Goal: Task Accomplishment & Management: Manage account settings

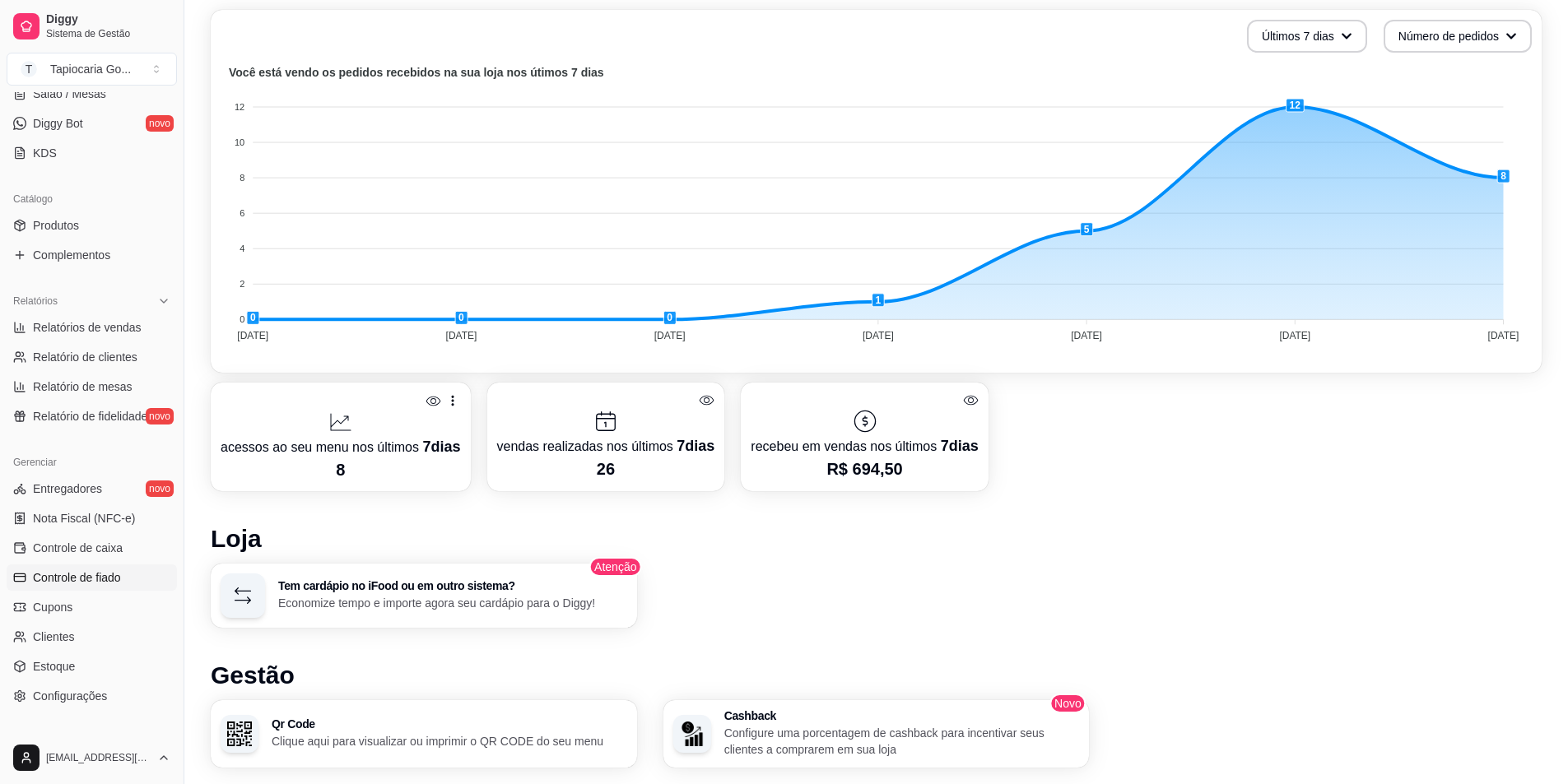
scroll to position [400, 0]
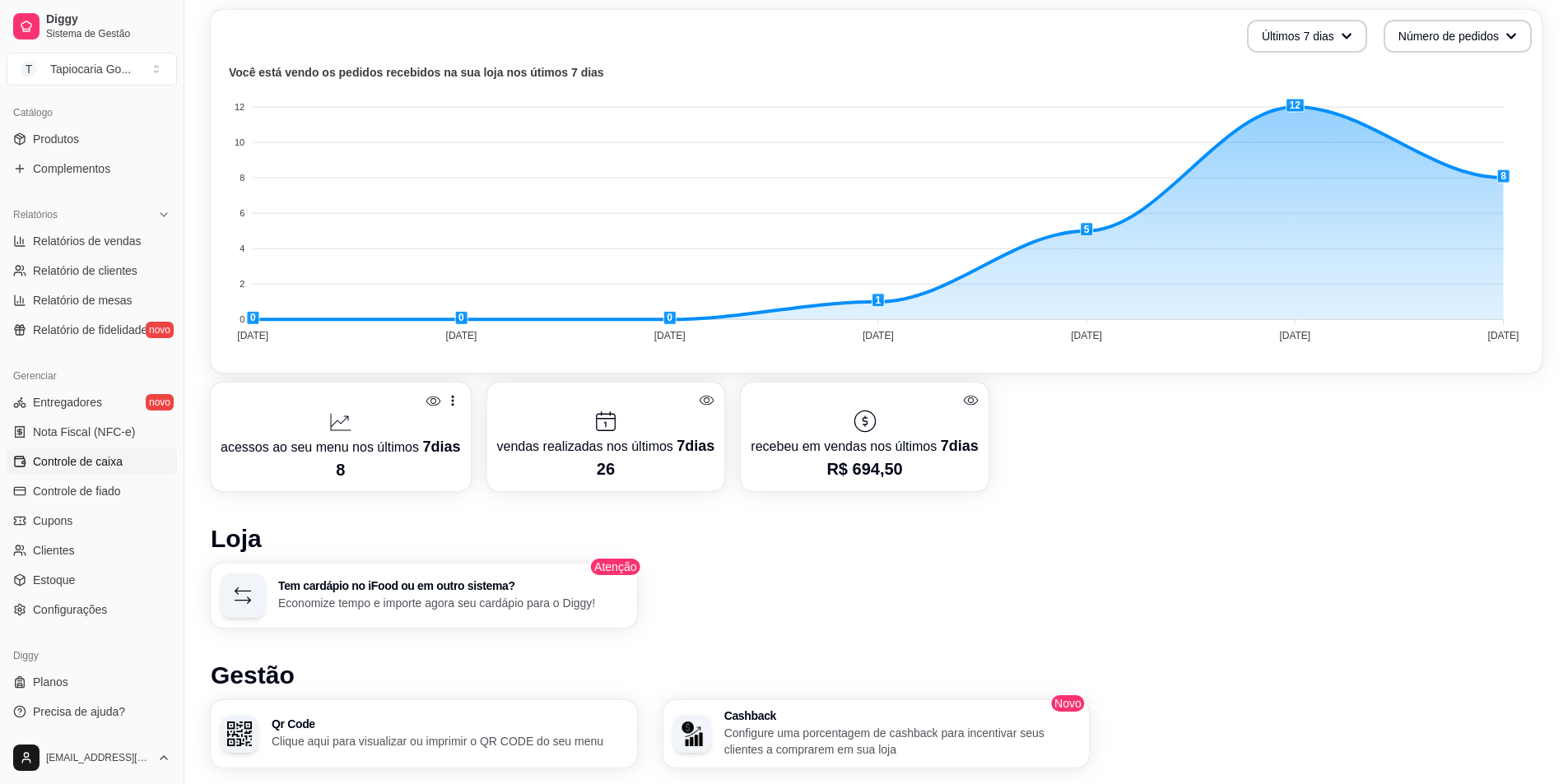
click at [113, 455] on span "Controle de caixa" at bounding box center [78, 461] width 90 height 17
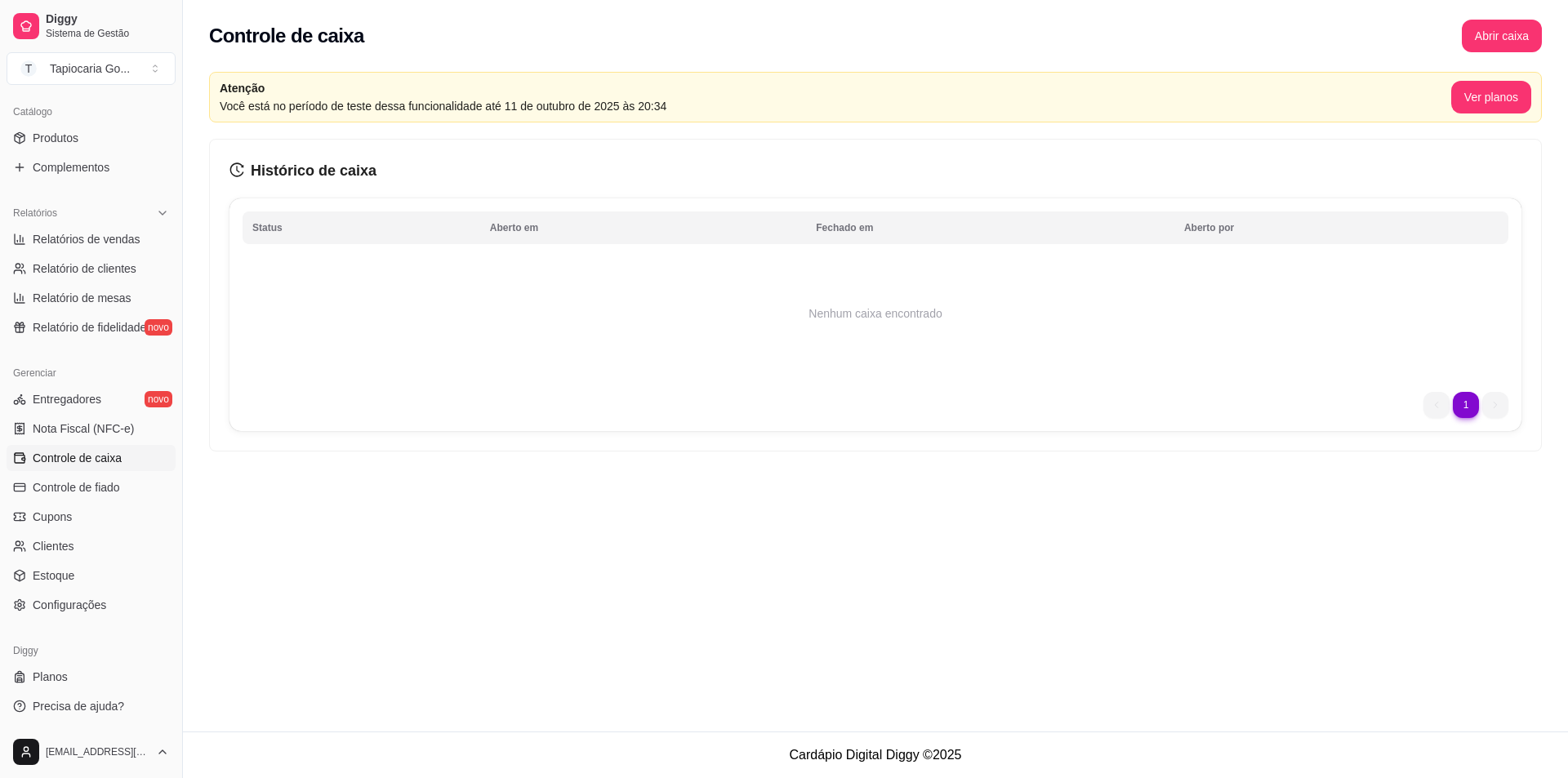
click at [112, 451] on span "Controle de caixa" at bounding box center [77, 458] width 89 height 16
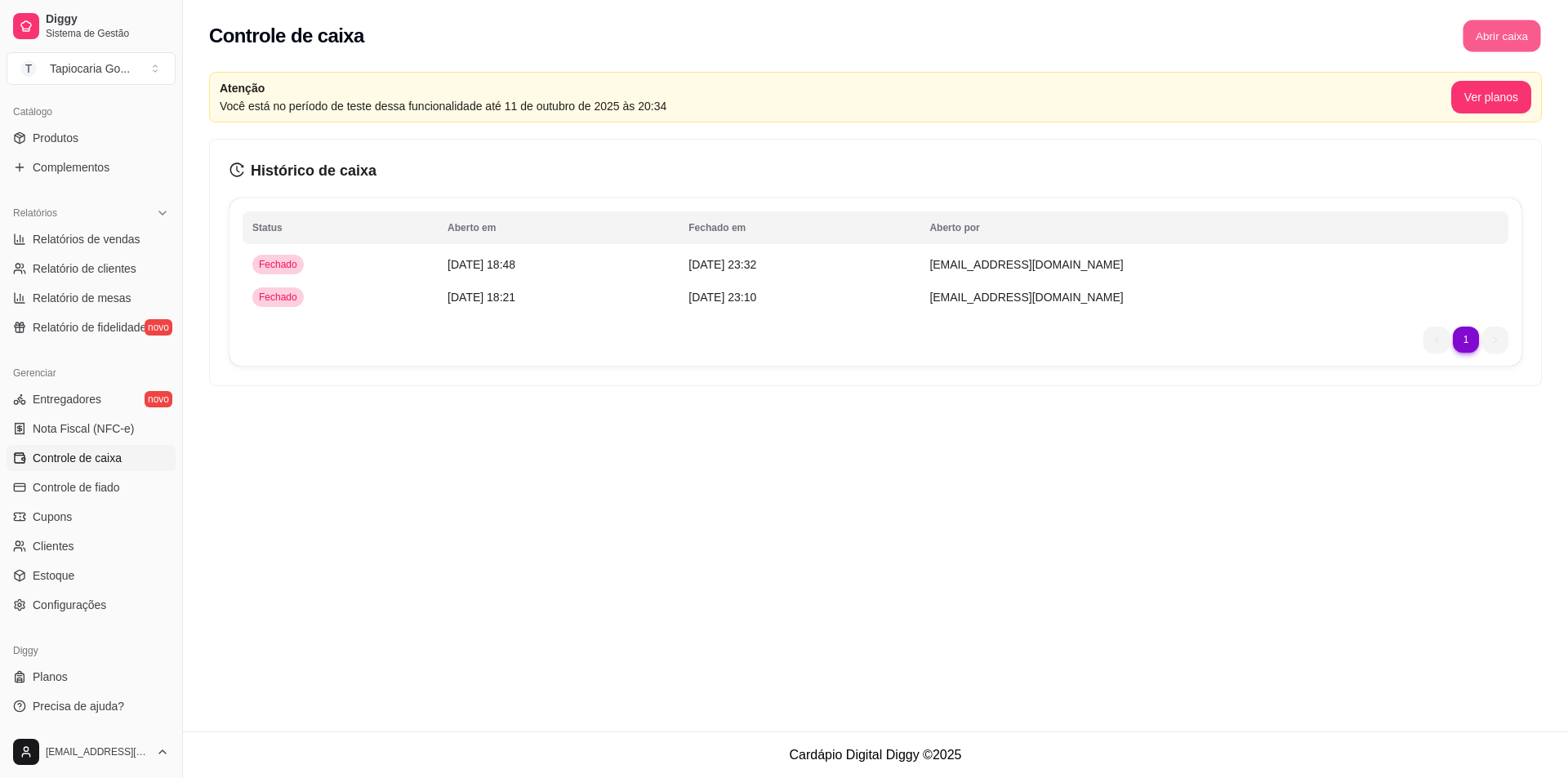
click at [1505, 29] on button "Abrir caixa" at bounding box center [1501, 35] width 77 height 32
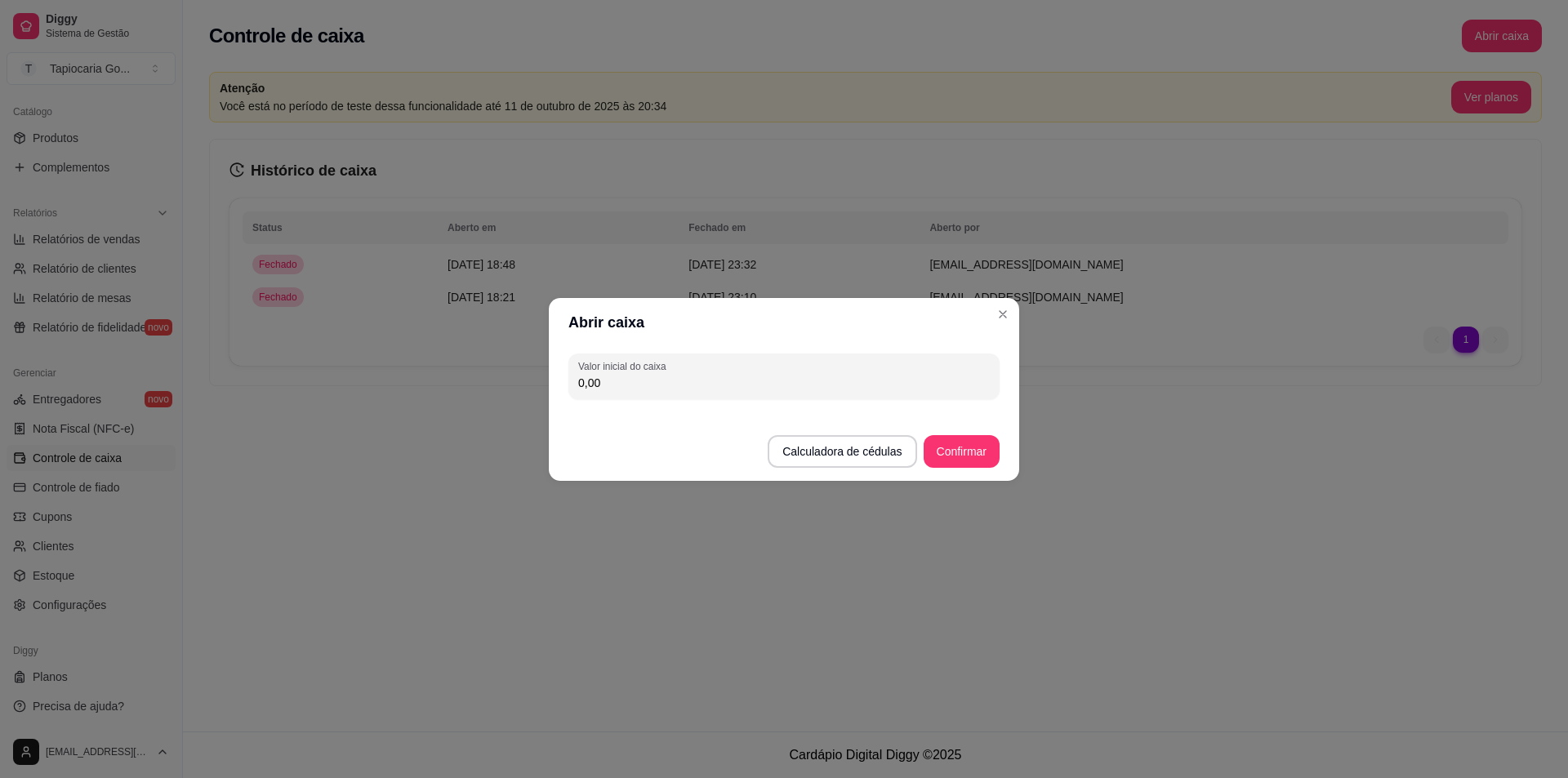
click at [951, 382] on input "0,00" at bounding box center [784, 383] width 411 height 16
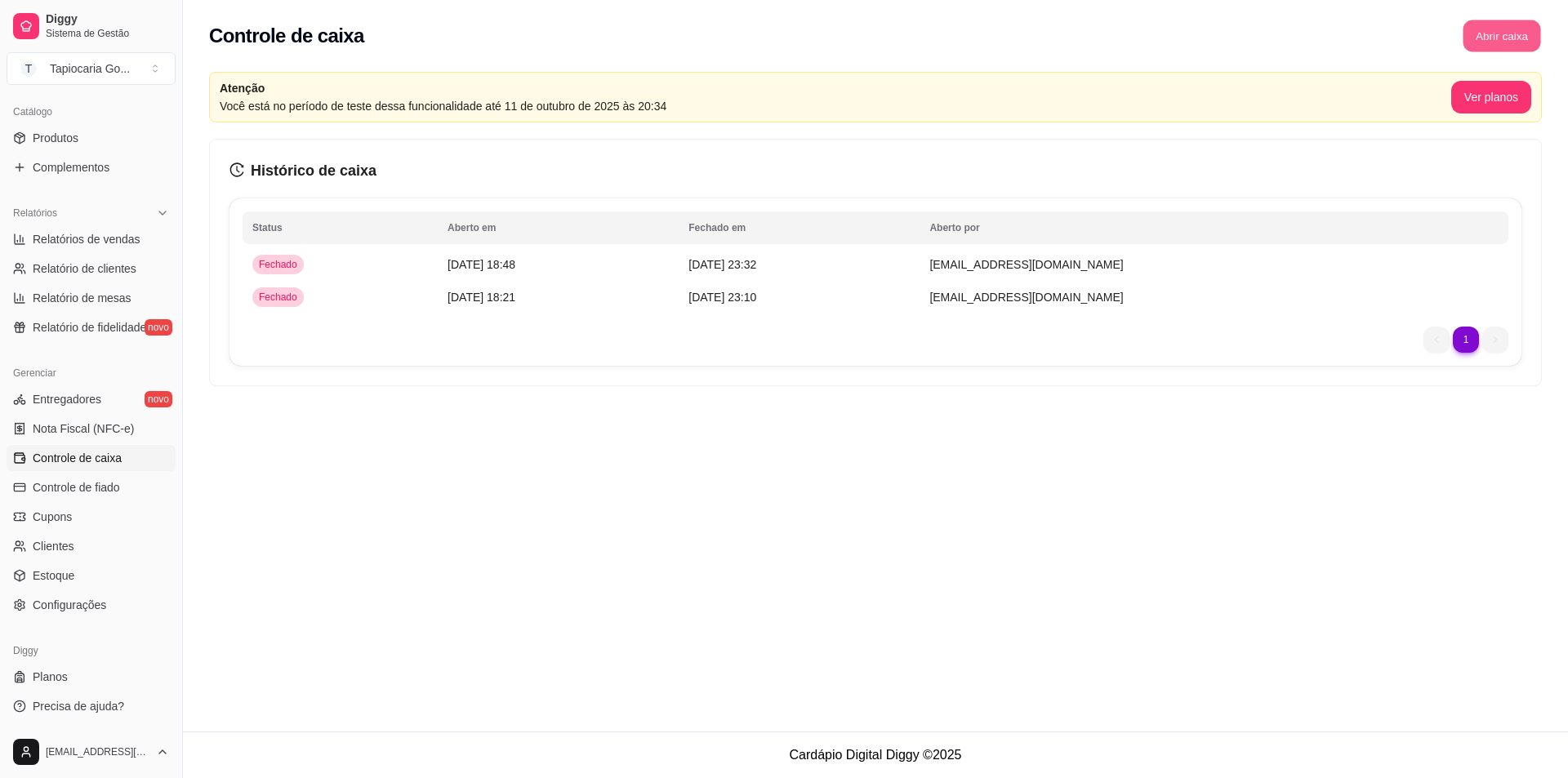
click at [1493, 32] on button "Abrir caixa" at bounding box center [1501, 35] width 77 height 32
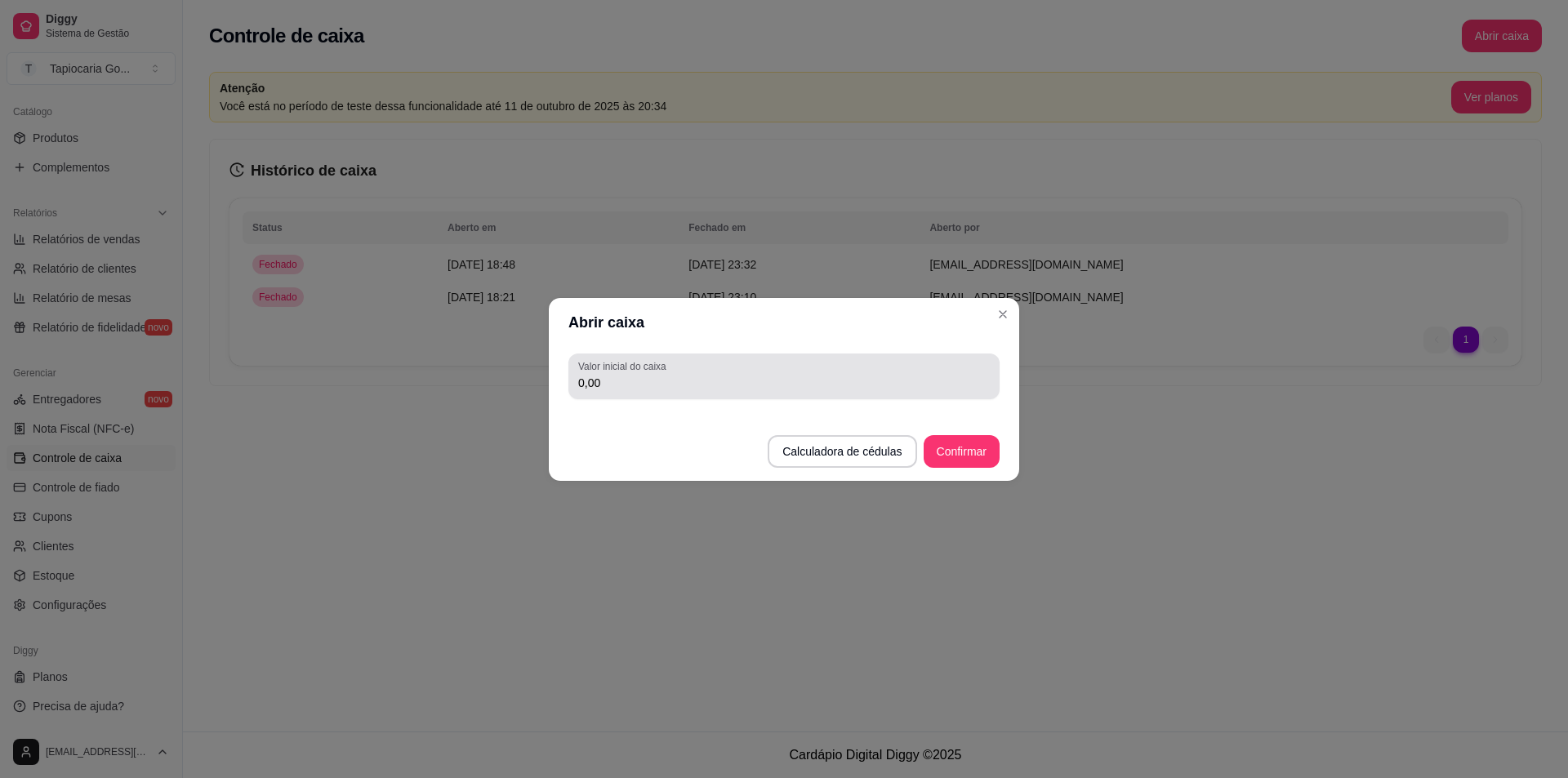
click at [823, 375] on input "0,00" at bounding box center [784, 383] width 411 height 16
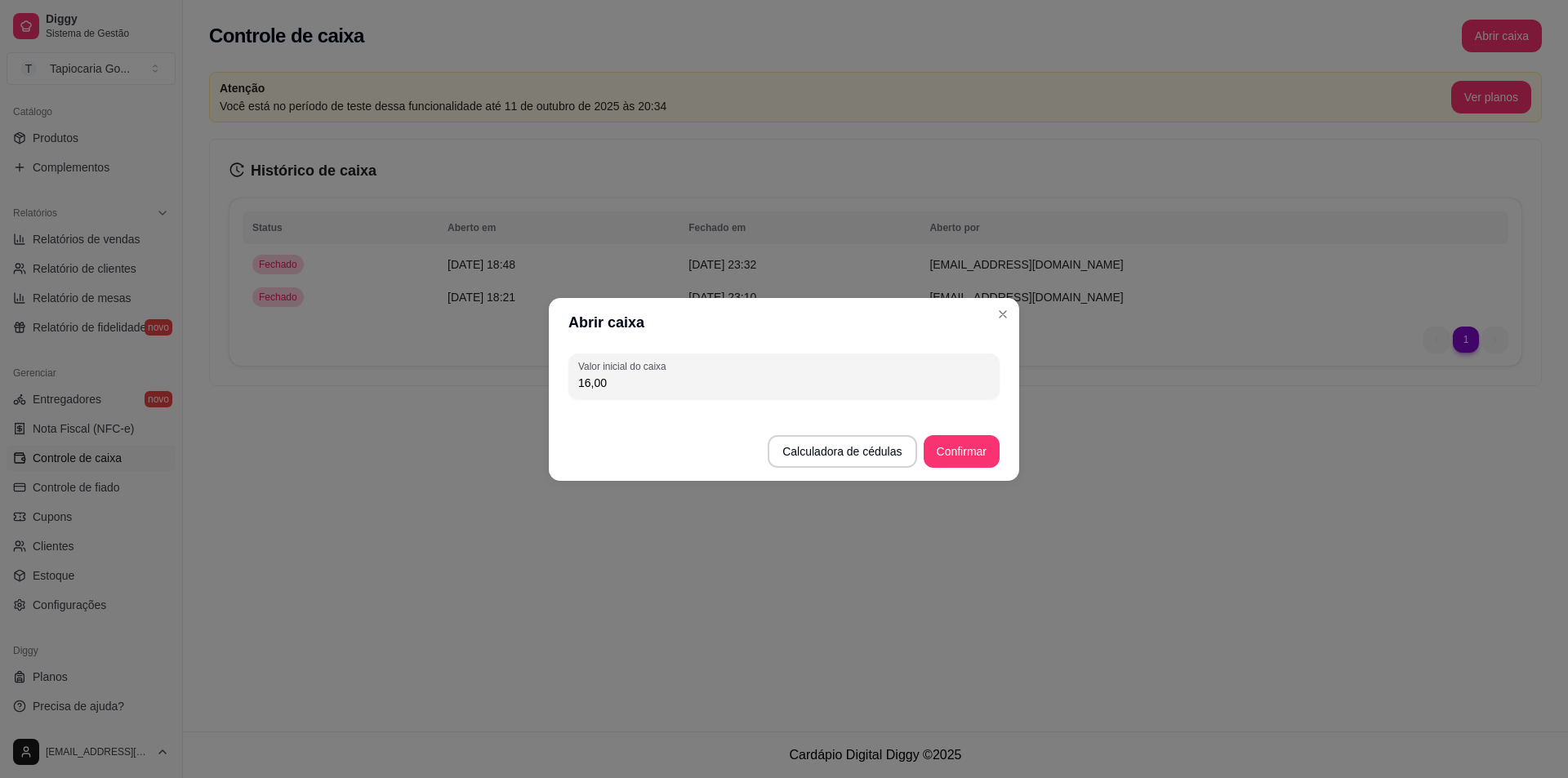
type input "16,00"
click at [988, 447] on button "Confirmar" at bounding box center [961, 451] width 76 height 33
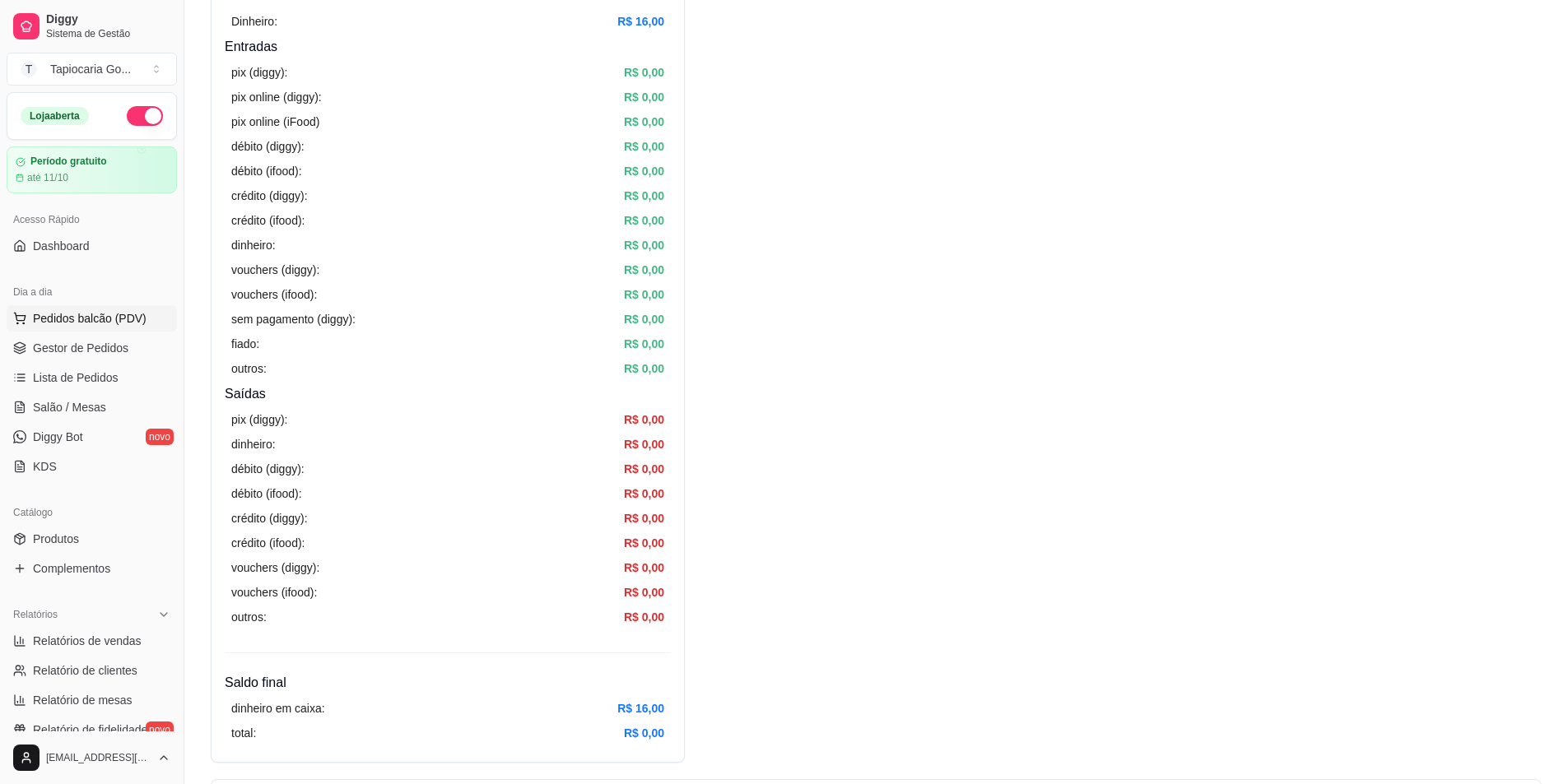
click at [75, 326] on span "Pedidos balcão (PDV)" at bounding box center [90, 318] width 114 height 17
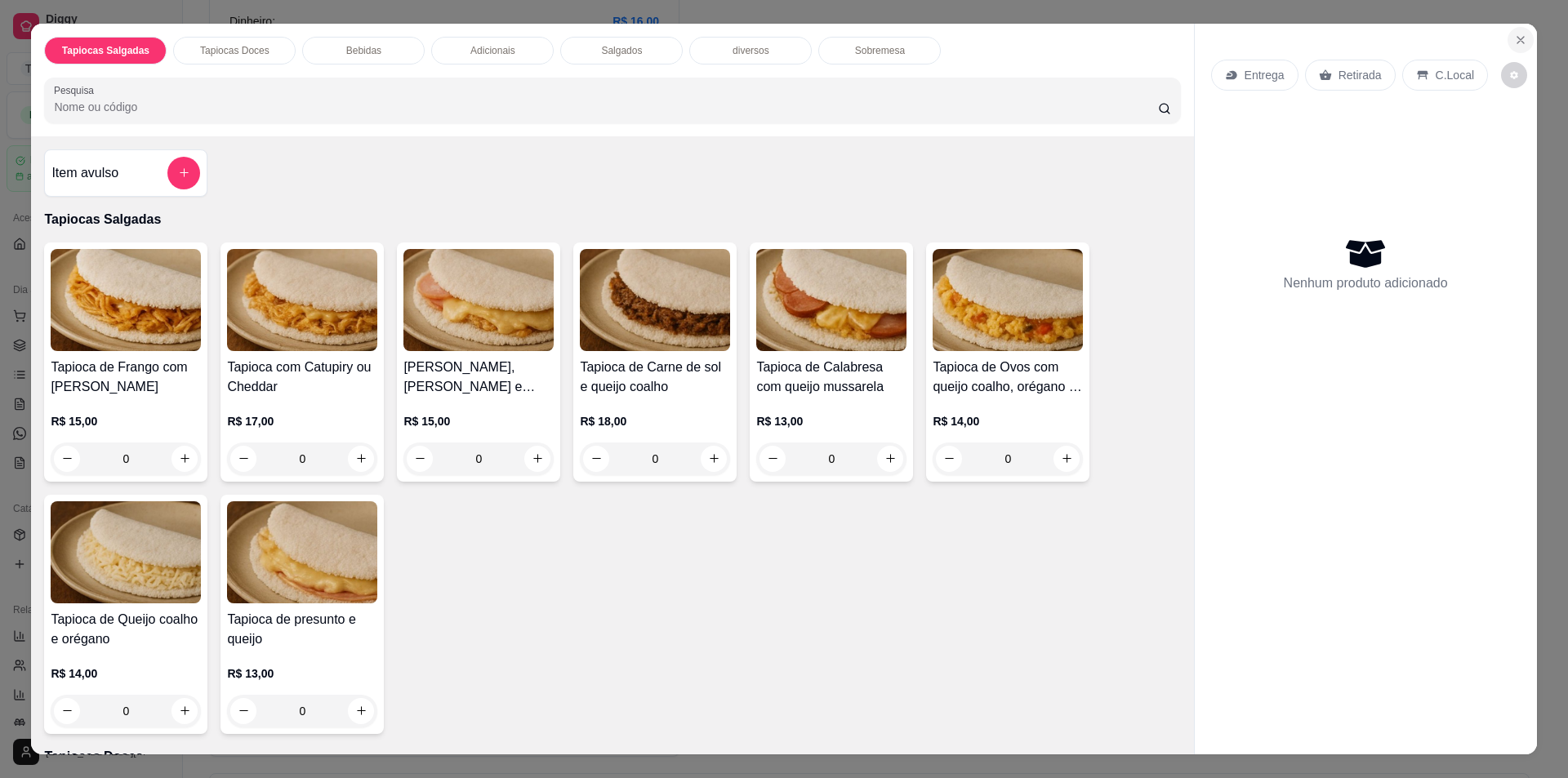
click at [1522, 35] on button "Close" at bounding box center [1520, 40] width 26 height 26
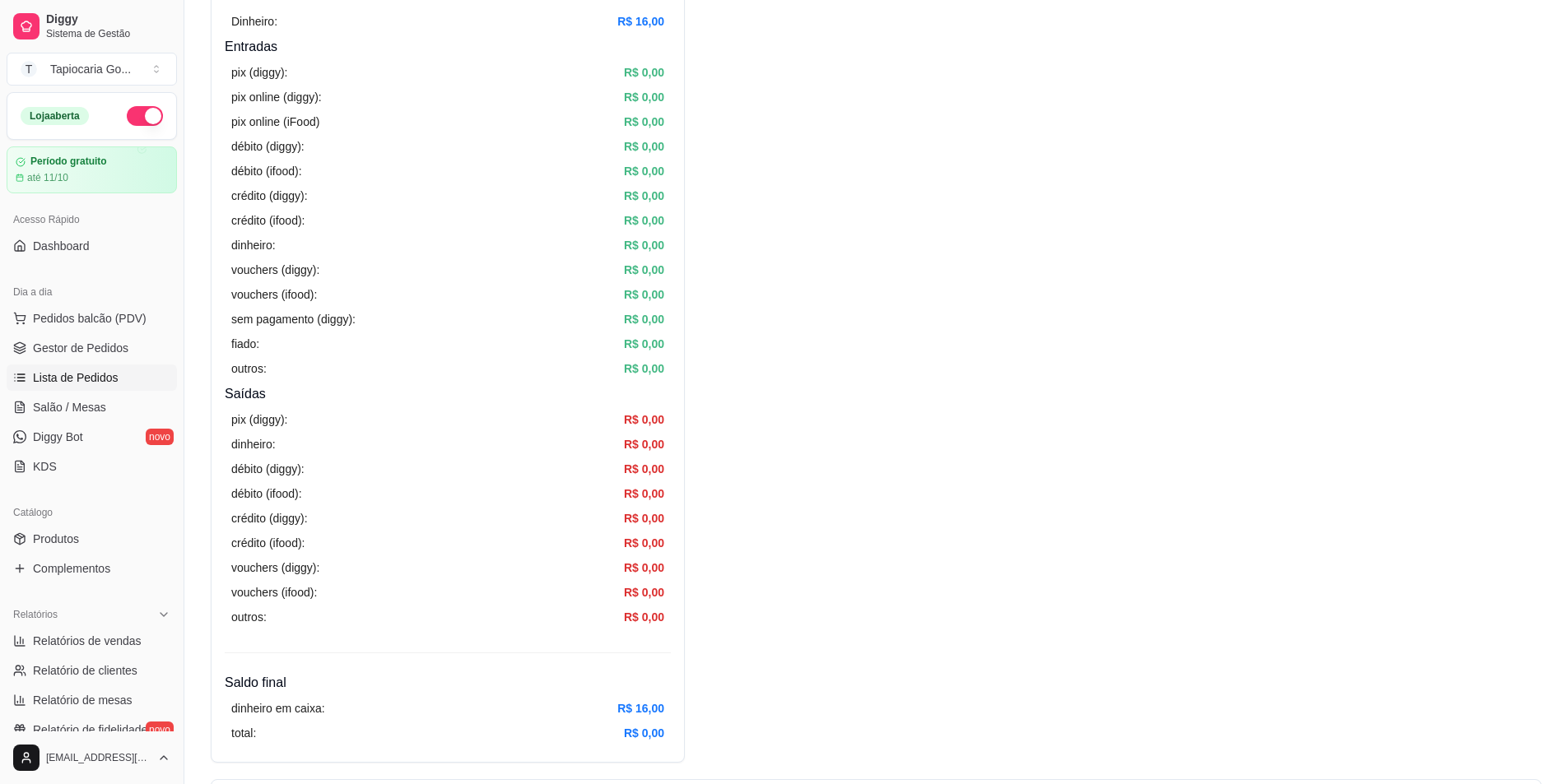
click at [83, 365] on link "Lista de Pedidos" at bounding box center [92, 377] width 171 height 27
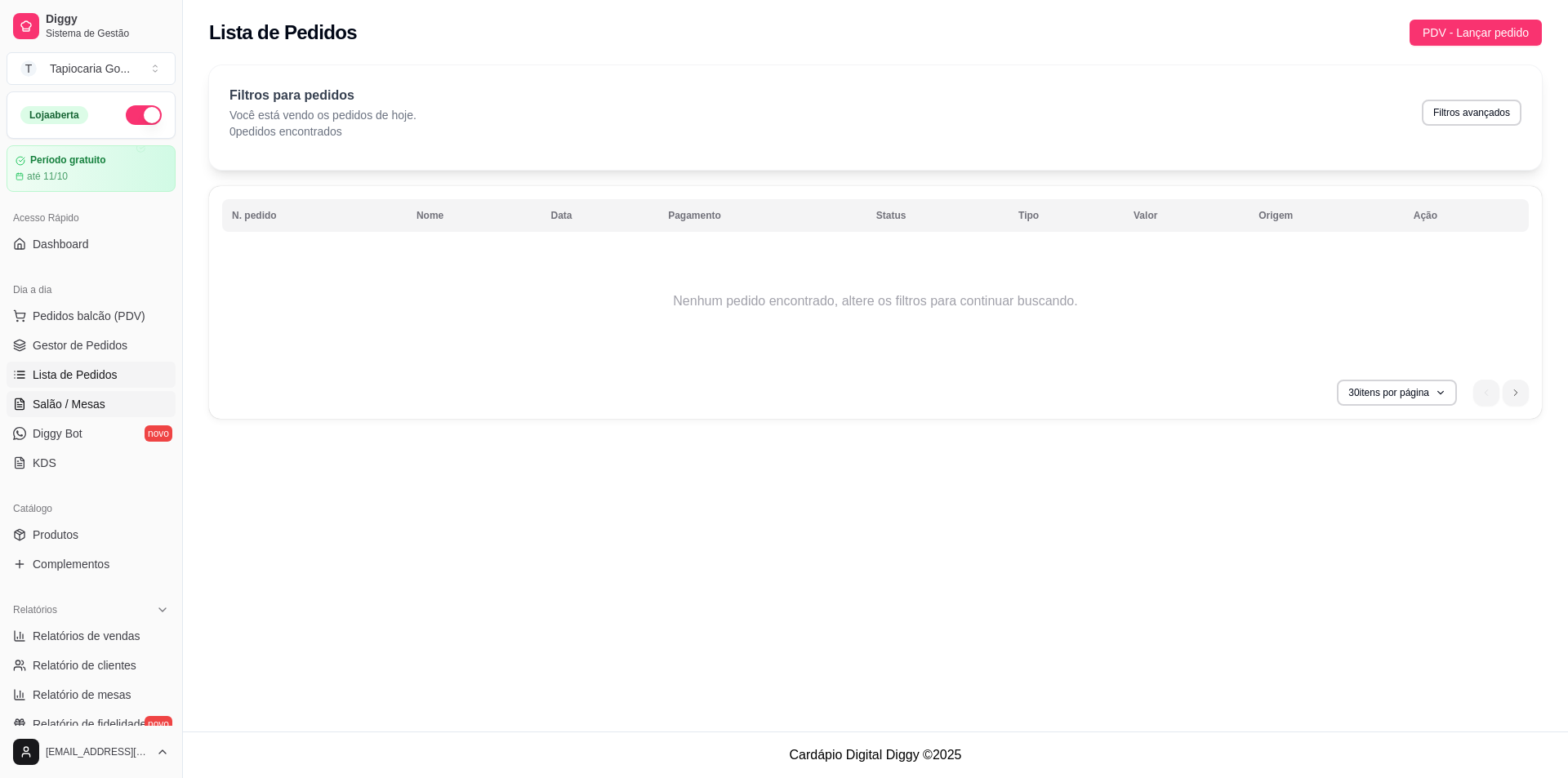
click at [99, 411] on span "Salão / Mesas" at bounding box center [69, 404] width 73 height 16
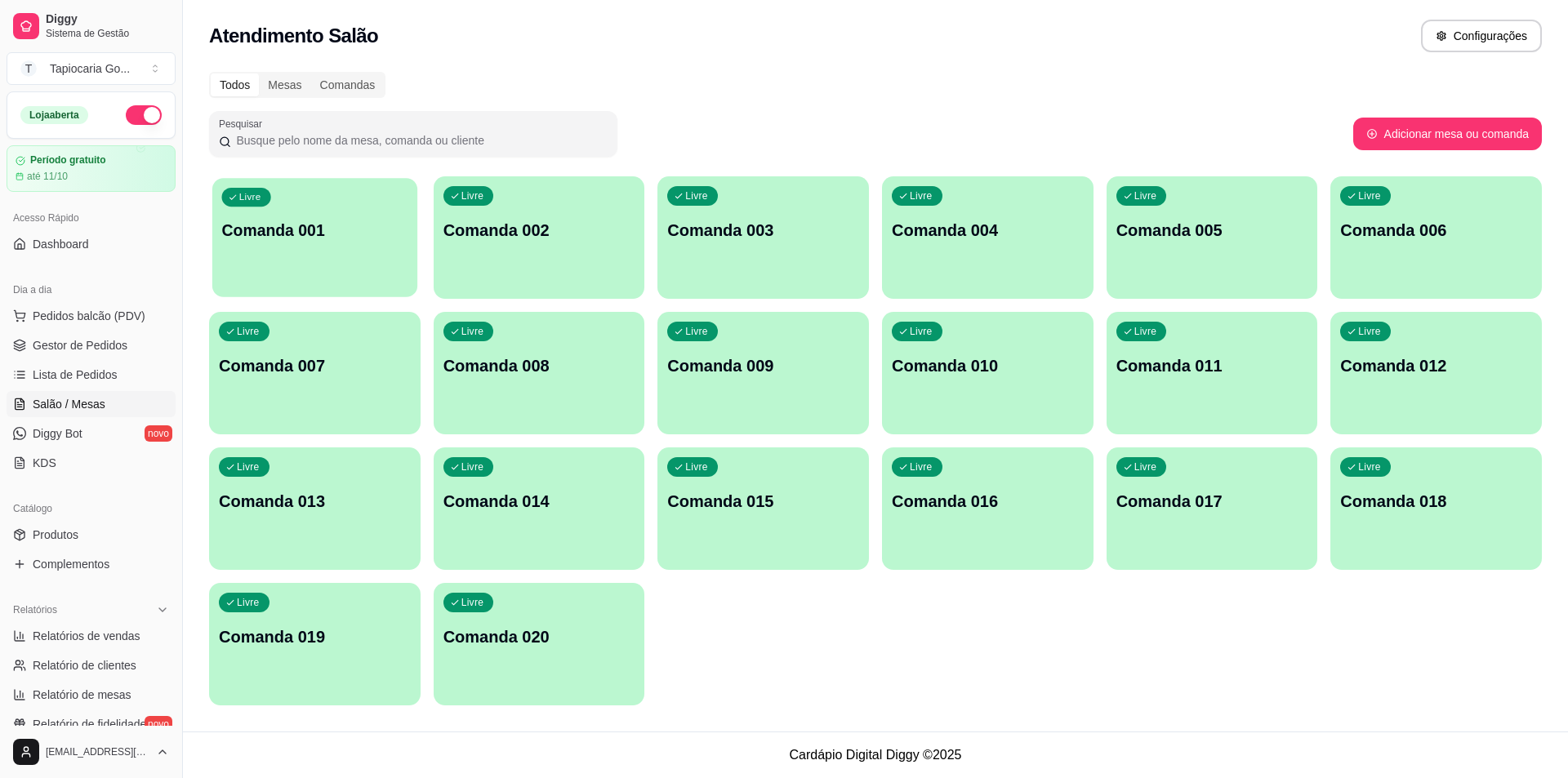
click at [222, 225] on p "Comanda 001" at bounding box center [315, 230] width 187 height 22
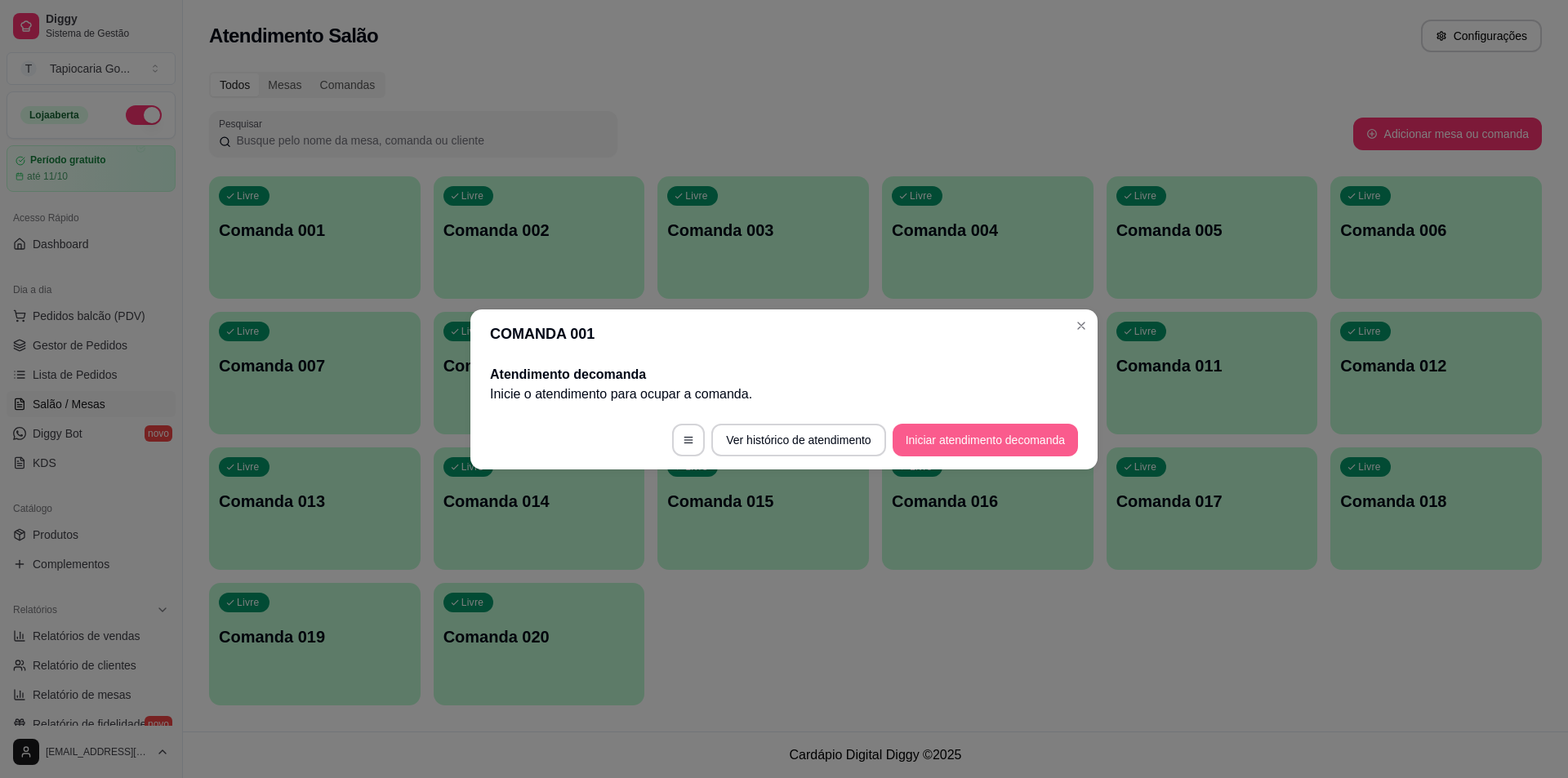
click at [1013, 451] on button "Iniciar atendimento de comanda" at bounding box center [986, 440] width 186 height 33
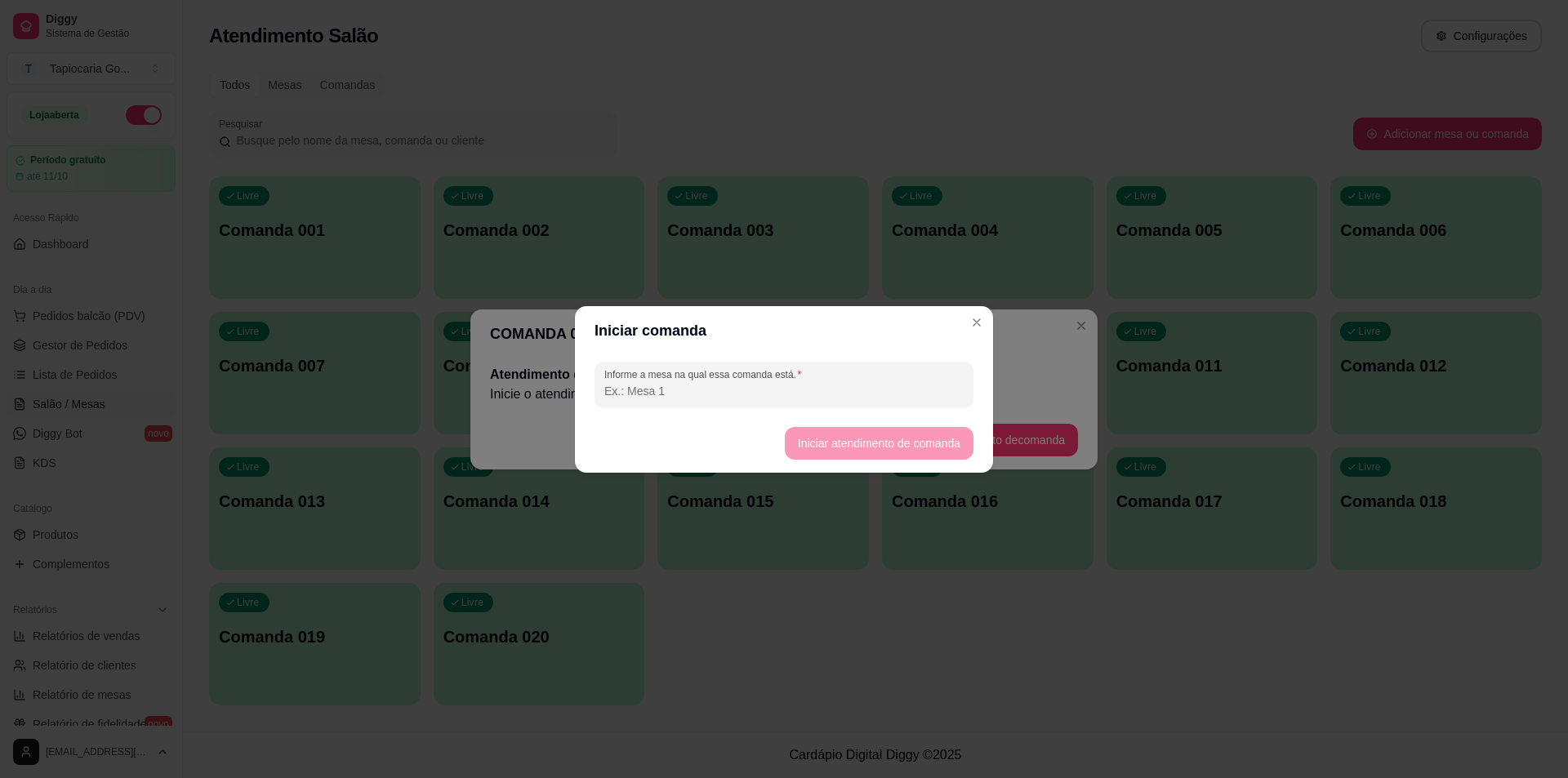
click at [823, 398] on input "Informe a mesa na qual essa comanda está." at bounding box center [784, 391] width 359 height 16
type input "001"
click at [866, 452] on button "Iniciar atendimento de comanda" at bounding box center [878, 442] width 183 height 32
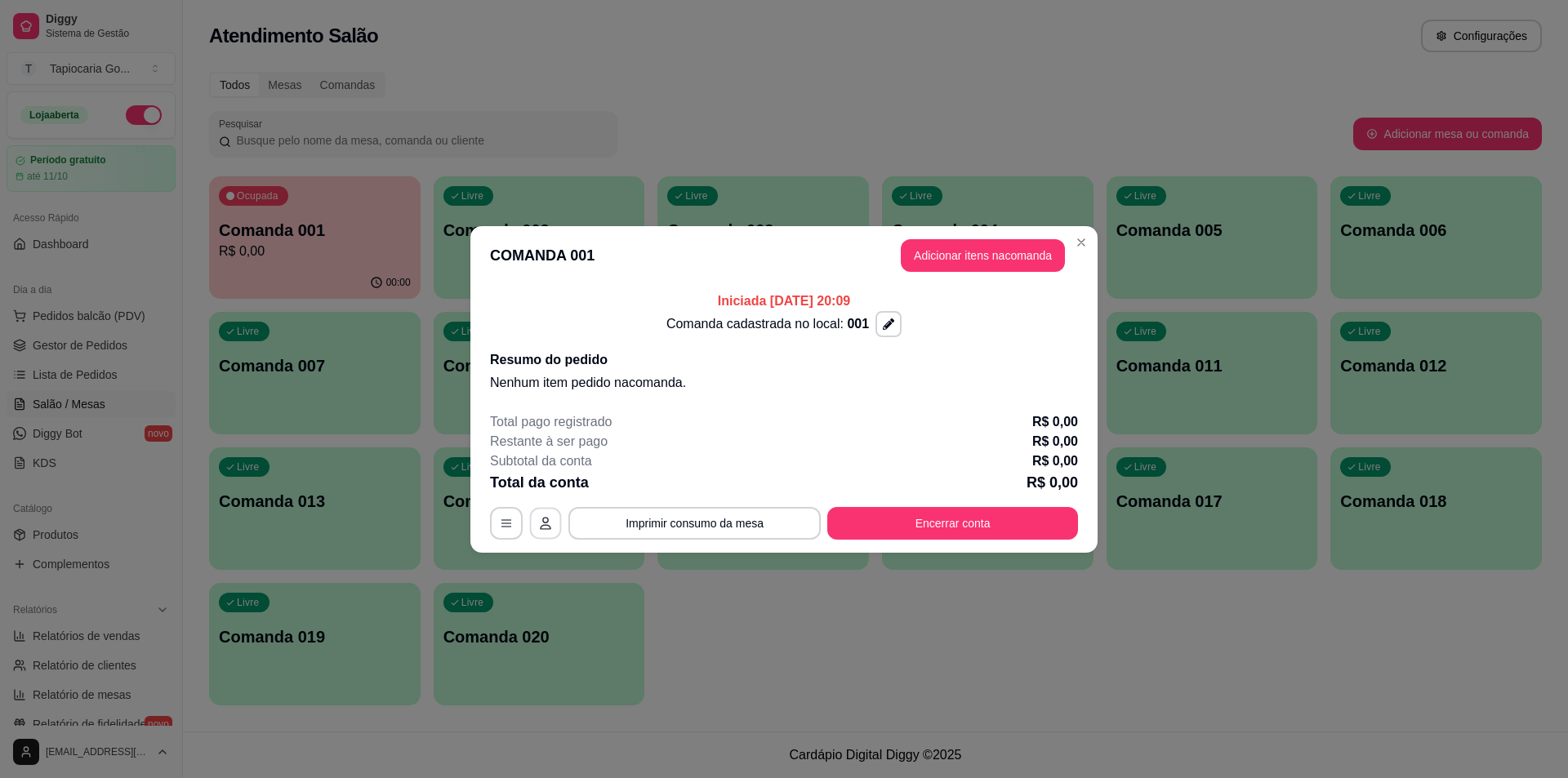
click at [530, 520] on button "button" at bounding box center [545, 522] width 32 height 32
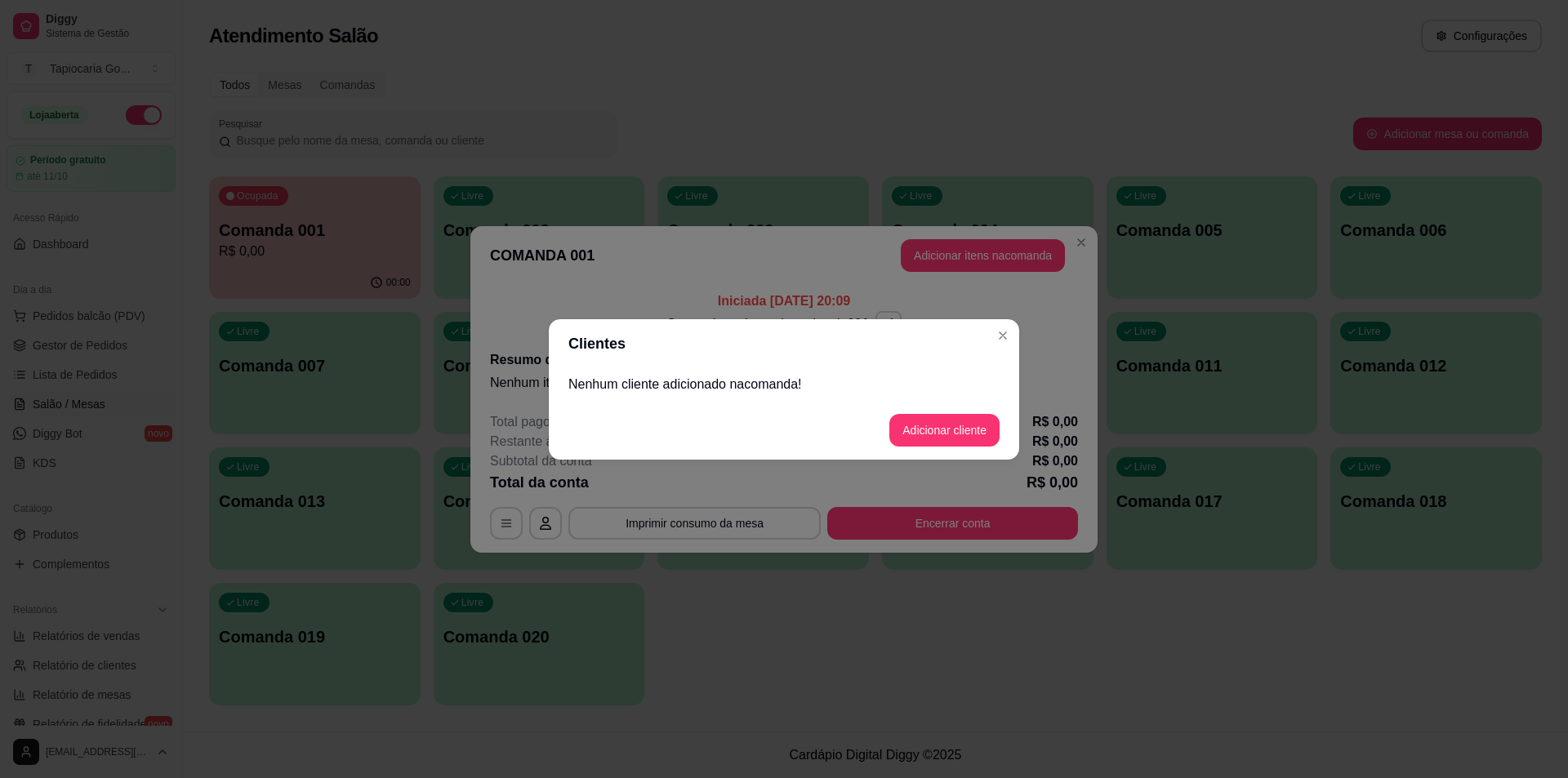
click at [695, 386] on p "Nenhum cliente adicionado na comanda !" at bounding box center [784, 385] width 431 height 20
click at [980, 438] on button "Adicionar cliente" at bounding box center [945, 429] width 107 height 32
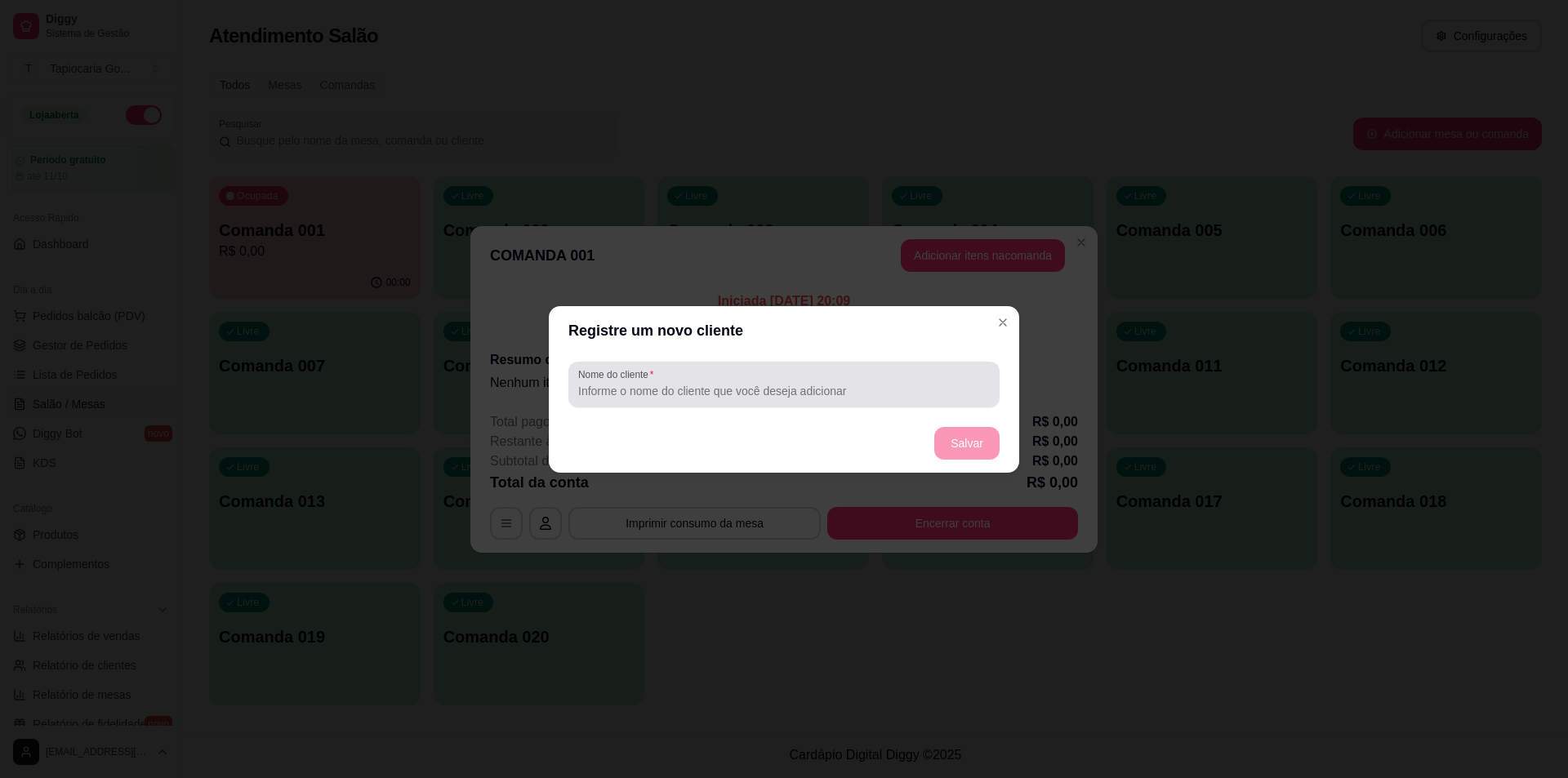
drag, startPoint x: 741, startPoint y: 377, endPoint x: 749, endPoint y: 384, distance: 10.6
click at [747, 382] on div at bounding box center [784, 385] width 411 height 33
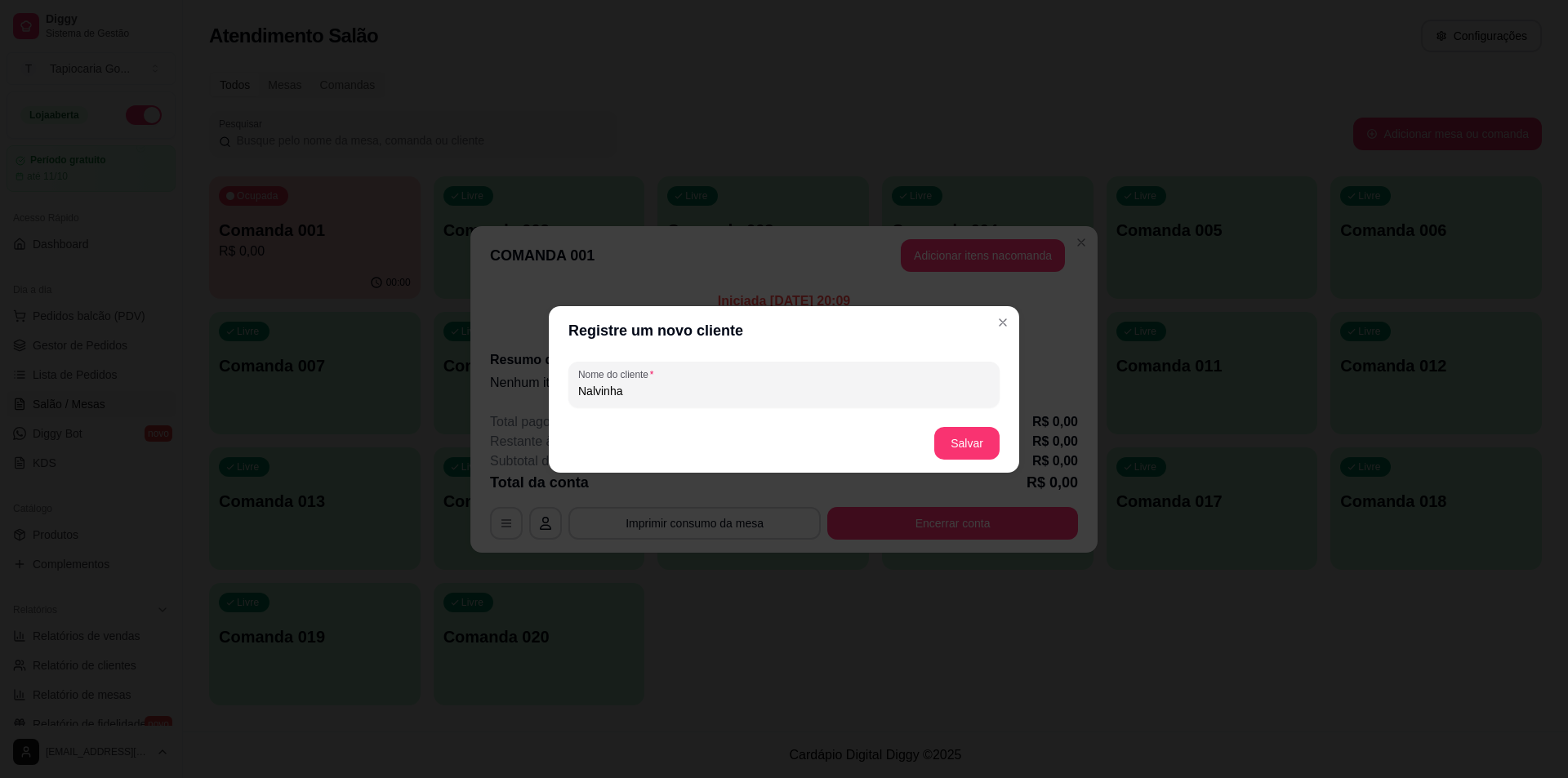
type input "Nalvinha"
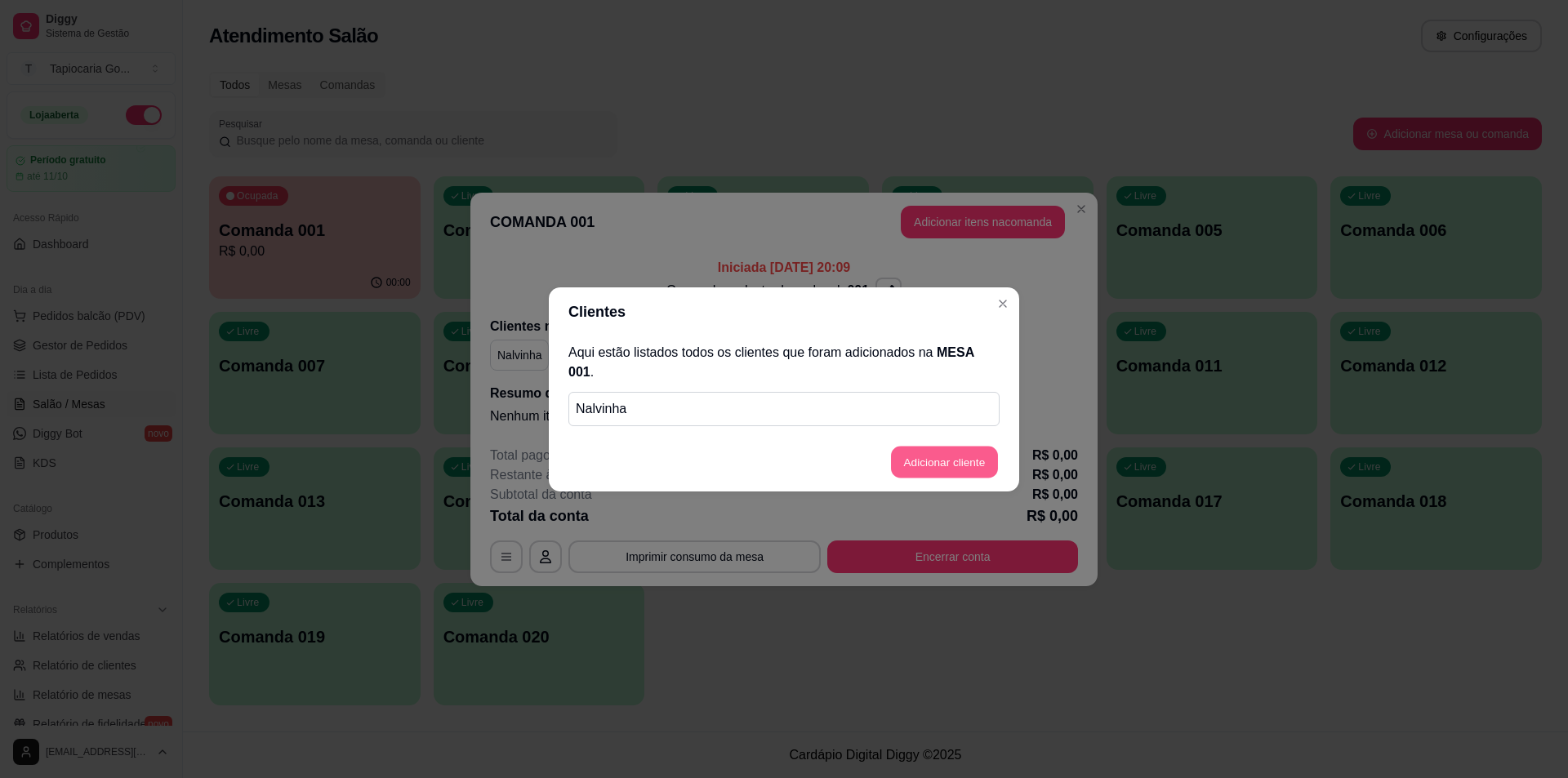
click at [976, 449] on button "Adicionar cliente" at bounding box center [945, 461] width 107 height 32
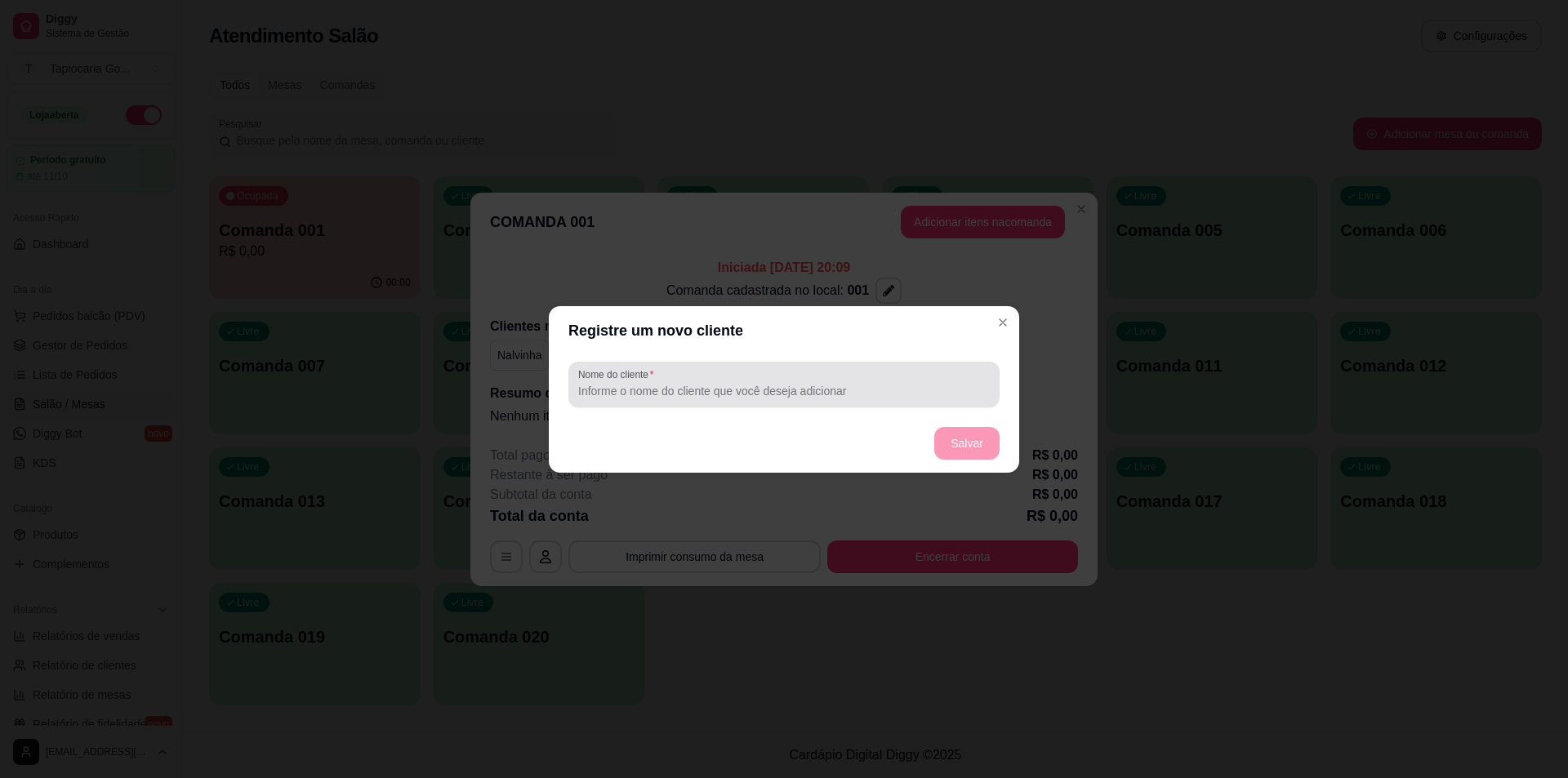
click at [882, 381] on div at bounding box center [784, 385] width 411 height 33
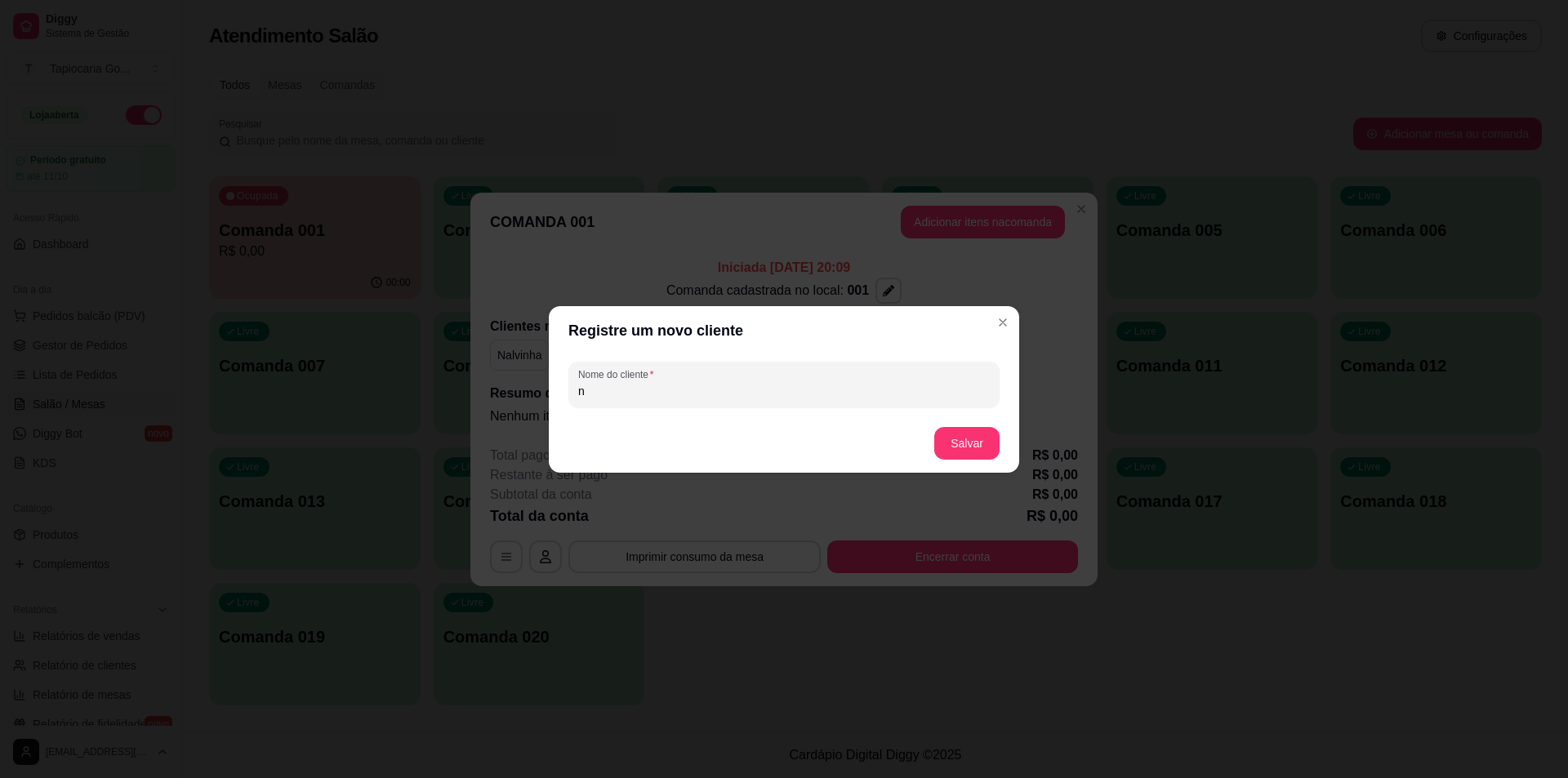
type input "n"
type input "Nalvinha"
click at [960, 432] on button "Salvar" at bounding box center [966, 442] width 64 height 32
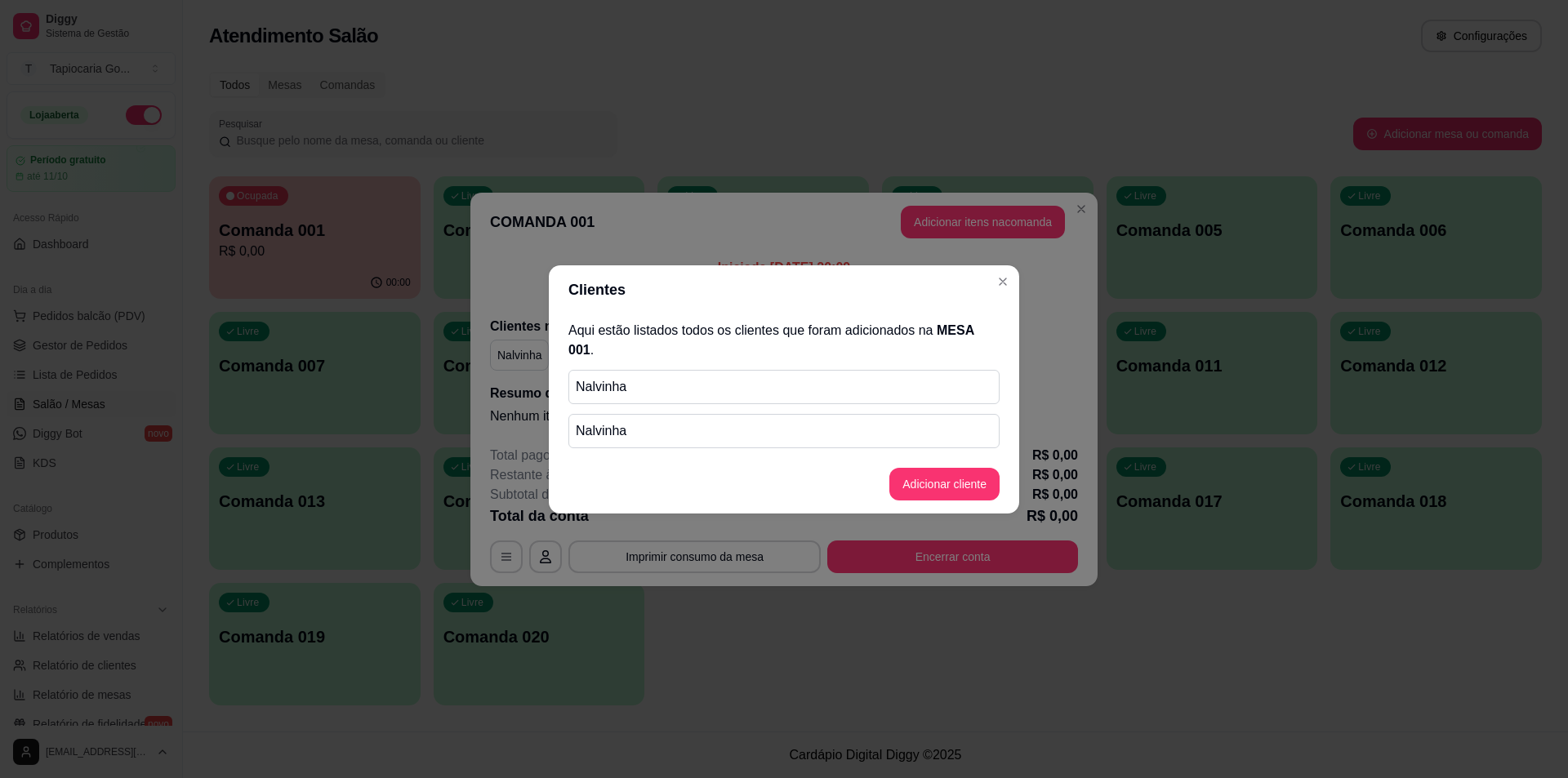
click at [794, 377] on p "Nalvinha" at bounding box center [784, 387] width 417 height 20
click at [901, 422] on p "Nalvinha" at bounding box center [784, 431] width 417 height 20
drag, startPoint x: 909, startPoint y: 412, endPoint x: 973, endPoint y: 324, distance: 108.8
click at [939, 375] on div "Aqui estão listados todos os clientes que foram adicionados na MESA 001 . Nalvi…" at bounding box center [784, 384] width 470 height 140
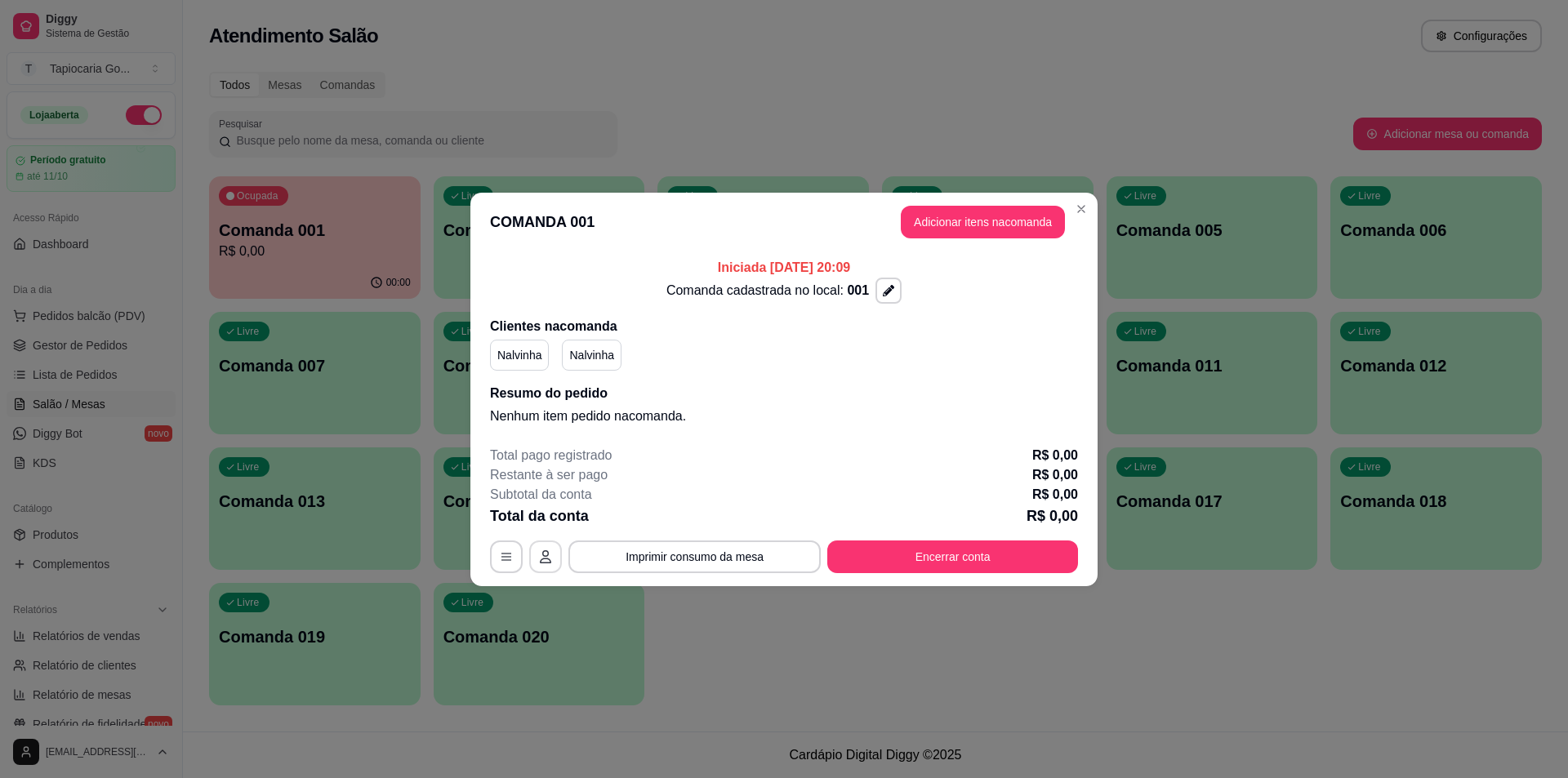
click at [543, 559] on icon "button" at bounding box center [545, 557] width 12 height 13
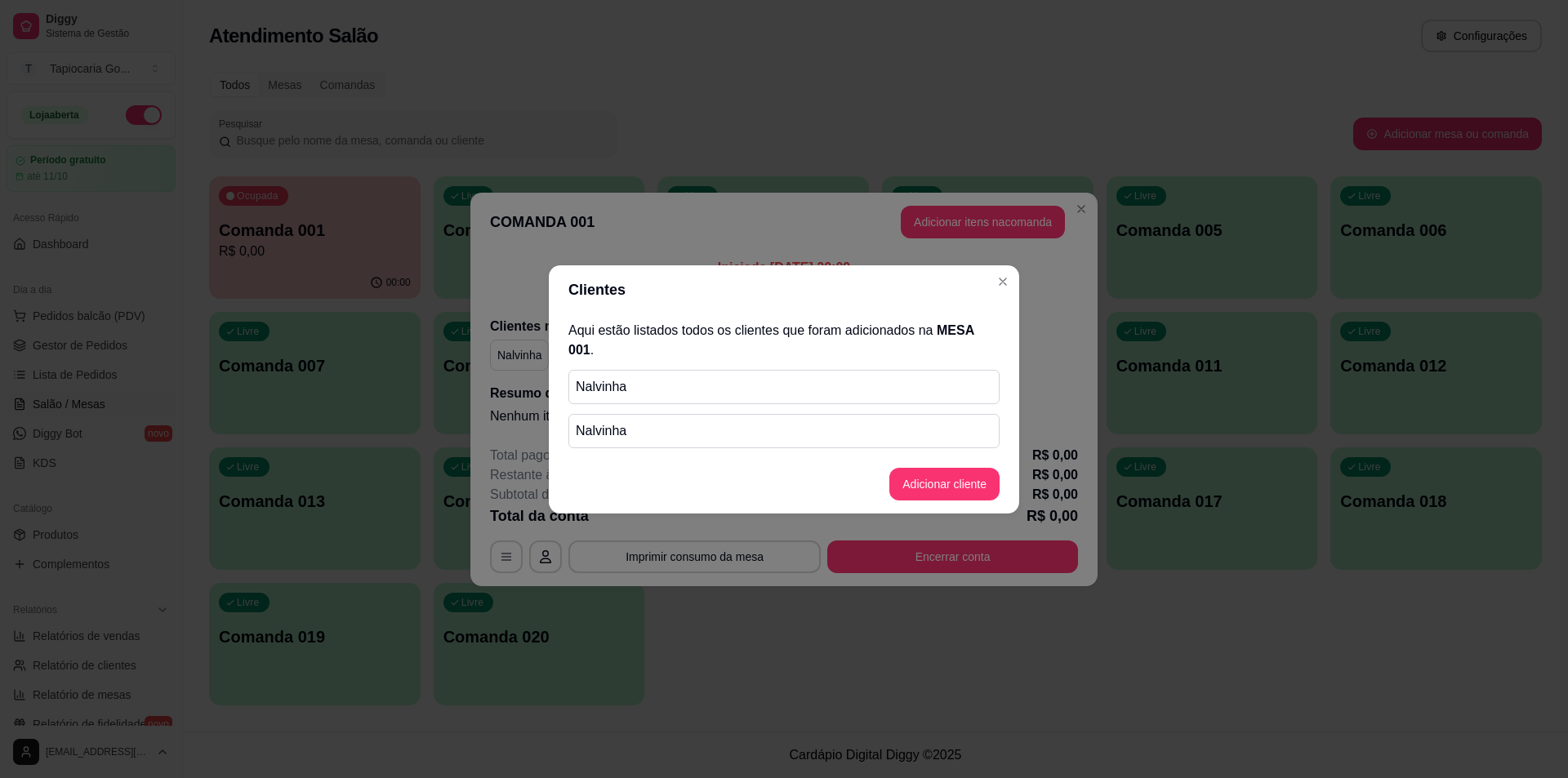
drag, startPoint x: 671, startPoint y: 422, endPoint x: 642, endPoint y: 408, distance: 32.2
click at [670, 422] on p "Nalvinha" at bounding box center [784, 431] width 417 height 20
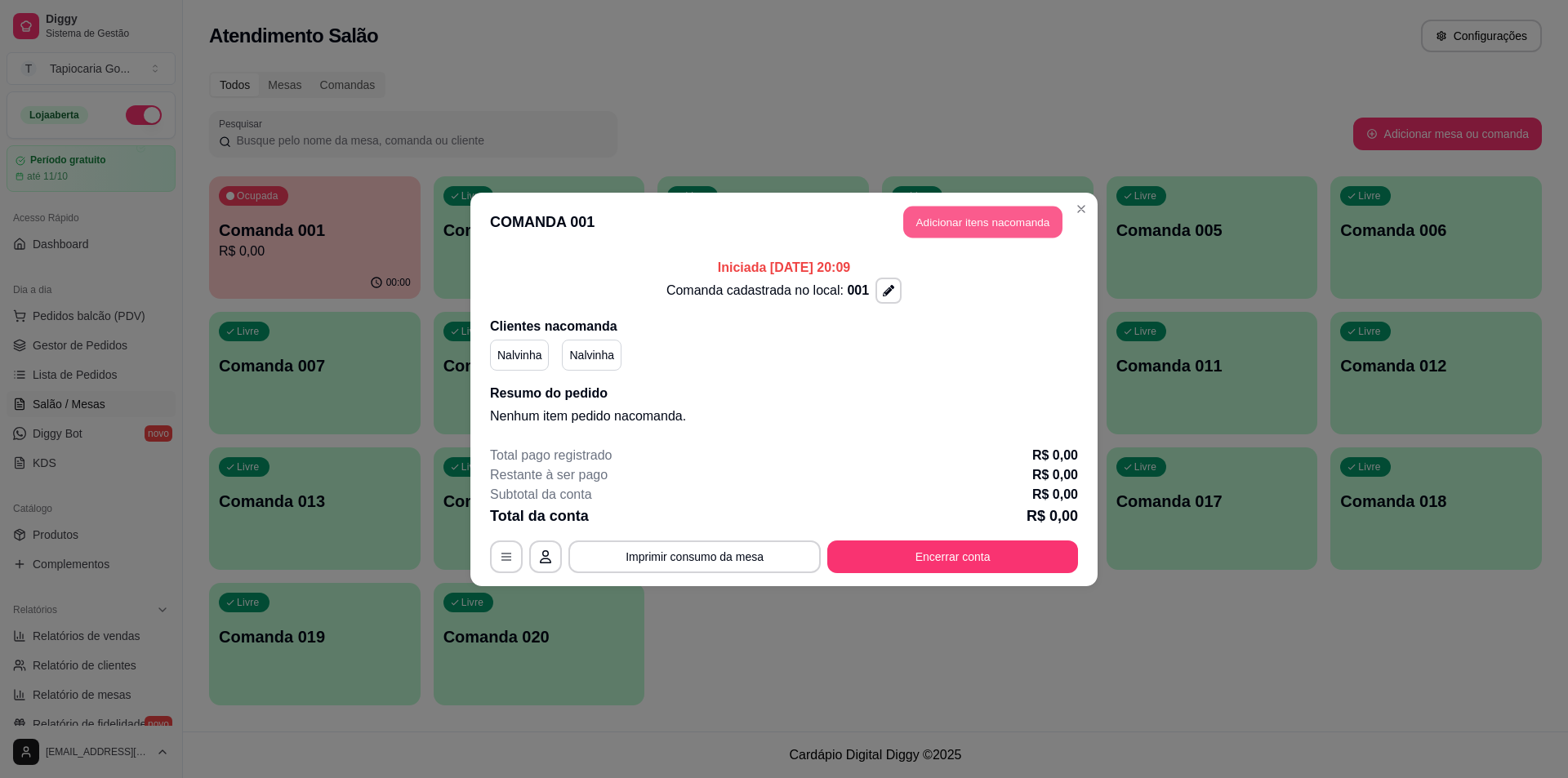
click at [993, 213] on button "Adicionar itens na comanda" at bounding box center [982, 221] width 159 height 32
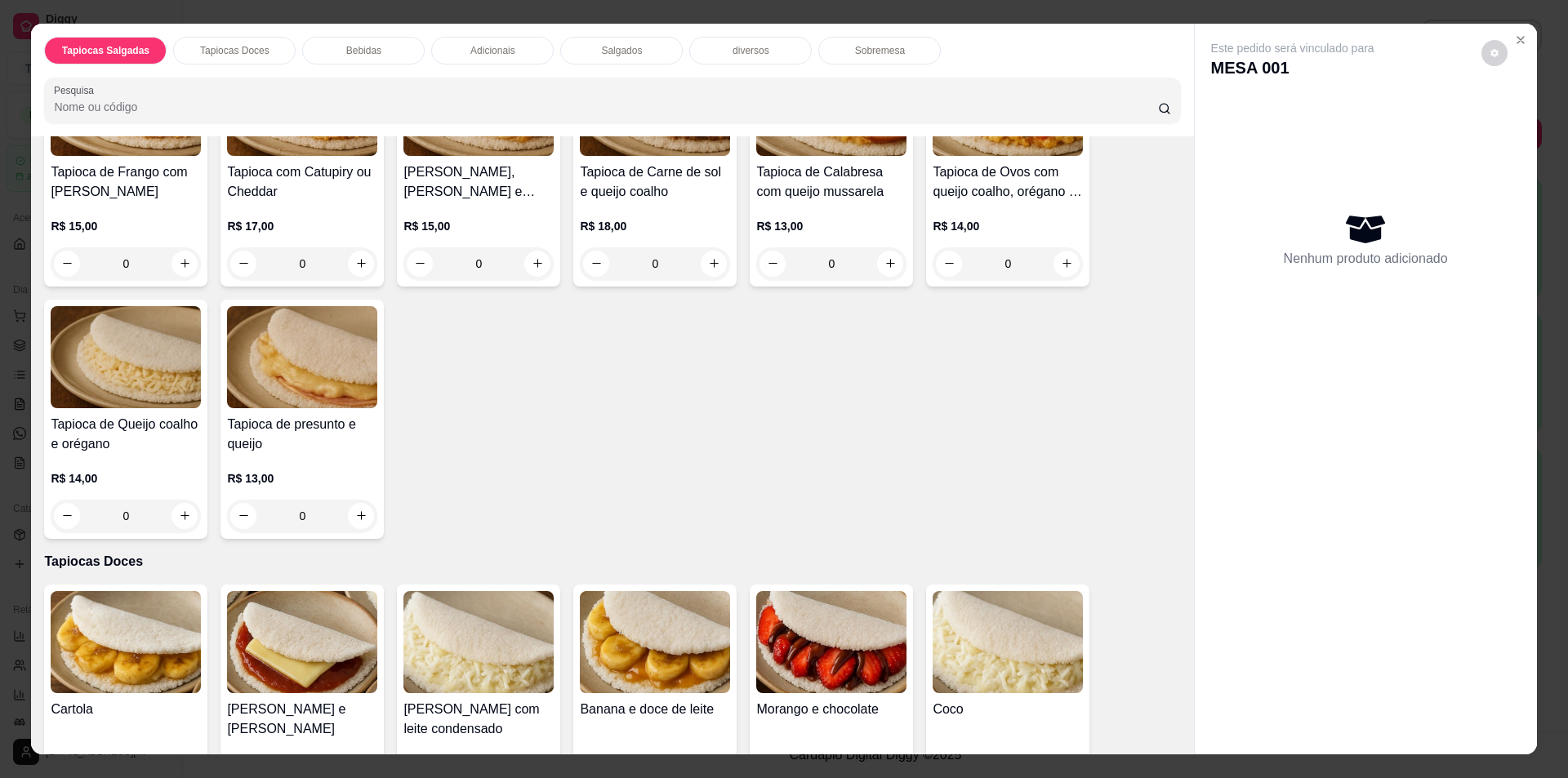
scroll to position [245, 0]
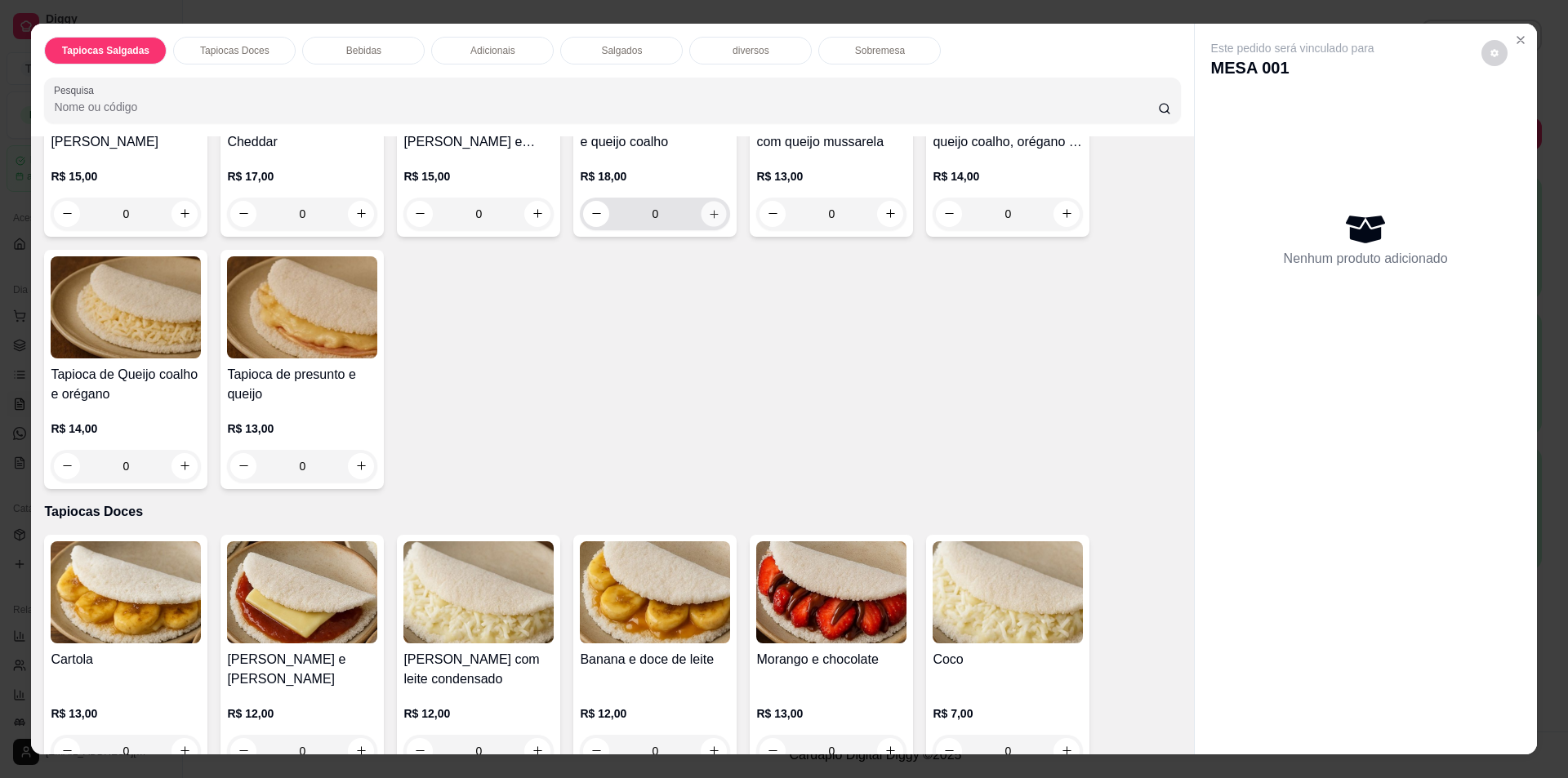
click at [710, 210] on icon "increase-product-quantity" at bounding box center [713, 213] width 12 height 12
type input "1"
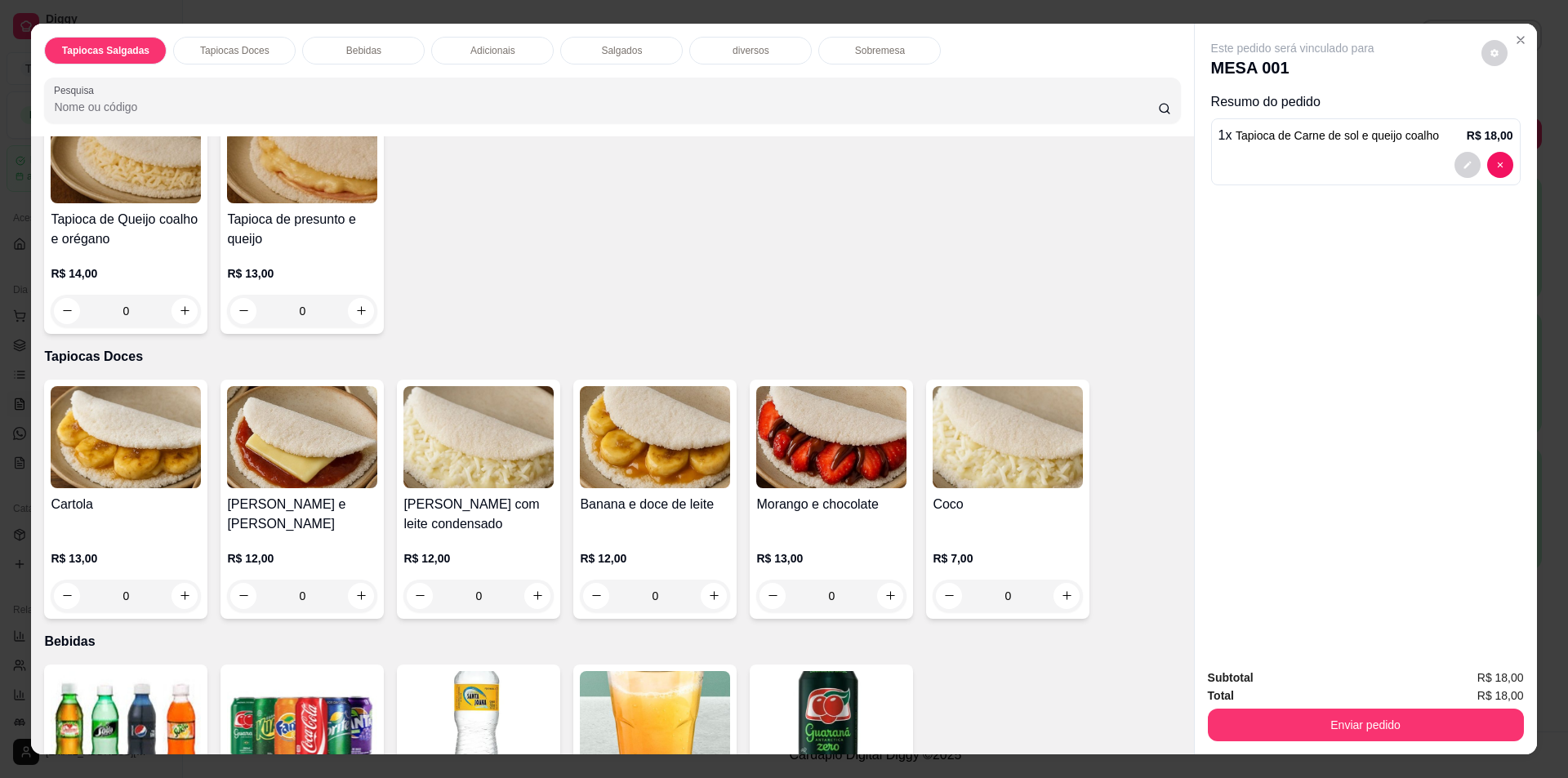
scroll to position [409, 0]
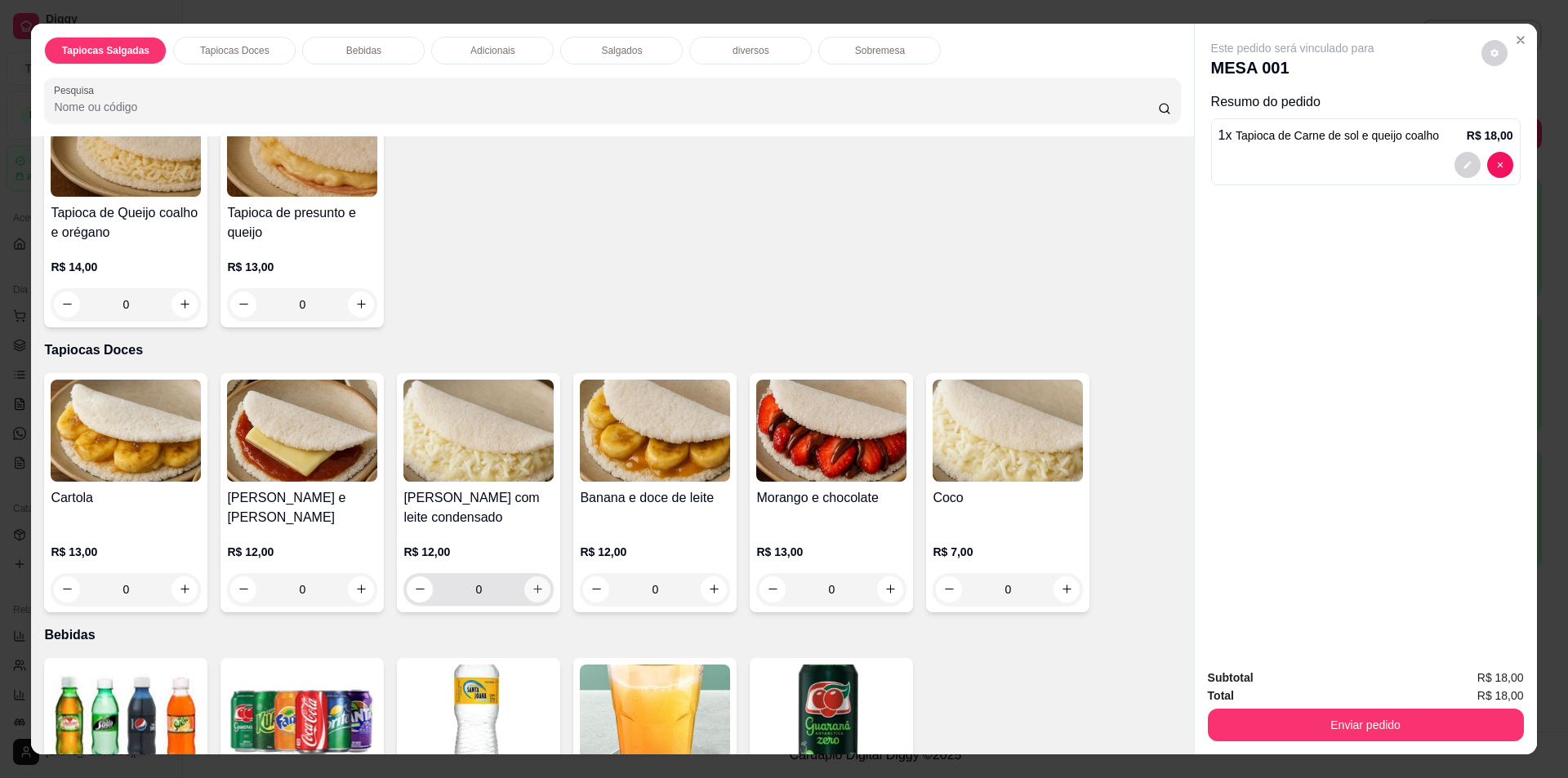
click at [524, 581] on button "increase-product-quantity" at bounding box center [537, 589] width 26 height 26
type input "1"
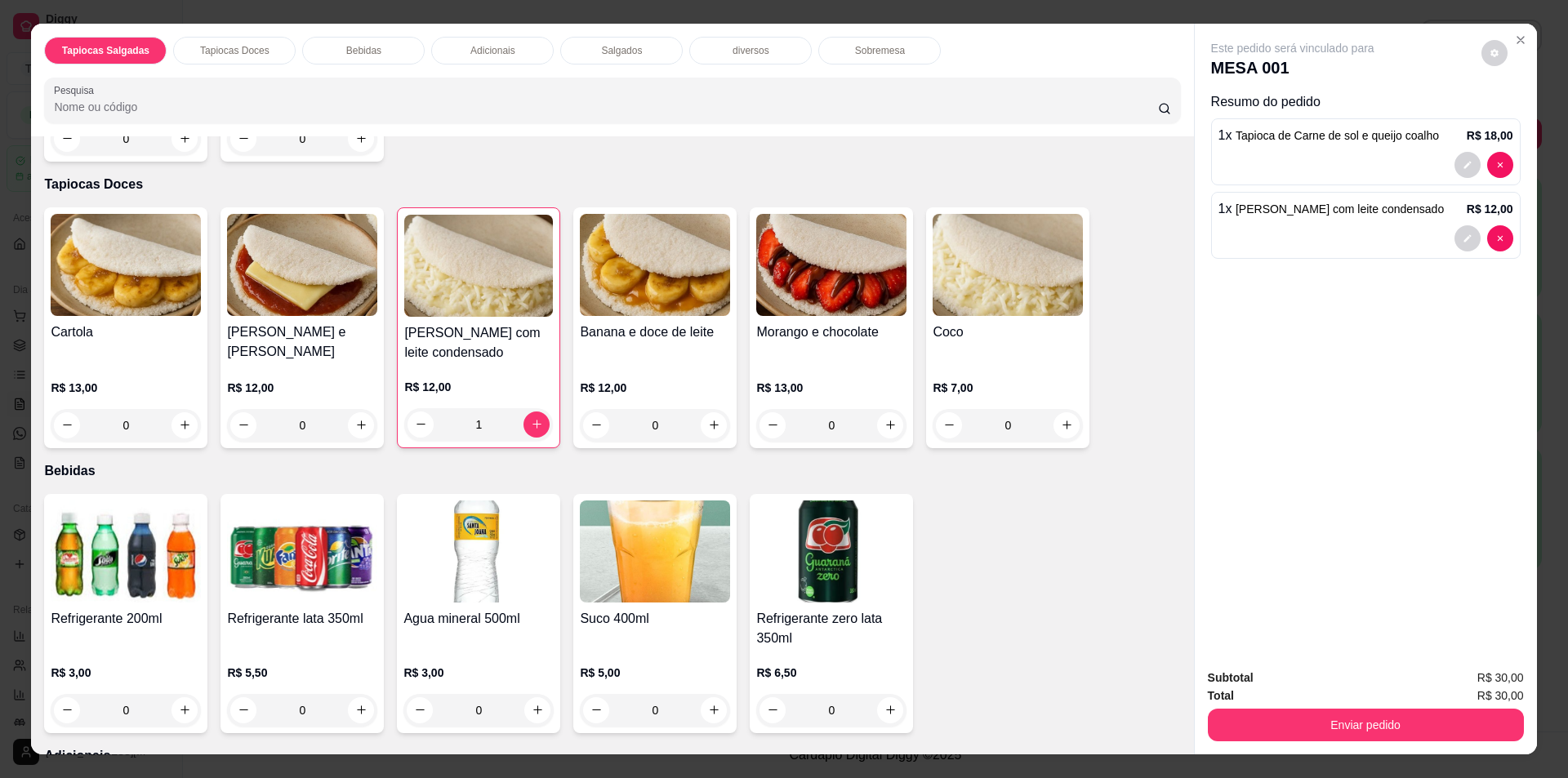
scroll to position [653, 0]
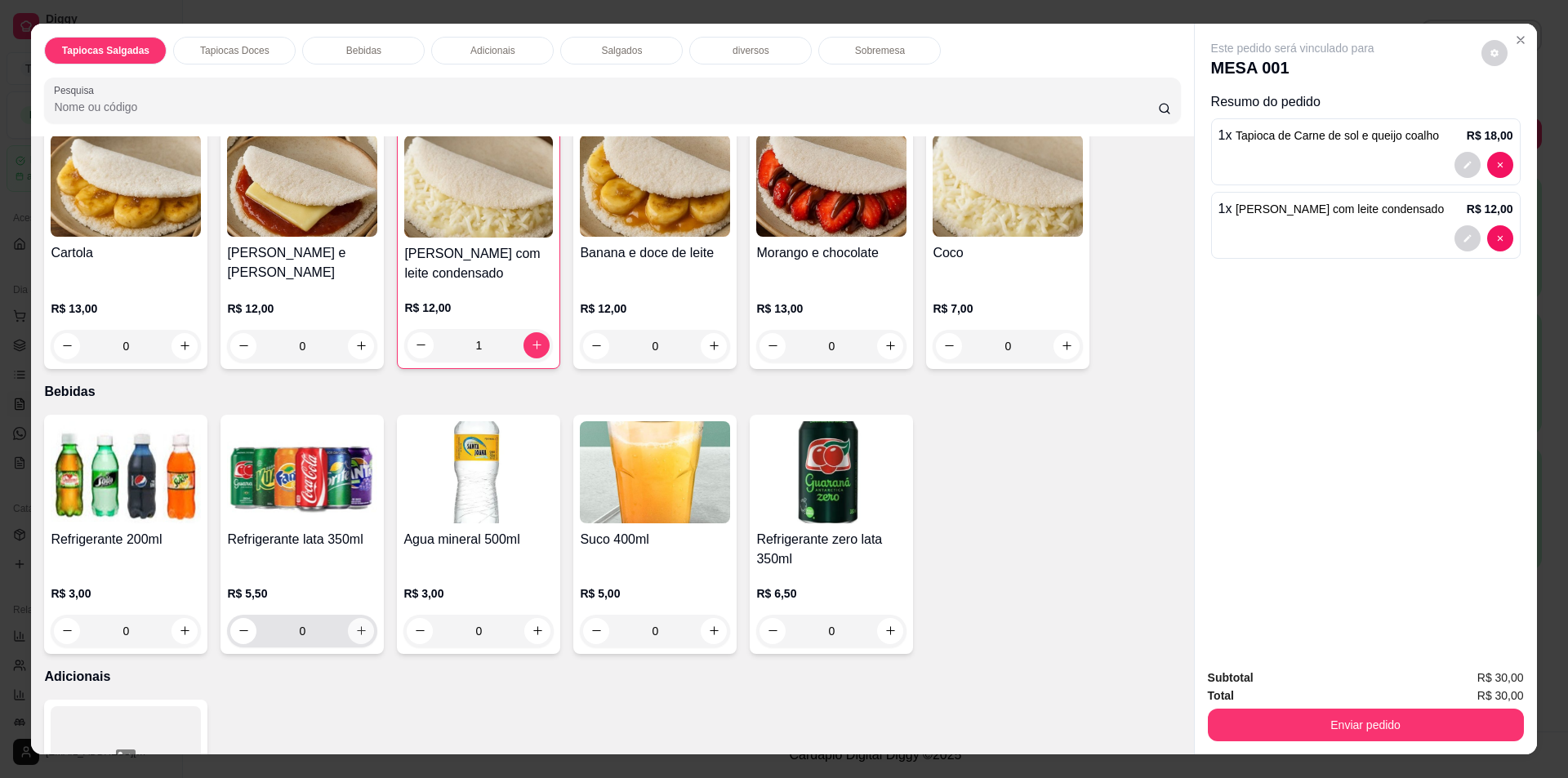
click at [348, 628] on button "increase-product-quantity" at bounding box center [360, 631] width 26 height 26
type input "1"
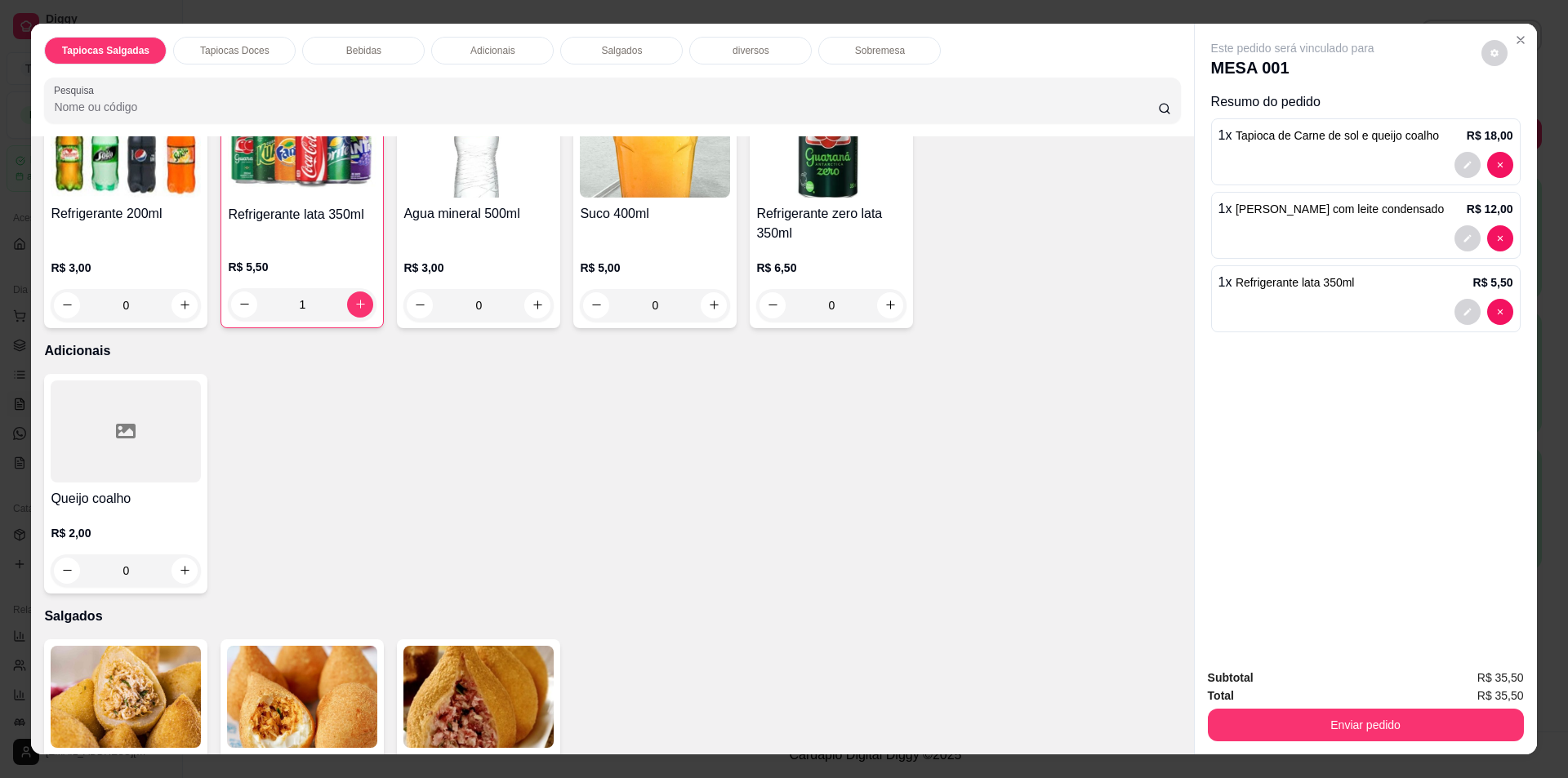
scroll to position [1143, 0]
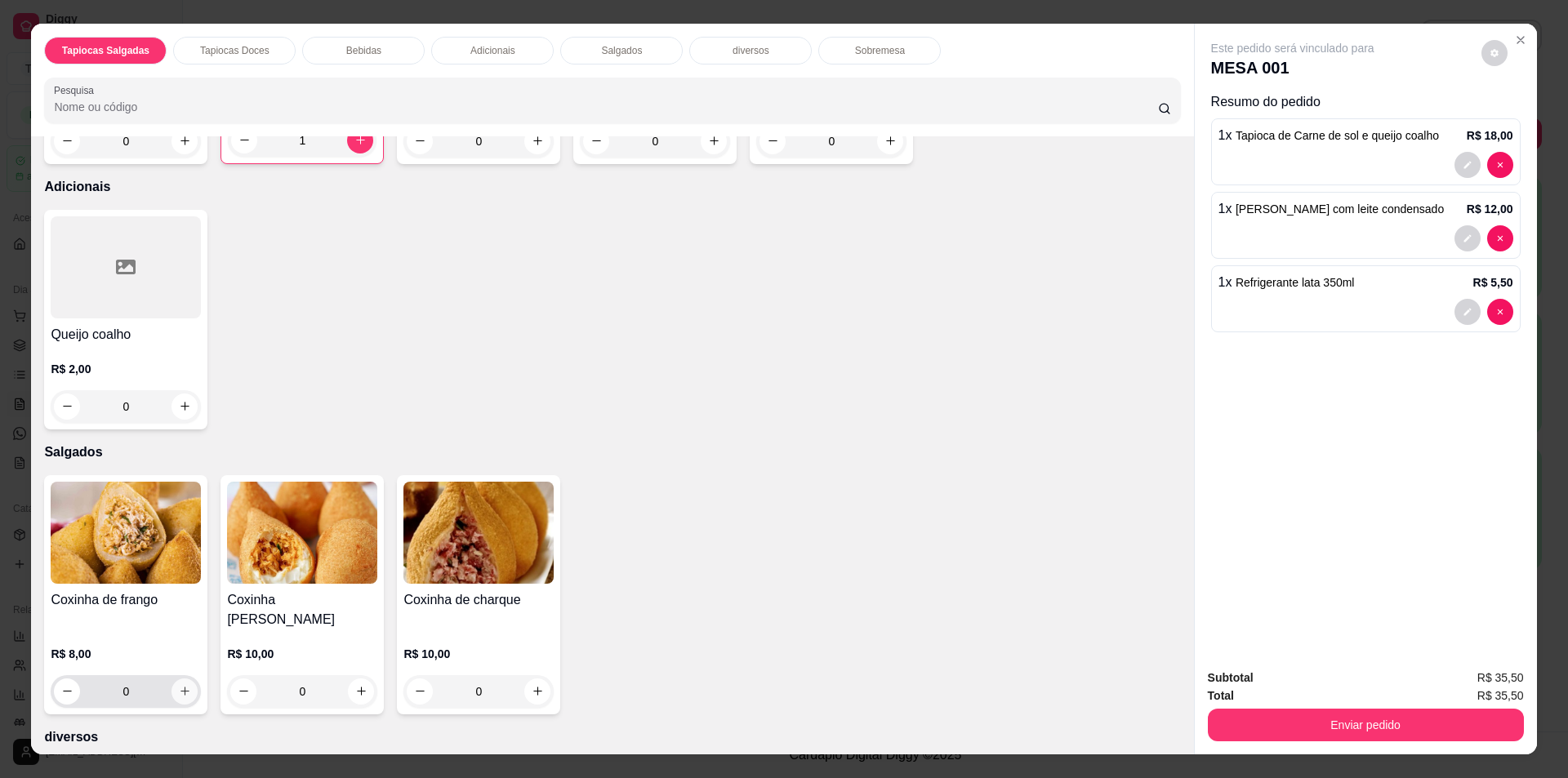
click at [187, 679] on button "increase-product-quantity" at bounding box center [184, 692] width 26 height 26
type input "1"
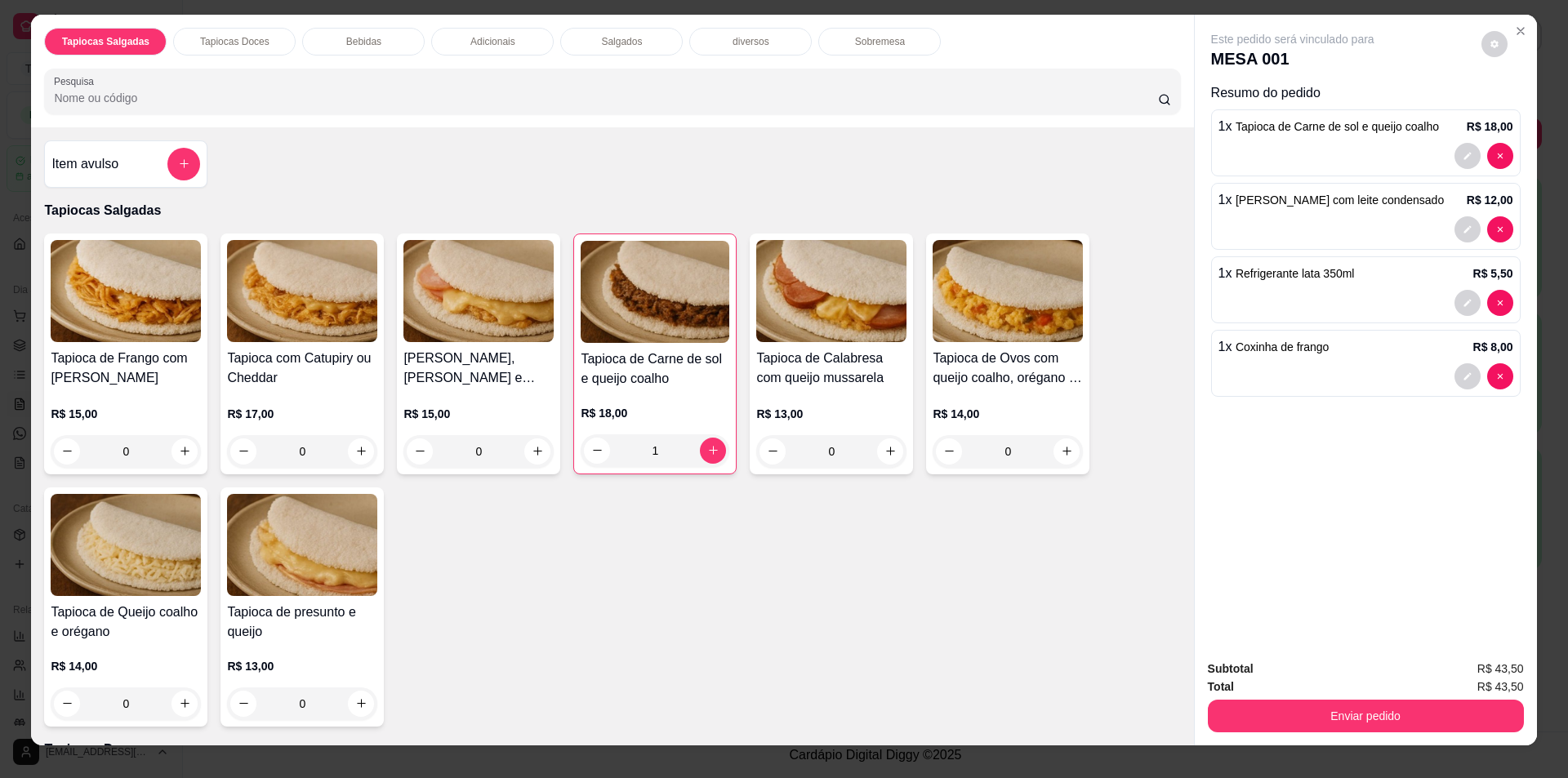
scroll to position [0, 0]
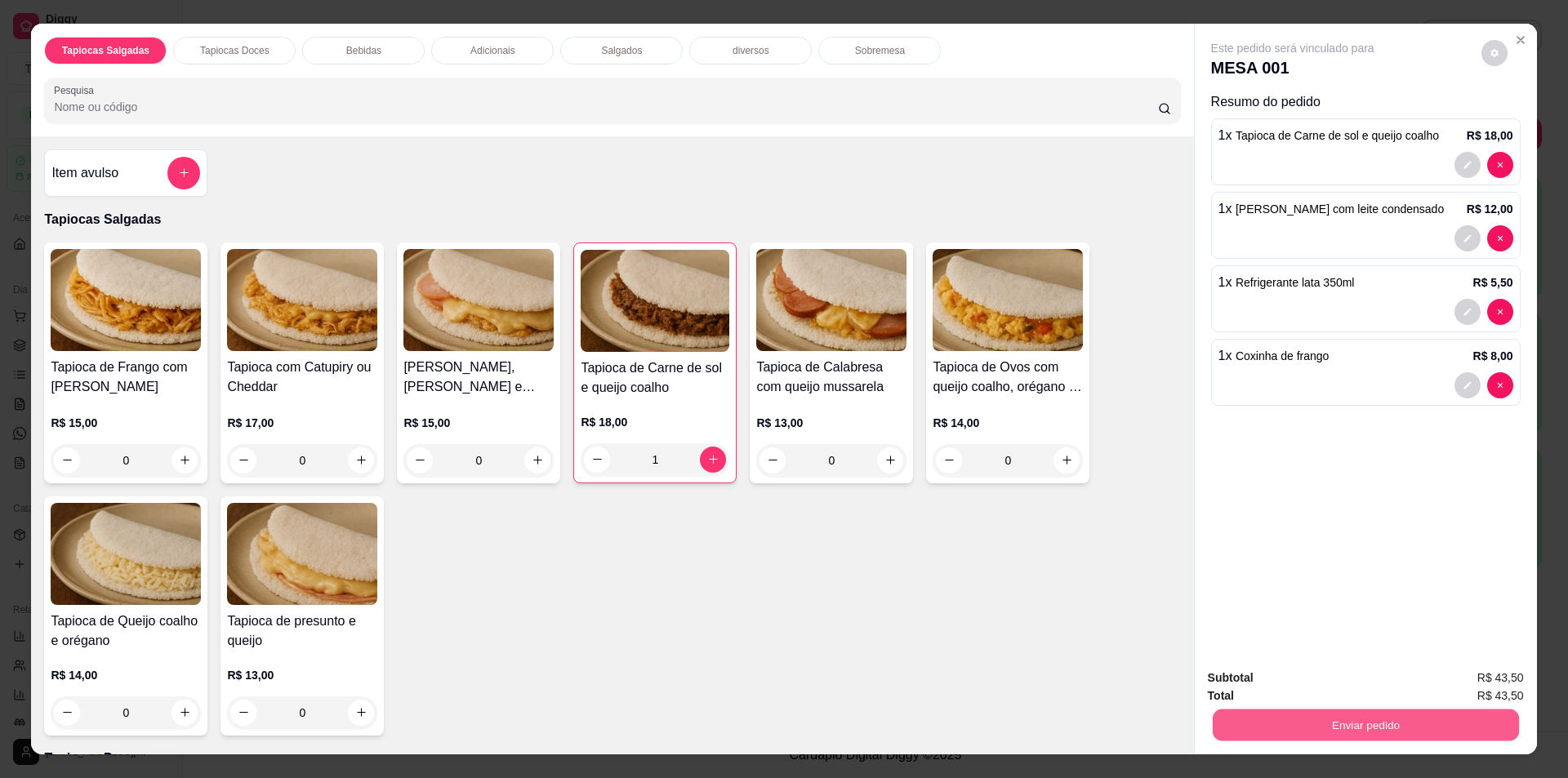
click at [1330, 713] on button "Enviar pedido" at bounding box center [1364, 725] width 306 height 32
click at [1494, 688] on button "Sim, quero registrar" at bounding box center [1466, 685] width 117 height 30
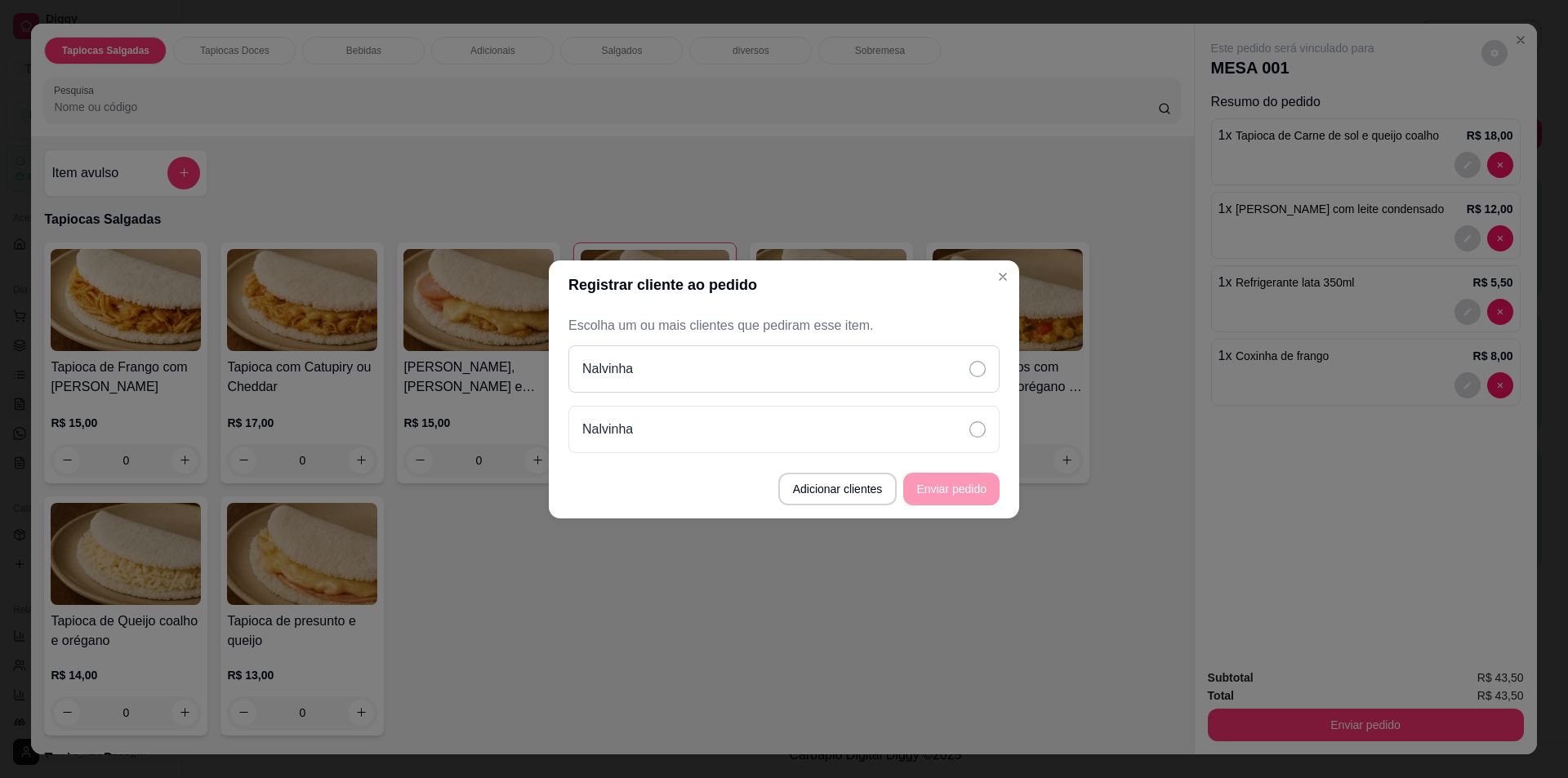
click at [900, 362] on div "Nalvinha" at bounding box center [784, 369] width 431 height 47
click at [953, 480] on button "Enviar pedido" at bounding box center [951, 488] width 93 height 32
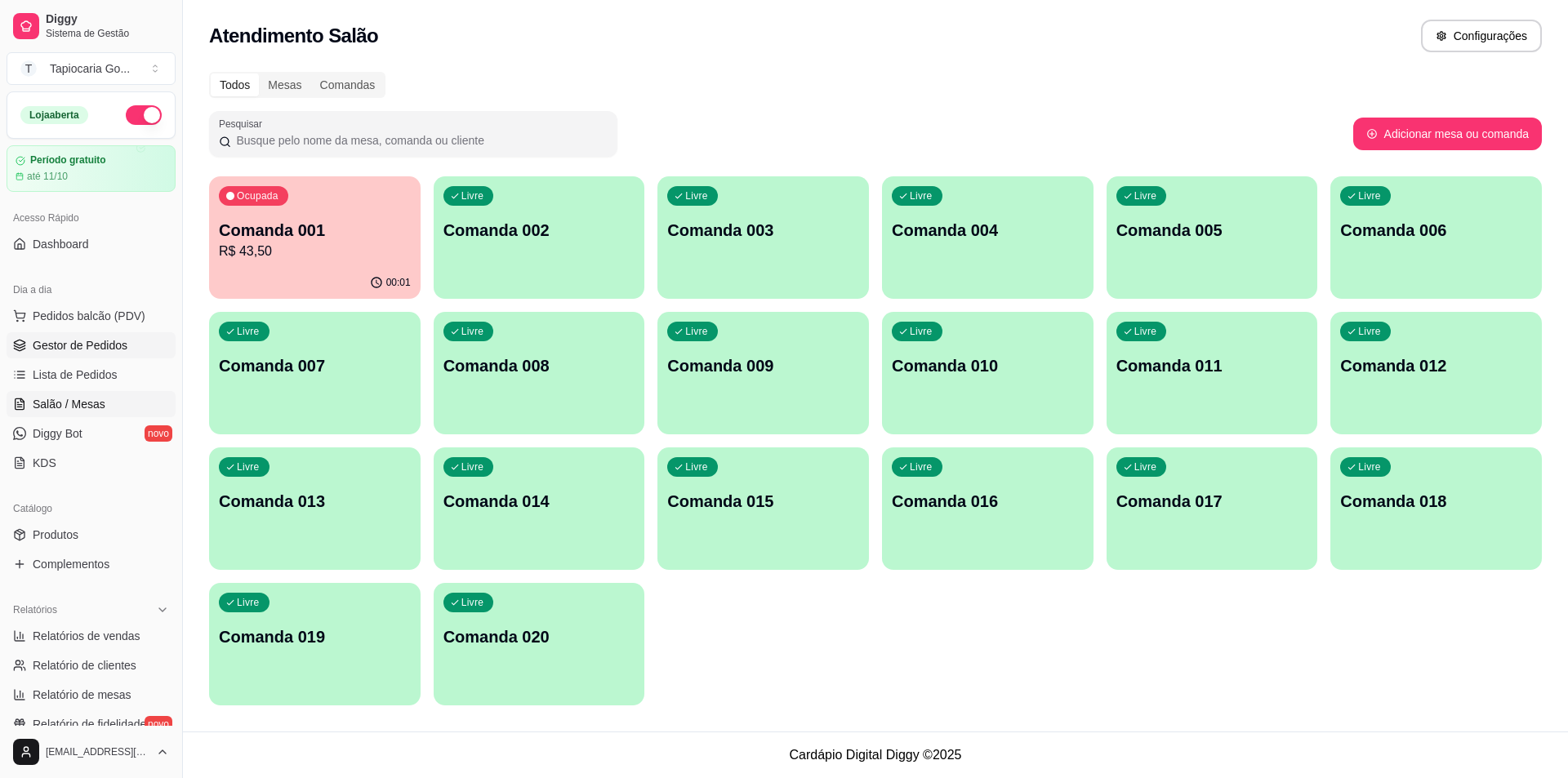
click at [112, 341] on span "Gestor de Pedidos" at bounding box center [80, 346] width 95 height 16
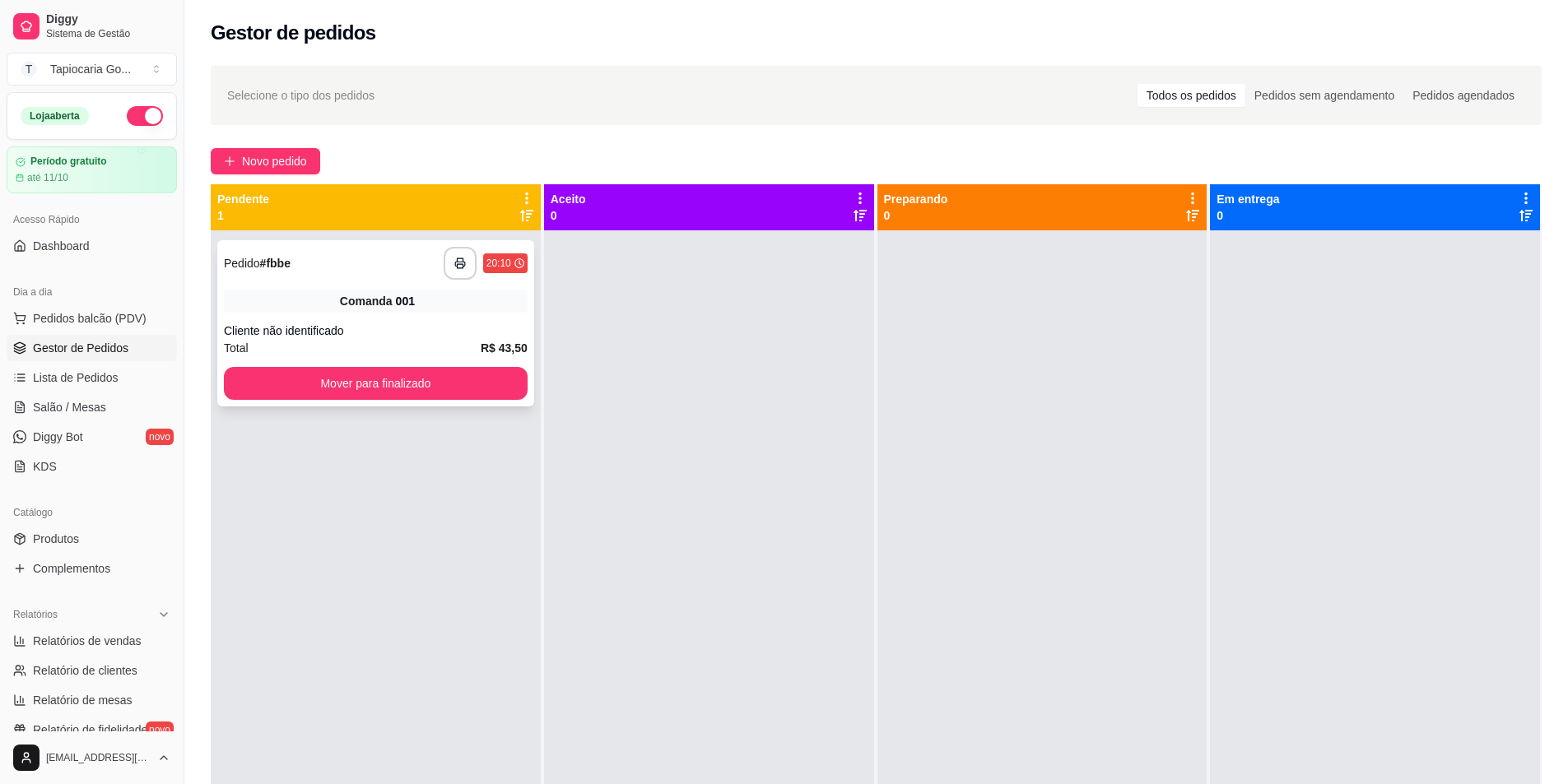
click at [391, 404] on div "**********" at bounding box center [375, 323] width 317 height 166
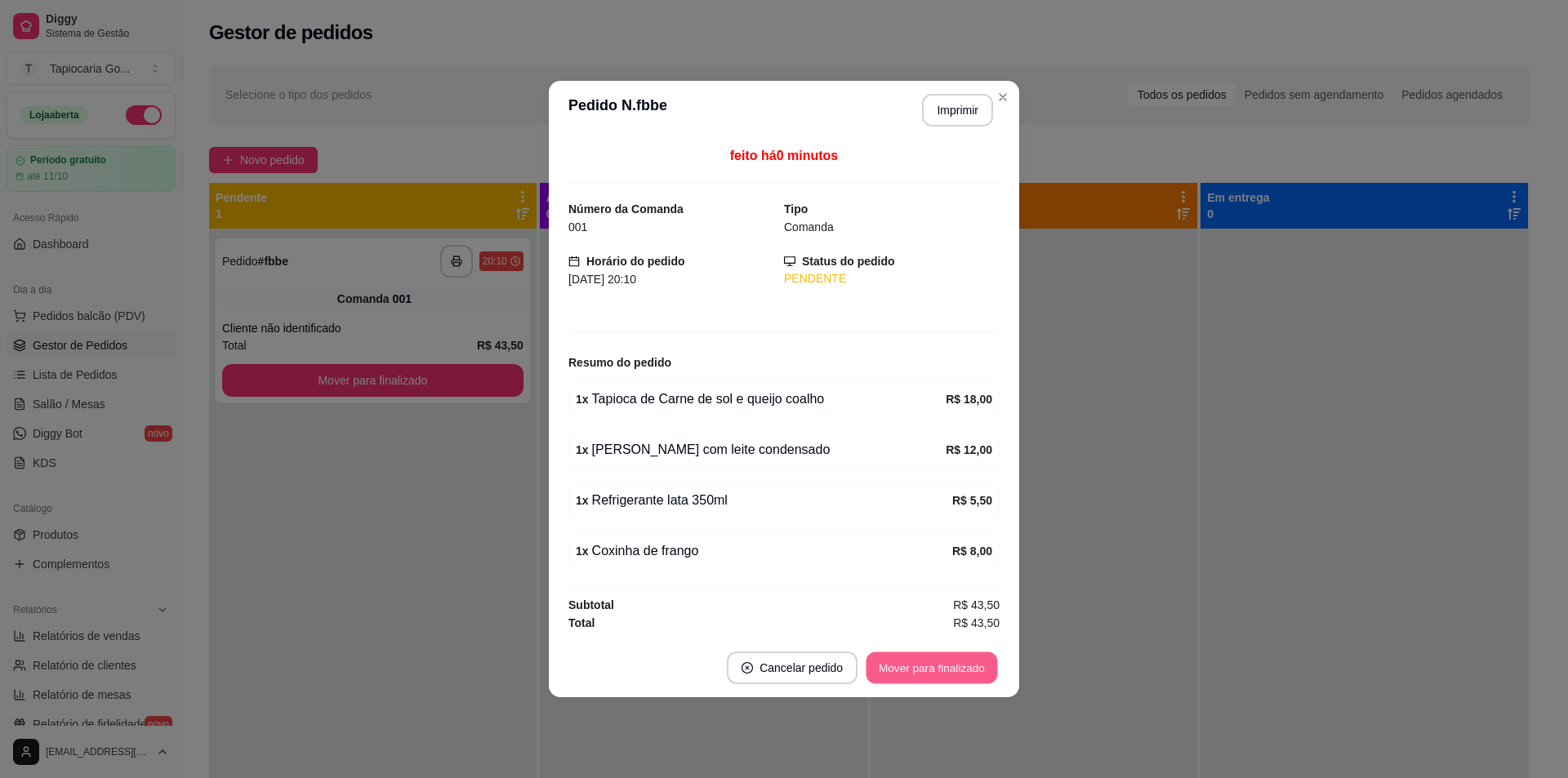
click at [932, 656] on button "Mover para finalizado" at bounding box center [932, 668] width 131 height 32
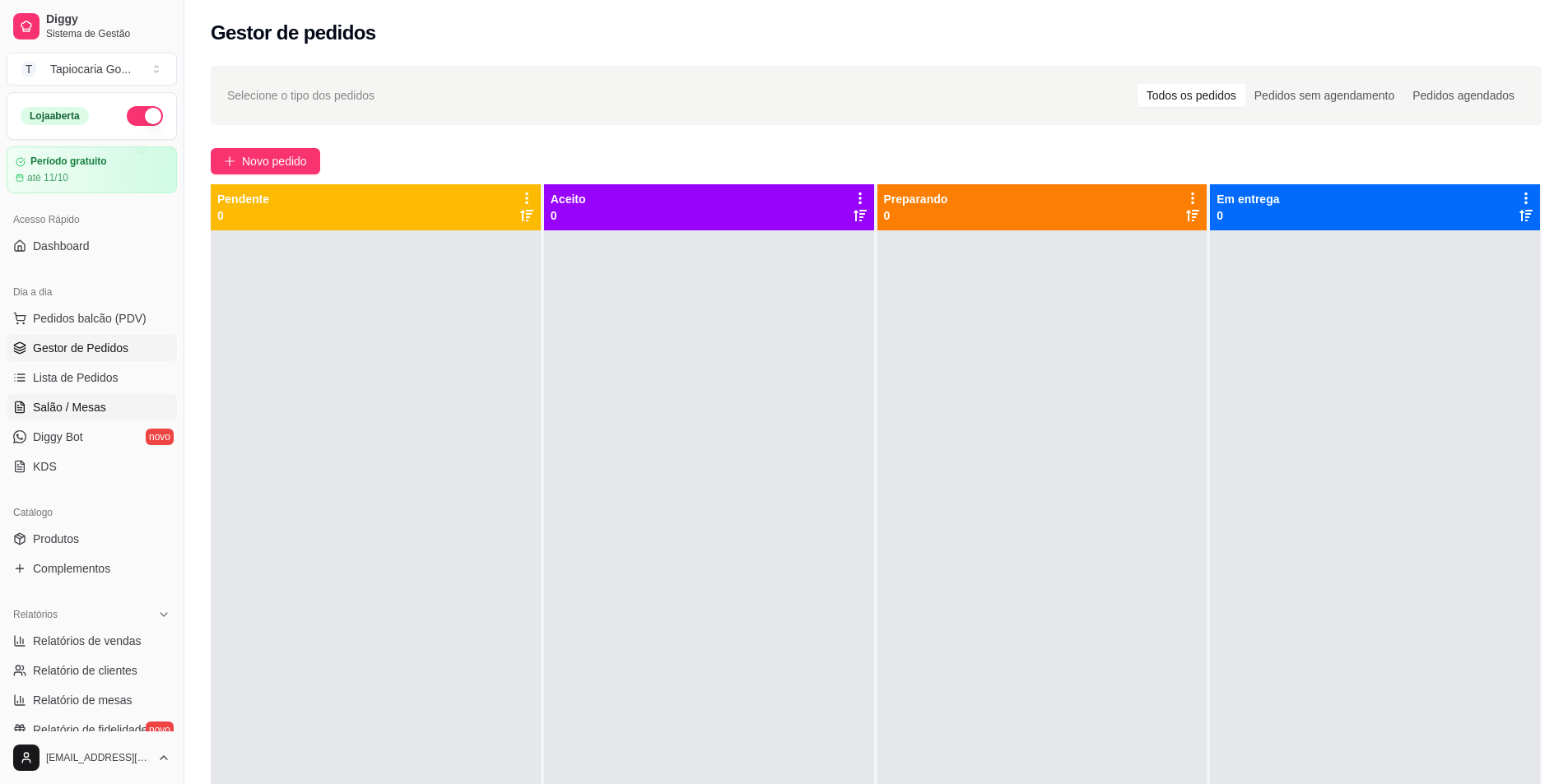
click at [103, 403] on span "Salão / Mesas" at bounding box center [70, 407] width 73 height 17
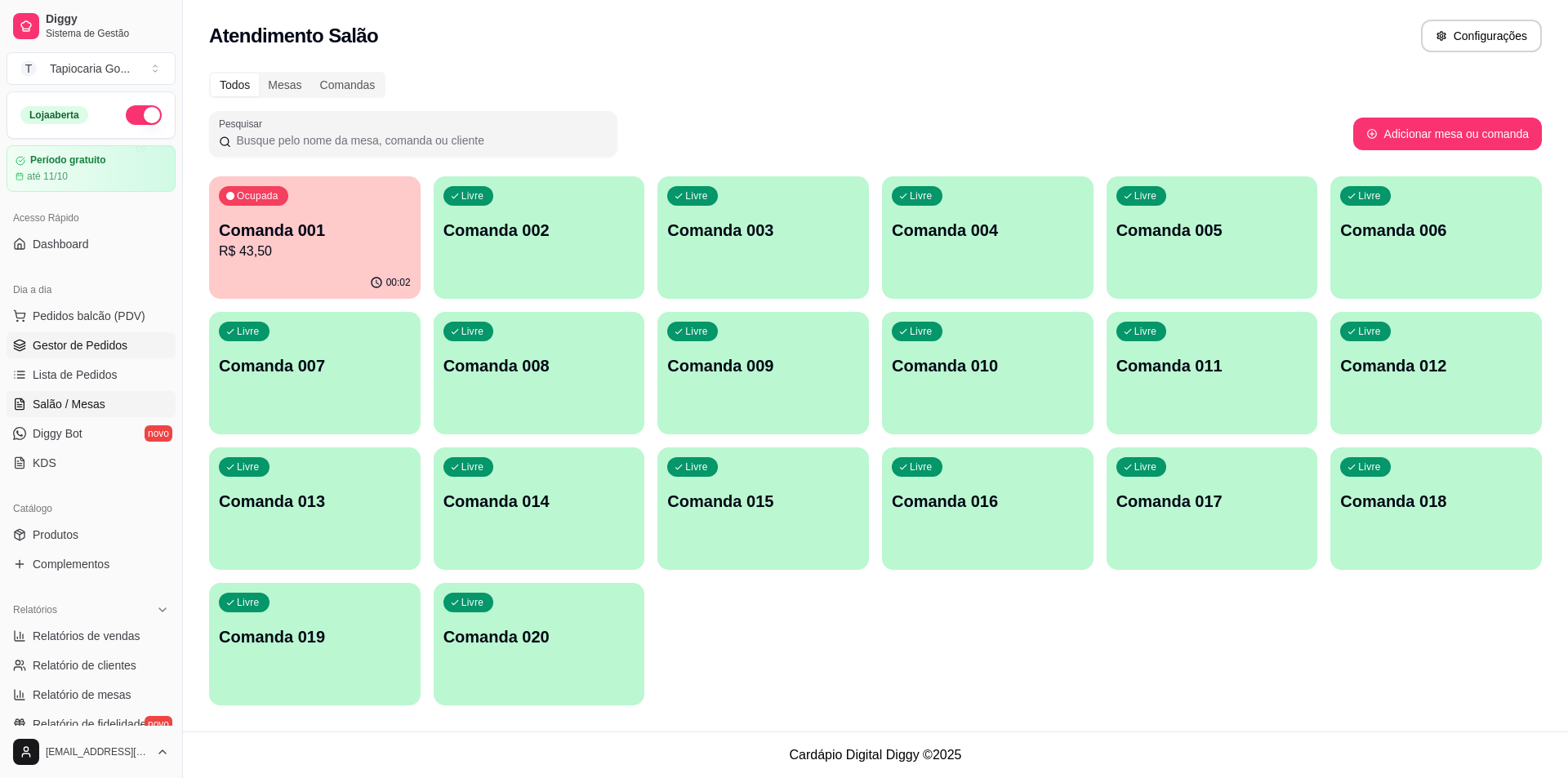
click at [106, 337] on link "Gestor de Pedidos" at bounding box center [91, 345] width 169 height 26
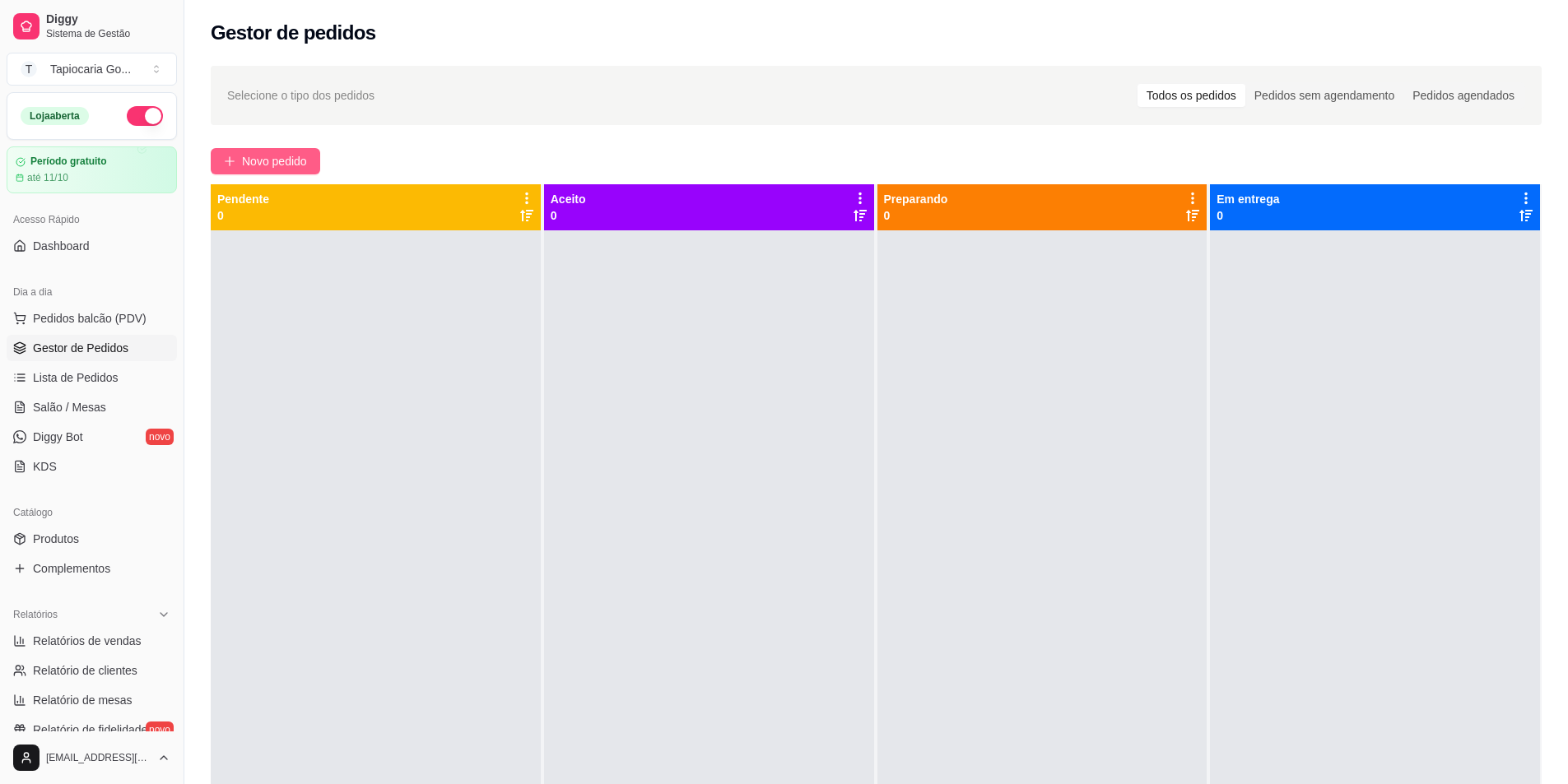
click at [279, 168] on span "Novo pedido" at bounding box center [274, 161] width 65 height 18
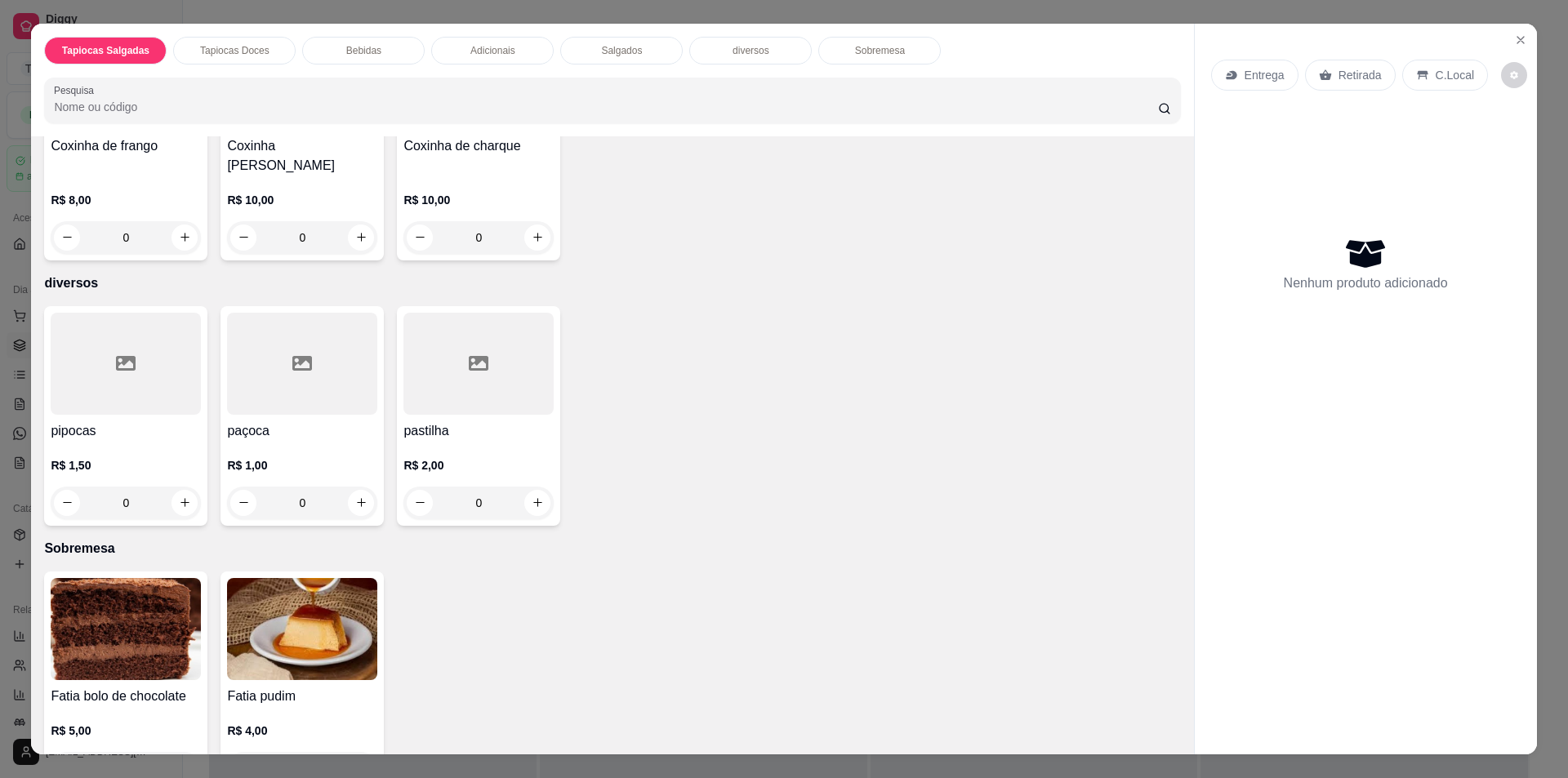
scroll to position [1623, 0]
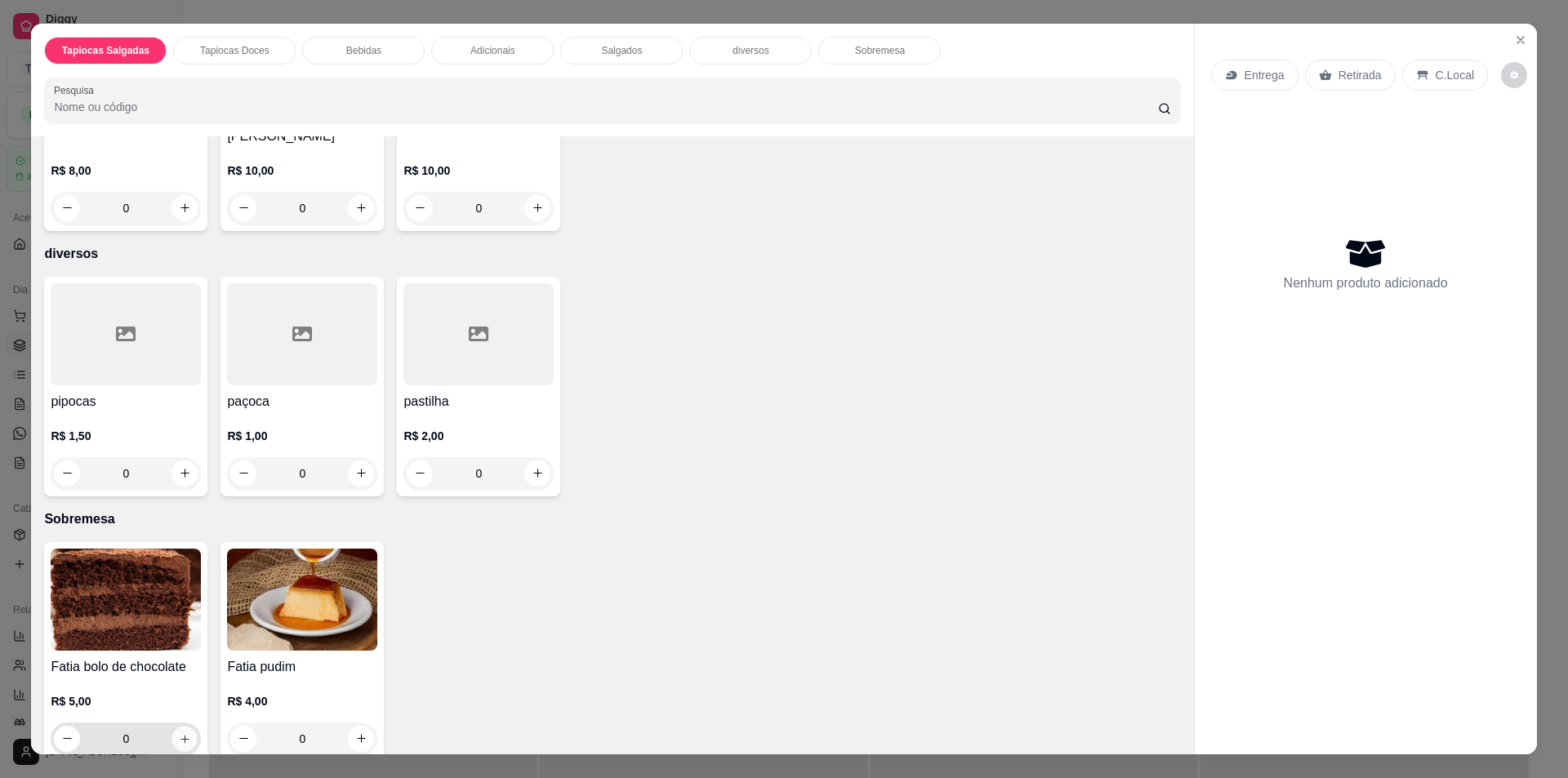
click at [177, 726] on button "increase-product-quantity" at bounding box center [185, 739] width 25 height 25
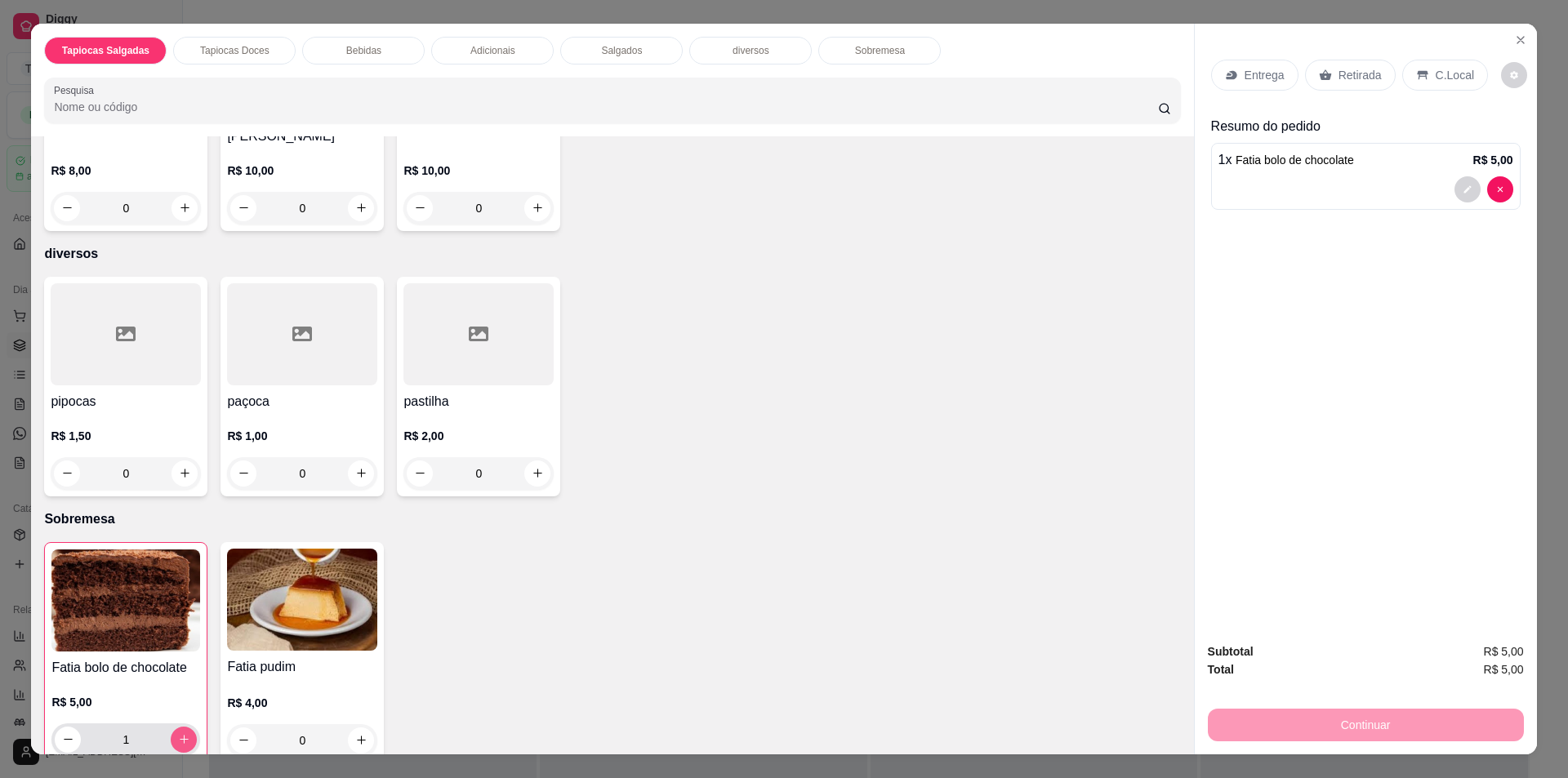
click at [174, 726] on button "increase-product-quantity" at bounding box center [184, 739] width 26 height 26
type input "2"
click at [1358, 77] on p "Retirada" at bounding box center [1360, 76] width 44 height 16
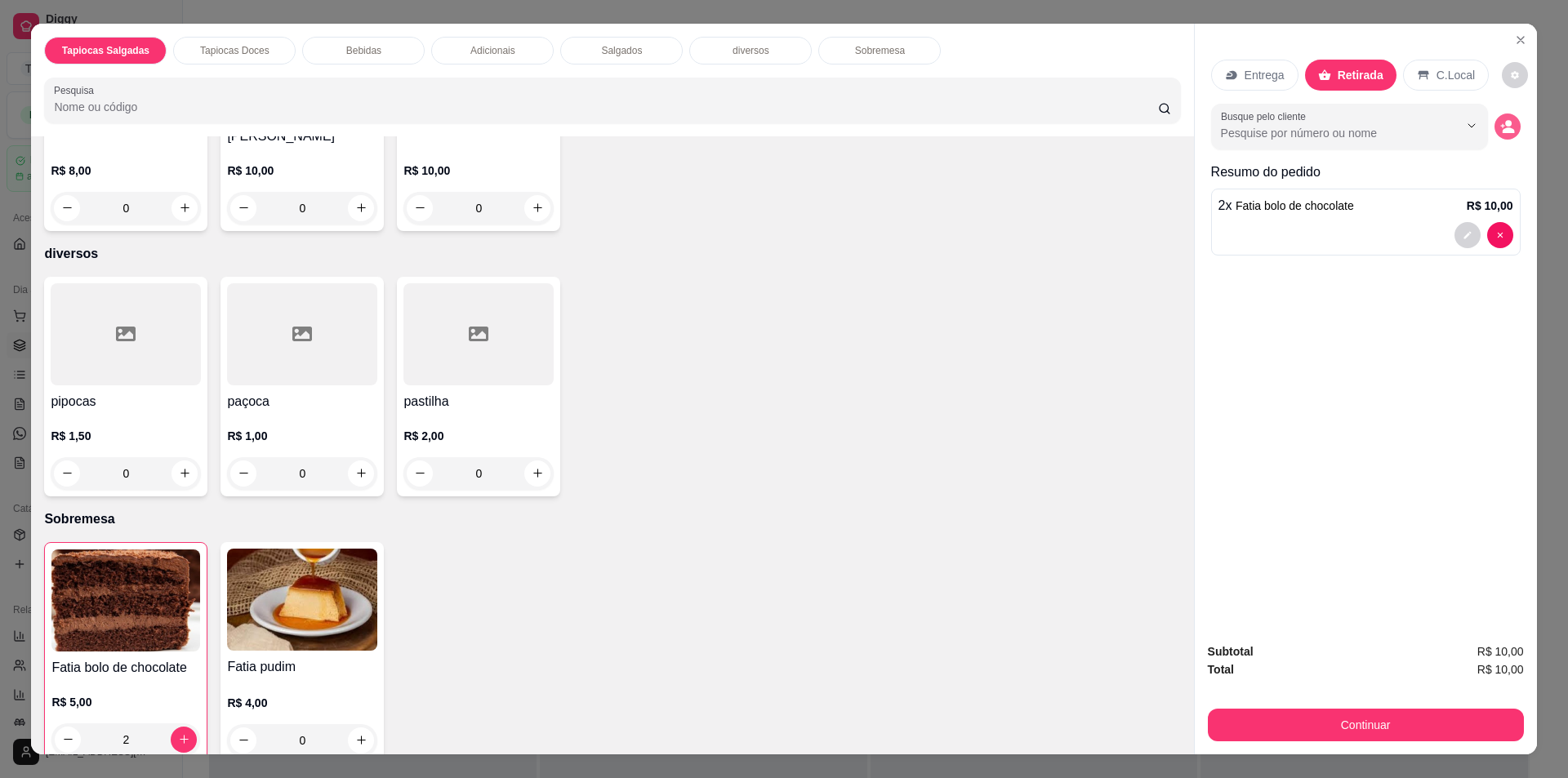
click at [1500, 132] on icon "decrease-product-quantity" at bounding box center [1507, 126] width 15 height 15
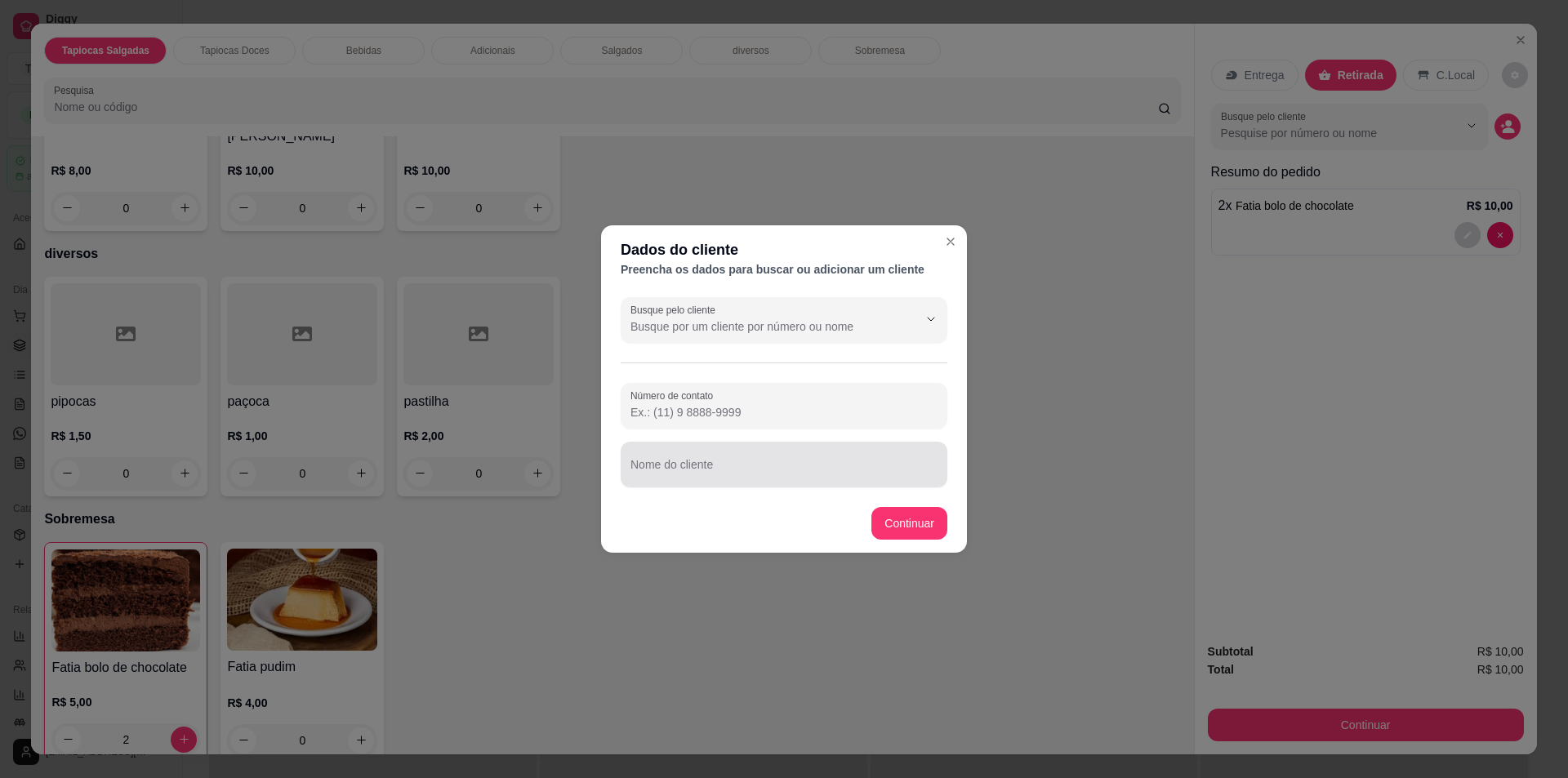
drag, startPoint x: 820, startPoint y: 482, endPoint x: 814, endPoint y: 464, distance: 19.0
click at [817, 480] on div "Nome do cliente" at bounding box center [784, 464] width 327 height 45
type input "[PERSON_NAME]"
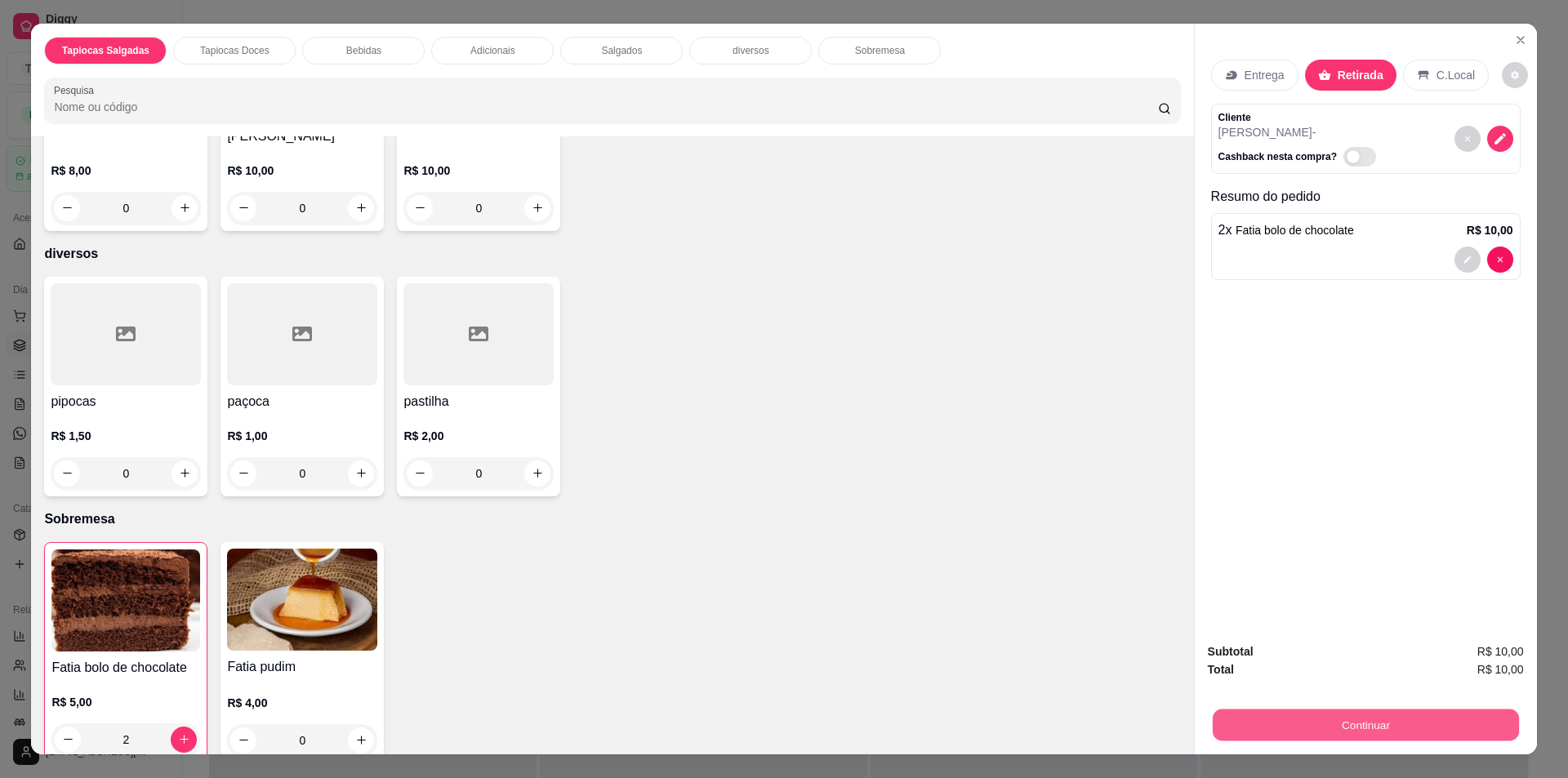
click at [1311, 712] on button "Continuar" at bounding box center [1364, 725] width 306 height 32
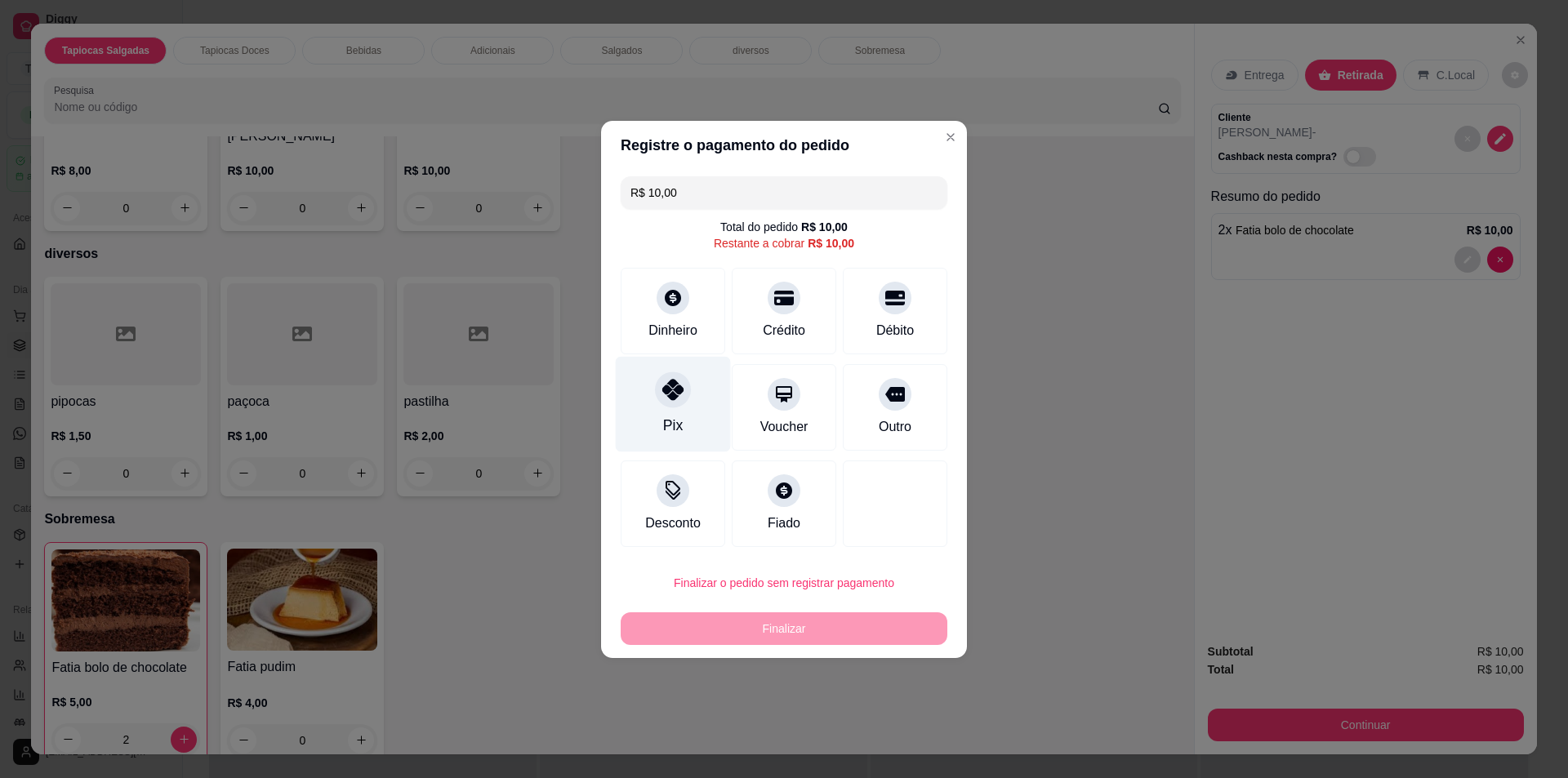
click at [669, 429] on div "Pix" at bounding box center [673, 425] width 20 height 21
type input "R$ 0,00"
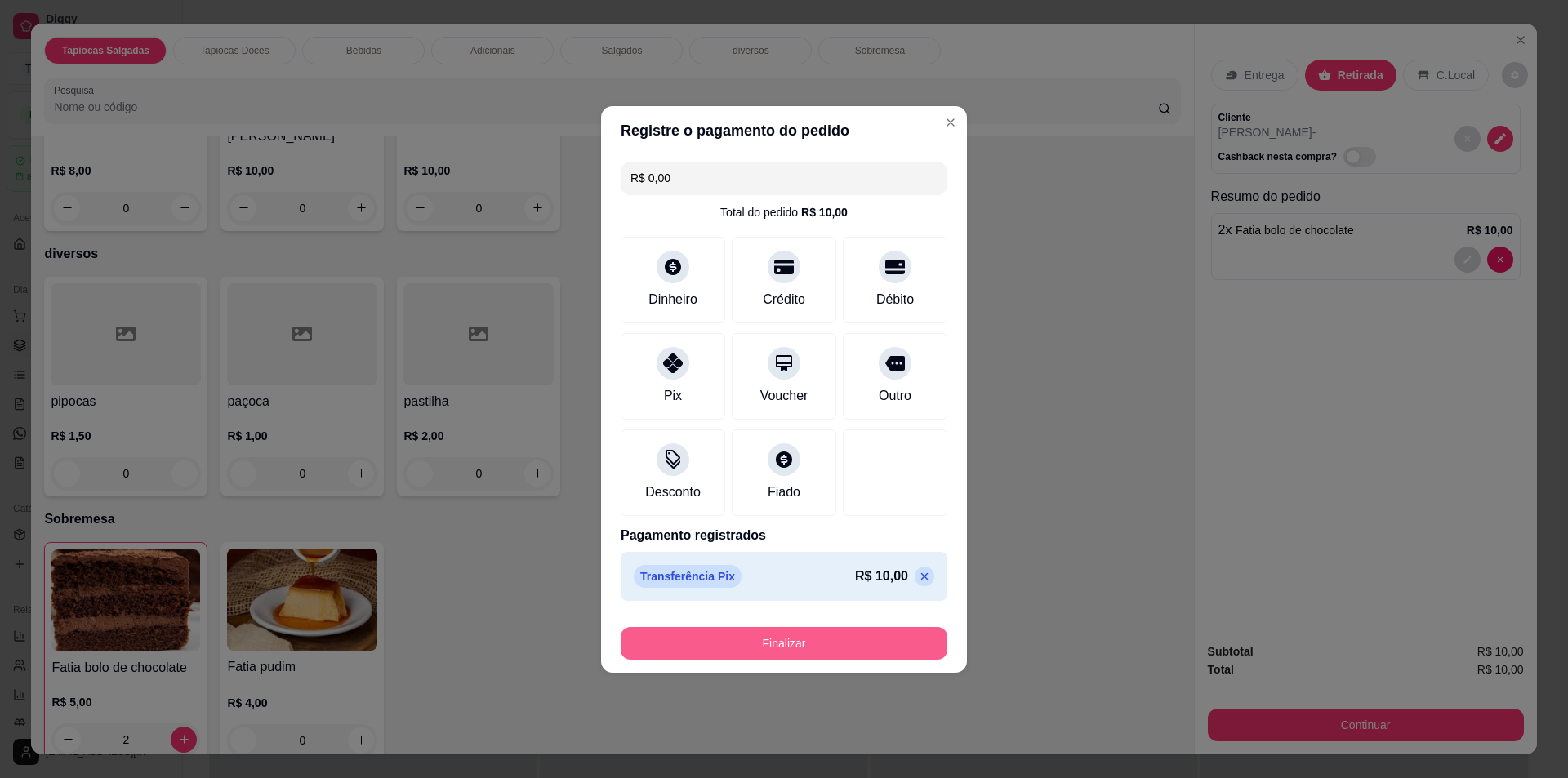
click at [764, 631] on button "Finalizar" at bounding box center [784, 643] width 327 height 33
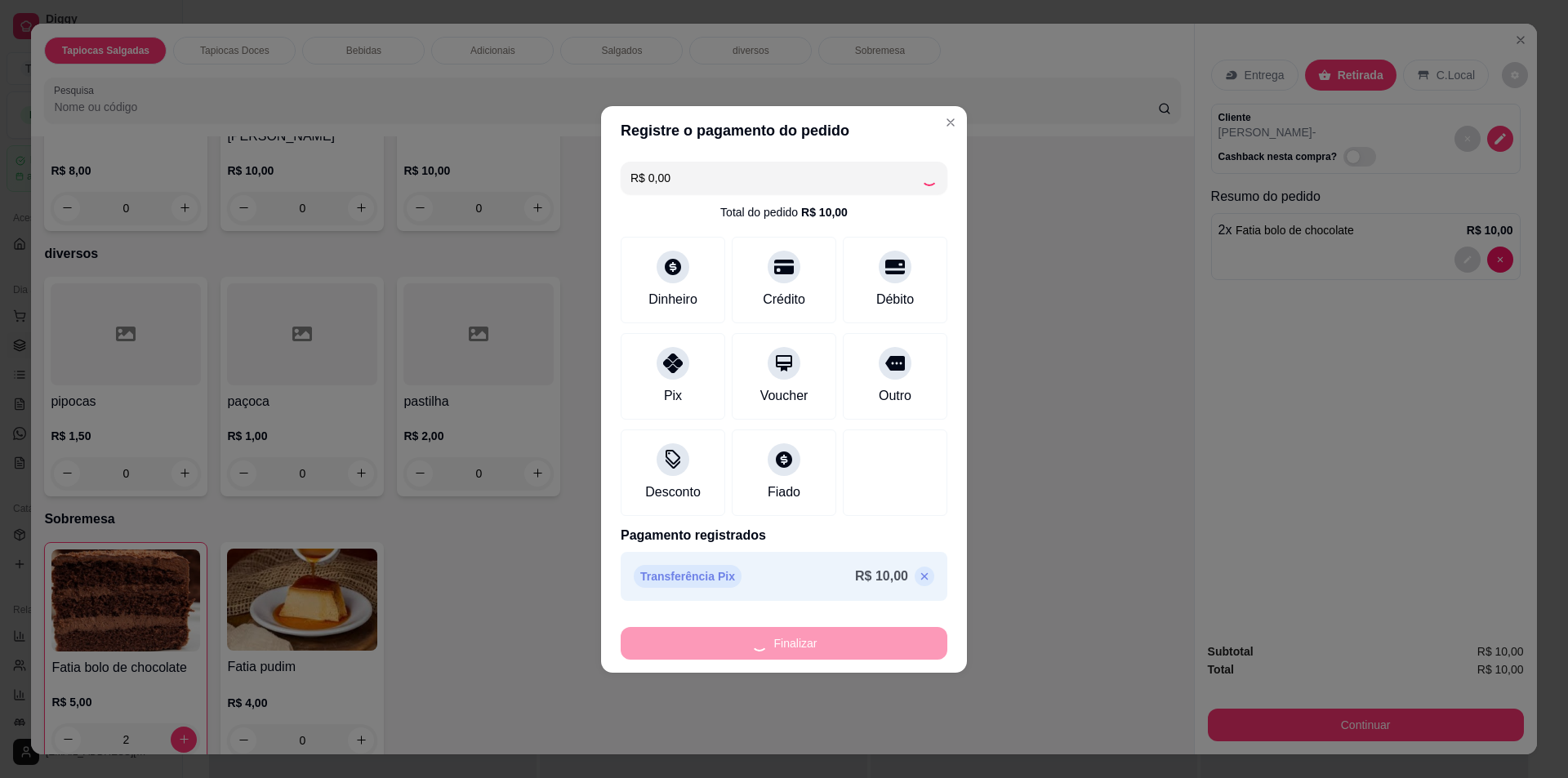
type input "0"
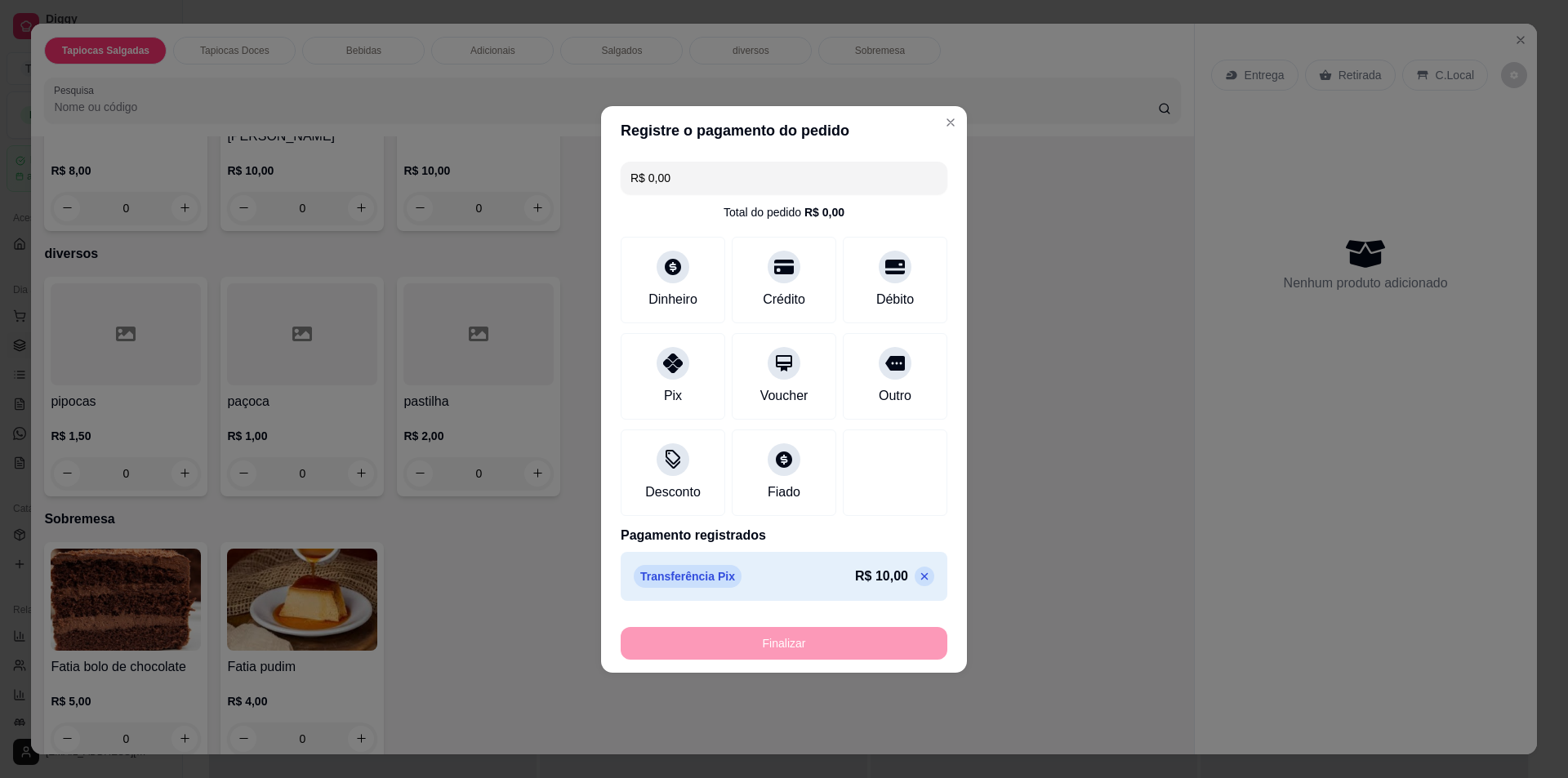
type input "-R$ 10,00"
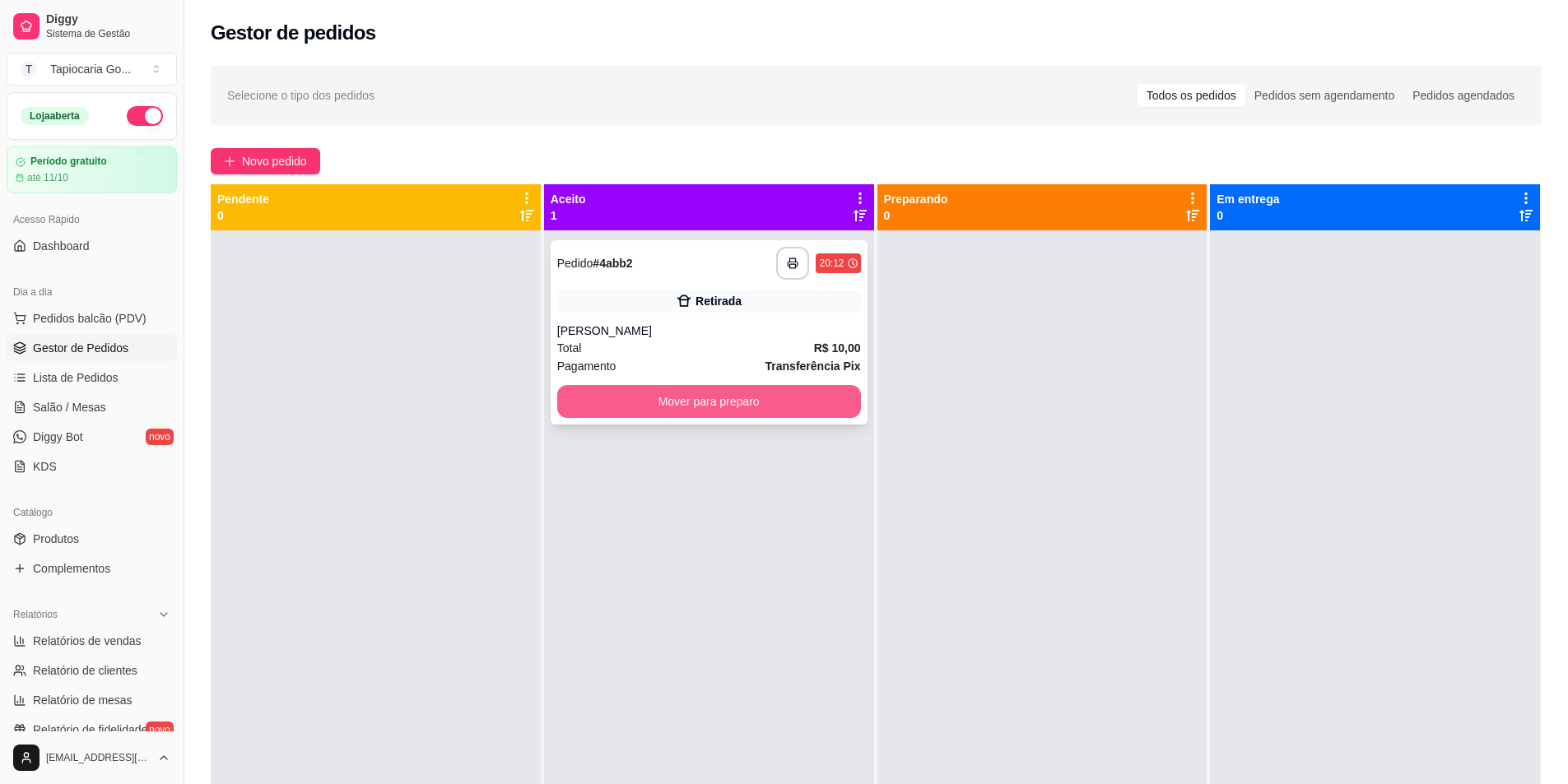
click at [709, 409] on button "Mover para preparo" at bounding box center [708, 402] width 304 height 33
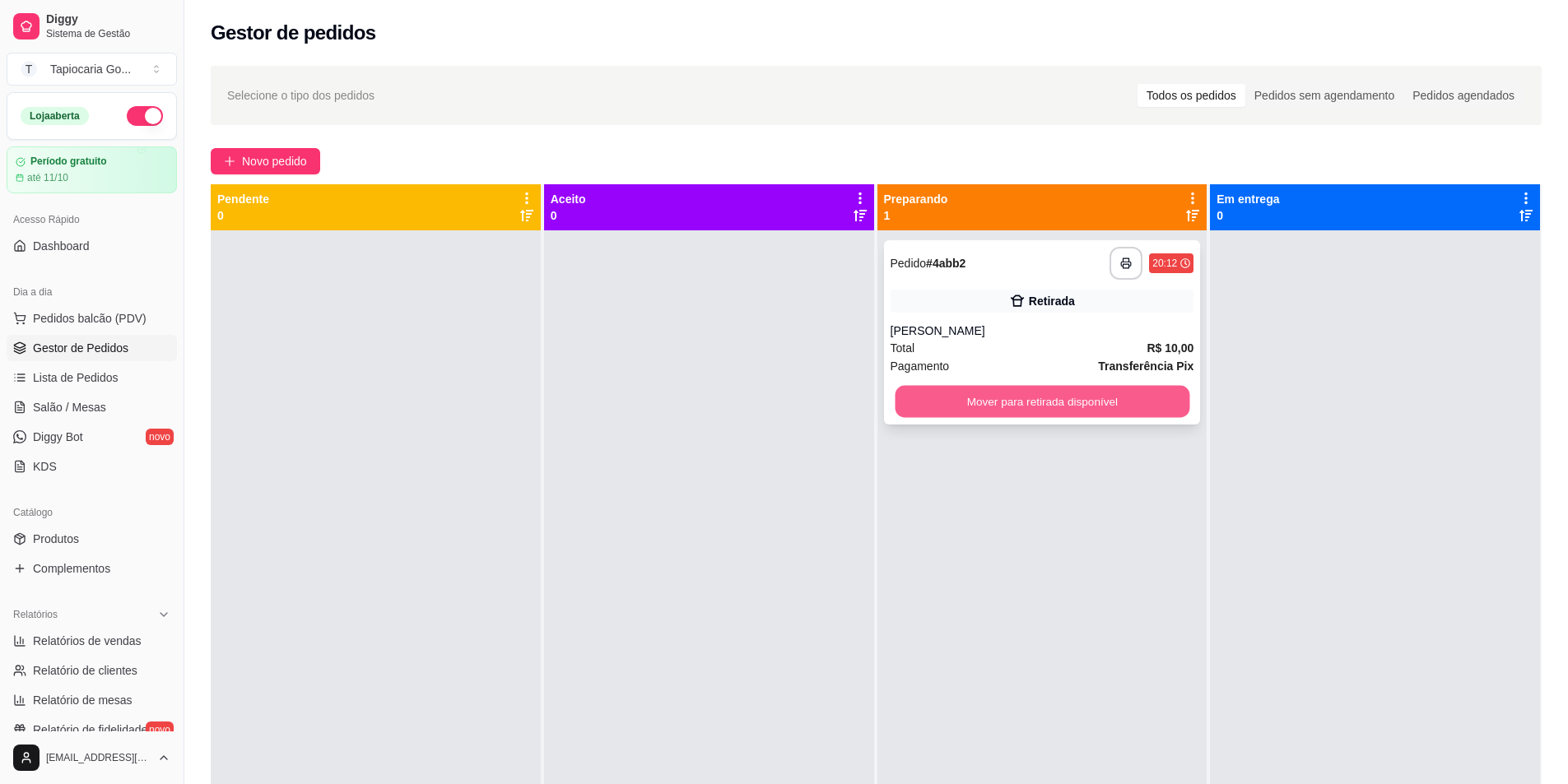
click at [976, 396] on button "Mover para retirada disponível" at bounding box center [1041, 402] width 295 height 32
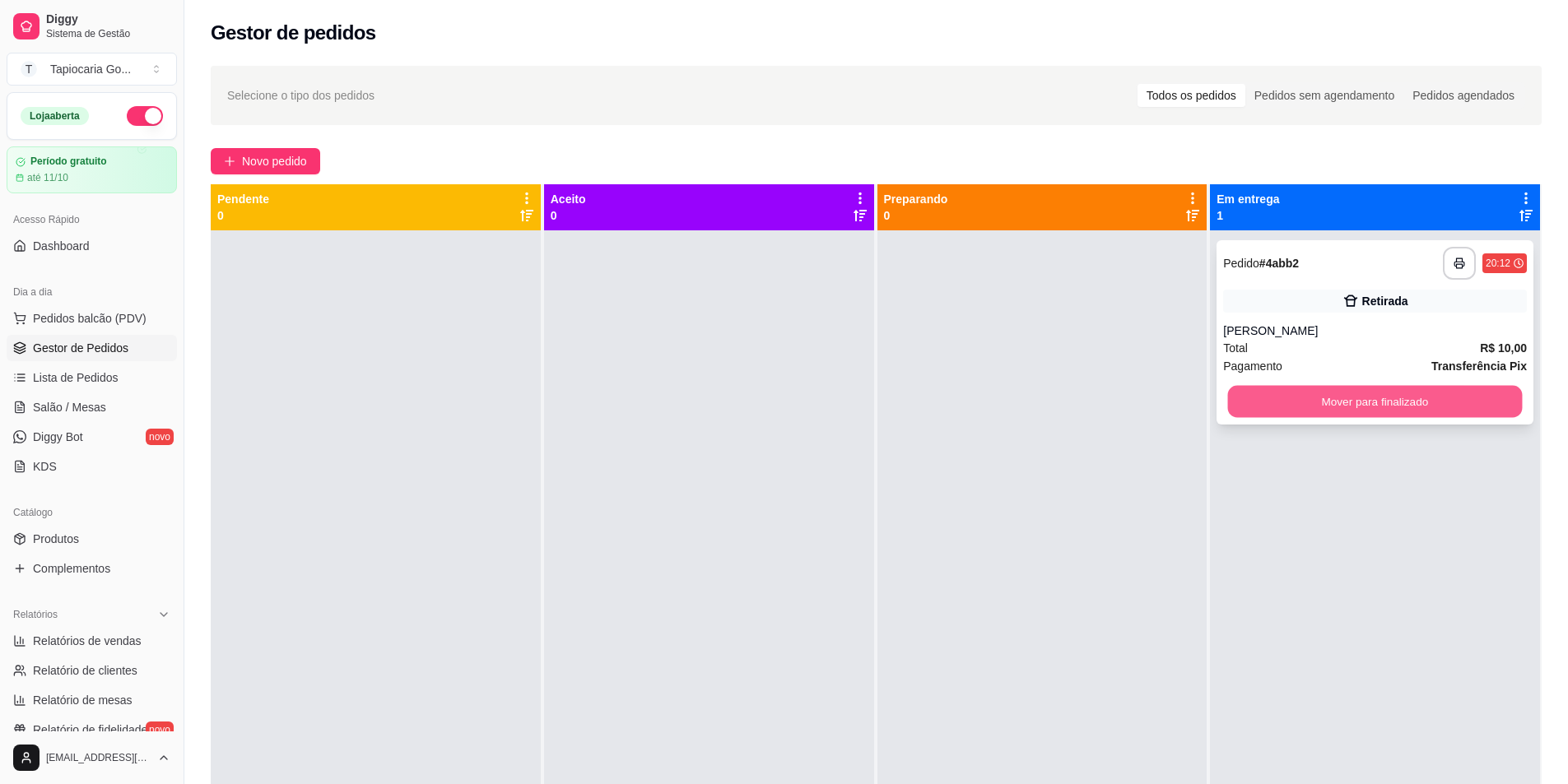
click at [1481, 399] on button "Mover para finalizado" at bounding box center [1375, 402] width 295 height 32
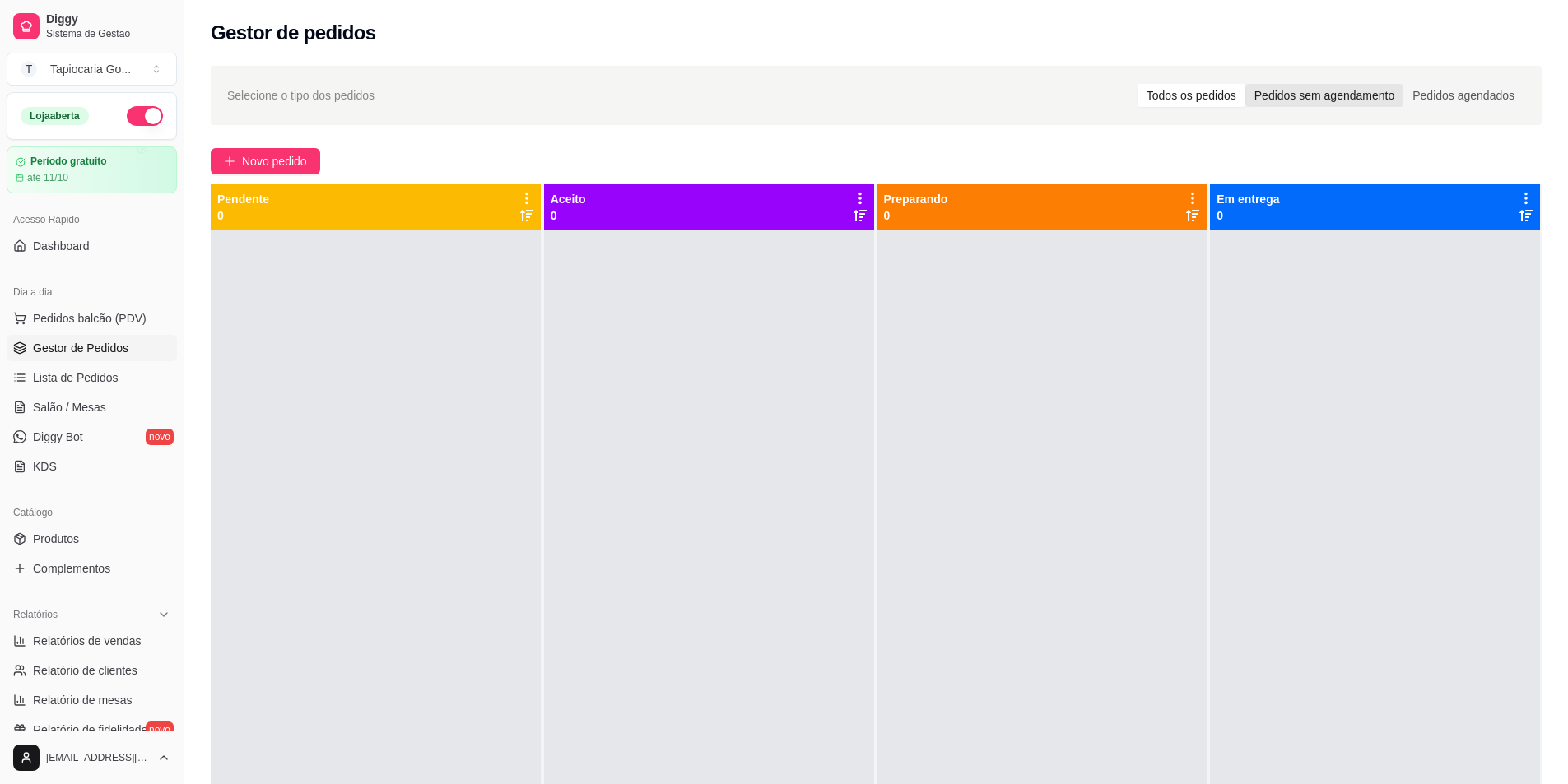
click at [1332, 100] on div "Pedidos sem agendamento" at bounding box center [1324, 95] width 158 height 23
click at [1245, 84] on input "Pedidos sem agendamento" at bounding box center [1245, 84] width 0 height 0
click at [1468, 91] on div "Pedidos agendados" at bounding box center [1463, 95] width 120 height 23
click at [1404, 84] on input "Pedidos agendados" at bounding box center [1404, 84] width 0 height 0
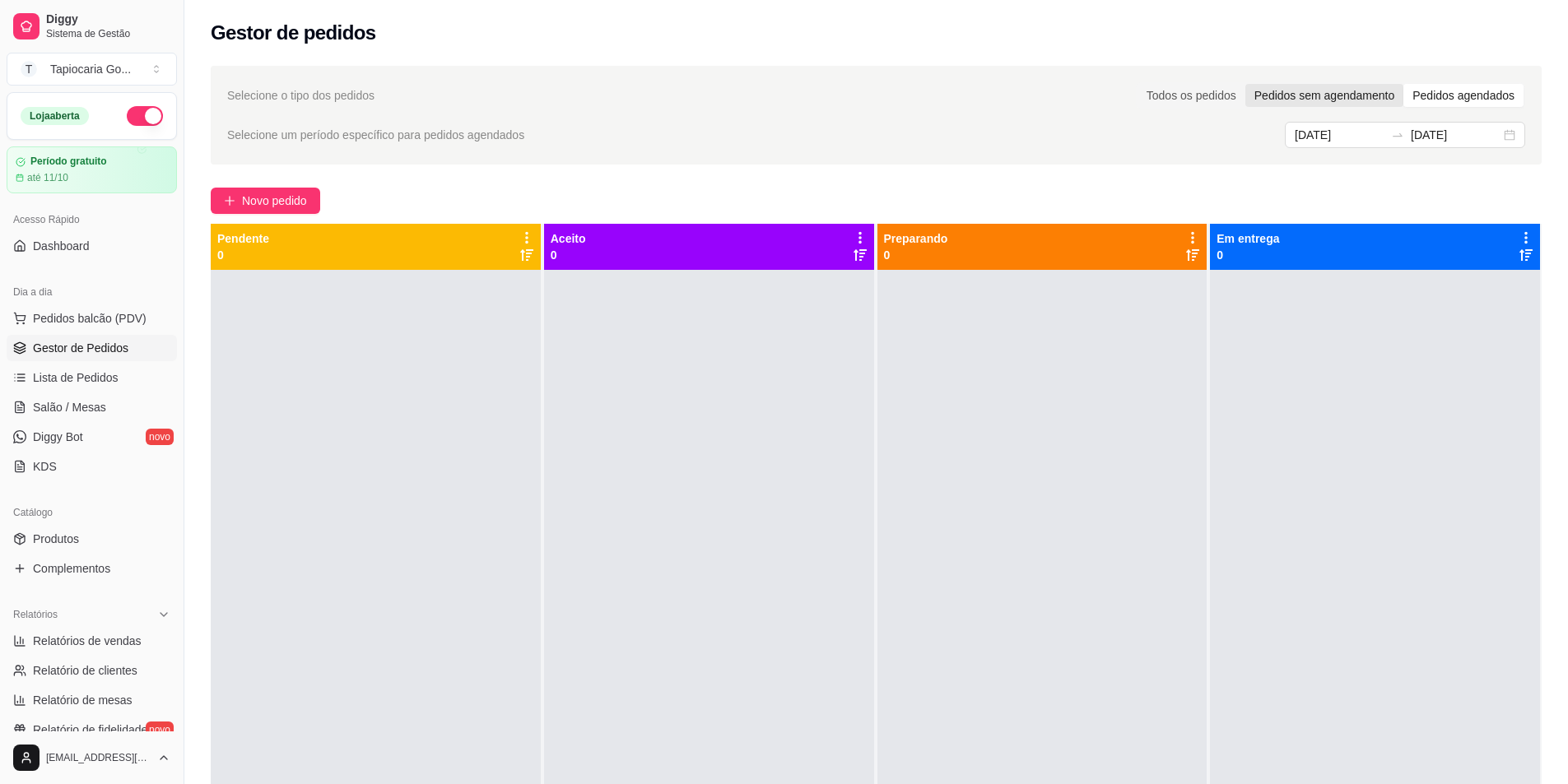
click at [1362, 103] on div "Pedidos sem agendamento" at bounding box center [1324, 95] width 158 height 23
click at [1245, 84] on input "Pedidos sem agendamento" at bounding box center [1245, 84] width 0 height 0
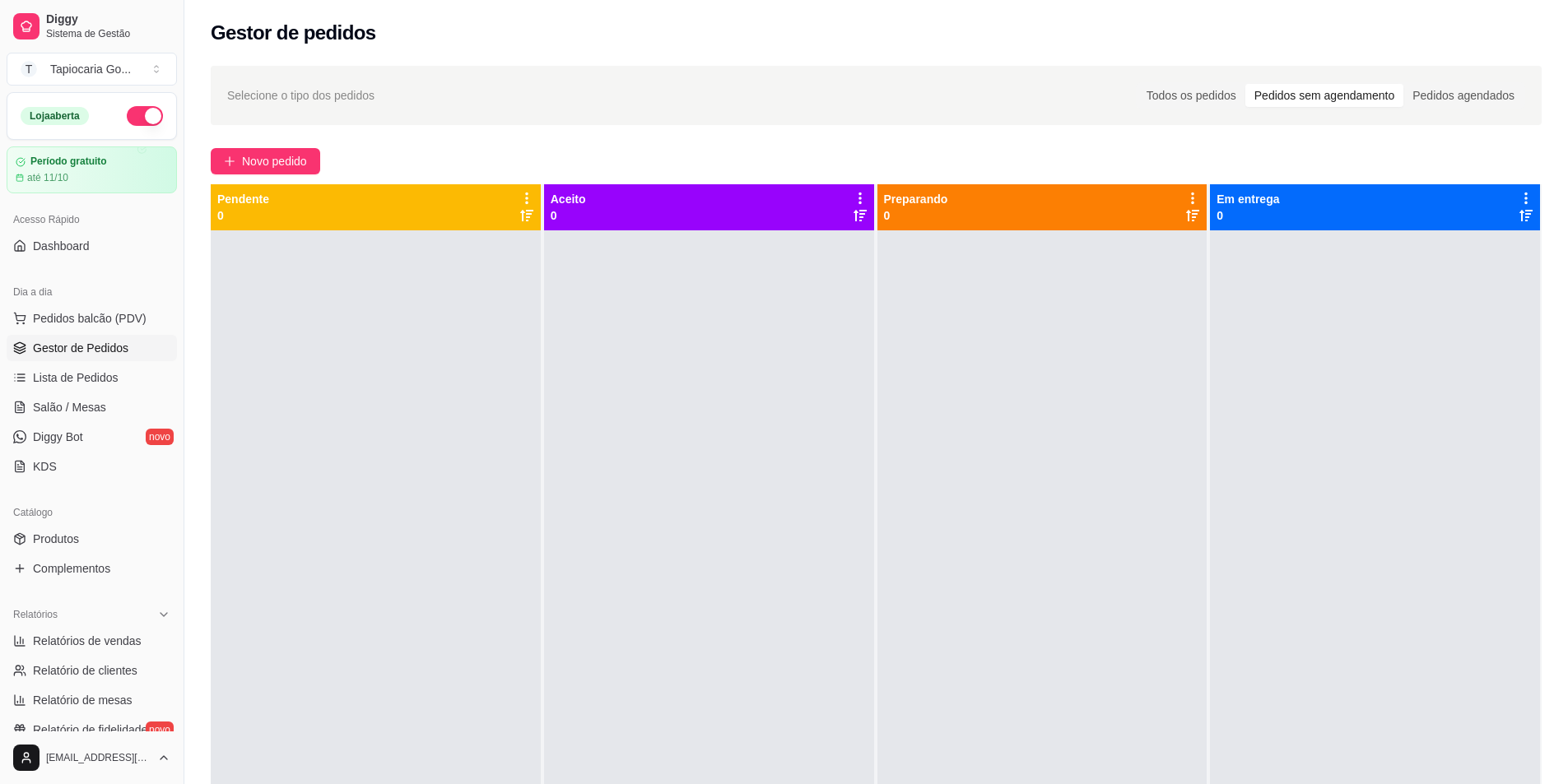
click at [1250, 108] on div "Todos os pedidos Pedidos sem agendamento Pedidos agendados" at bounding box center [1330, 95] width 389 height 27
click at [1229, 102] on div "Todos os pedidos" at bounding box center [1192, 95] width 108 height 23
click at [1138, 84] on input "Todos os pedidos" at bounding box center [1138, 84] width 0 height 0
click at [1110, 389] on div at bounding box center [1042, 622] width 330 height 784
click at [52, 380] on span "Lista de Pedidos" at bounding box center [75, 378] width 85 height 17
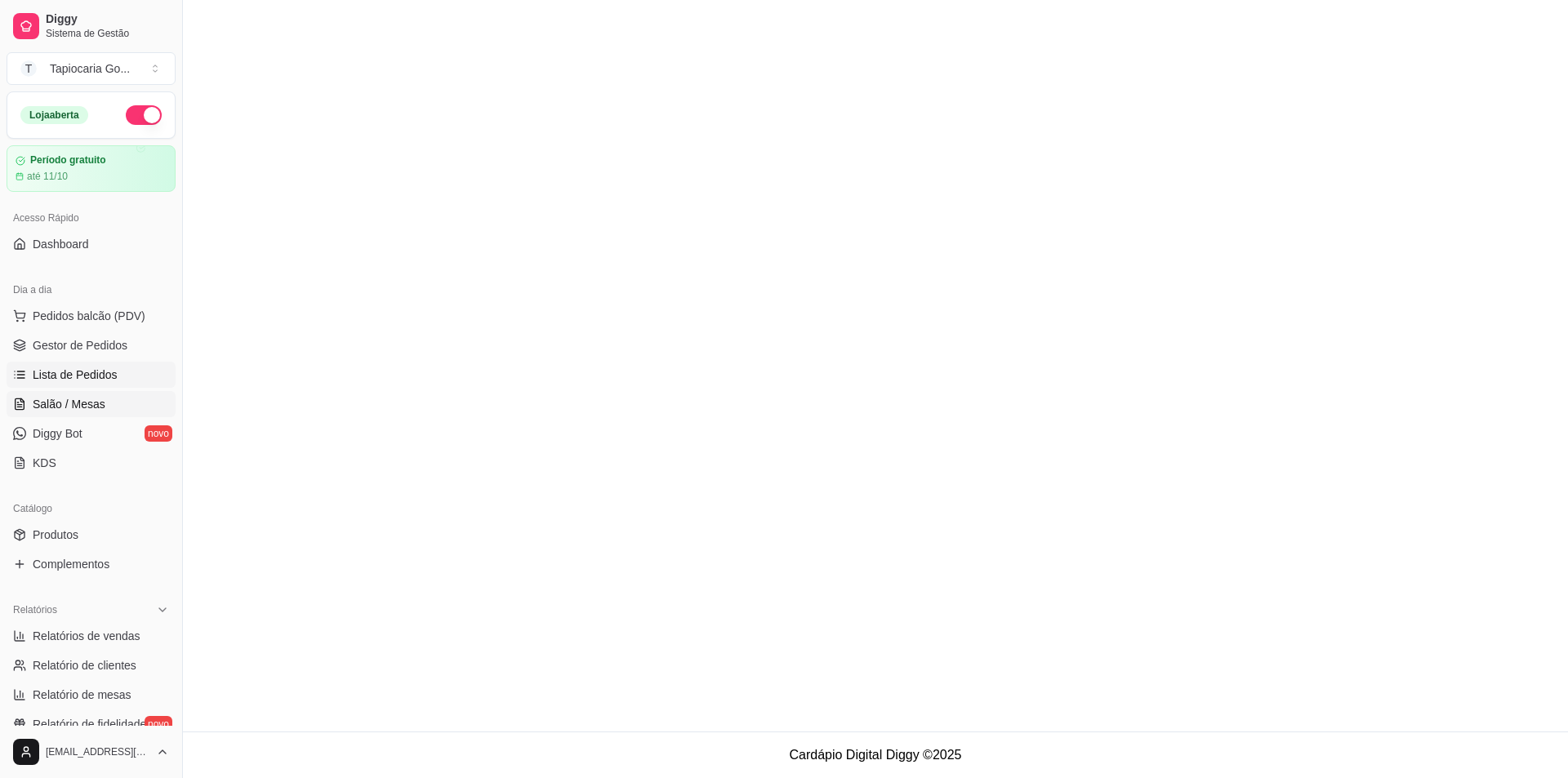
click at [66, 403] on span "Salão / Mesas" at bounding box center [69, 404] width 73 height 16
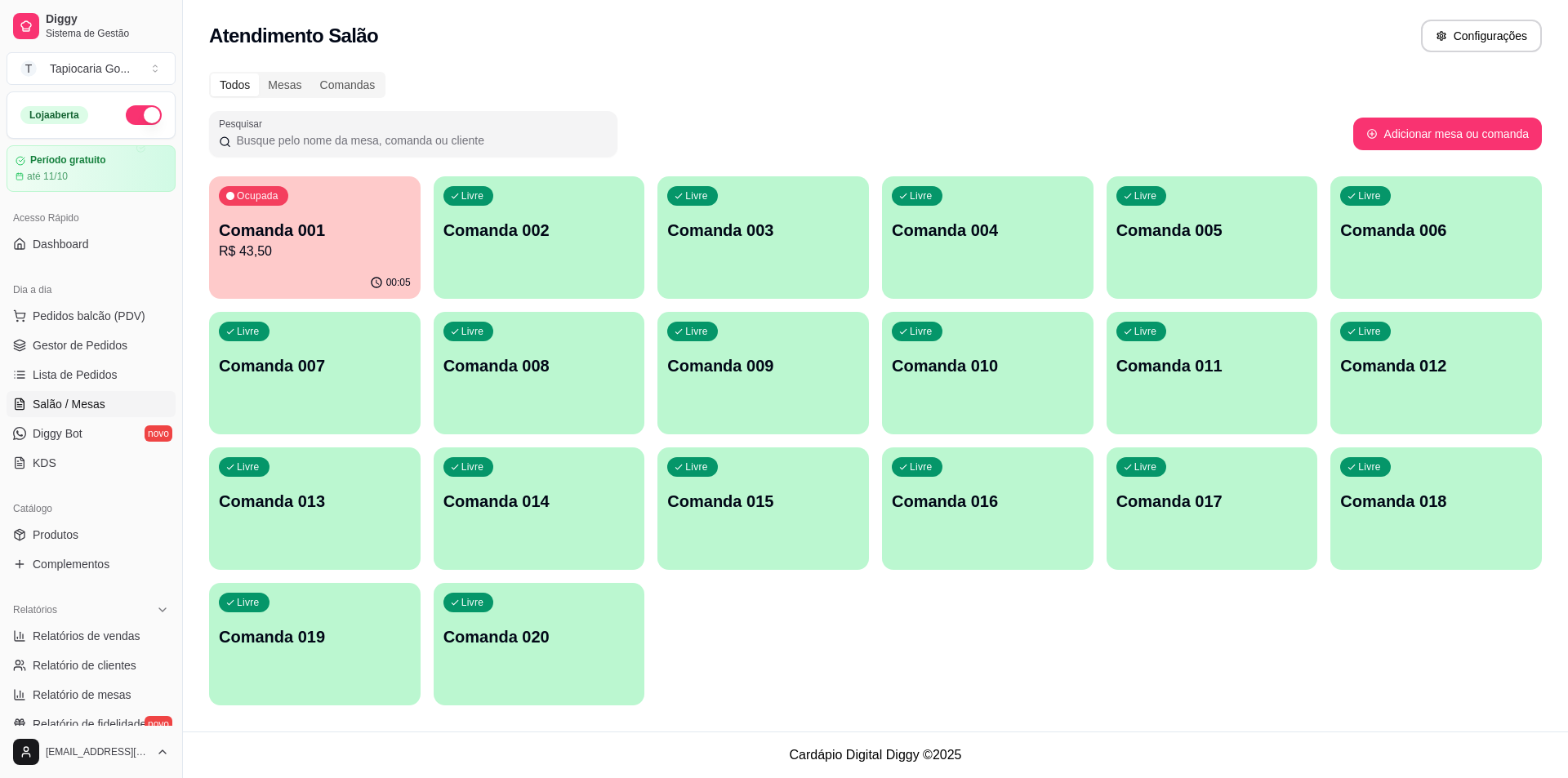
click at [263, 263] on div "Ocupada Comanda 001 R$ 43,50" at bounding box center [315, 222] width 211 height 91
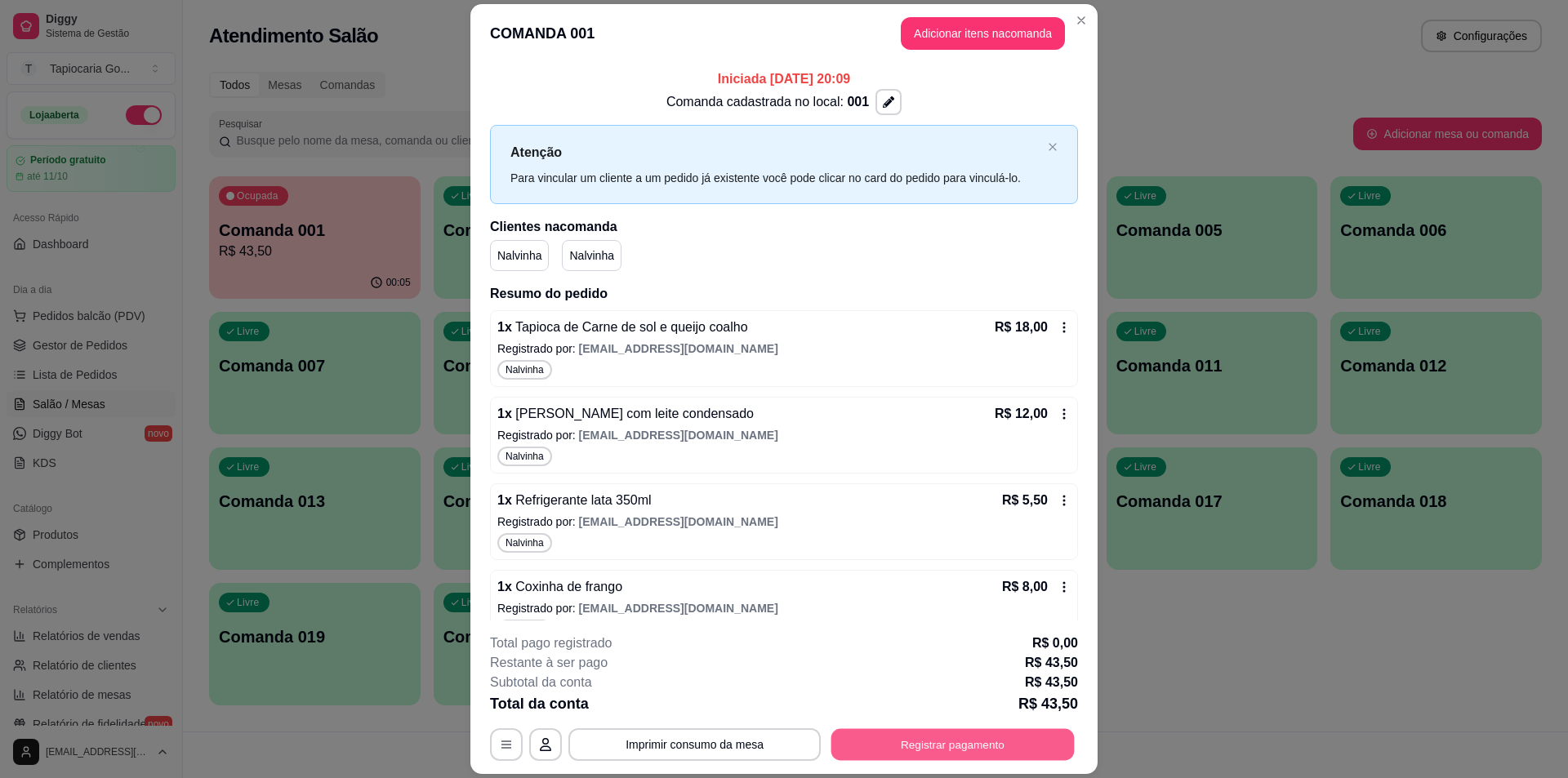
click at [942, 747] on button "Registrar pagamento" at bounding box center [952, 744] width 243 height 32
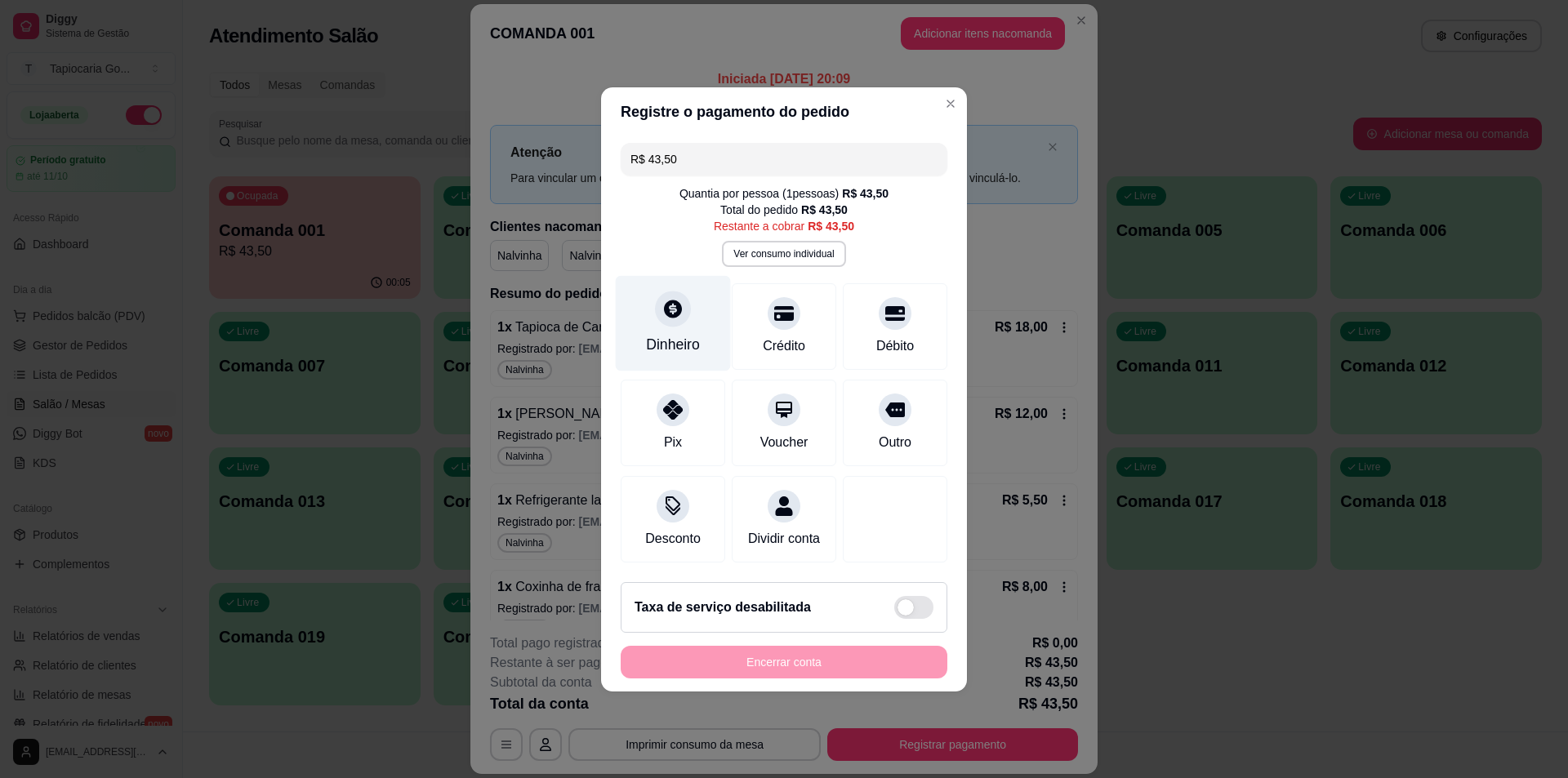
click at [686, 334] on div "Dinheiro" at bounding box center [673, 344] width 54 height 21
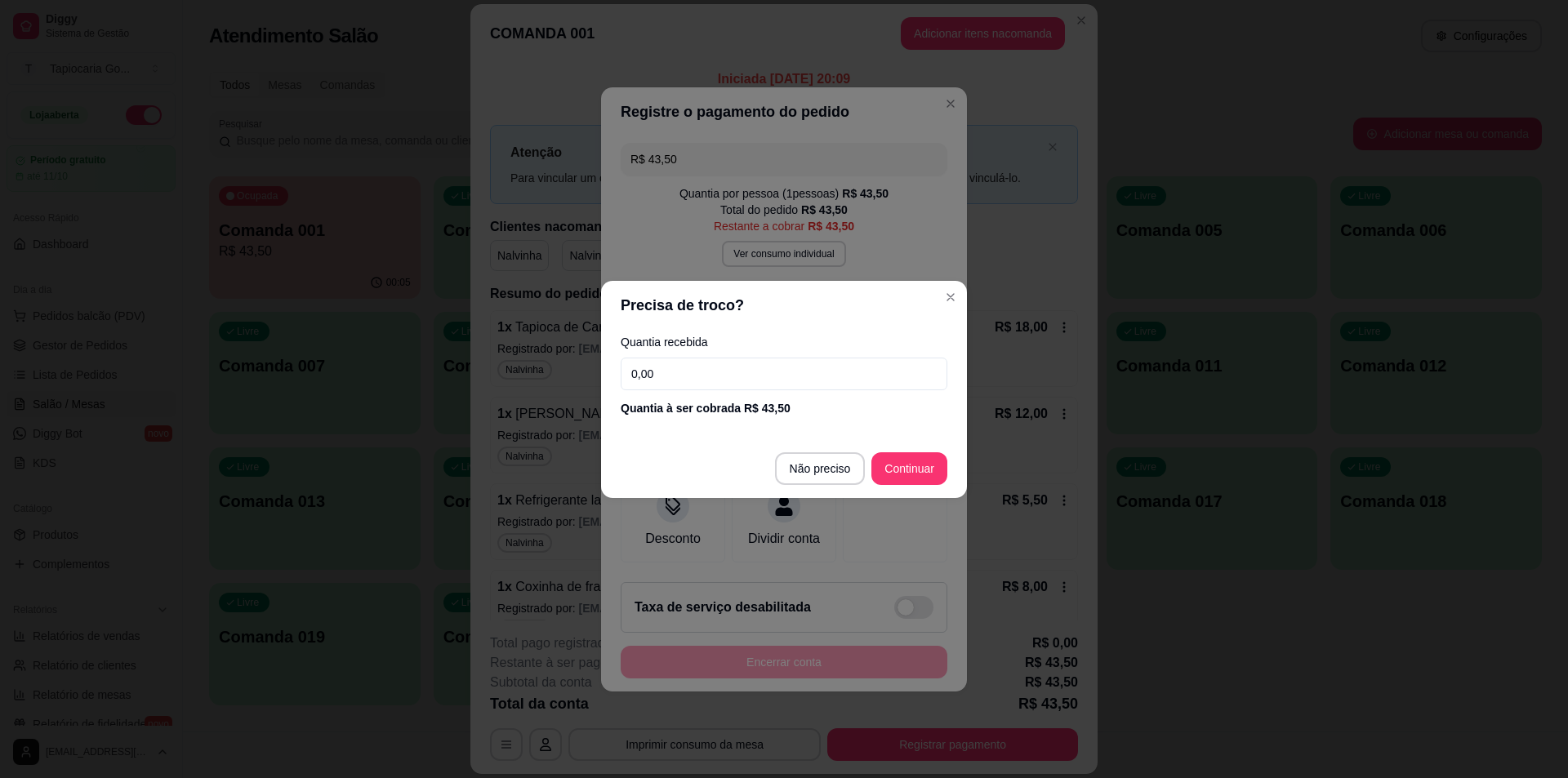
click at [820, 362] on input "0,00" at bounding box center [784, 374] width 327 height 33
type input "43,50"
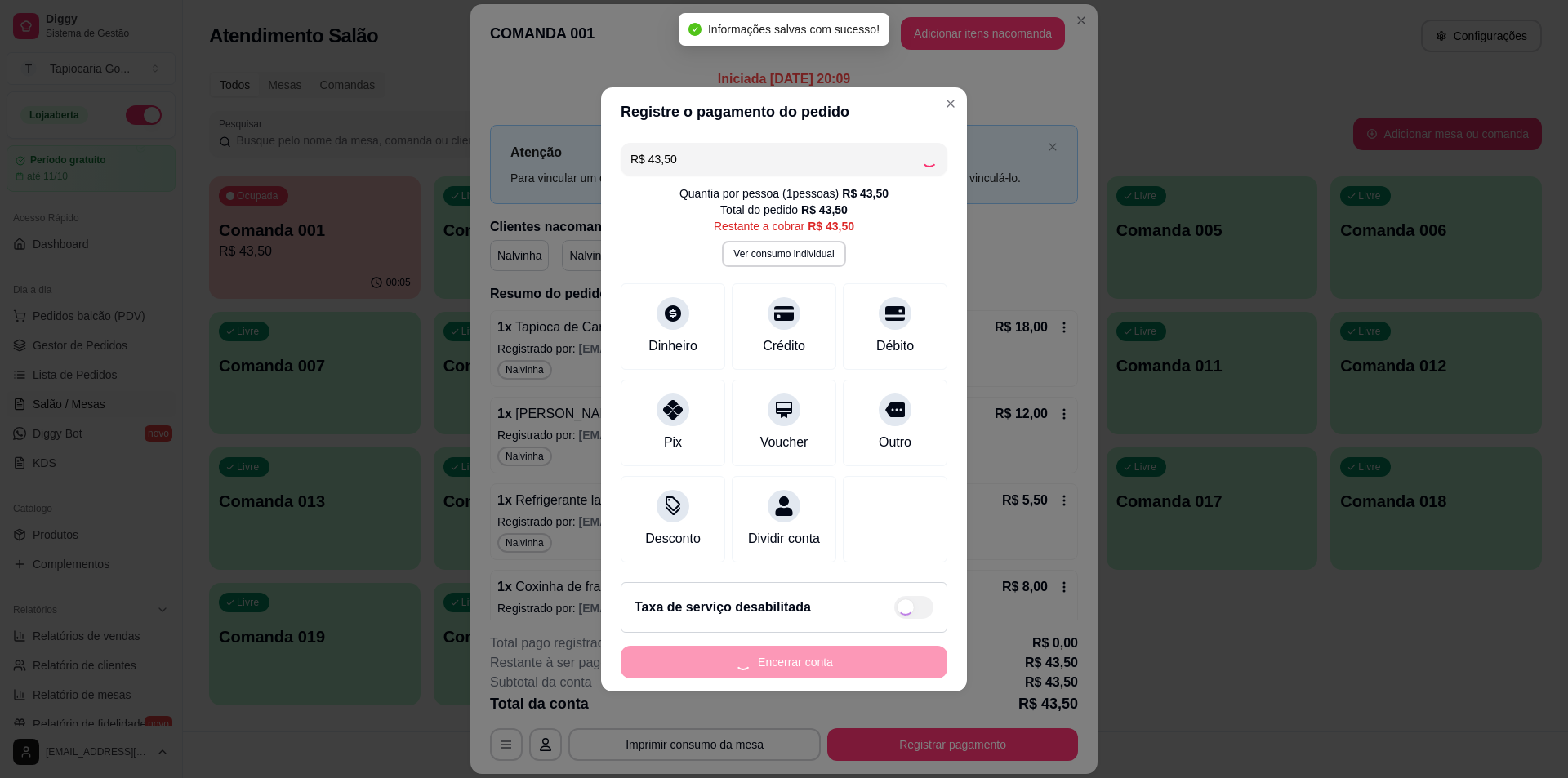
type input "R$ 0,00"
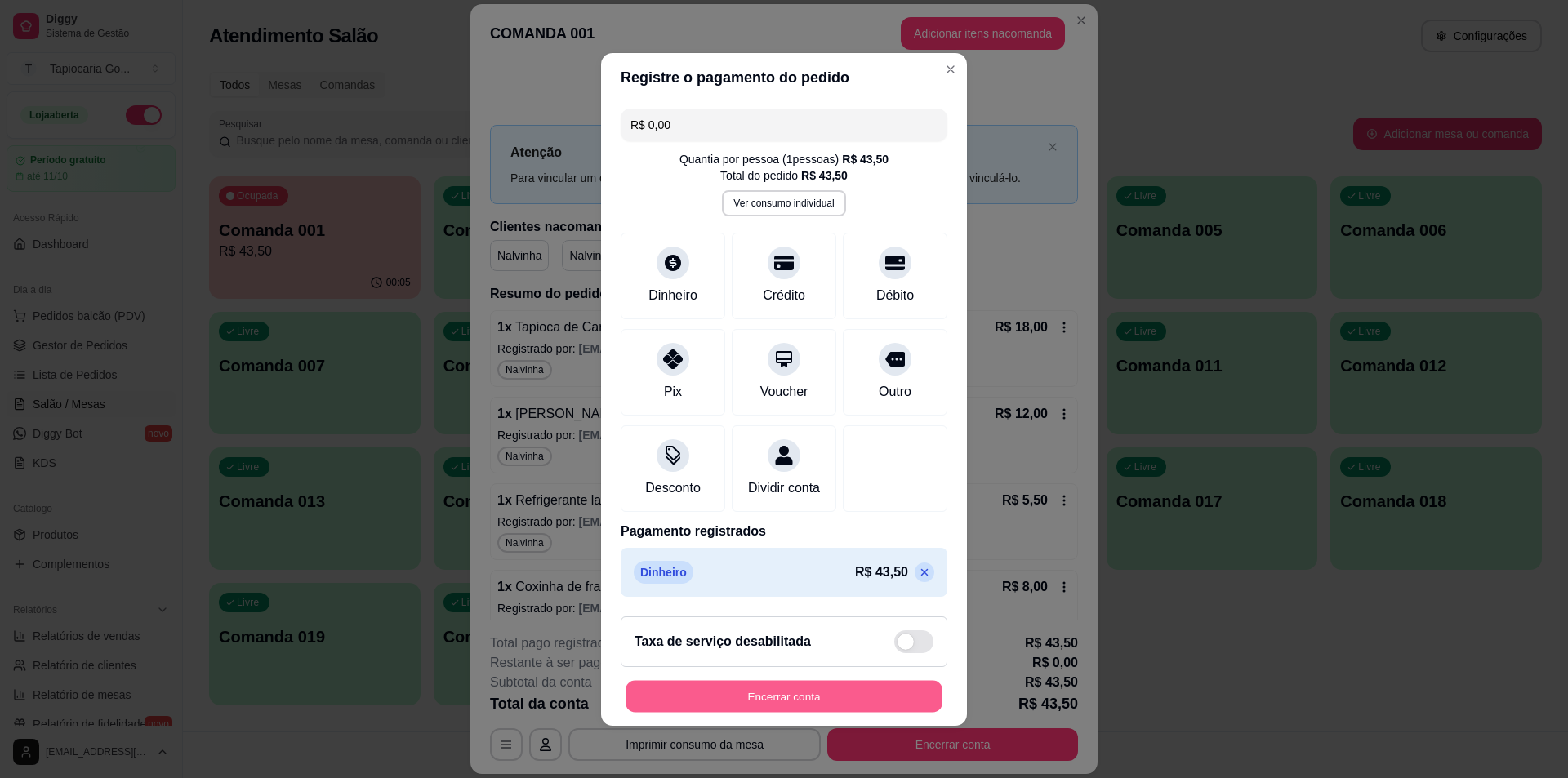
click at [812, 712] on button "Encerrar conta" at bounding box center [784, 695] width 317 height 32
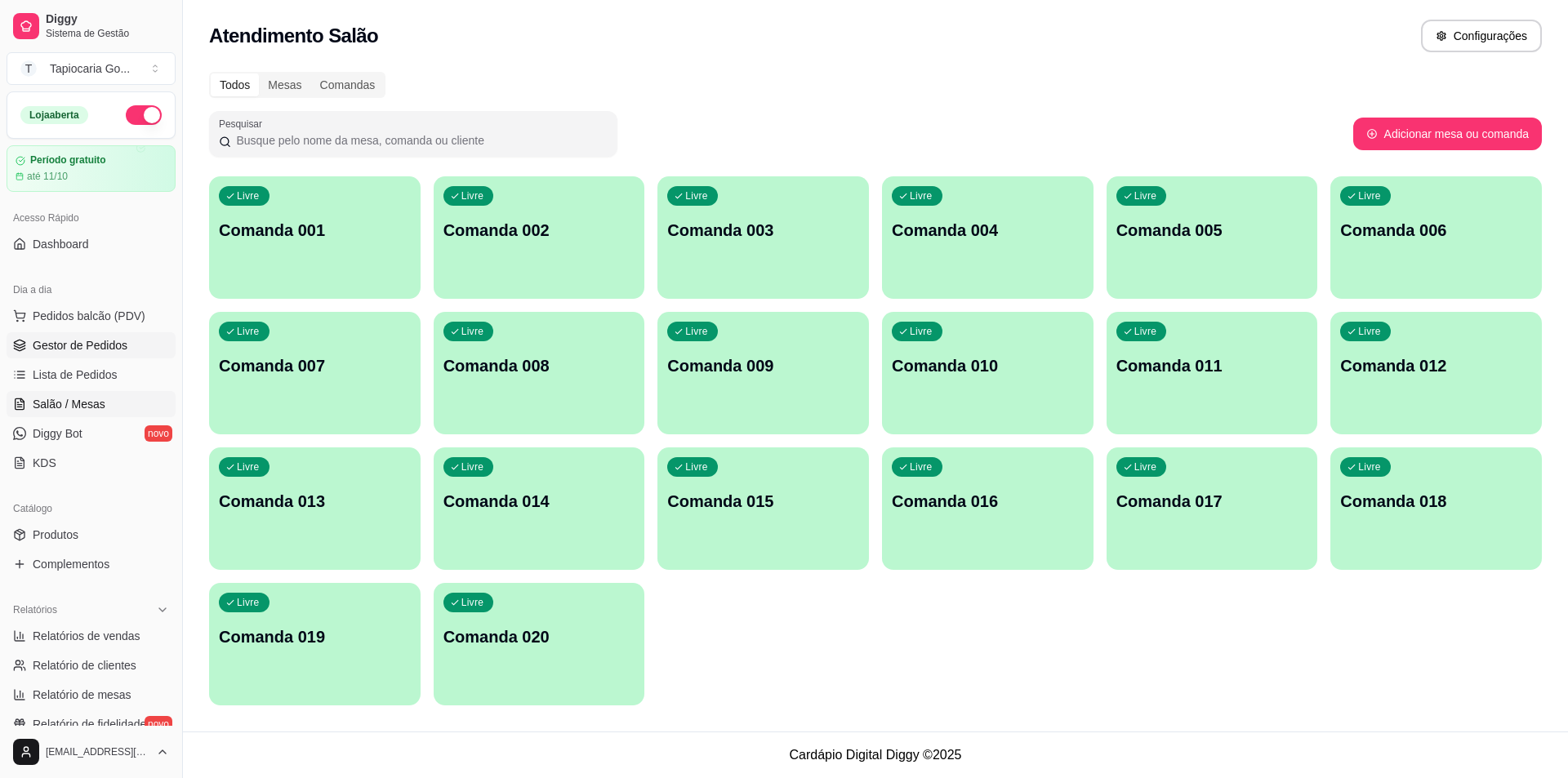
click at [128, 340] on link "Gestor de Pedidos" at bounding box center [91, 345] width 169 height 26
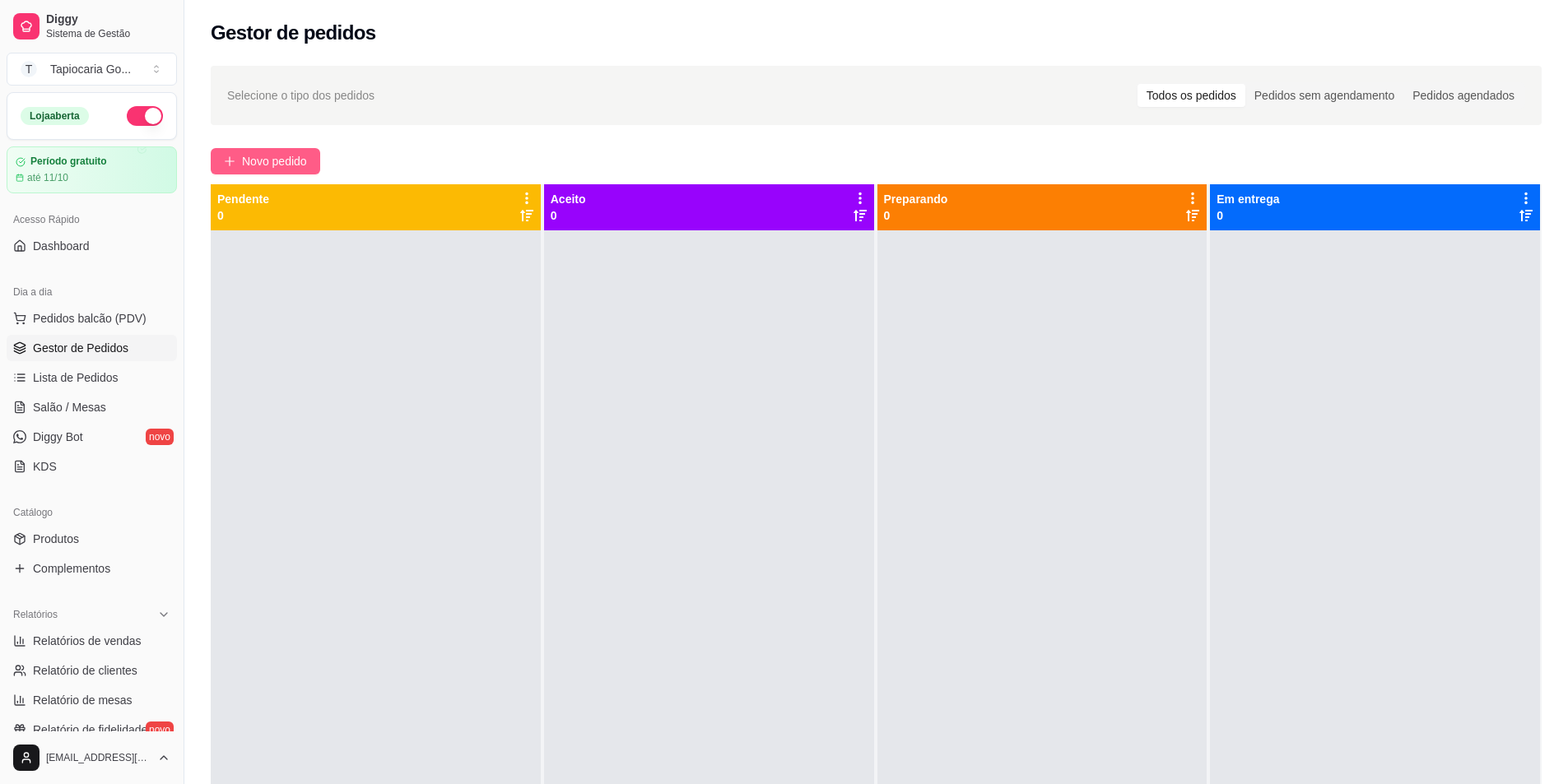
click at [293, 149] on button "Novo pedido" at bounding box center [265, 160] width 109 height 27
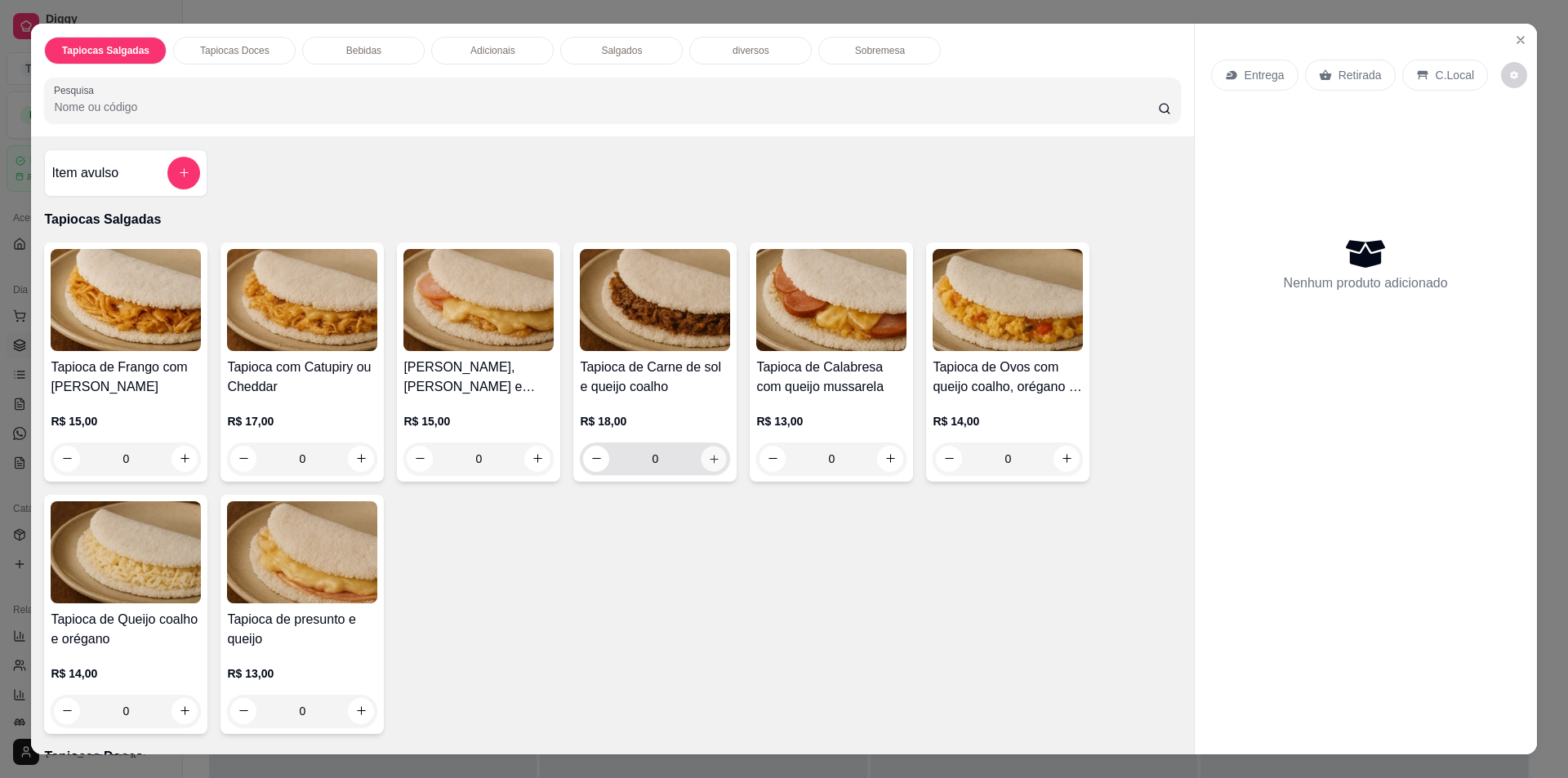
click at [708, 460] on icon "increase-product-quantity" at bounding box center [713, 458] width 12 height 12
type input "2"
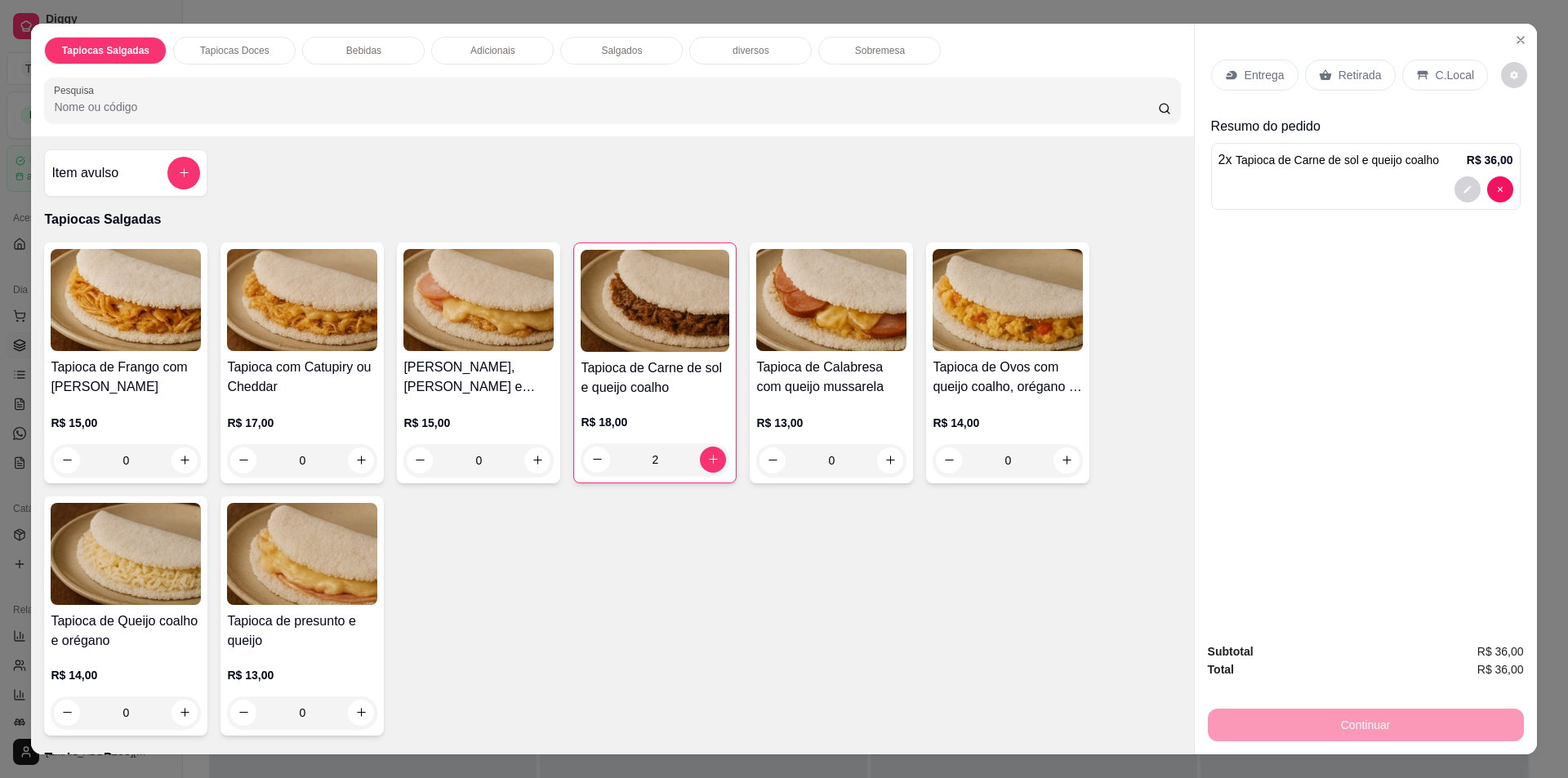
scroll to position [28, 0]
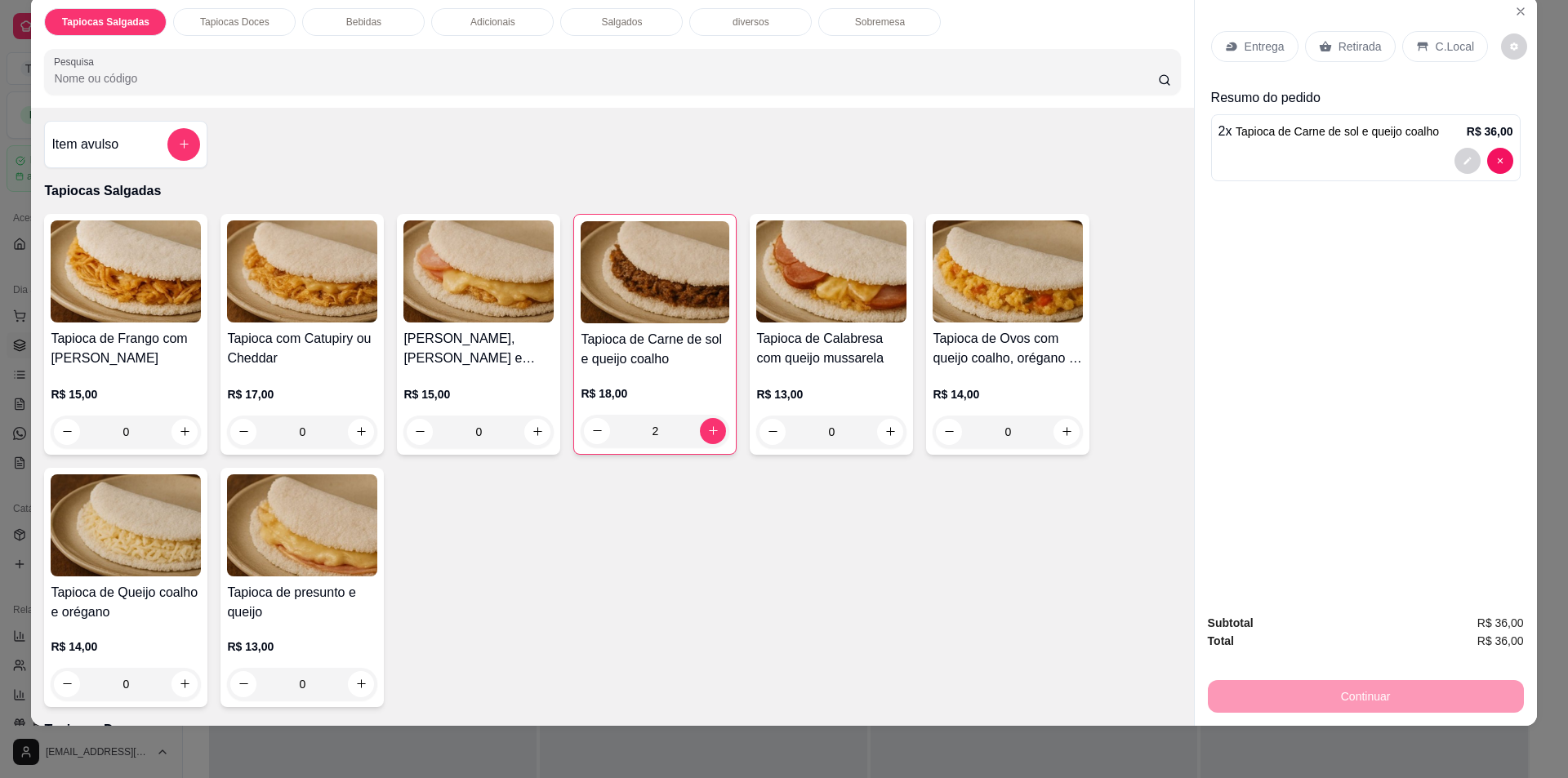
drag, startPoint x: 1342, startPoint y: 49, endPoint x: 1359, endPoint y: 58, distance: 19.2
click at [1347, 52] on p "Retirada" at bounding box center [1360, 46] width 44 height 16
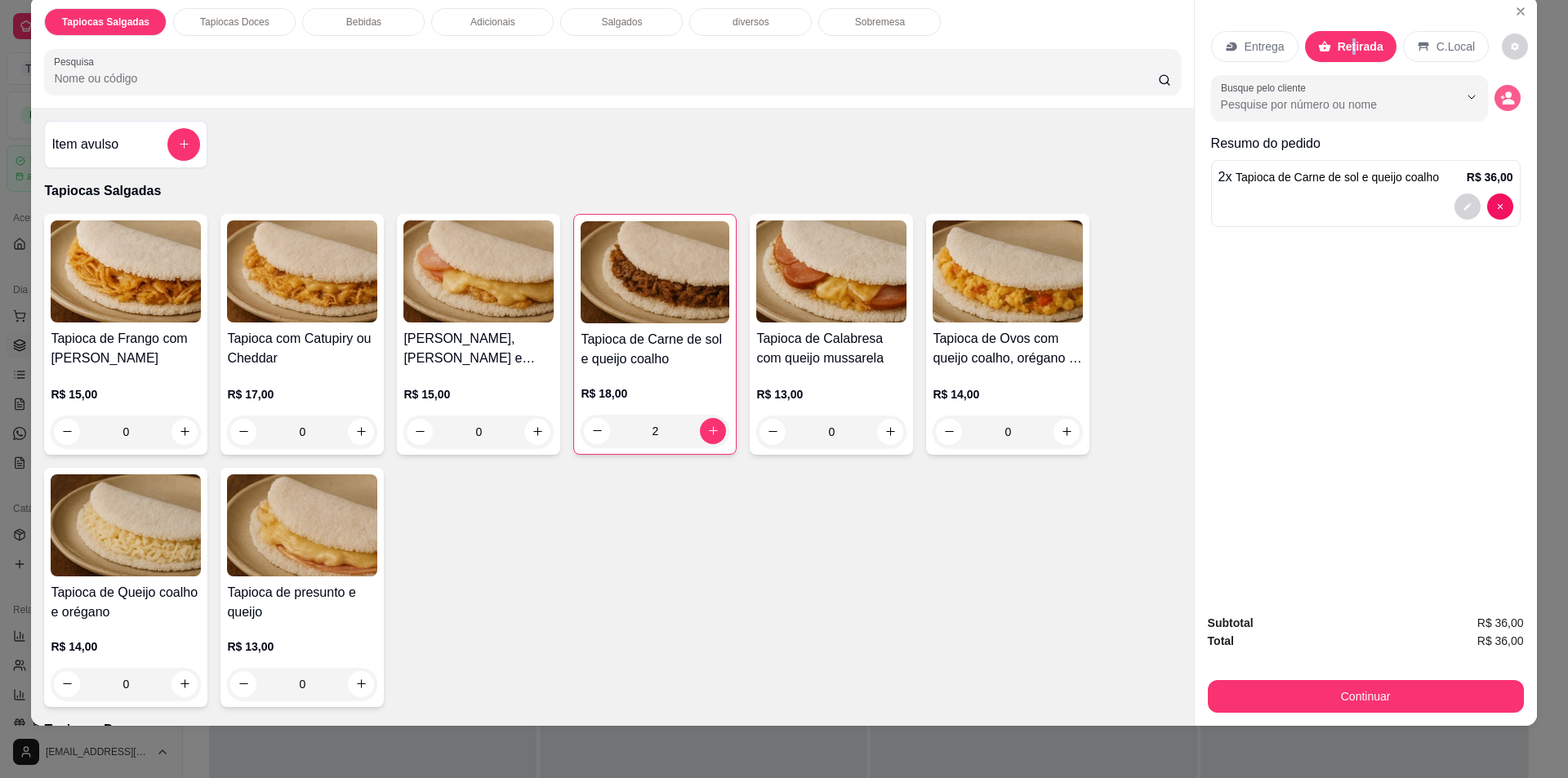
click at [1500, 97] on icon "decrease-product-quantity" at bounding box center [1502, 96] width 4 height 4
click at [1311, 688] on button "Continuar" at bounding box center [1365, 696] width 316 height 33
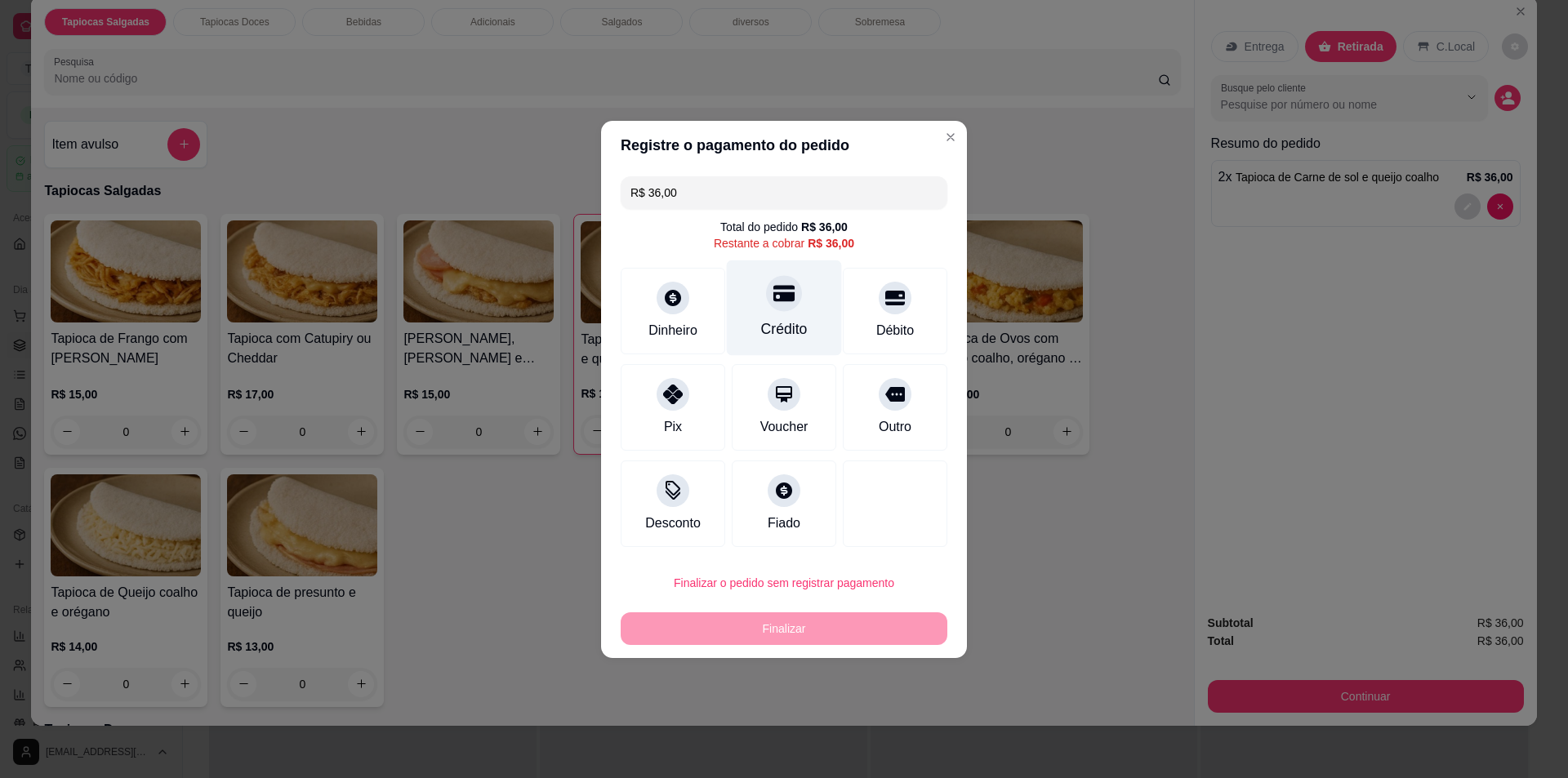
click at [774, 303] on icon at bounding box center [784, 292] width 21 height 21
type input "R$ 0,00"
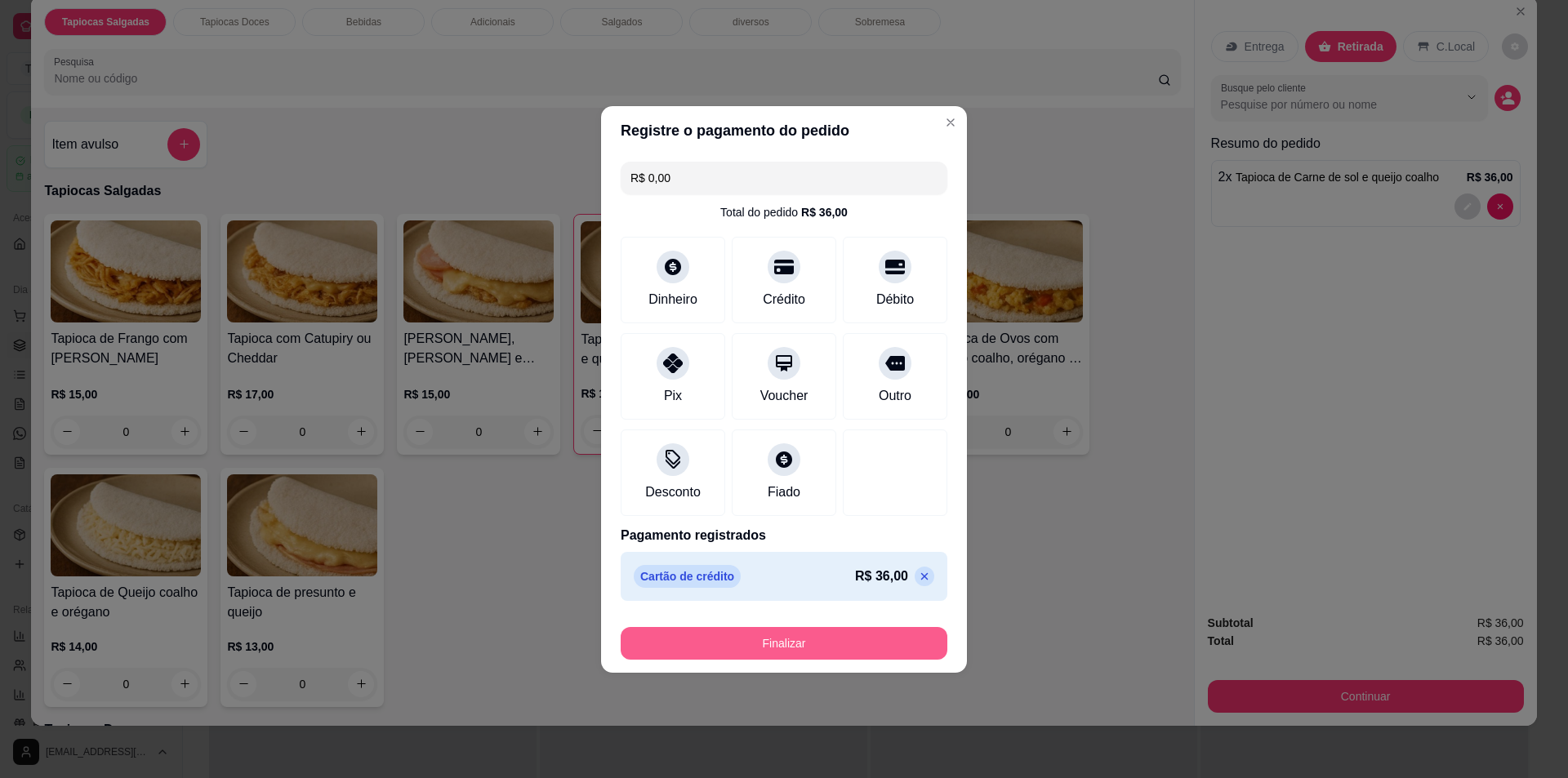
click at [835, 629] on button "Finalizar" at bounding box center [784, 643] width 327 height 33
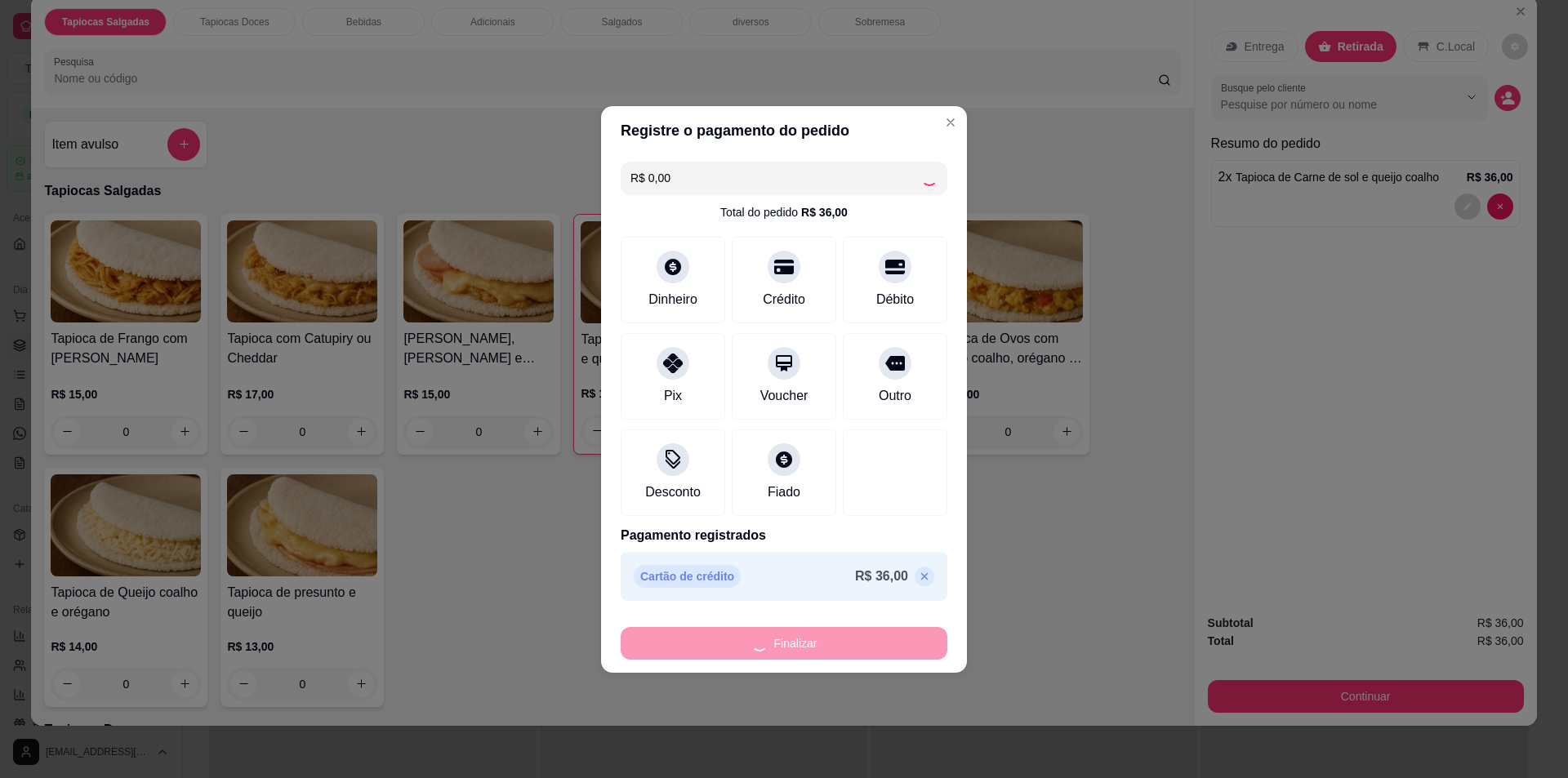
type input "0"
type input "-R$ 36,00"
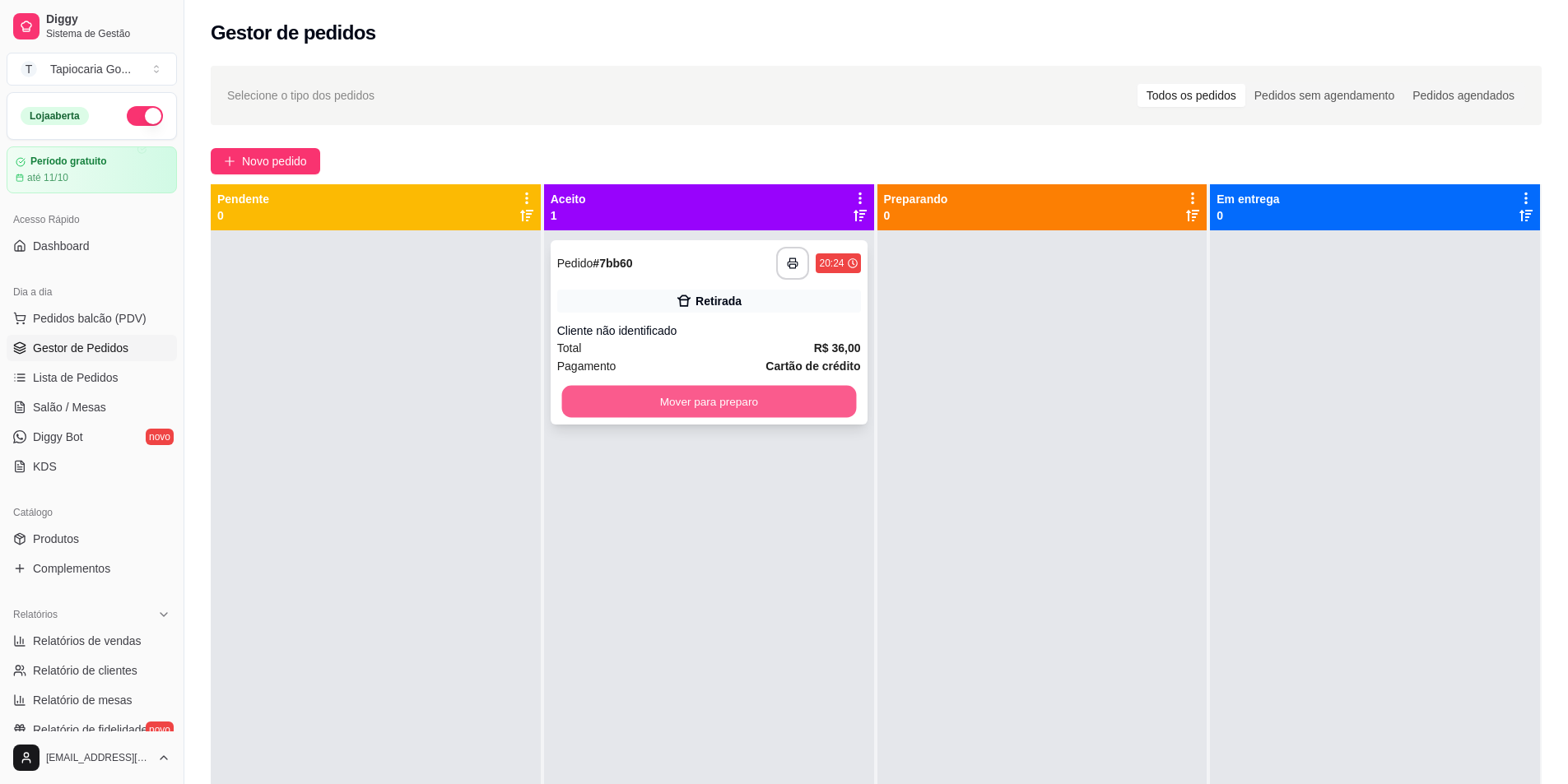
click at [756, 394] on button "Mover para preparo" at bounding box center [708, 402] width 295 height 32
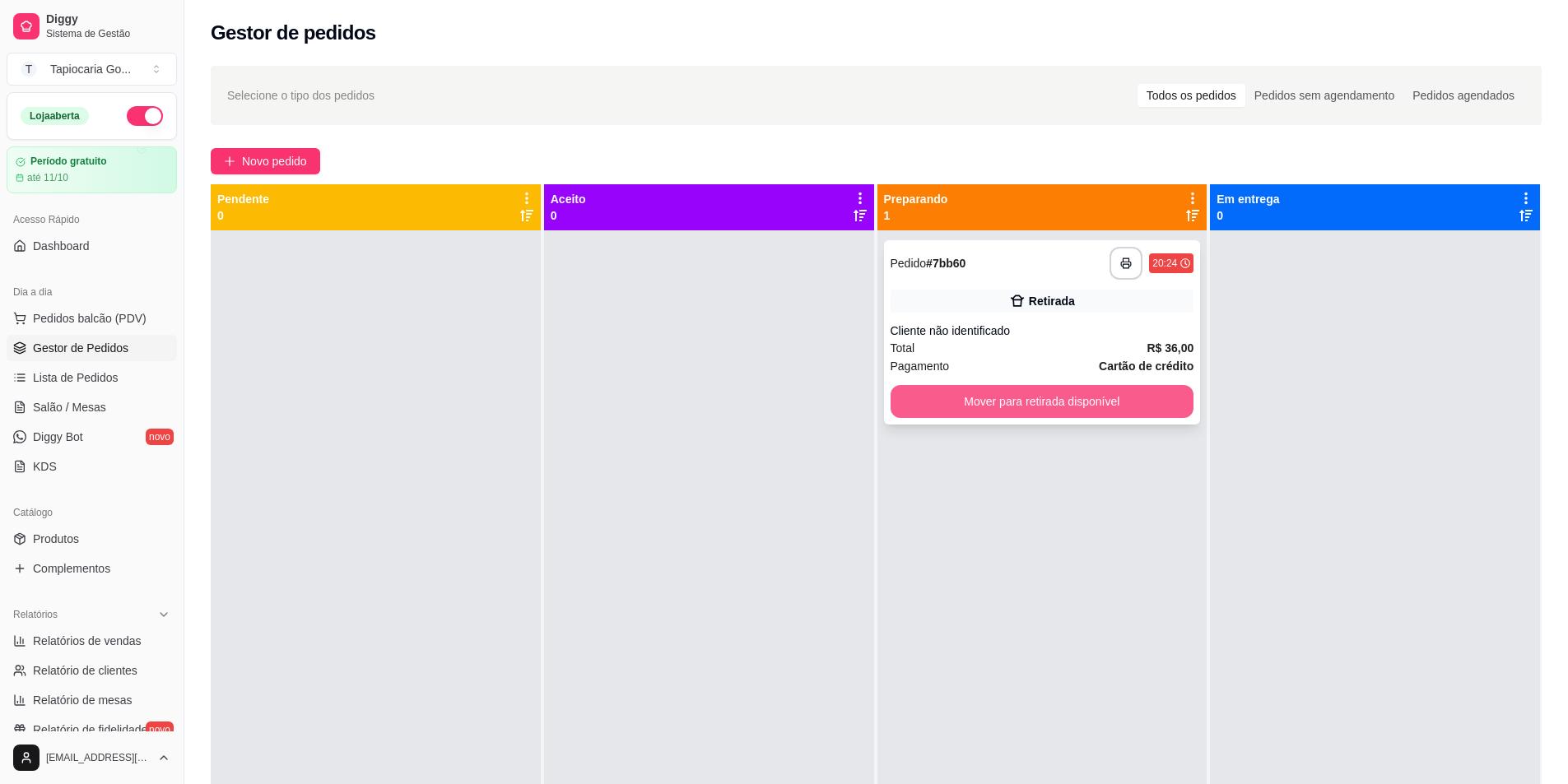
click at [1125, 398] on button "Mover para retirada disponível" at bounding box center [1042, 402] width 304 height 33
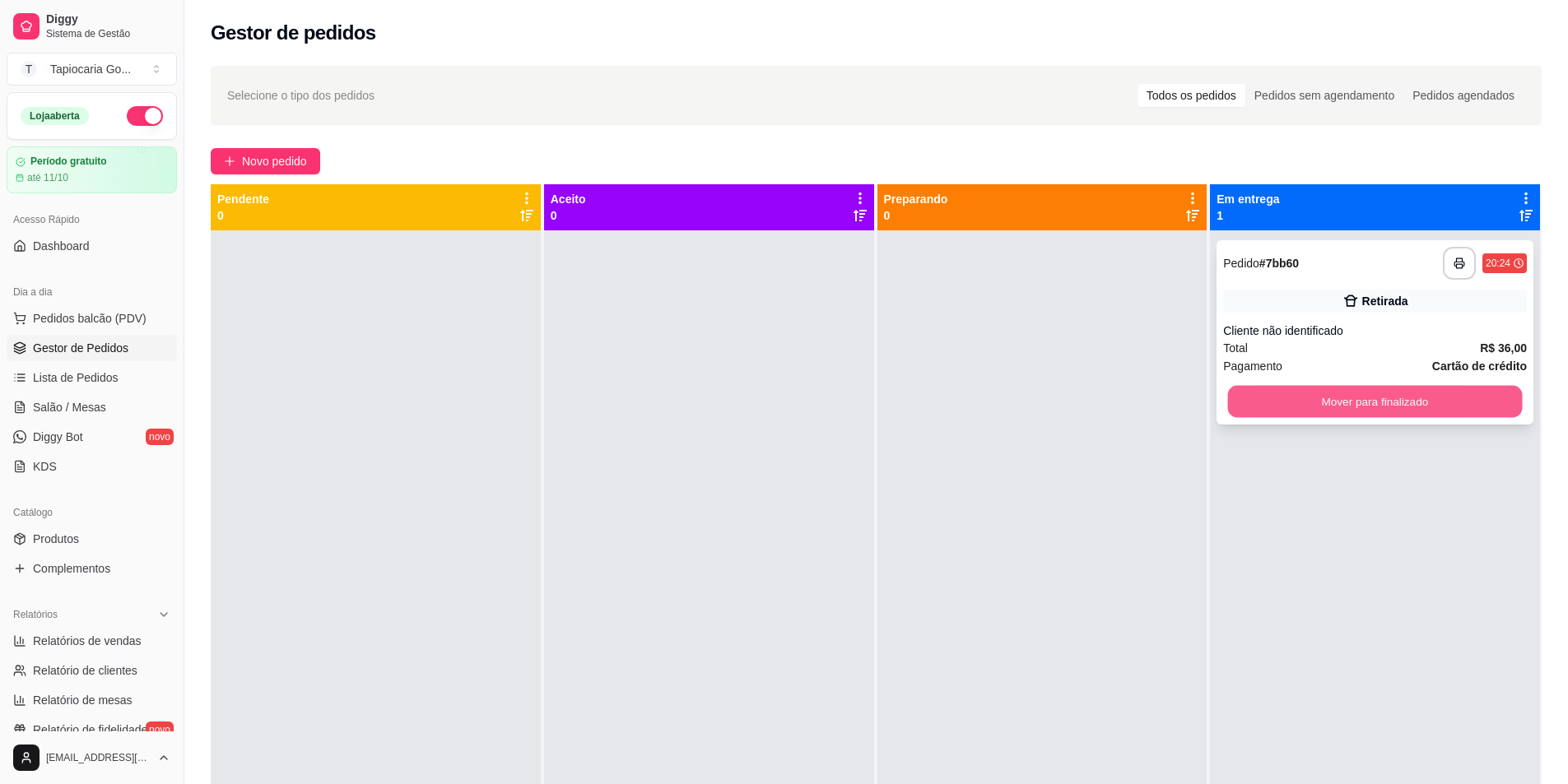
click at [1369, 402] on button "Mover para finalizado" at bounding box center [1375, 402] width 295 height 32
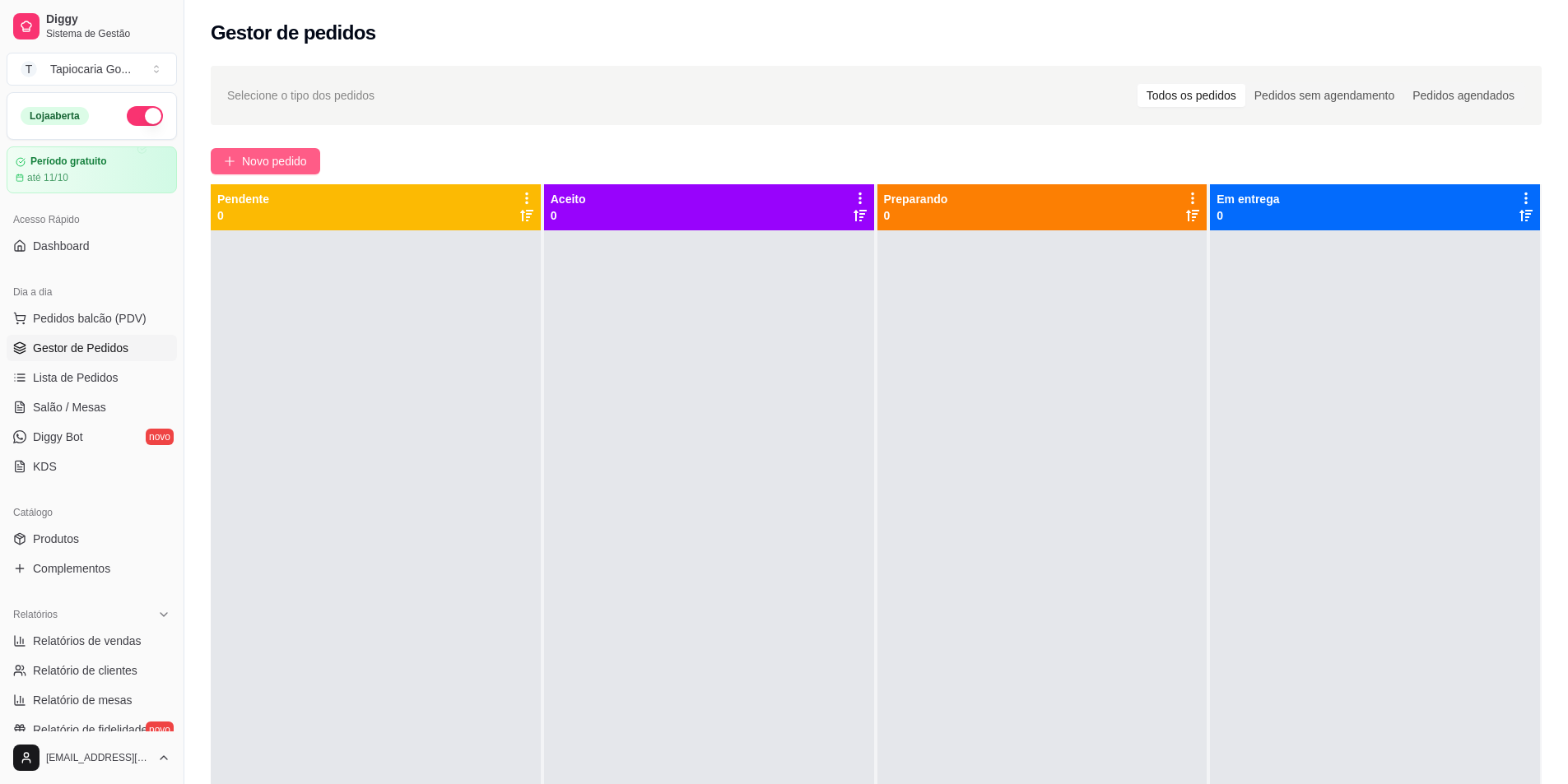
click at [252, 154] on span "Novo pedido" at bounding box center [274, 161] width 65 height 18
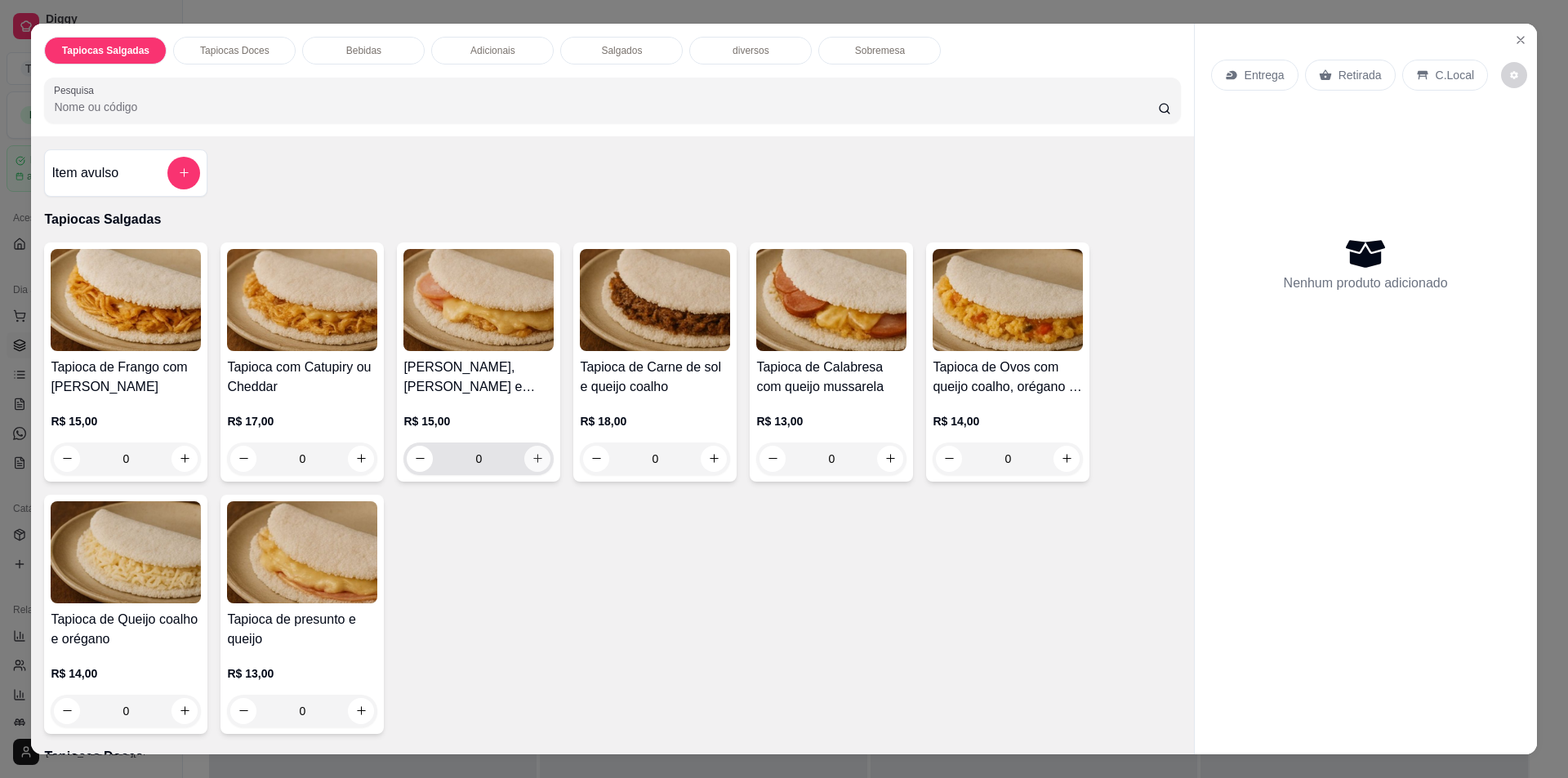
click at [531, 464] on icon "increase-product-quantity" at bounding box center [537, 458] width 12 height 12
type input "1"
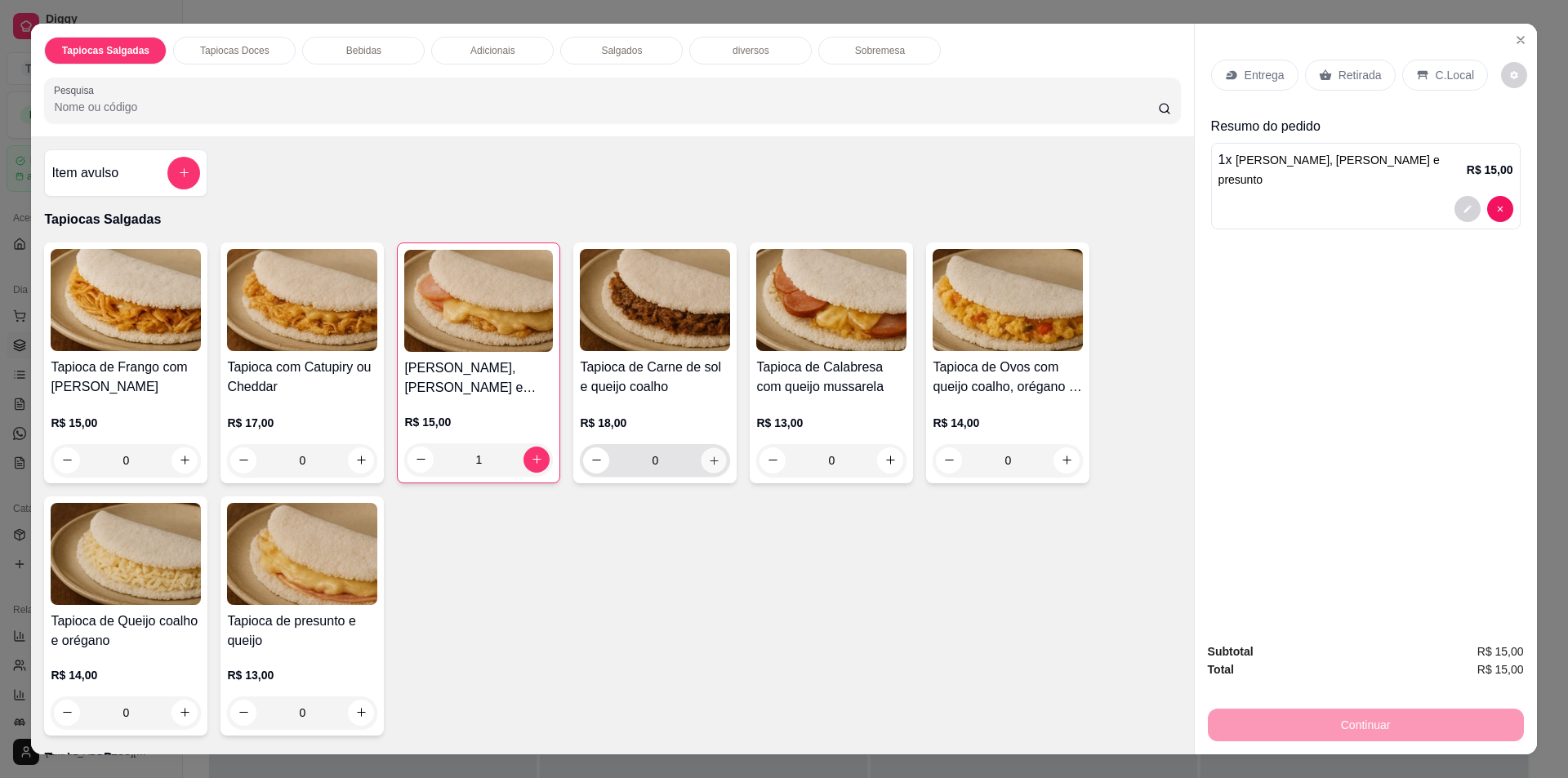
click at [708, 460] on icon "increase-product-quantity" at bounding box center [713, 460] width 12 height 12
type input "1"
click at [1054, 458] on button "increase-product-quantity" at bounding box center [1067, 460] width 25 height 25
type input "1"
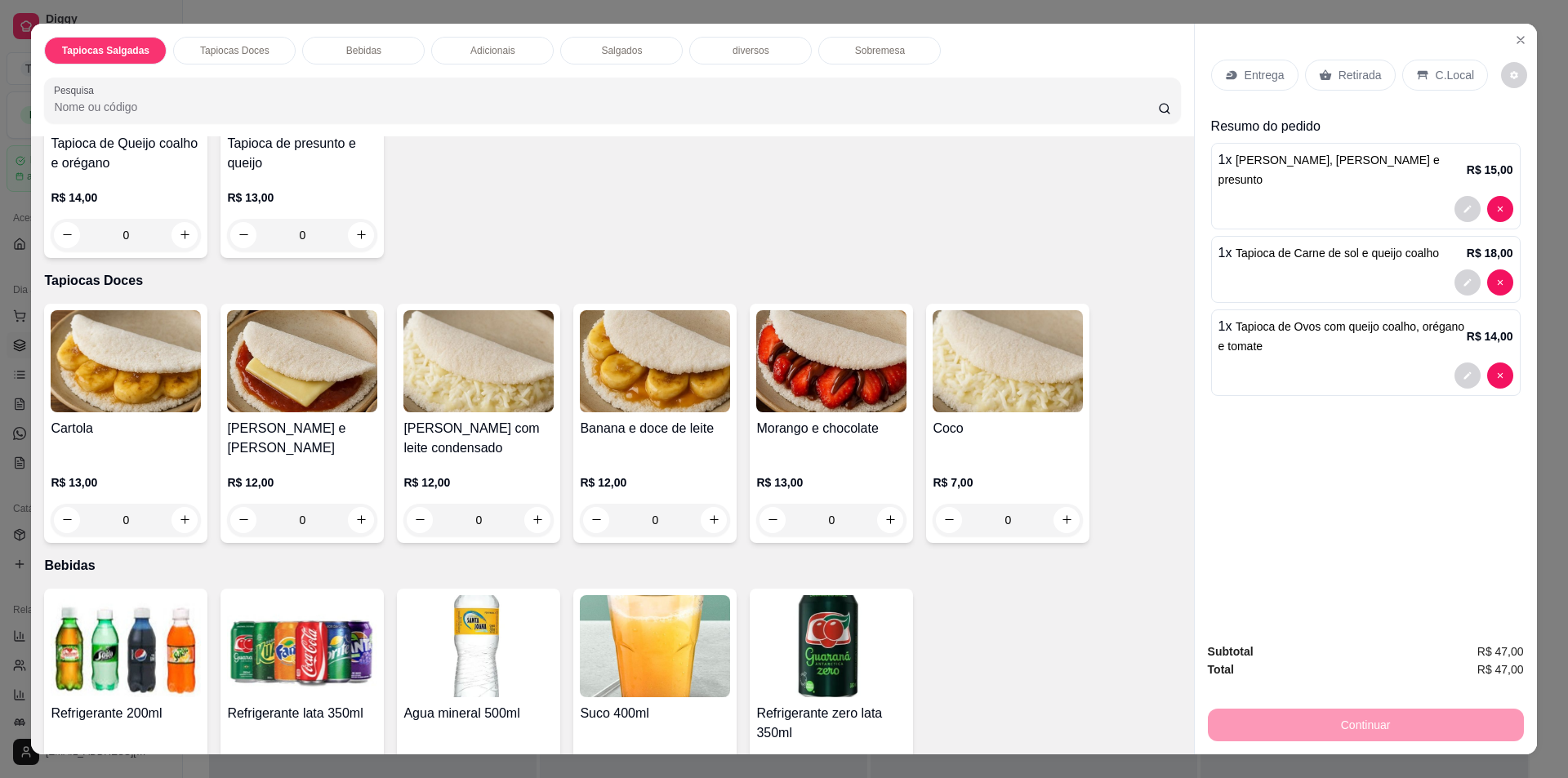
scroll to position [490, 0]
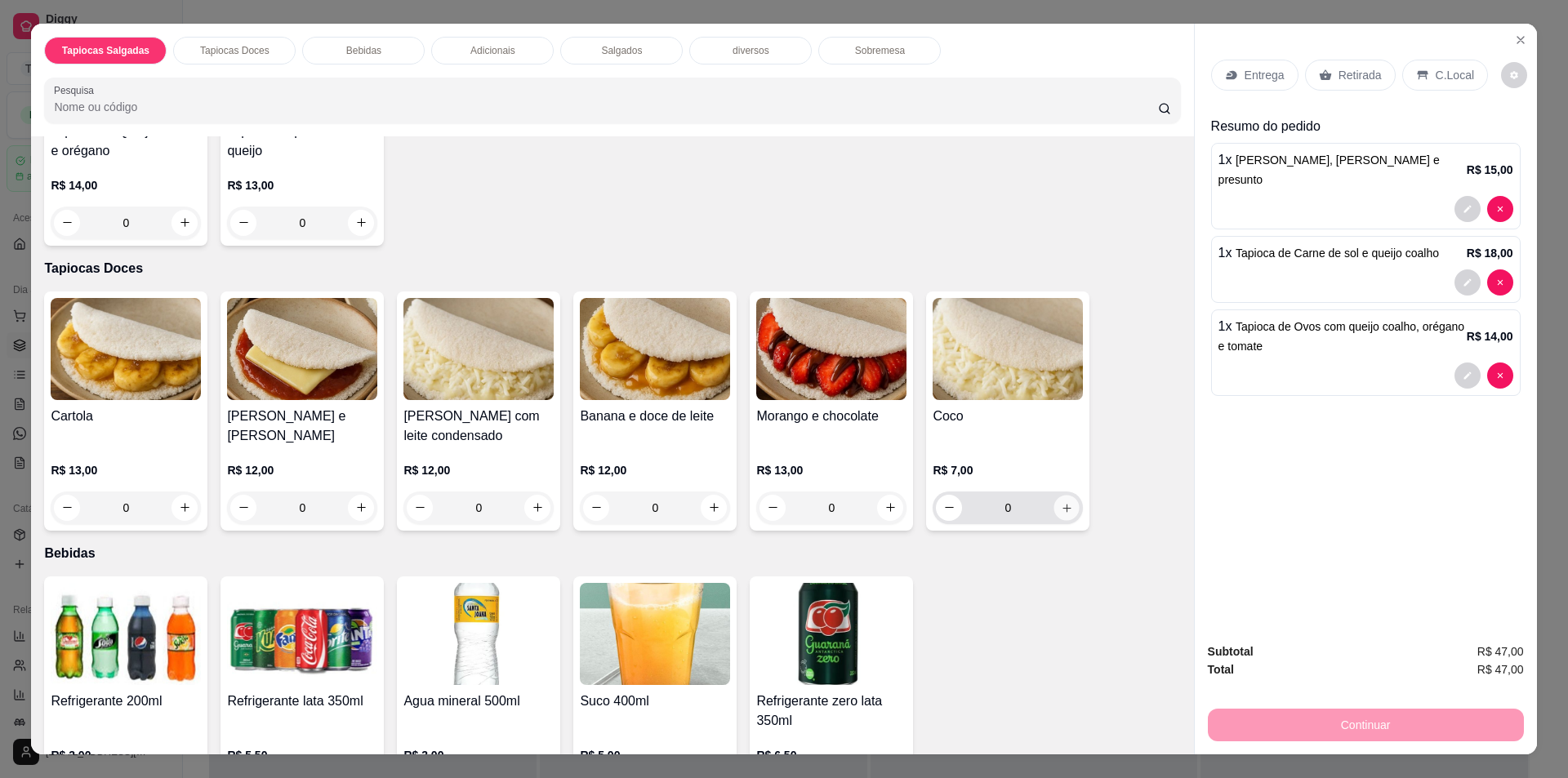
click at [1061, 509] on icon "increase-product-quantity" at bounding box center [1066, 507] width 12 height 12
type input "1"
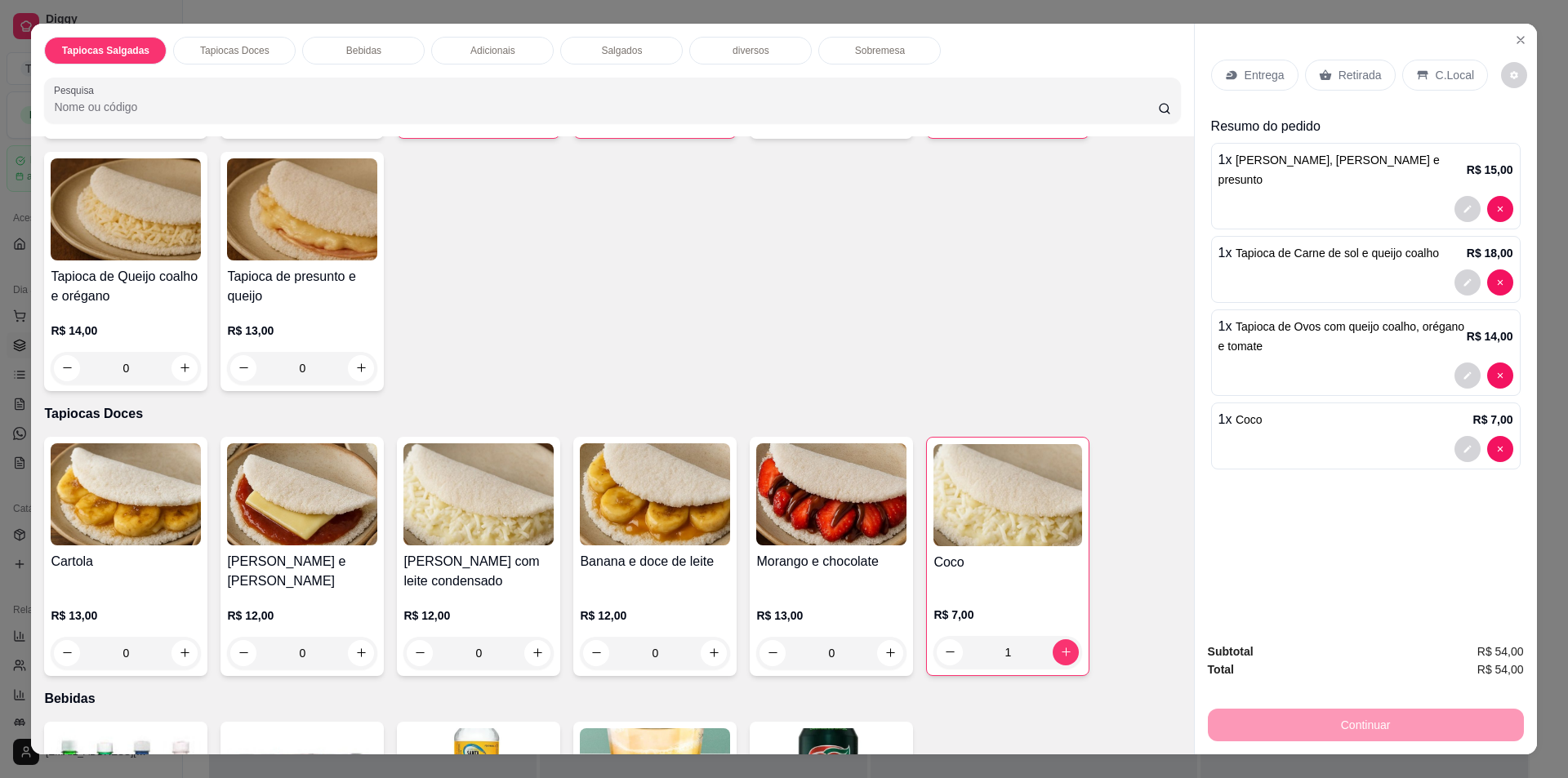
scroll to position [82, 0]
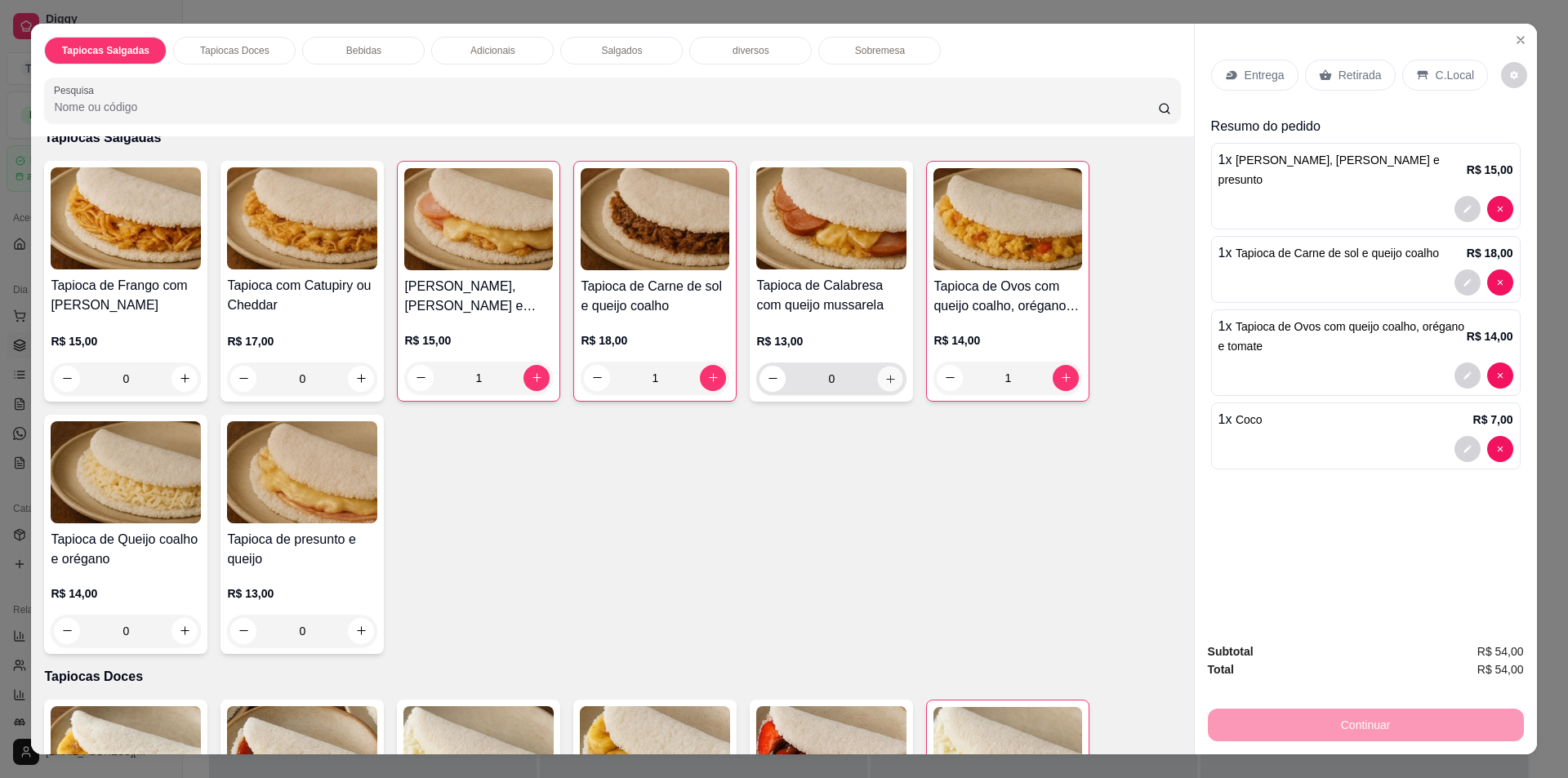
click at [877, 379] on button "increase-product-quantity" at bounding box center [890, 379] width 25 height 25
click at [884, 380] on icon "increase-product-quantity" at bounding box center [889, 377] width 12 height 12
type input "2"
click at [1513, 29] on button "Close" at bounding box center [1520, 40] width 26 height 26
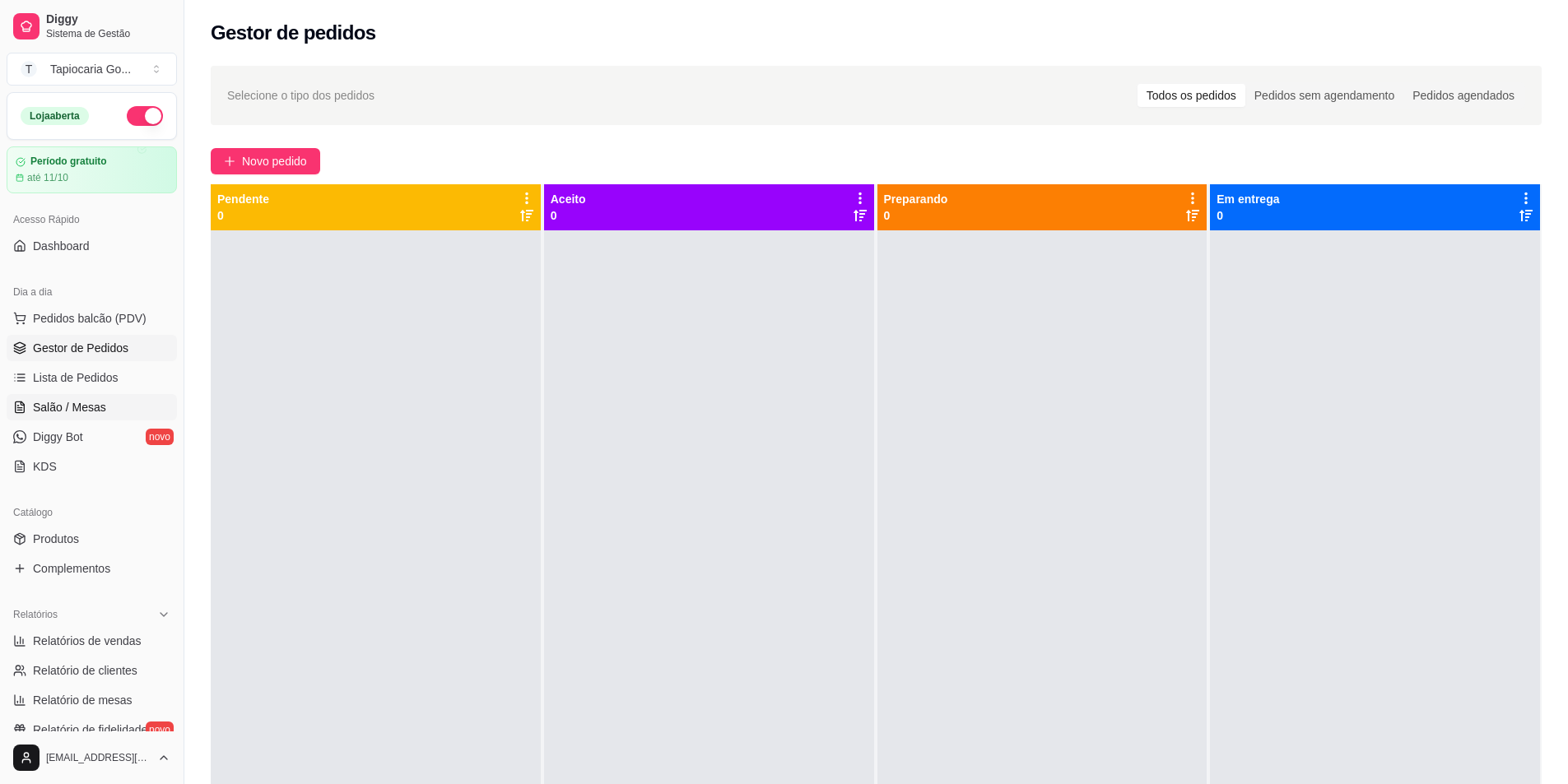
click at [100, 412] on span "Salão / Mesas" at bounding box center [70, 407] width 73 height 17
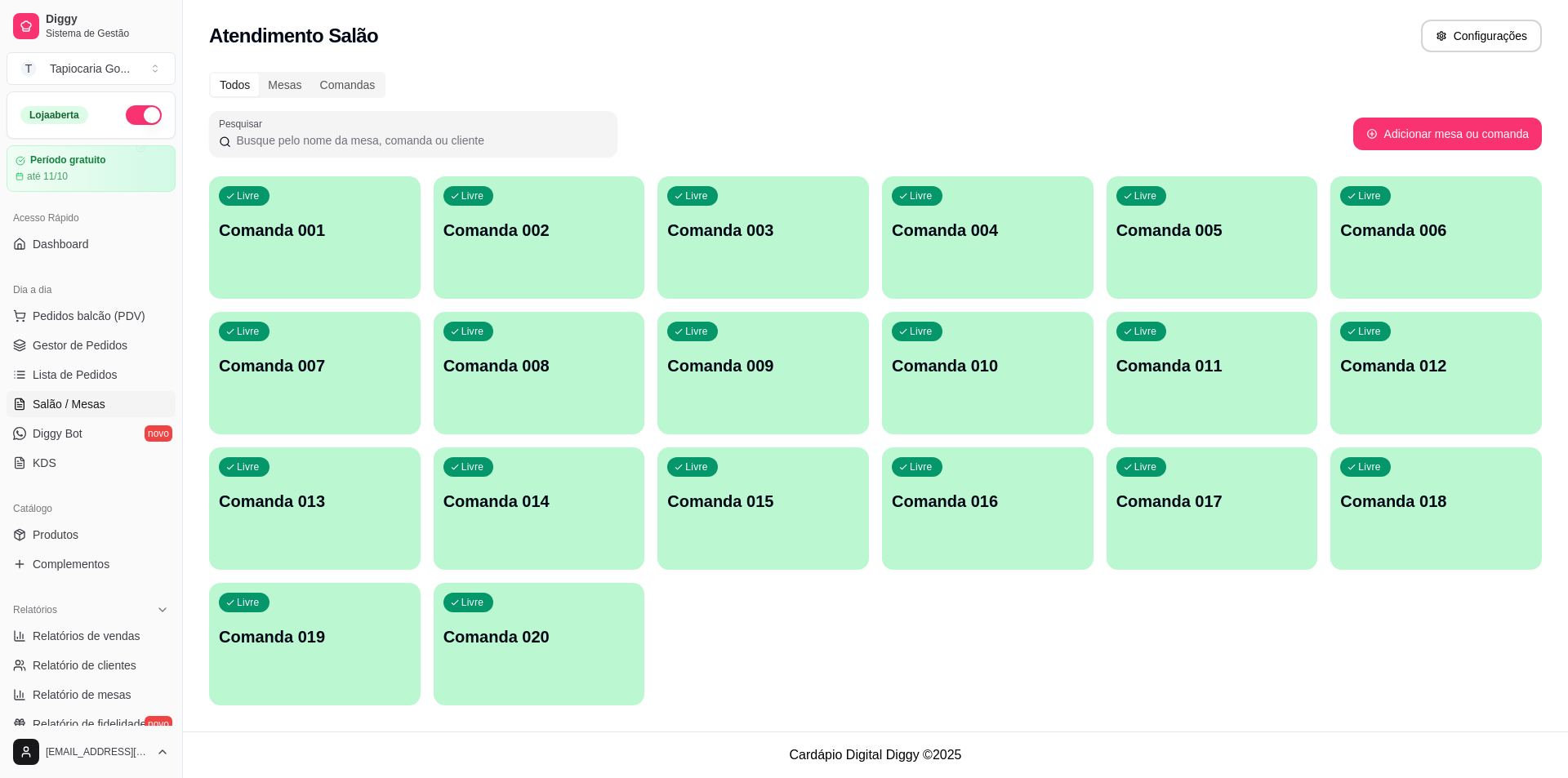
click at [332, 228] on p "Comanda 001" at bounding box center [314, 229] width 192 height 23
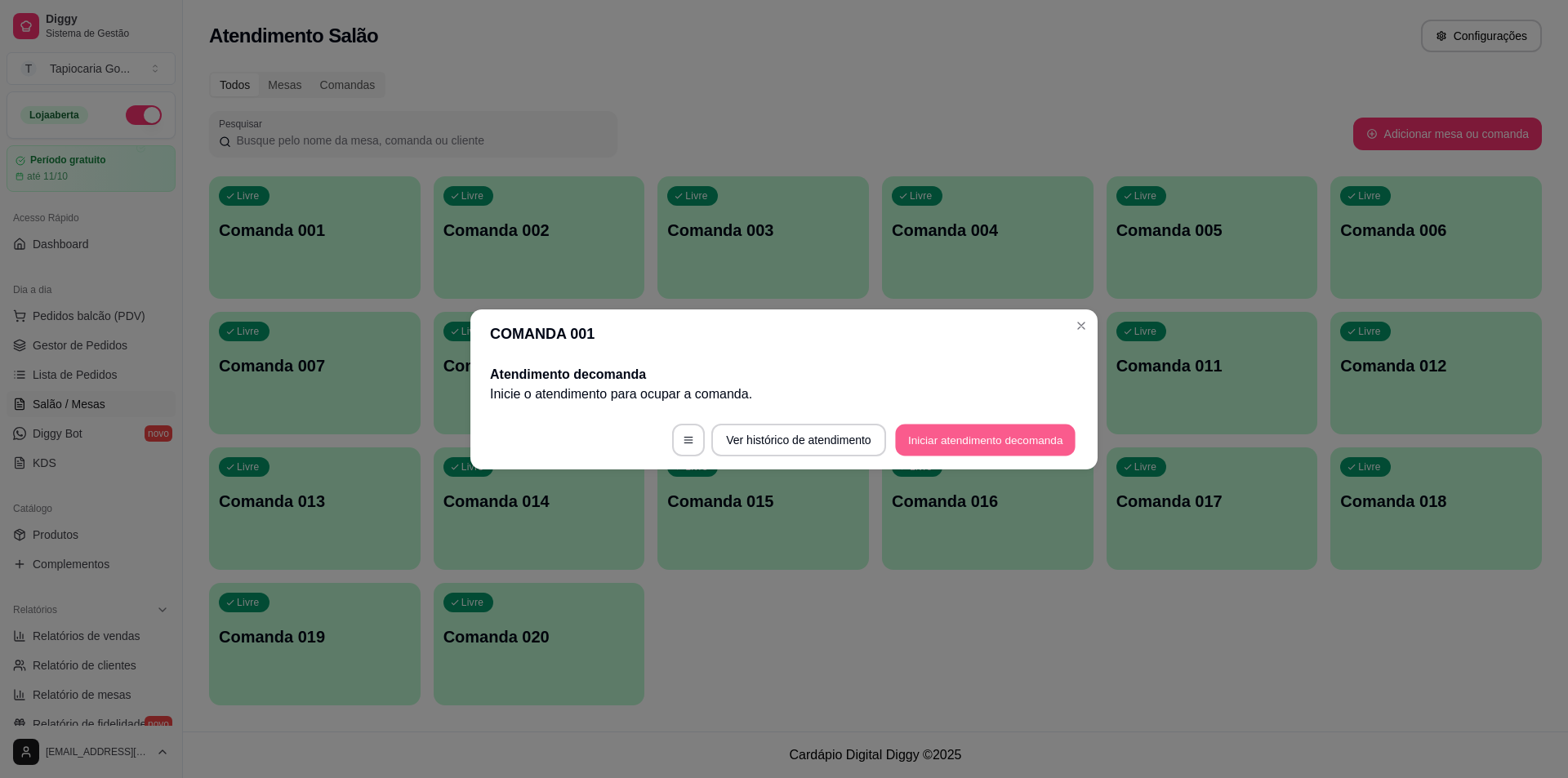
click at [973, 448] on button "Iniciar atendimento de comanda" at bounding box center [985, 440] width 180 height 32
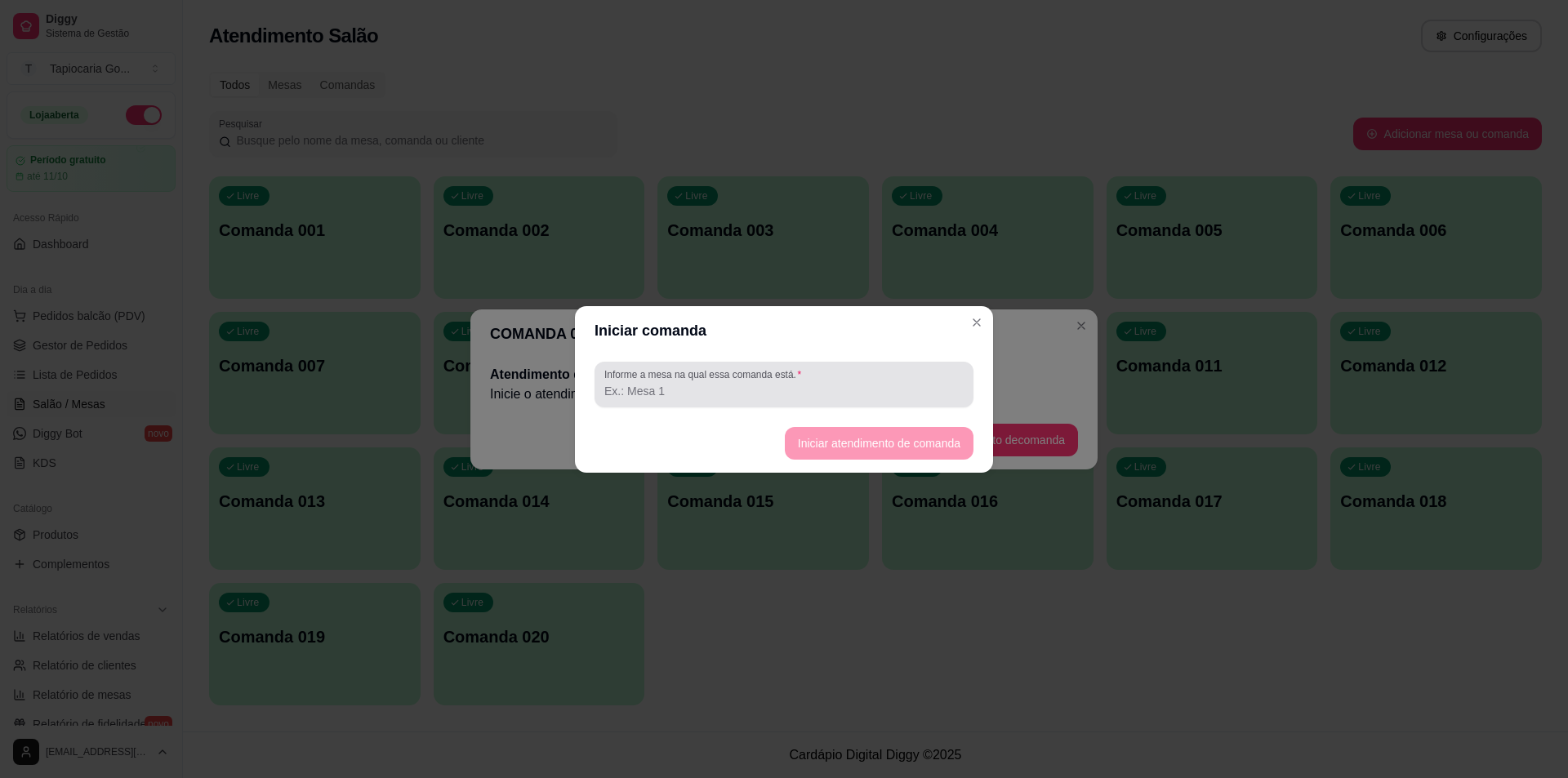
click at [730, 379] on label "Informe a mesa na qual essa comanda está." at bounding box center [705, 374] width 202 height 14
click at [730, 383] on input "Informe a mesa na qual essa comanda está." at bounding box center [784, 391] width 359 height 16
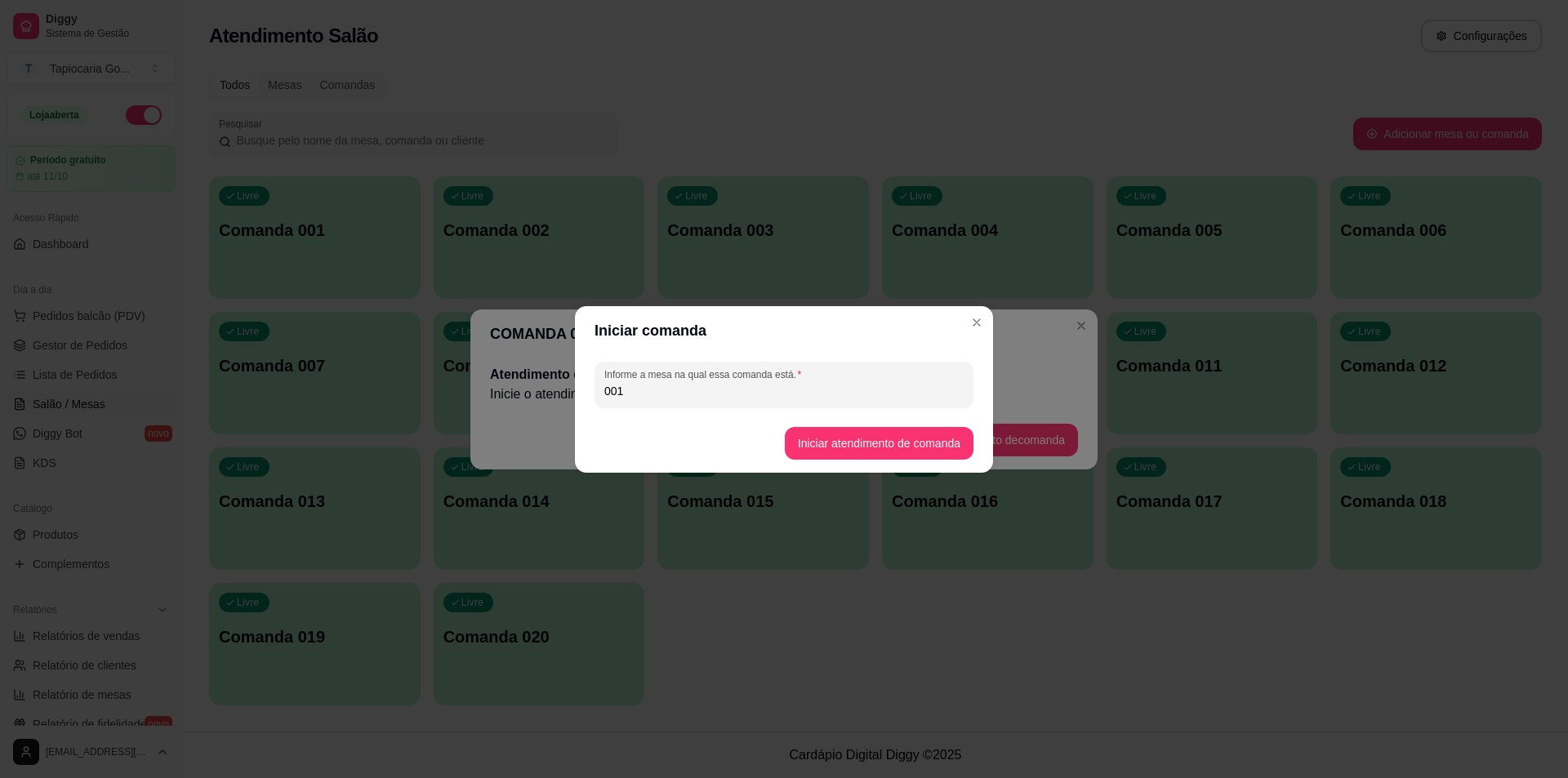
type input "001"
click at [875, 429] on button "Iniciar atendimento de comanda" at bounding box center [878, 443] width 188 height 33
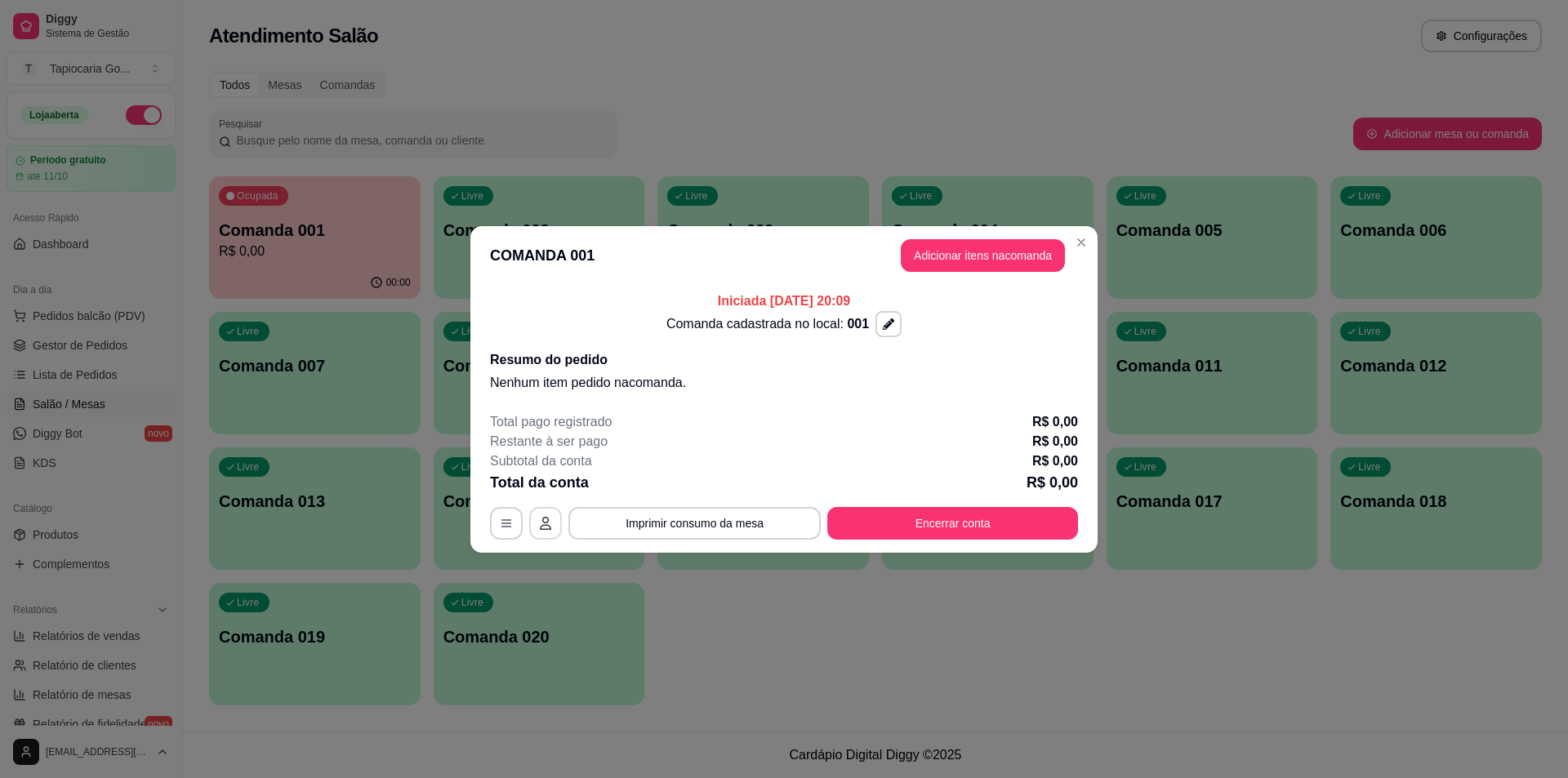
click at [539, 525] on icon "button" at bounding box center [545, 523] width 13 height 13
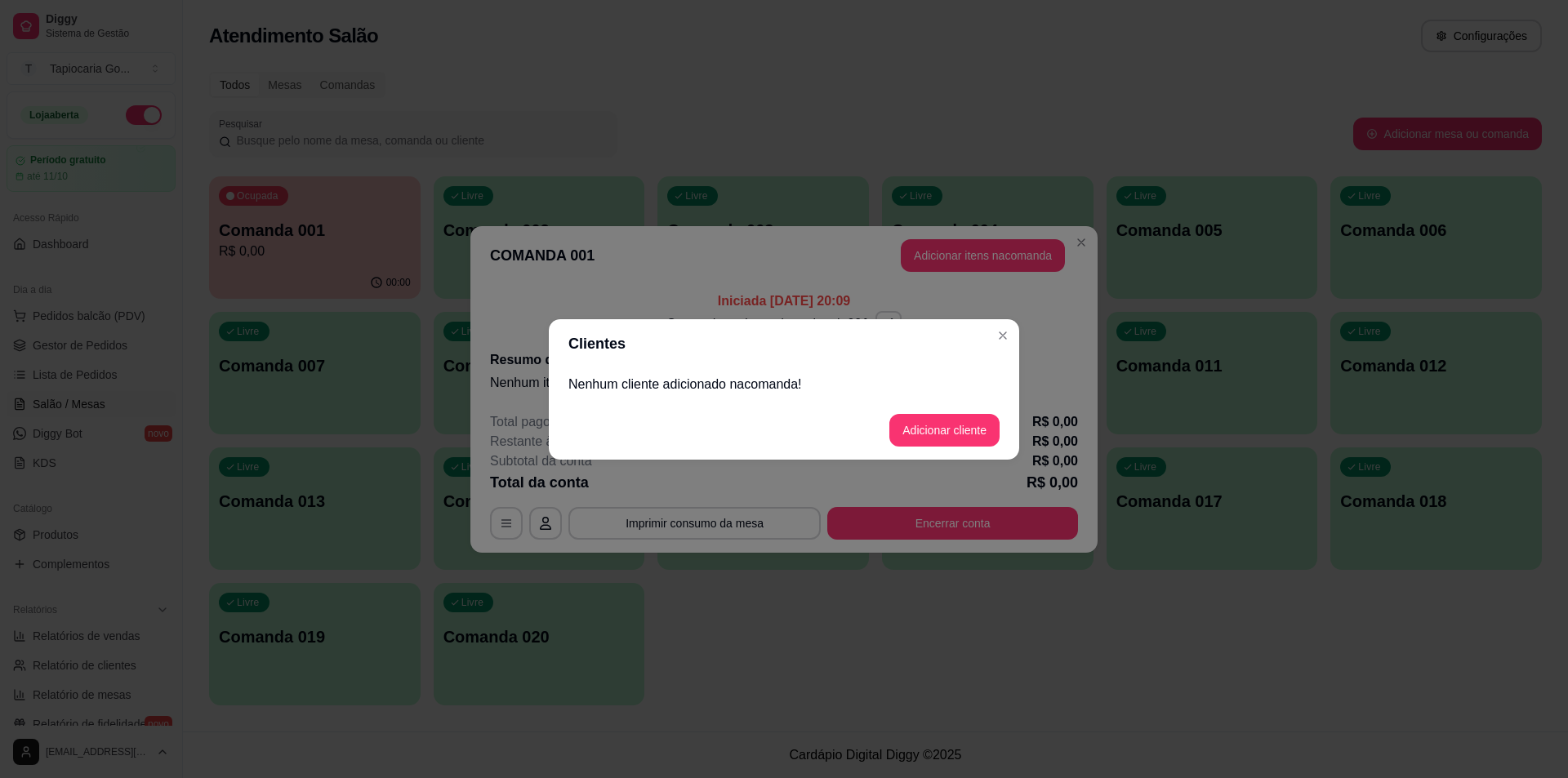
click at [732, 386] on p "Nenhum cliente adicionado na comanda !" at bounding box center [784, 385] width 431 height 20
click at [984, 439] on button "Adicionar cliente" at bounding box center [944, 430] width 110 height 33
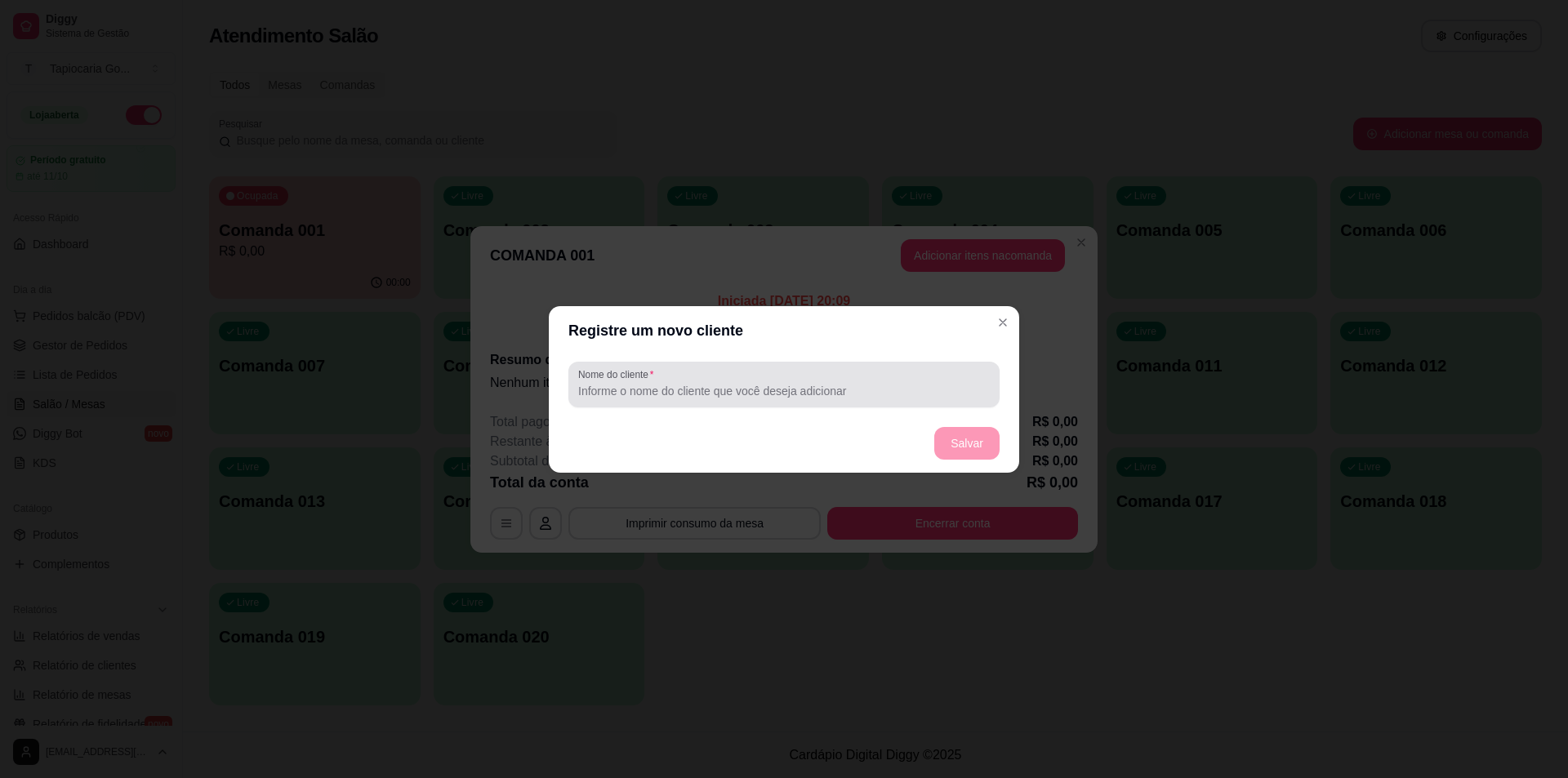
click at [889, 397] on input "Nome do cliente" at bounding box center [784, 391] width 411 height 16
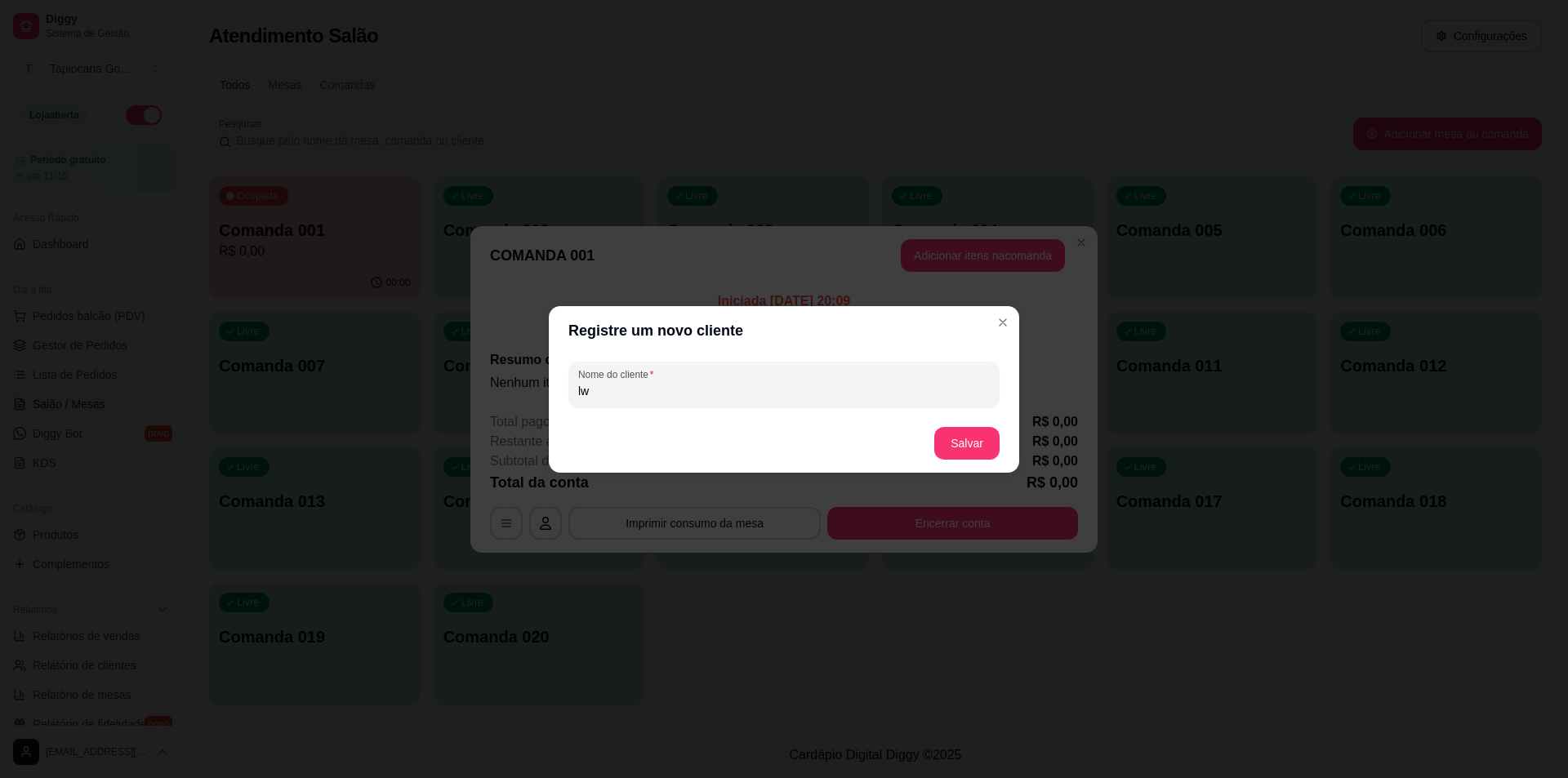
type input "l"
type input "larissa"
click at [965, 446] on button "Salvar" at bounding box center [966, 443] width 66 height 33
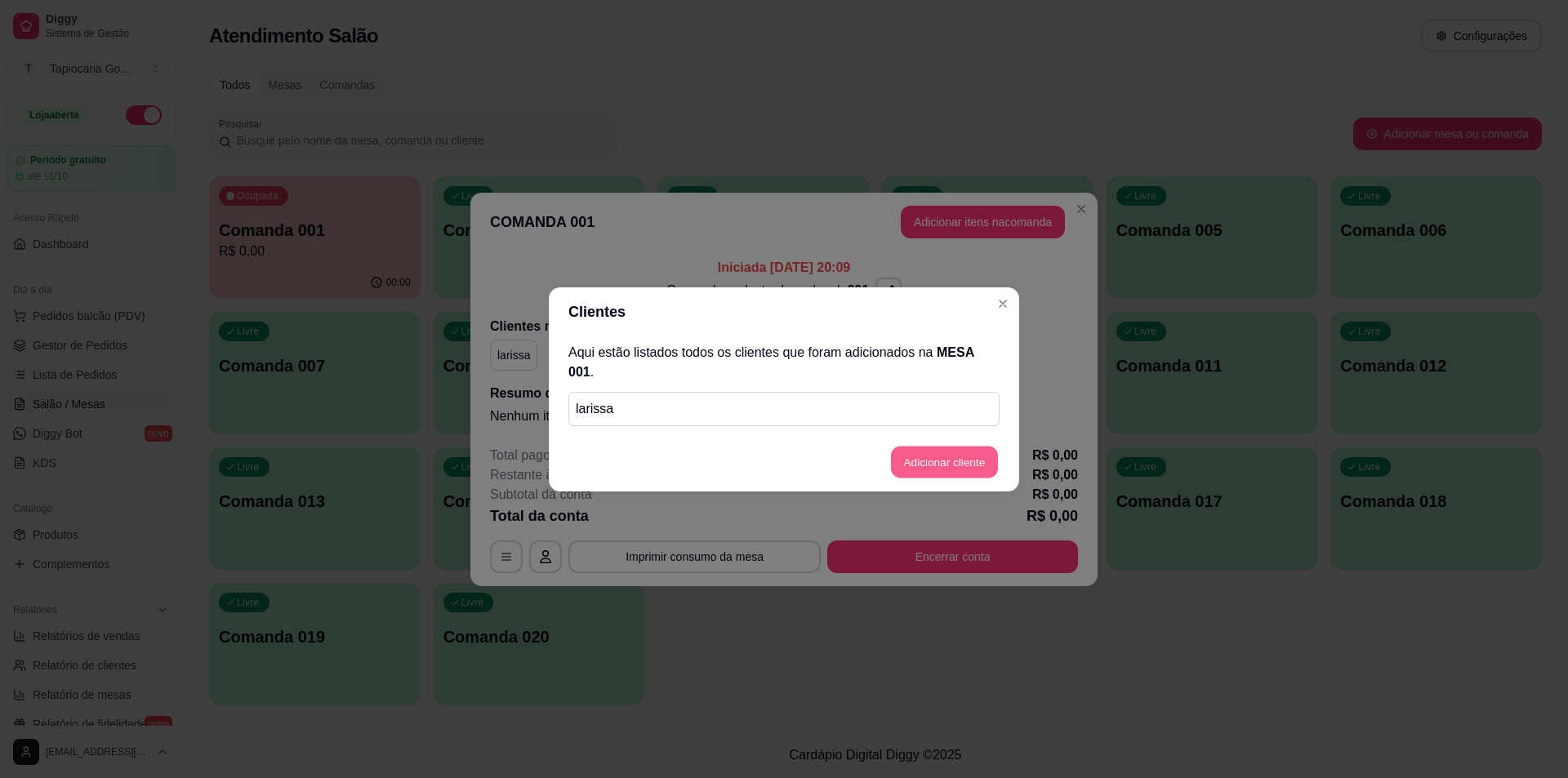
click at [967, 457] on button "Adicionar cliente" at bounding box center [945, 461] width 107 height 32
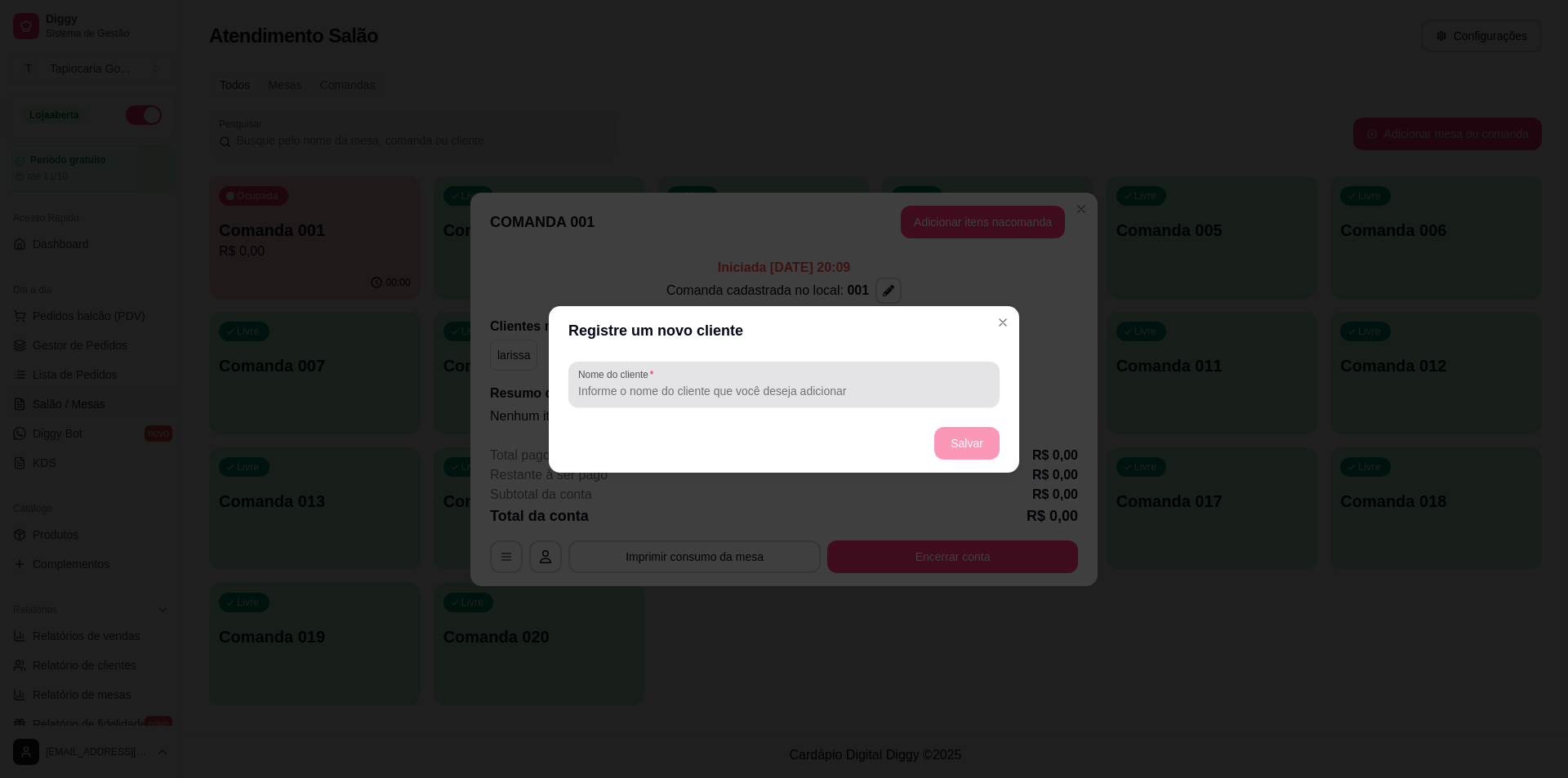
click at [906, 389] on input "Nome do cliente" at bounding box center [784, 391] width 411 height 16
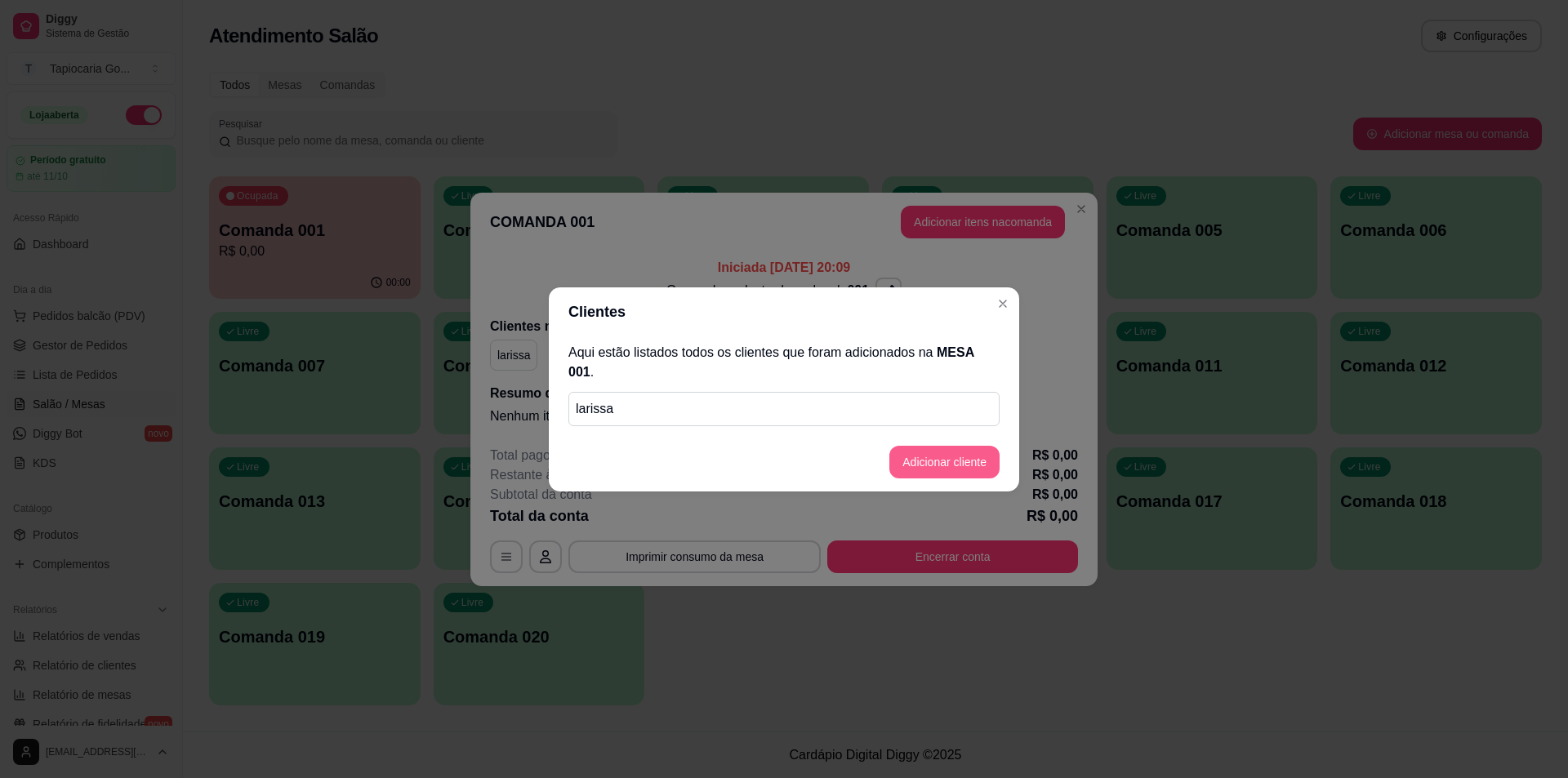
click at [983, 450] on button "Adicionar cliente" at bounding box center [944, 462] width 110 height 33
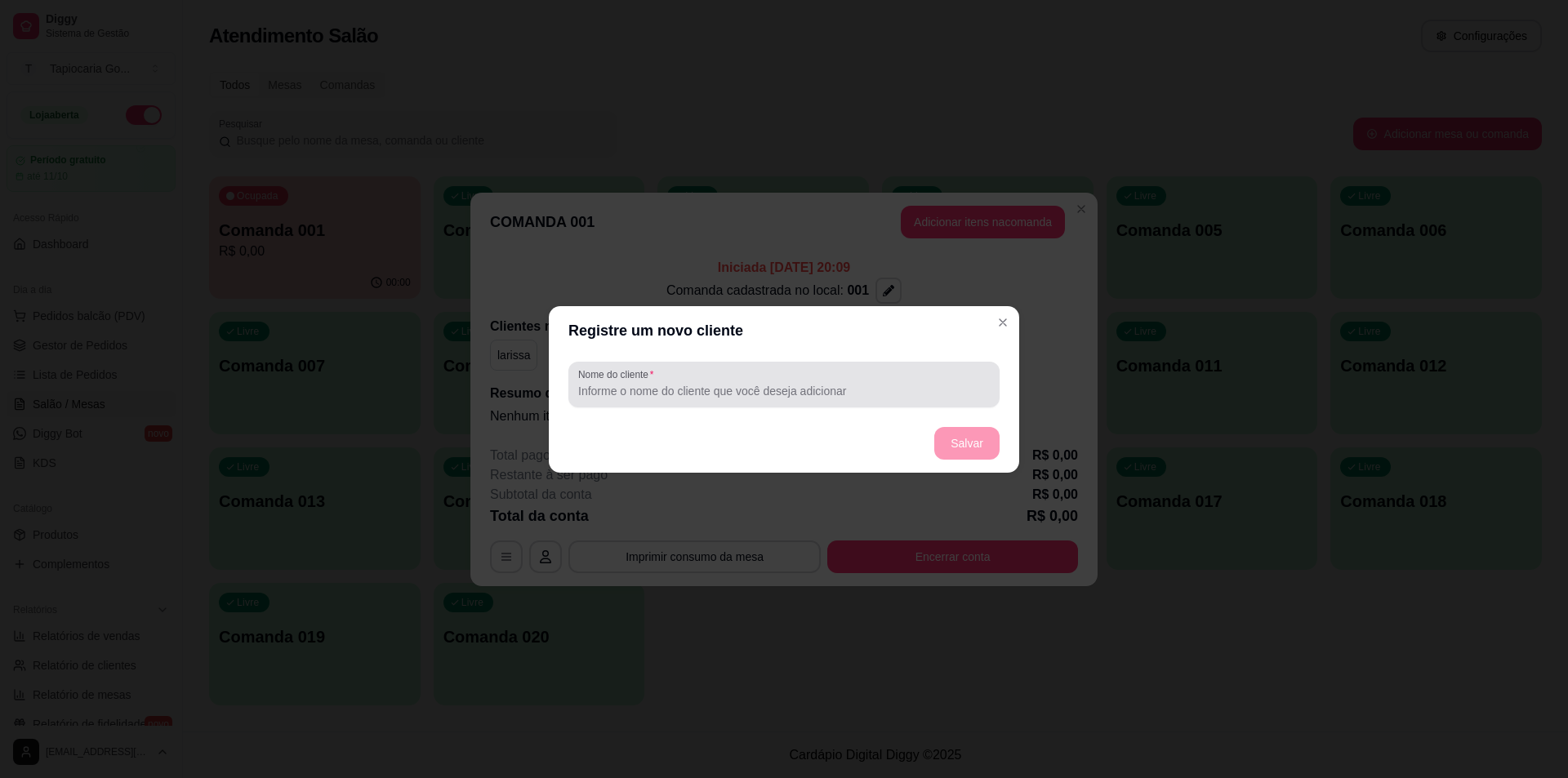
click at [939, 380] on div at bounding box center [784, 385] width 411 height 33
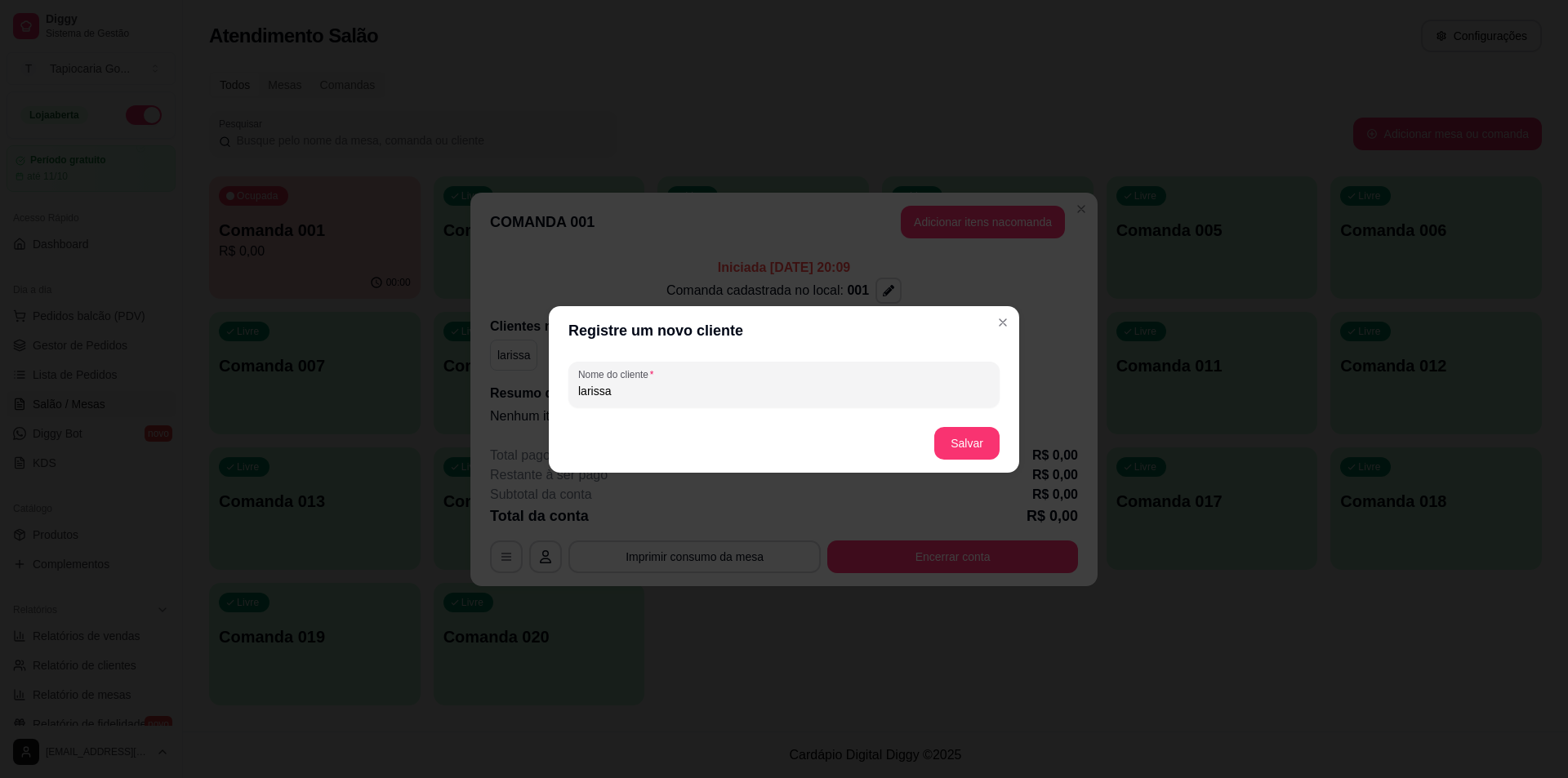
type input "larissa"
click at [967, 432] on button "Salvar" at bounding box center [966, 442] width 64 height 32
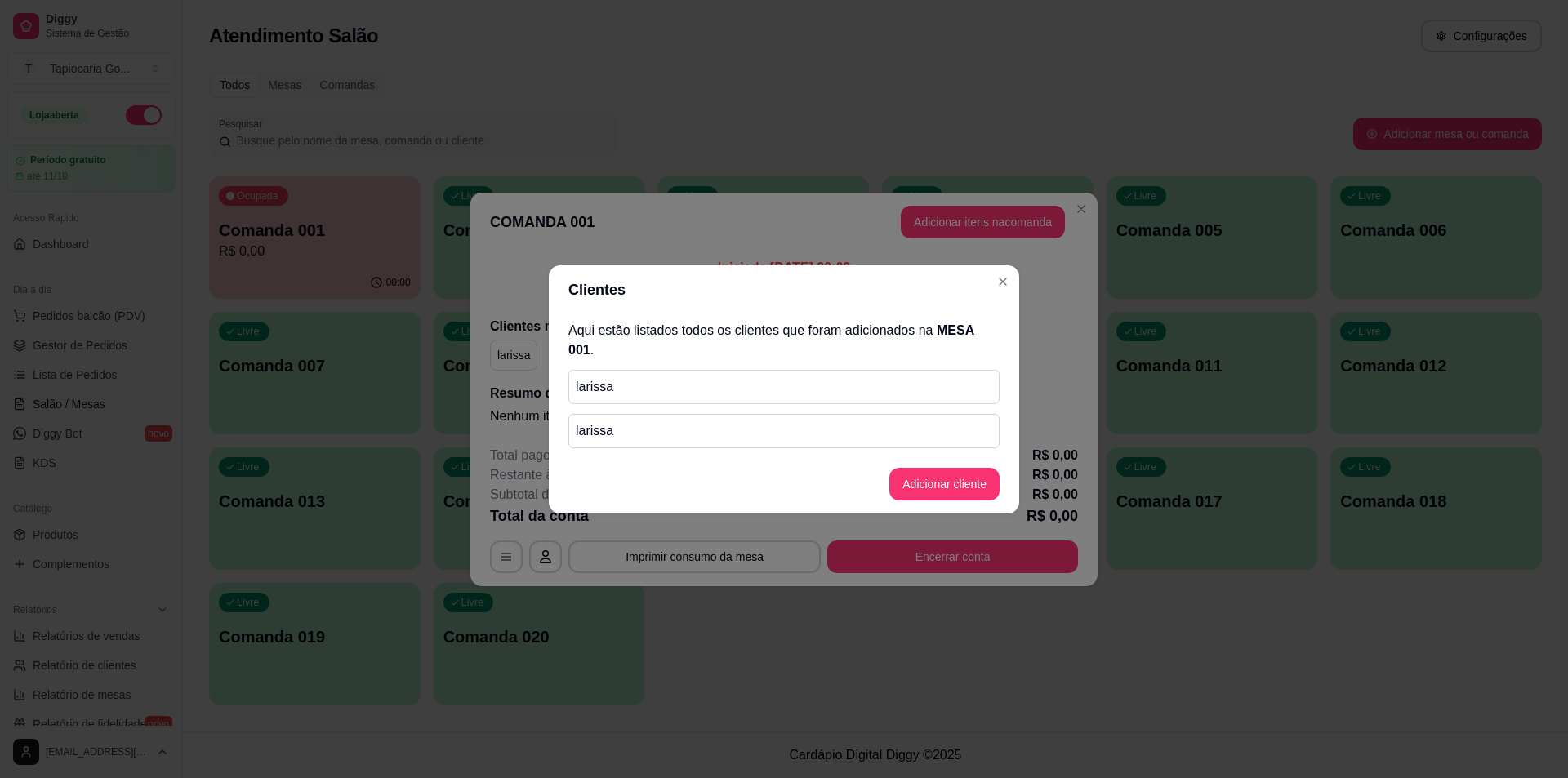
click at [916, 384] on p "larissa" at bounding box center [784, 387] width 417 height 20
click at [938, 482] on button "Adicionar cliente" at bounding box center [944, 484] width 110 height 33
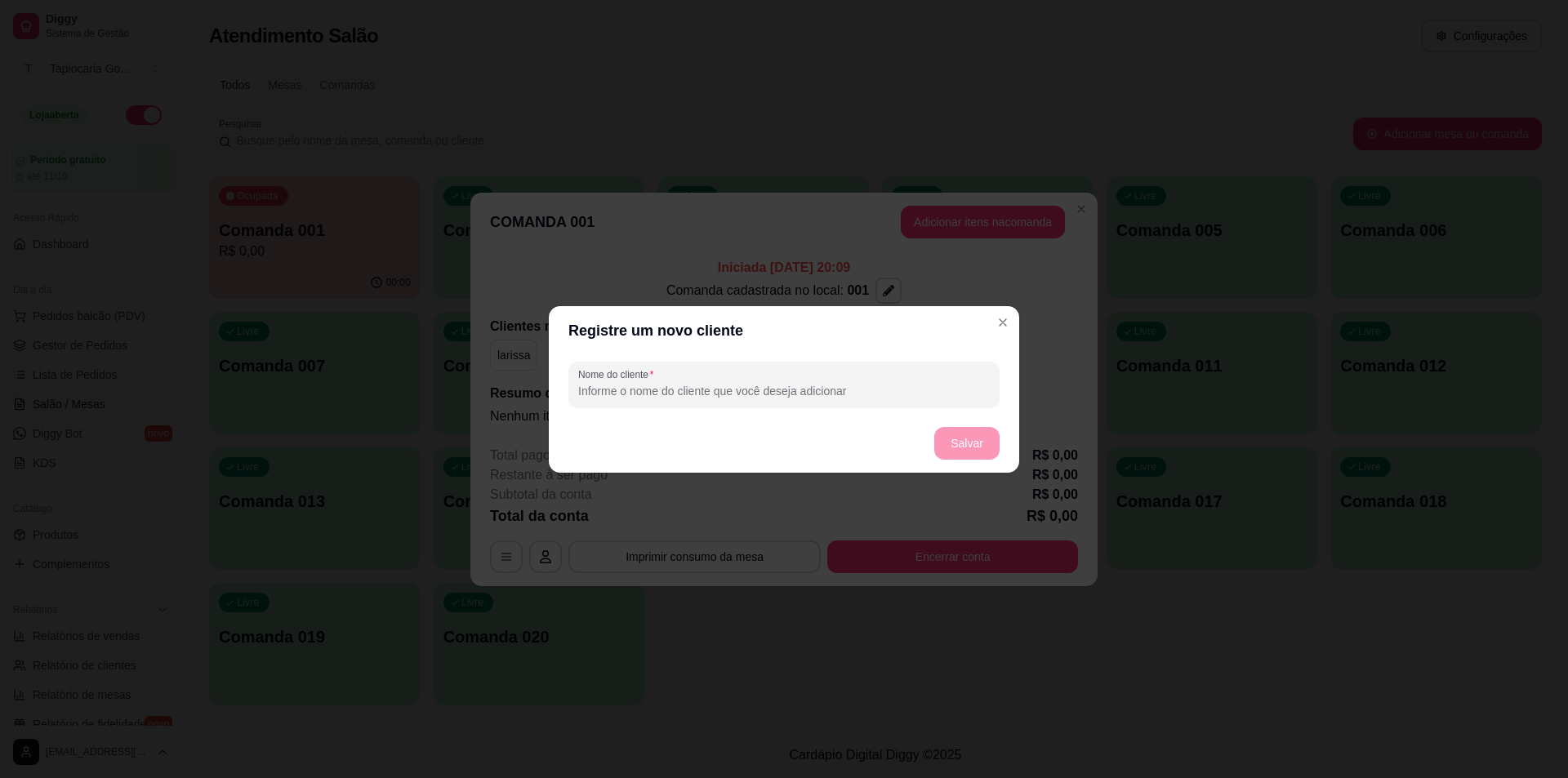
click at [980, 328] on header "Registre um novo cliente" at bounding box center [784, 330] width 470 height 49
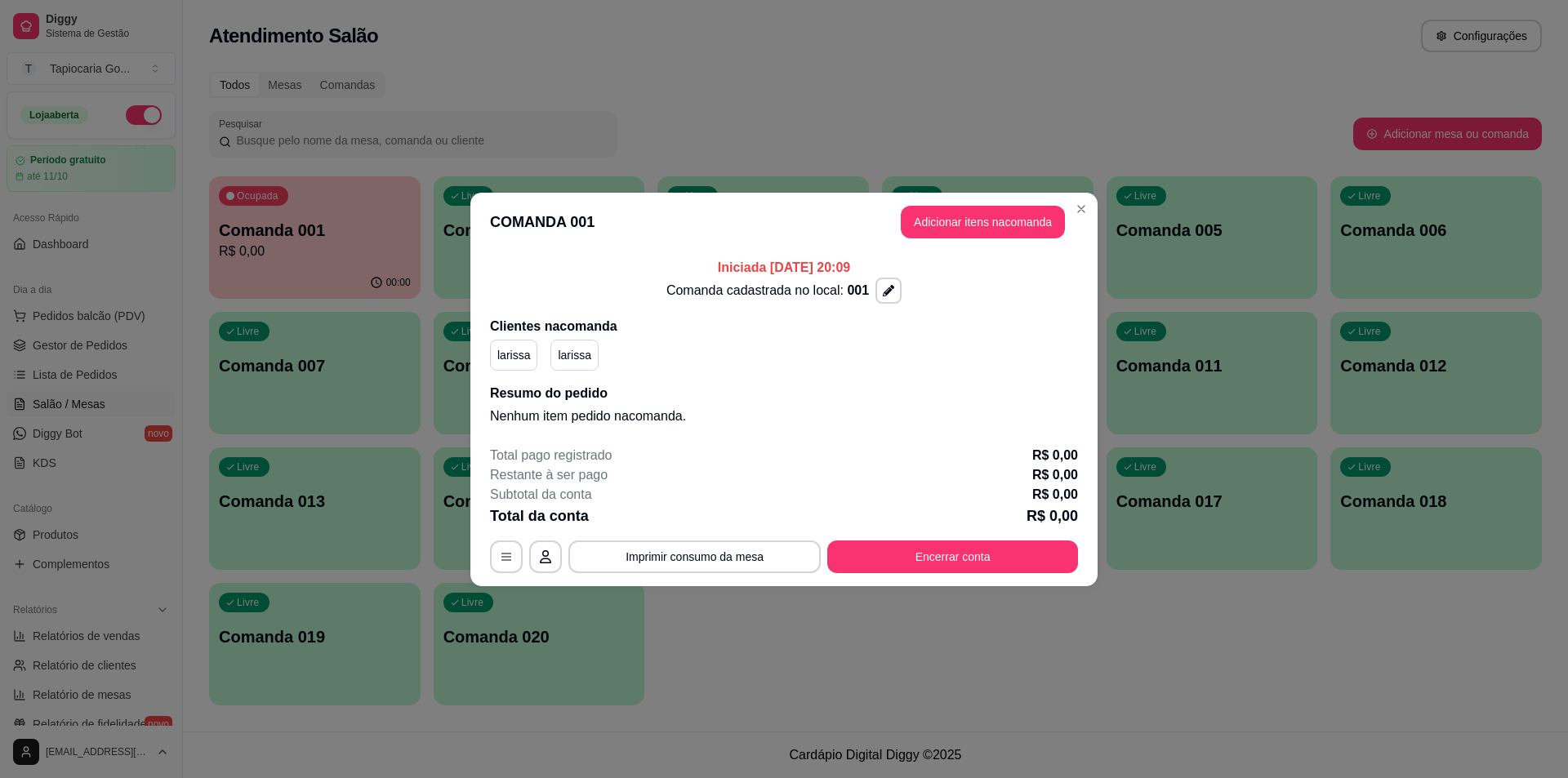
click at [976, 230] on button "Adicionar itens na comanda" at bounding box center [983, 222] width 164 height 33
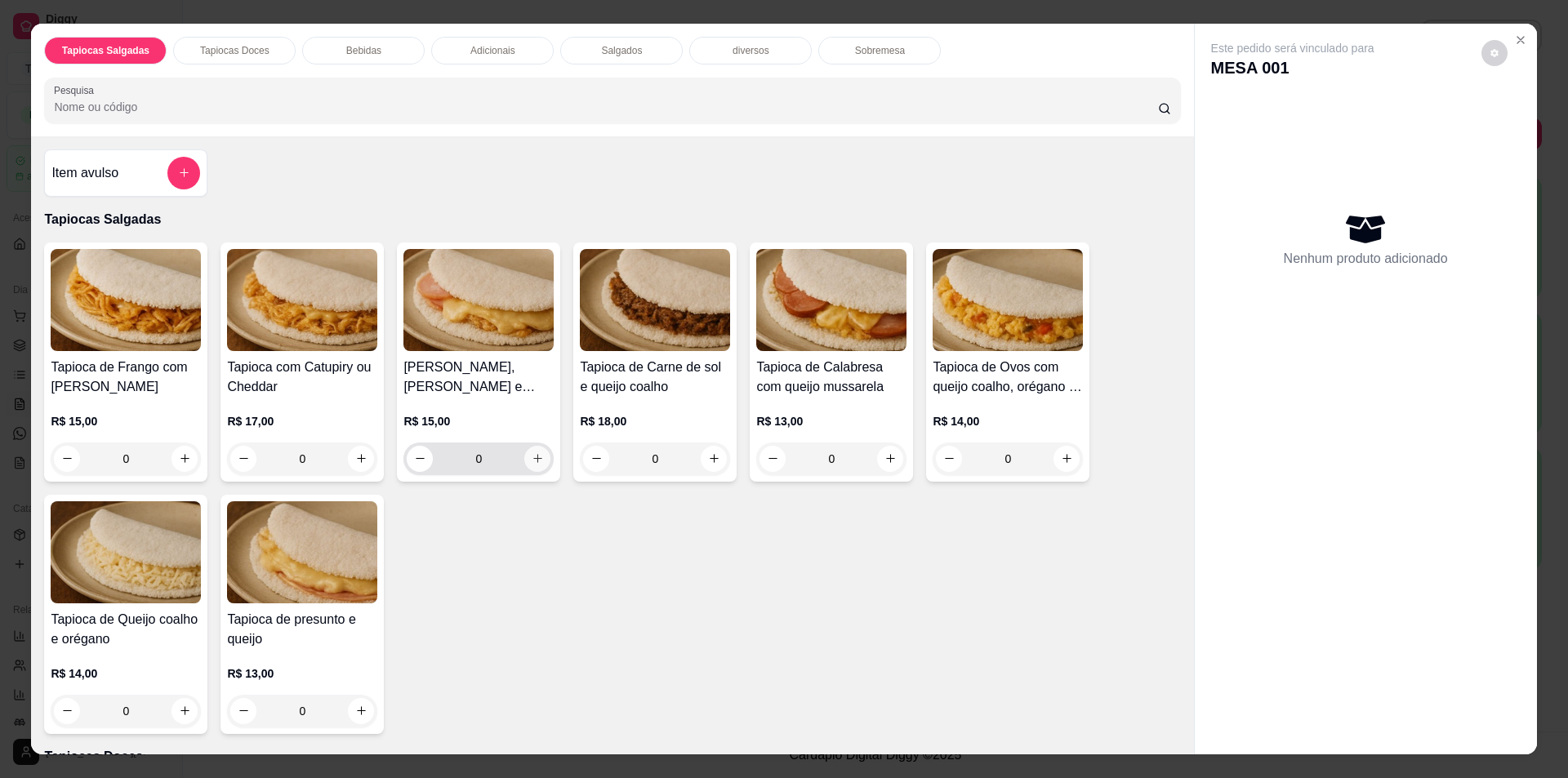
click at [528, 451] on button "increase-product-quantity" at bounding box center [537, 459] width 26 height 26
type input "1"
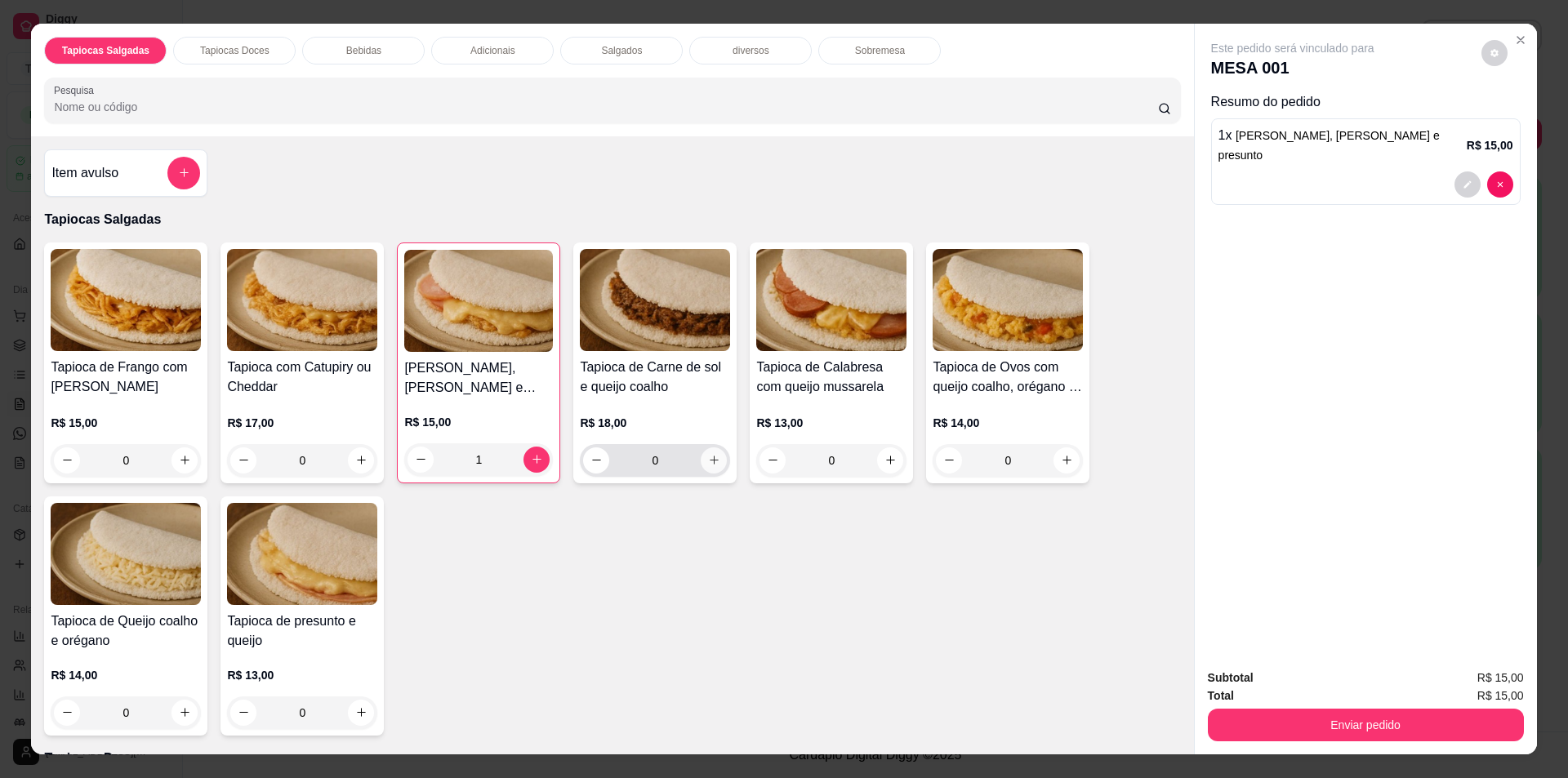
click at [713, 450] on button "increase-product-quantity" at bounding box center [713, 460] width 26 height 26
type input "1"
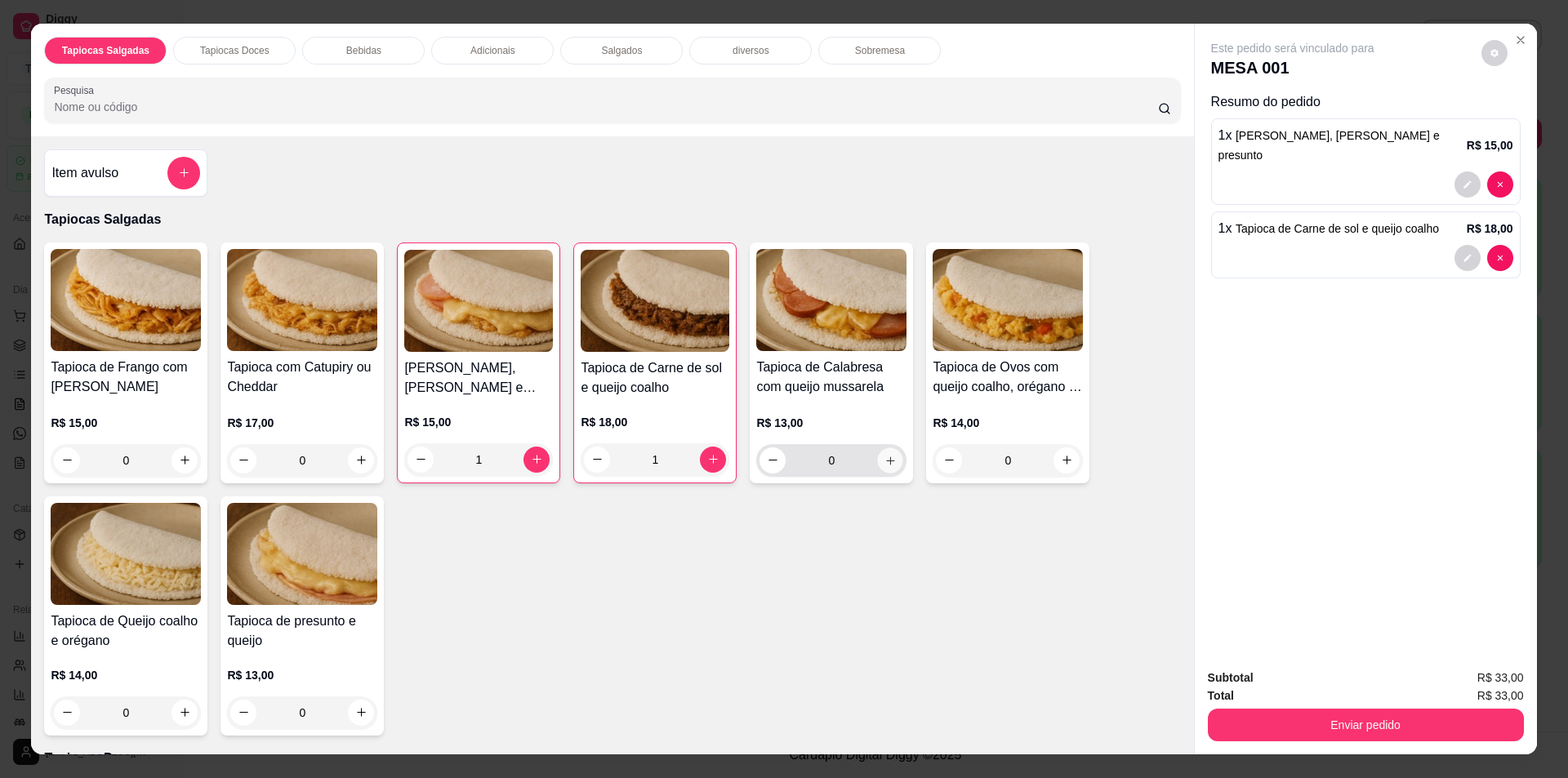
click at [891, 459] on button "increase-product-quantity" at bounding box center [890, 460] width 25 height 25
click at [891, 459] on button "increase-product-quantity" at bounding box center [890, 460] width 25 height 25
type input "2"
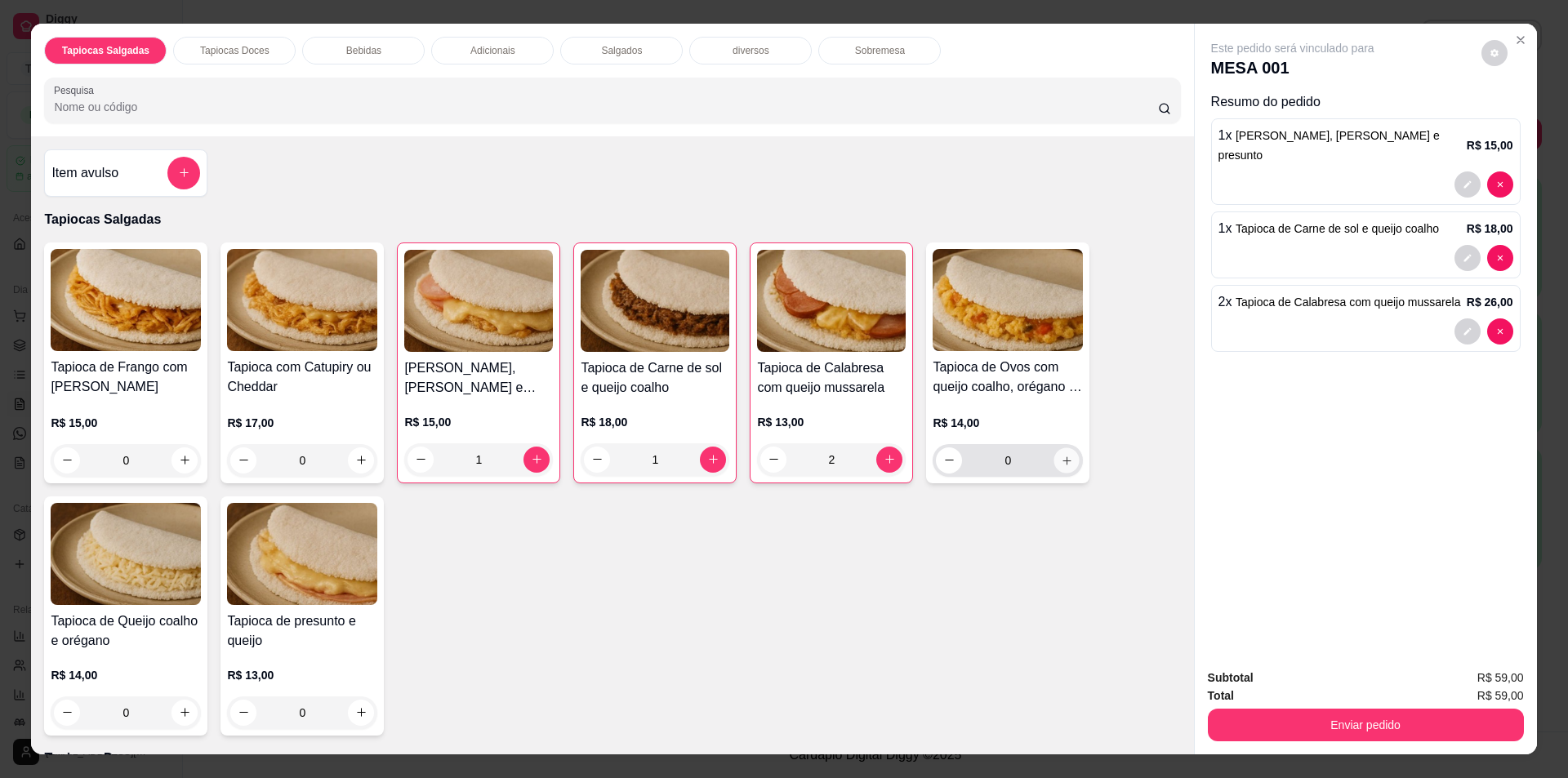
click at [1067, 450] on button "increase-product-quantity" at bounding box center [1067, 460] width 25 height 25
type input "1"
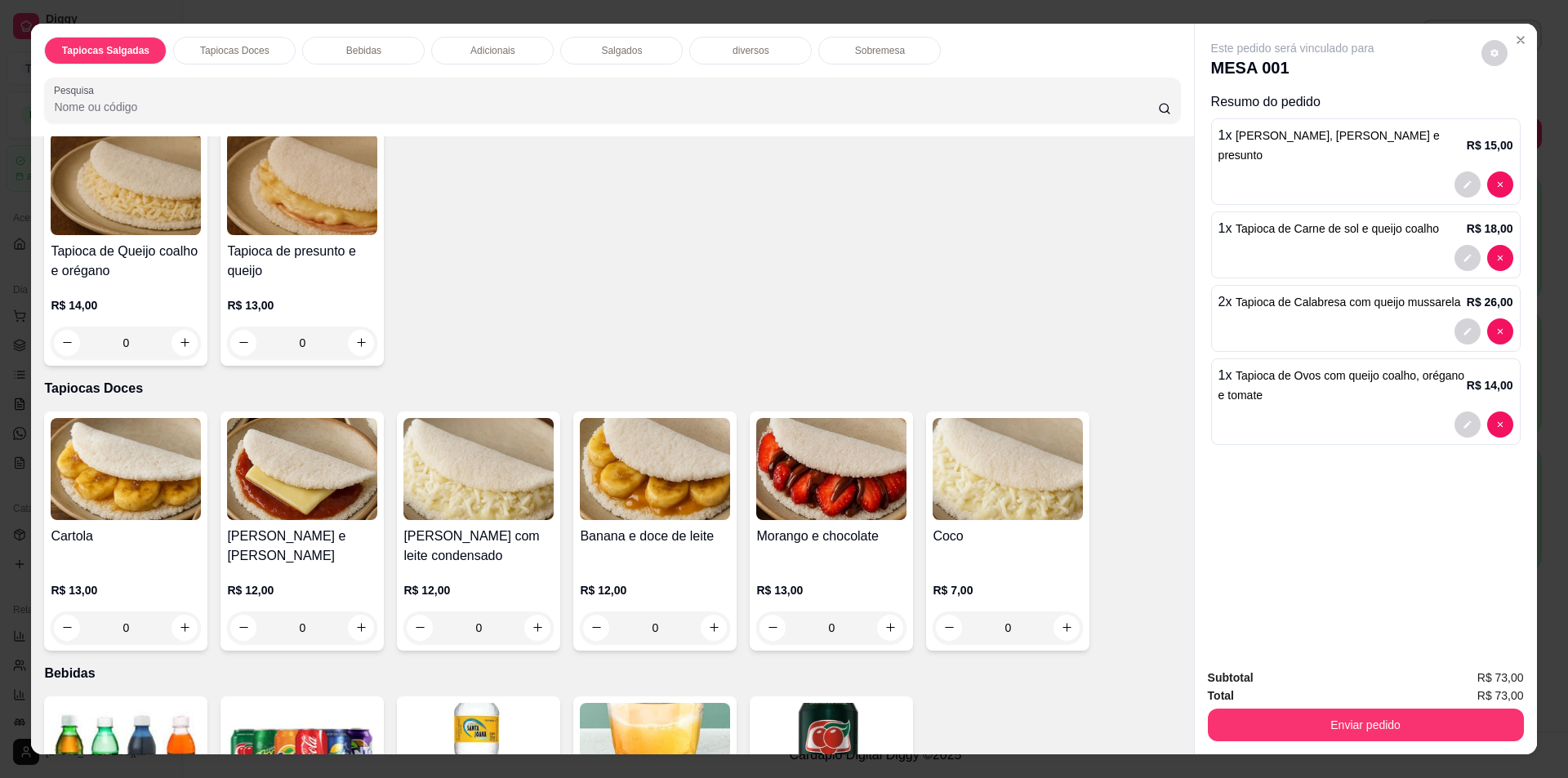
scroll to position [409, 0]
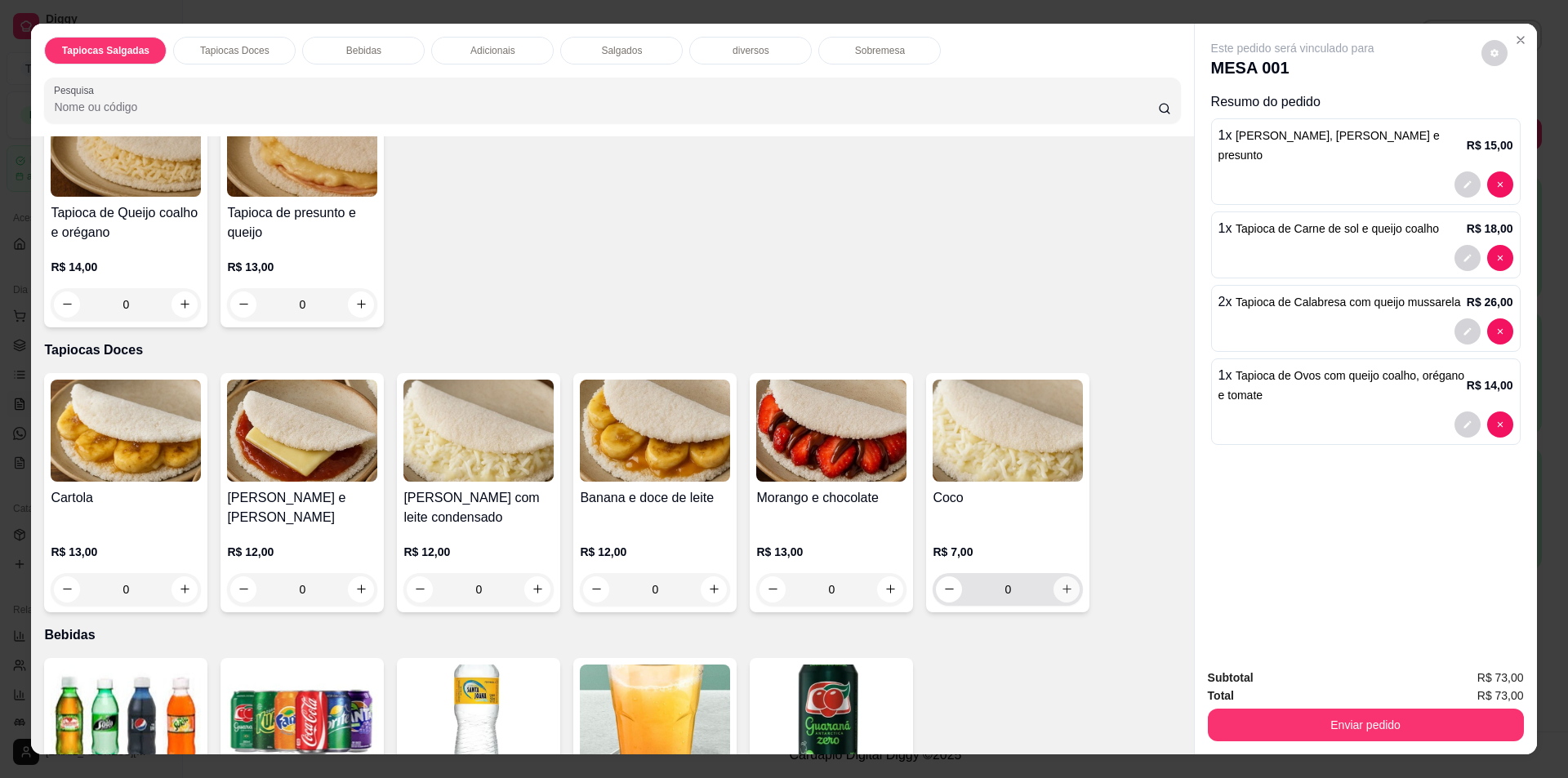
click at [1053, 578] on button "increase-product-quantity" at bounding box center [1066, 589] width 26 height 26
type input "1"
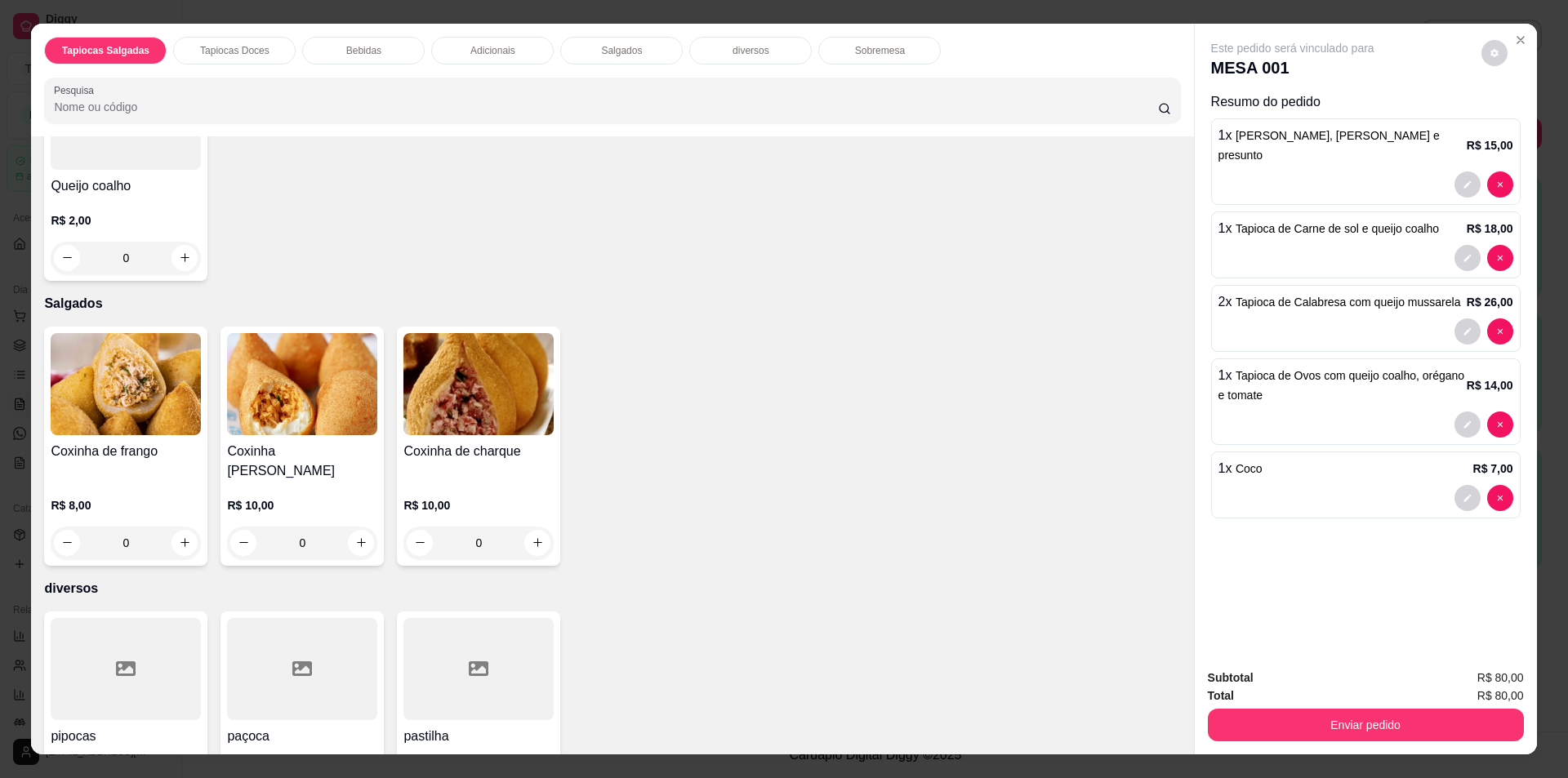
scroll to position [1306, 0]
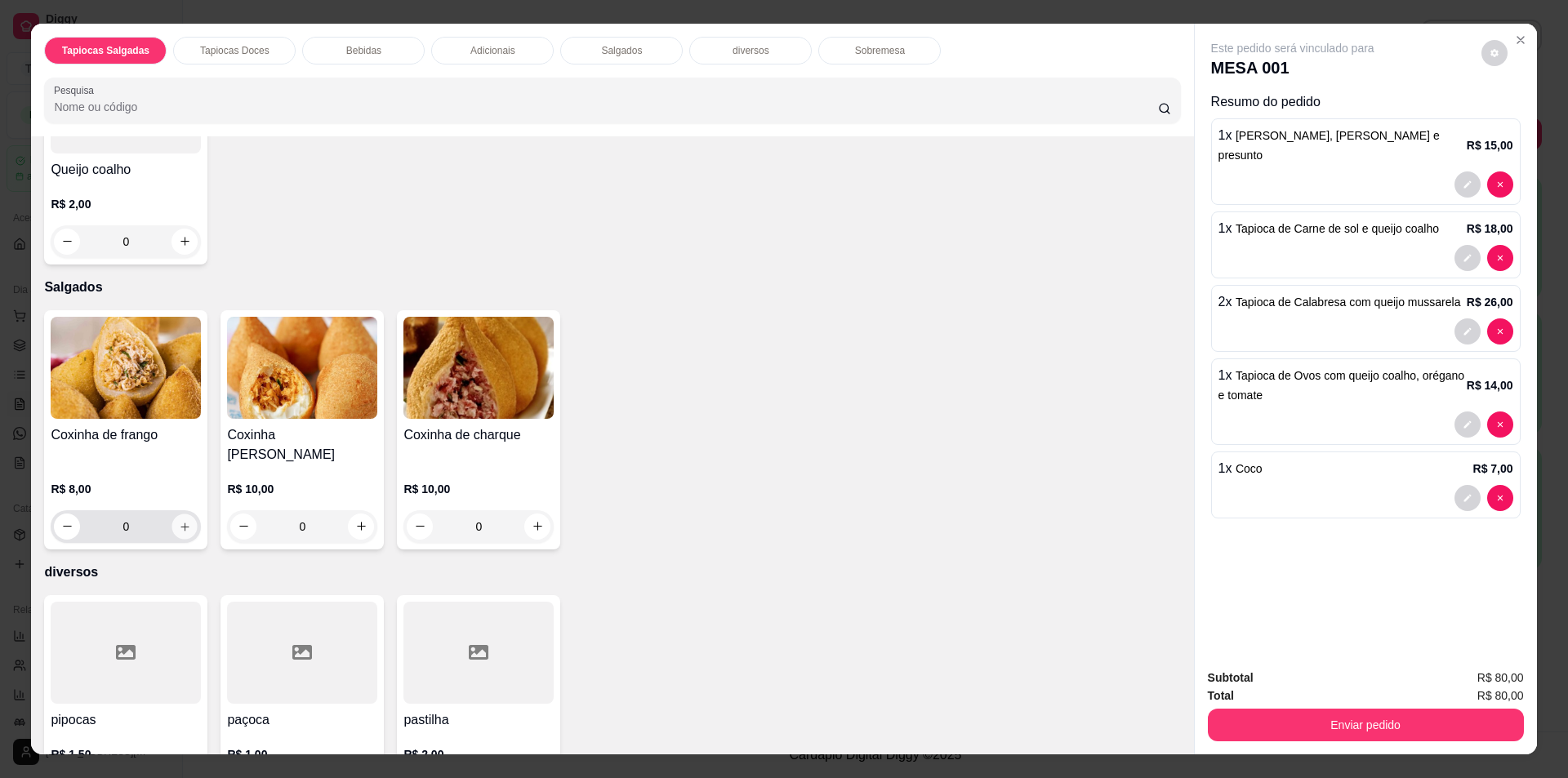
click at [187, 513] on button "increase-product-quantity" at bounding box center [185, 526] width 25 height 25
type input "1"
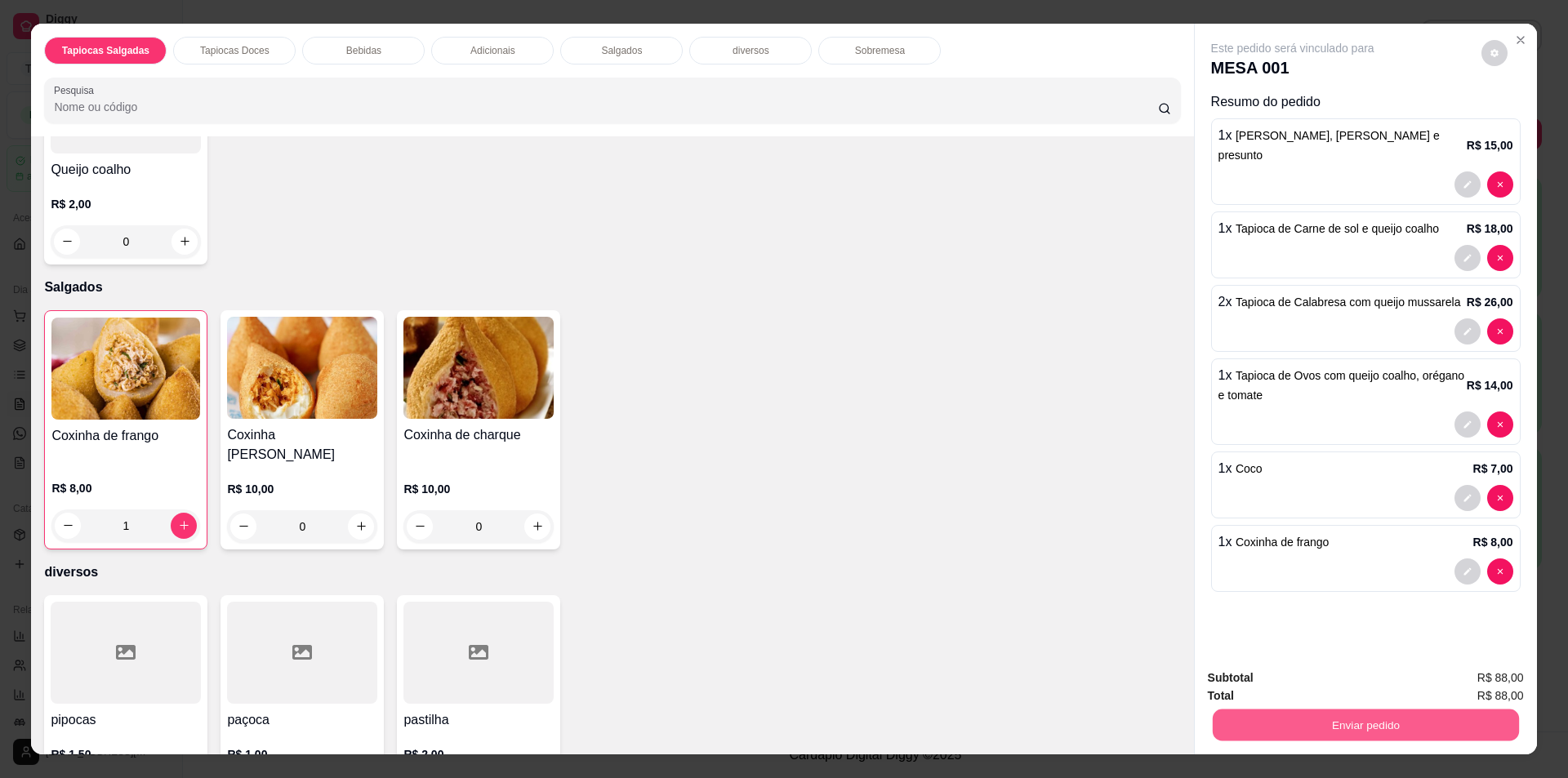
click at [1391, 718] on button "Enviar pedido" at bounding box center [1364, 725] width 306 height 32
click at [1468, 683] on button "Sim, quero registrar" at bounding box center [1466, 685] width 117 height 30
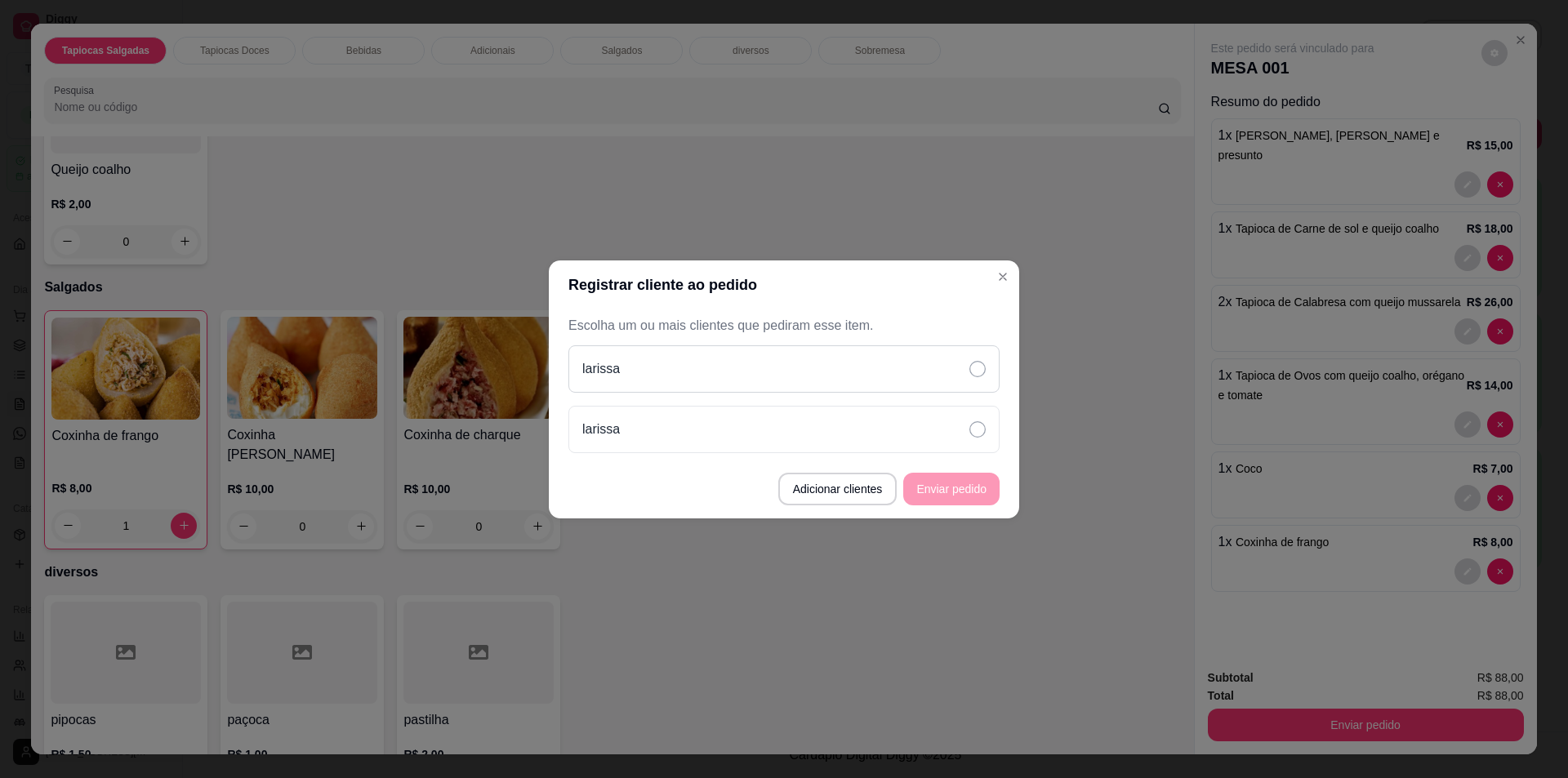
click at [973, 373] on icon at bounding box center [977, 369] width 16 height 16
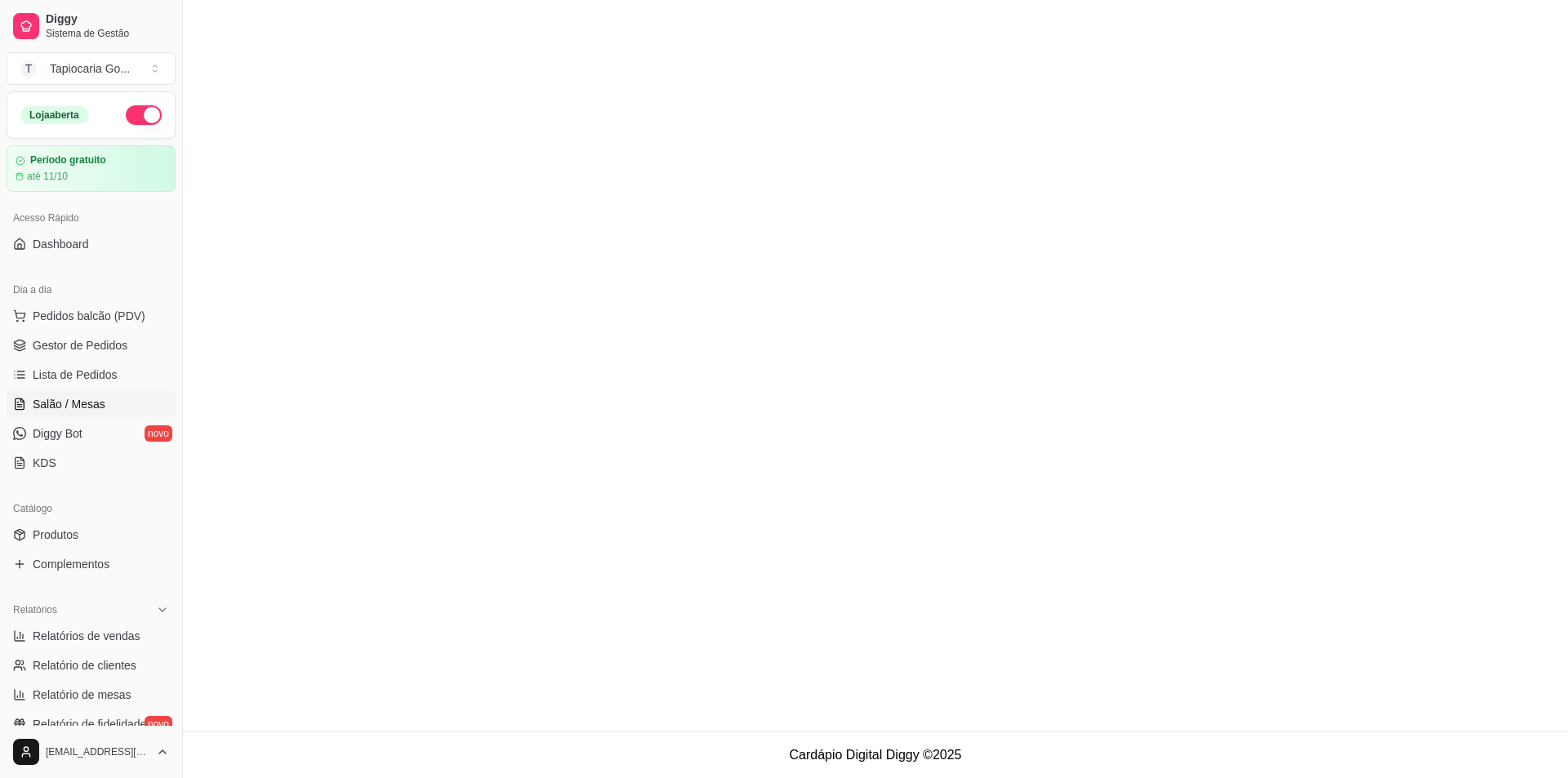
click at [113, 409] on link "Salão / Mesas" at bounding box center [91, 404] width 169 height 26
click at [6, 391] on link "Salão / Mesas" at bounding box center [91, 404] width 169 height 26
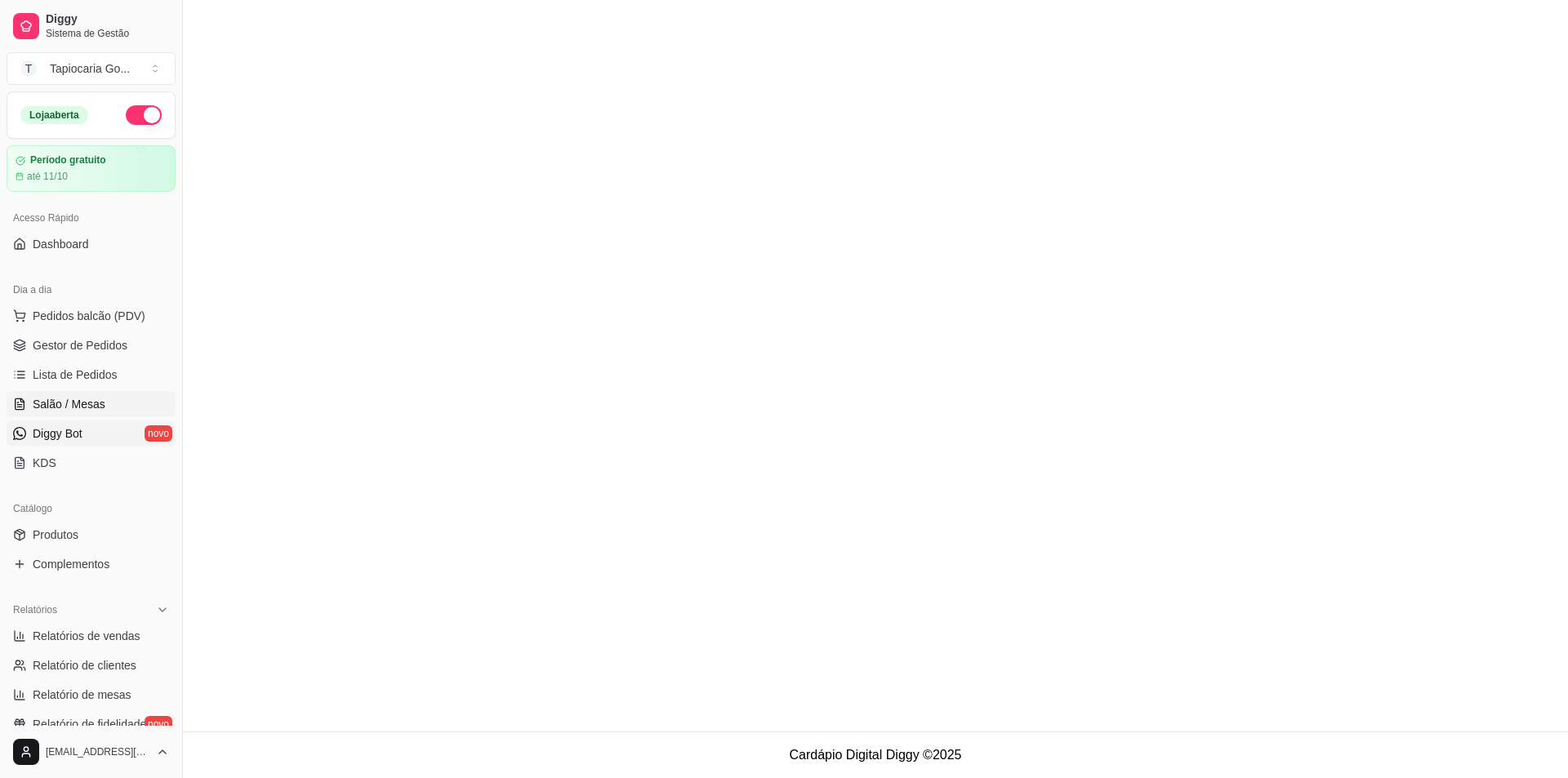
click at [6, 391] on link "Salão / Mesas" at bounding box center [91, 404] width 169 height 26
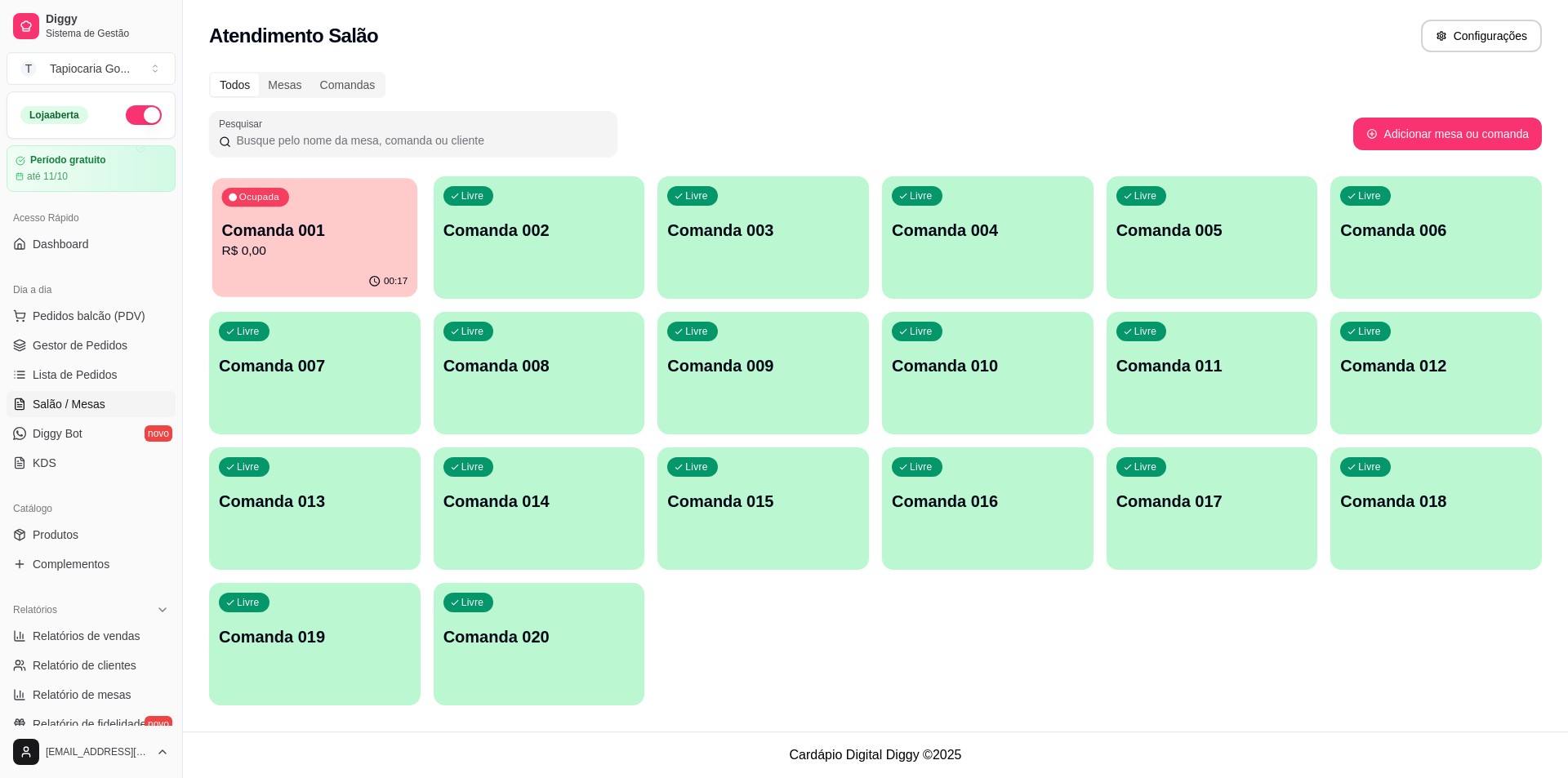
click at [278, 271] on div "00:17" at bounding box center [314, 281] width 205 height 31
click at [319, 225] on p "Comanda 001" at bounding box center [314, 229] width 192 height 23
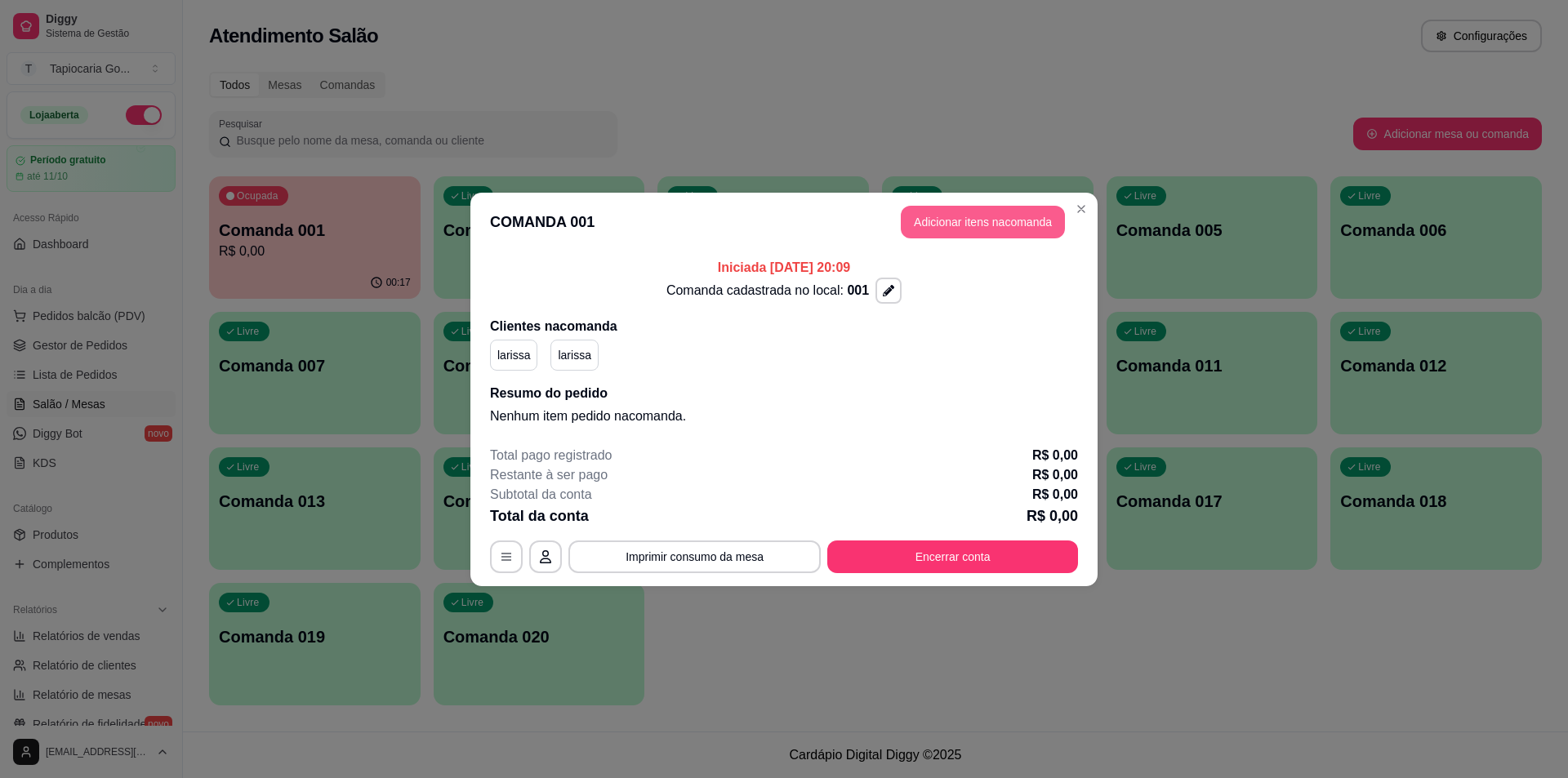
click at [970, 211] on button "Adicionar itens na comanda" at bounding box center [983, 222] width 164 height 33
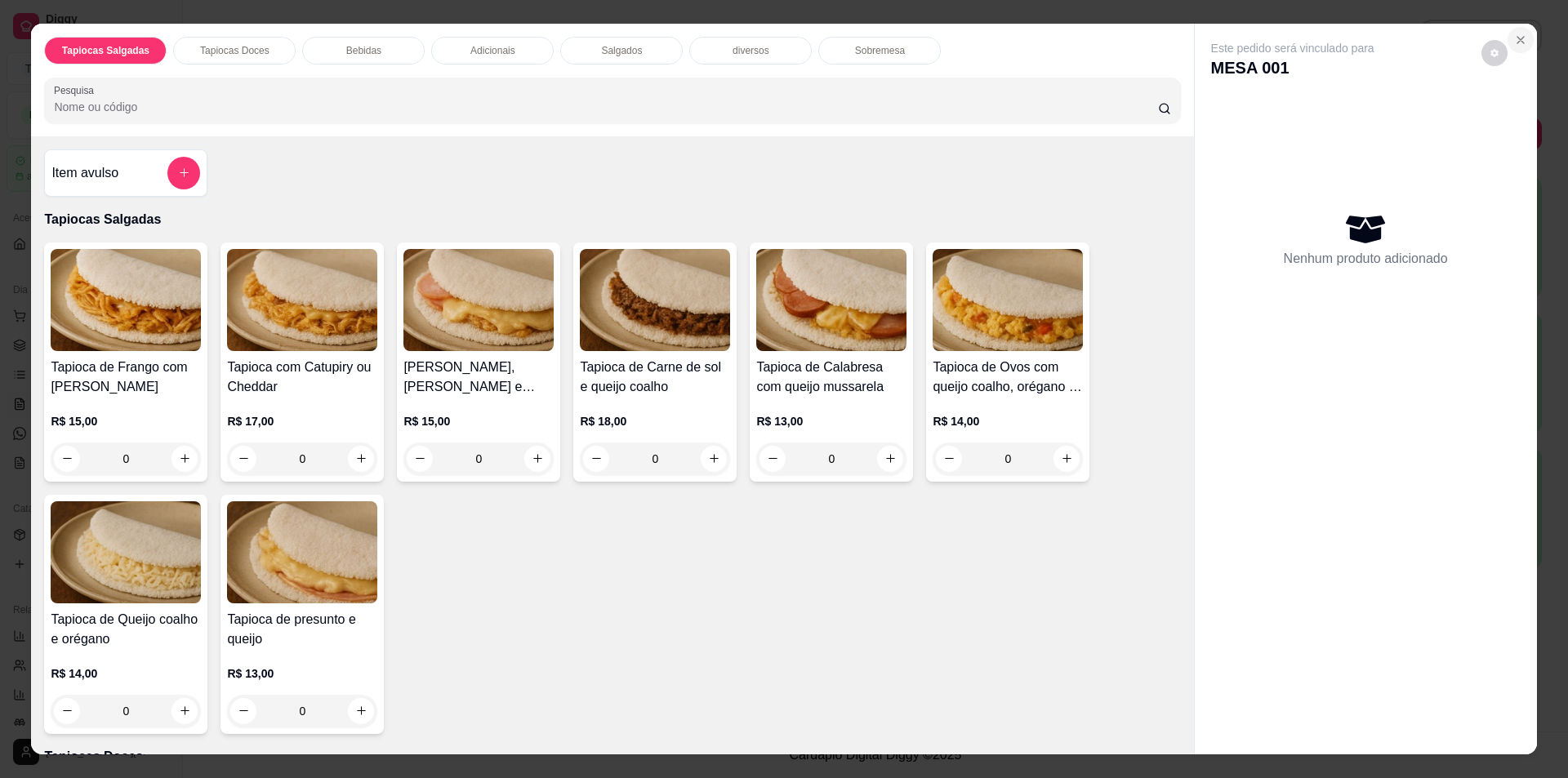
click at [1517, 43] on icon "Close" at bounding box center [1520, 39] width 6 height 6
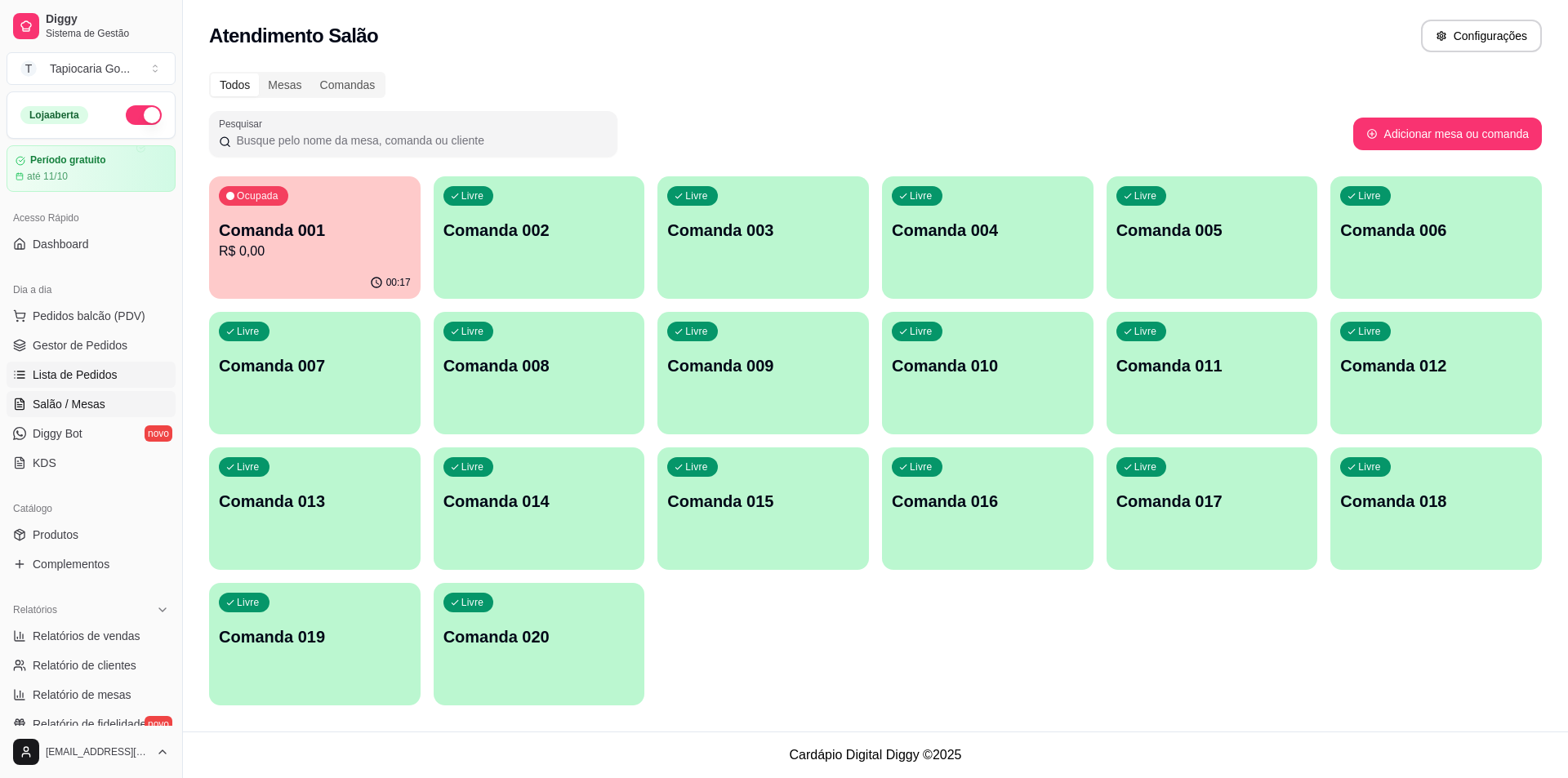
click at [88, 374] on span "Lista de Pedidos" at bounding box center [75, 375] width 85 height 16
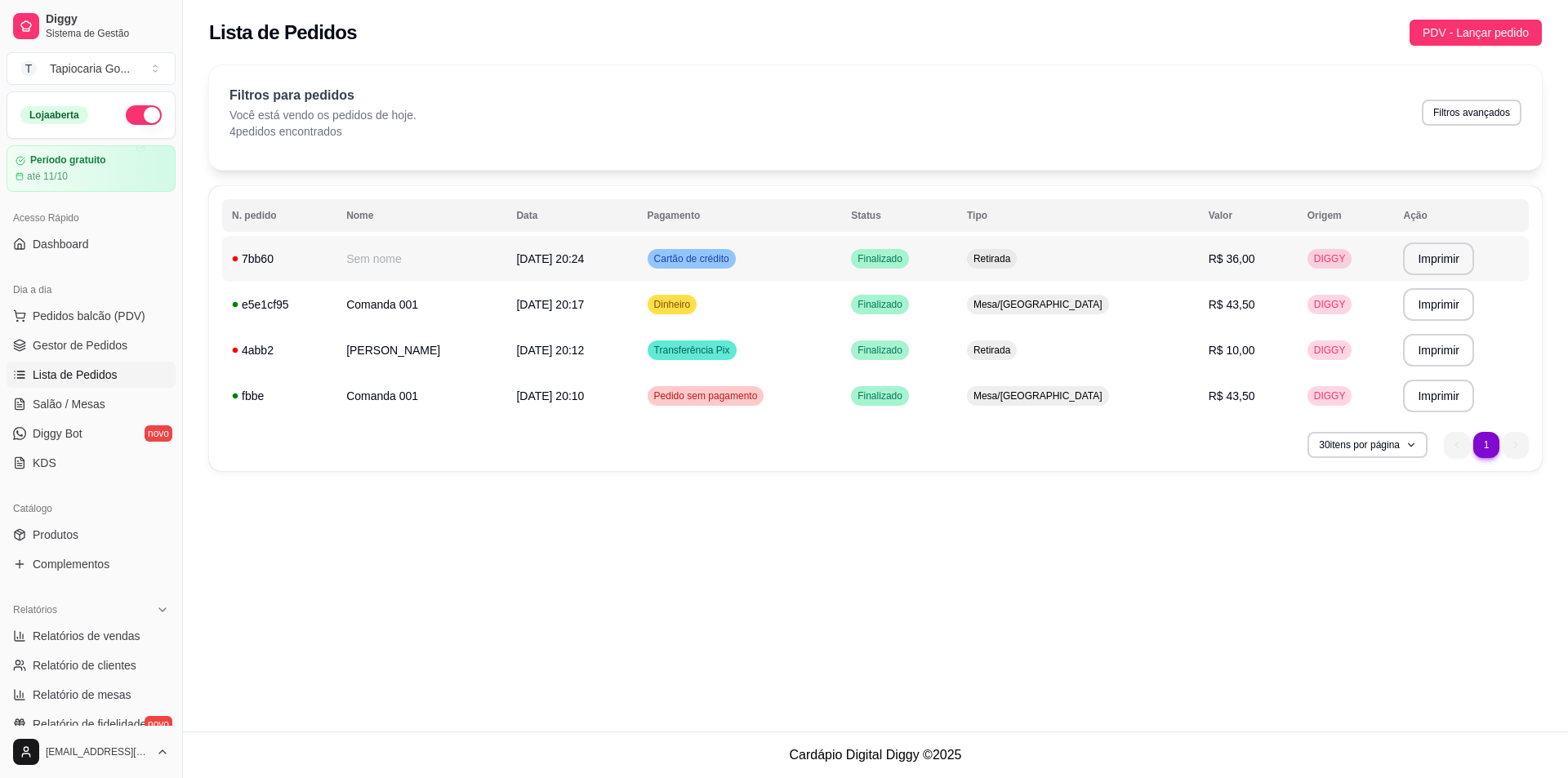
click at [557, 258] on span "15/09/25 às 20:24" at bounding box center [550, 258] width 67 height 13
click at [134, 359] on ul "Pedidos balcão (PDV) Gestor de Pedidos Lista de Pedidos Salão / Mesas Diggy Bot…" at bounding box center [91, 389] width 169 height 173
click at [121, 345] on span "Gestor de Pedidos" at bounding box center [80, 346] width 95 height 16
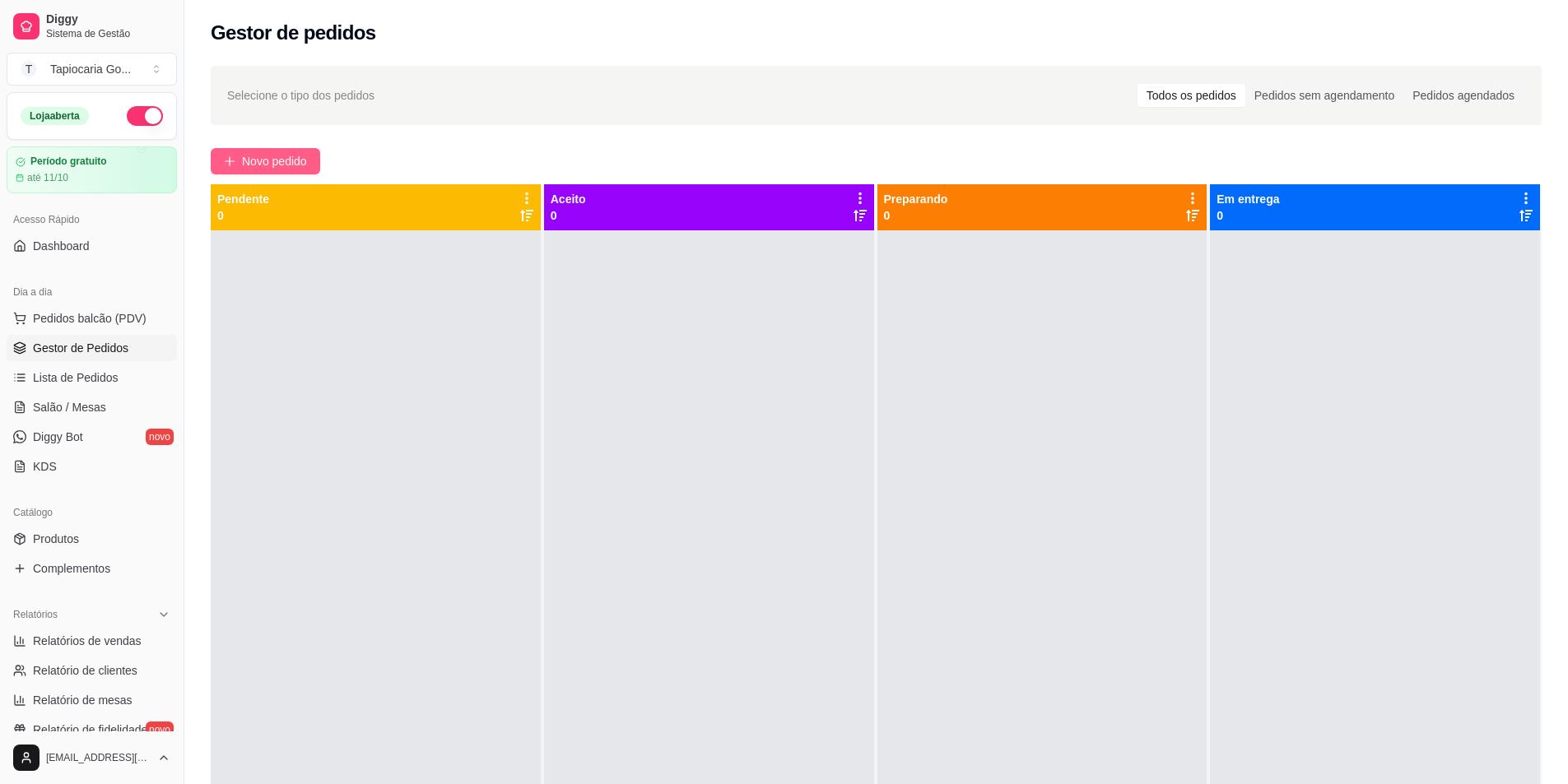
click at [250, 166] on span "Novo pedido" at bounding box center [274, 161] width 65 height 18
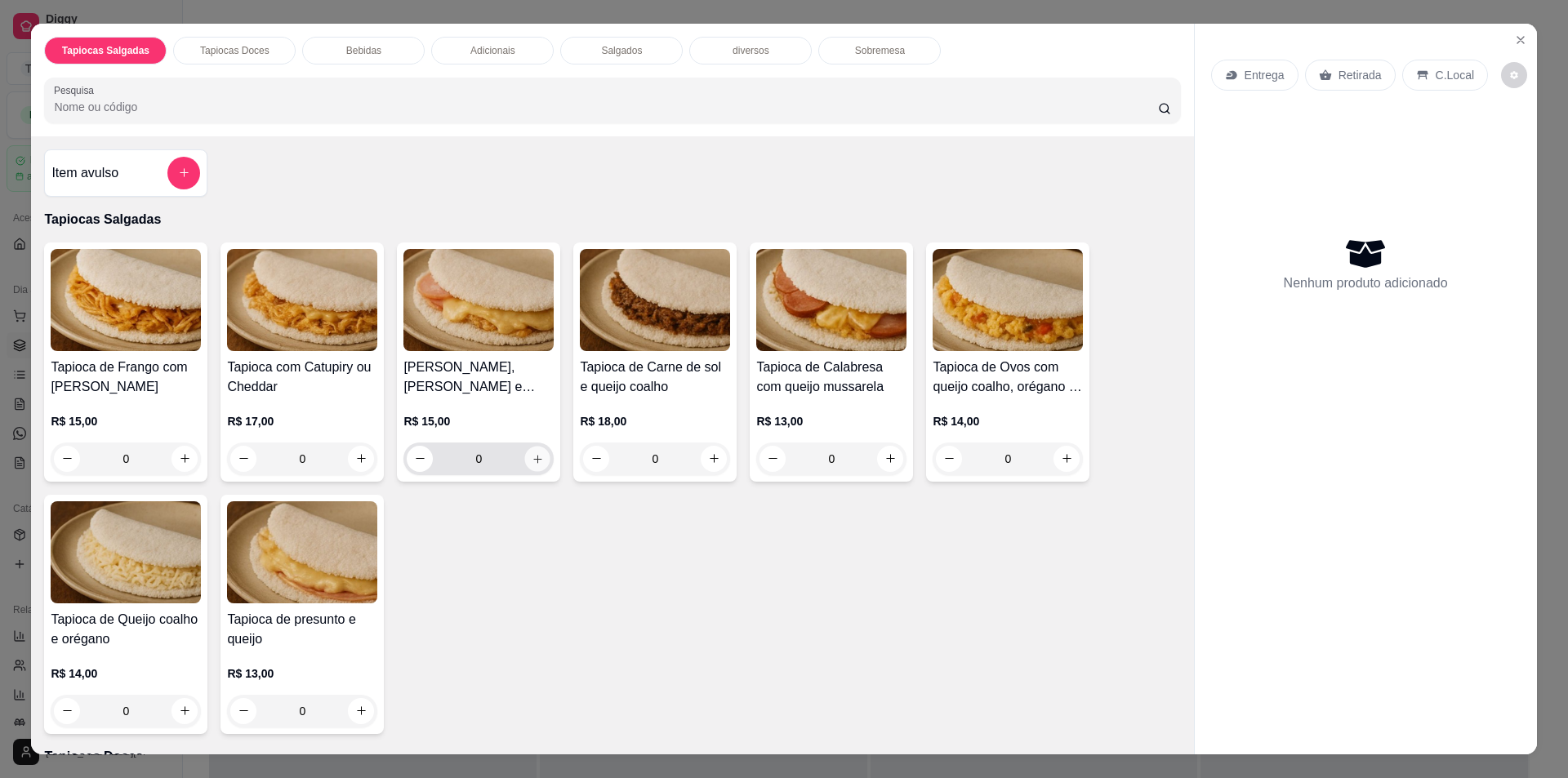
click at [525, 454] on button "increase-product-quantity" at bounding box center [538, 459] width 25 height 25
type input "1"
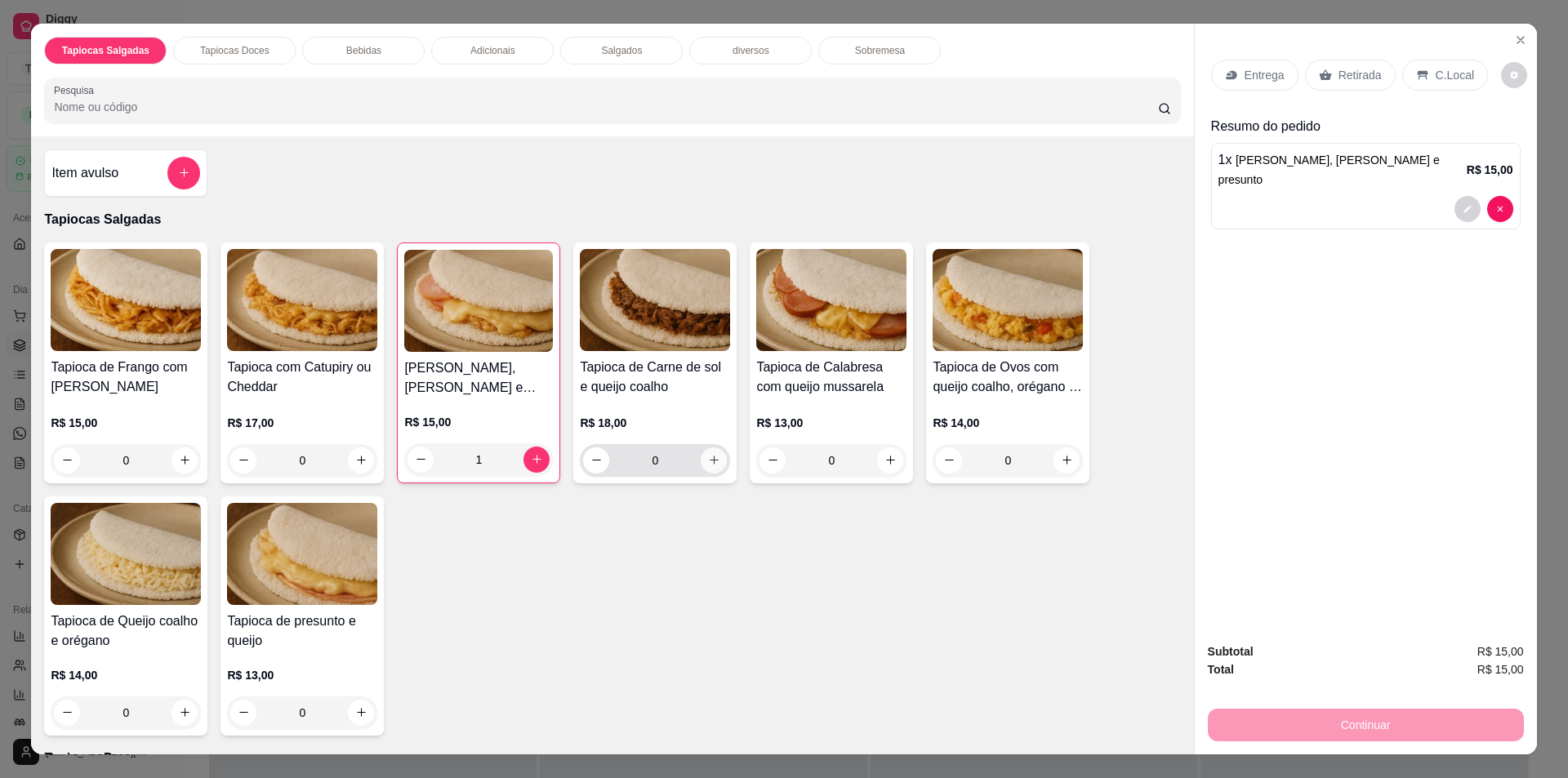
click at [709, 462] on icon "increase-product-quantity" at bounding box center [713, 460] width 12 height 12
type input "1"
click at [885, 457] on icon "increase-product-quantity" at bounding box center [890, 460] width 12 height 12
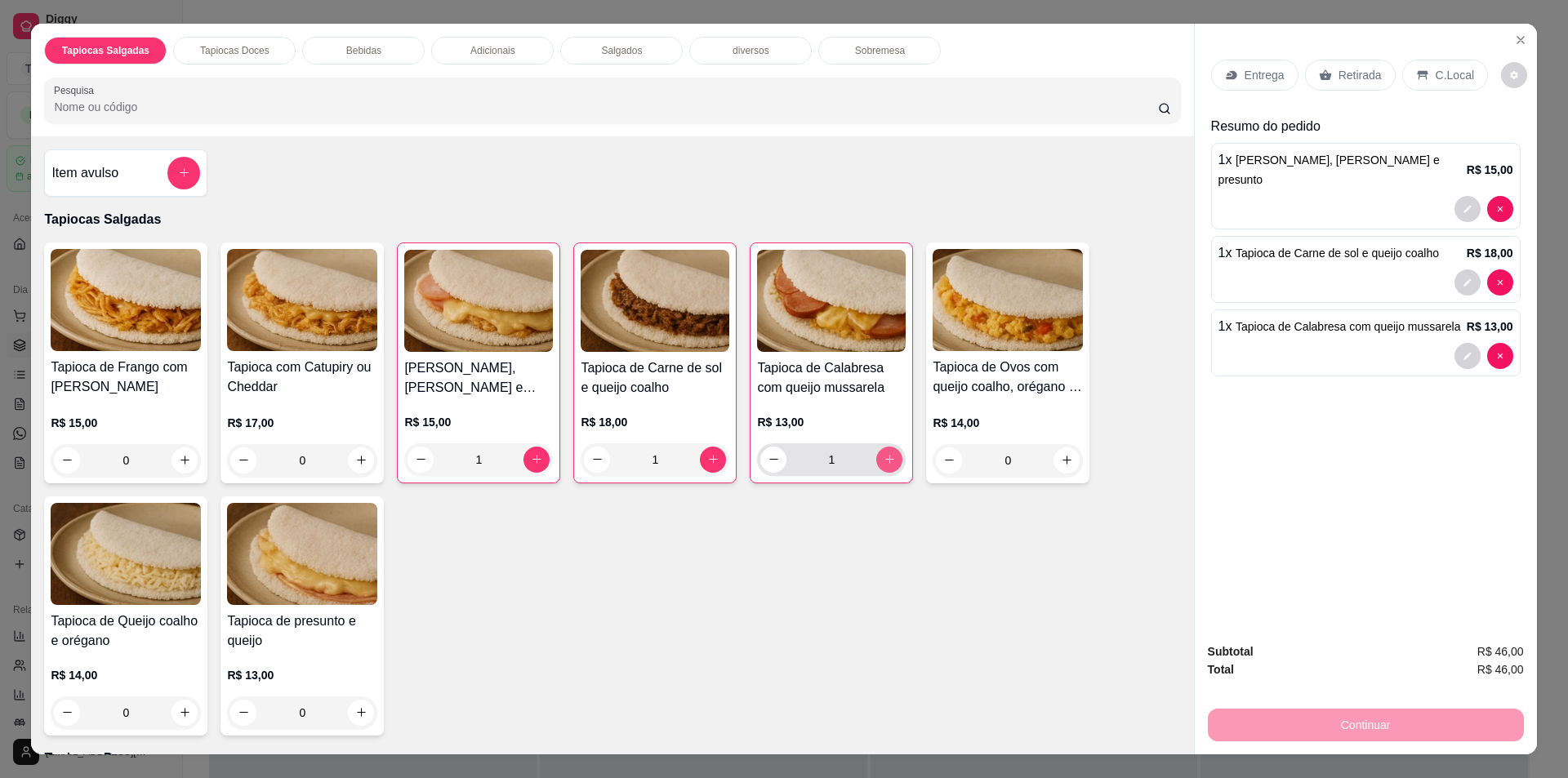
click at [885, 457] on icon "increase-product-quantity" at bounding box center [890, 460] width 9 height 9
type input "2"
click at [1073, 459] on div "0" at bounding box center [1007, 460] width 150 height 33
click at [1061, 466] on icon "increase-product-quantity" at bounding box center [1066, 460] width 12 height 12
type input "1"
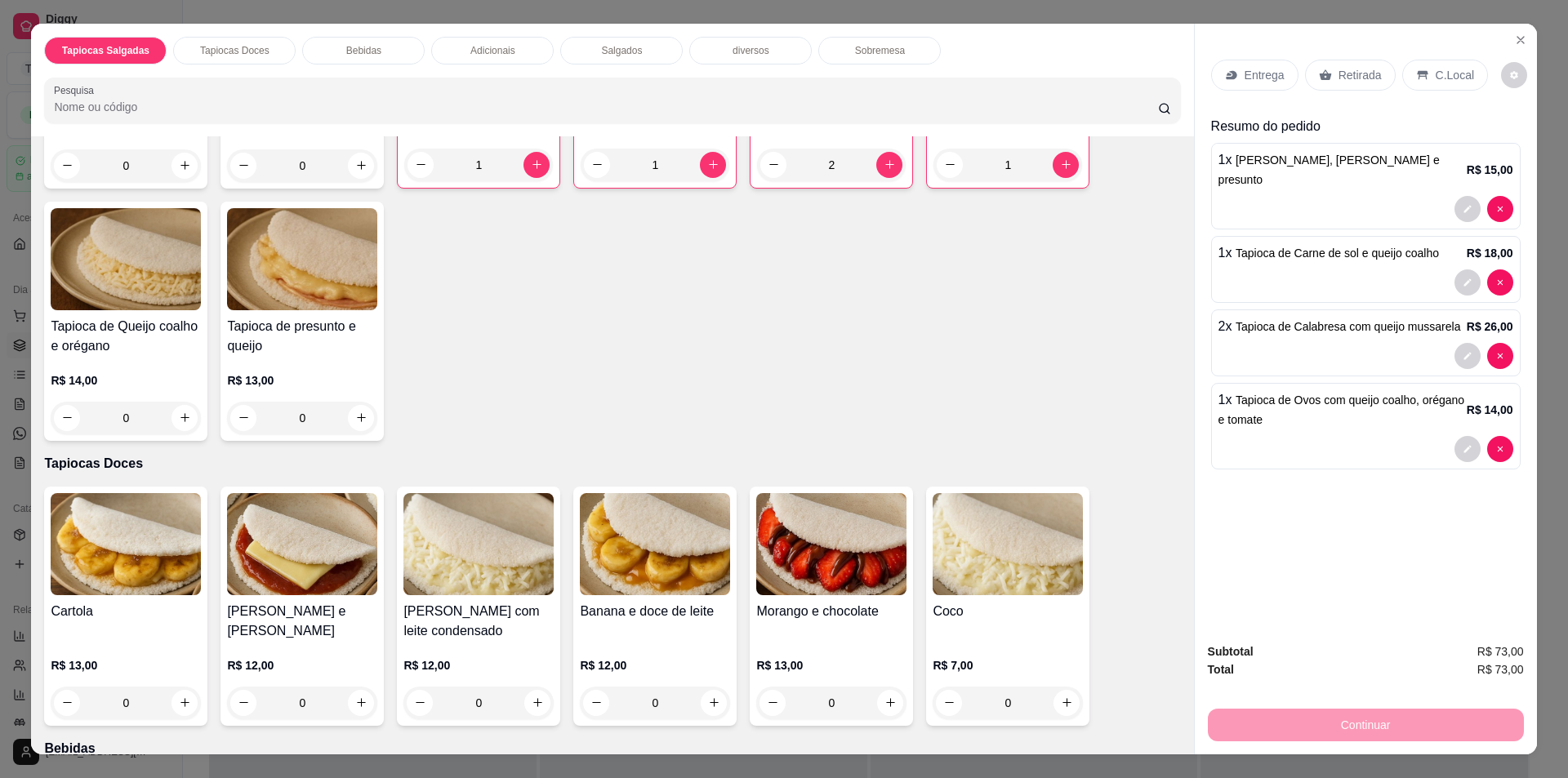
scroll to position [409, 0]
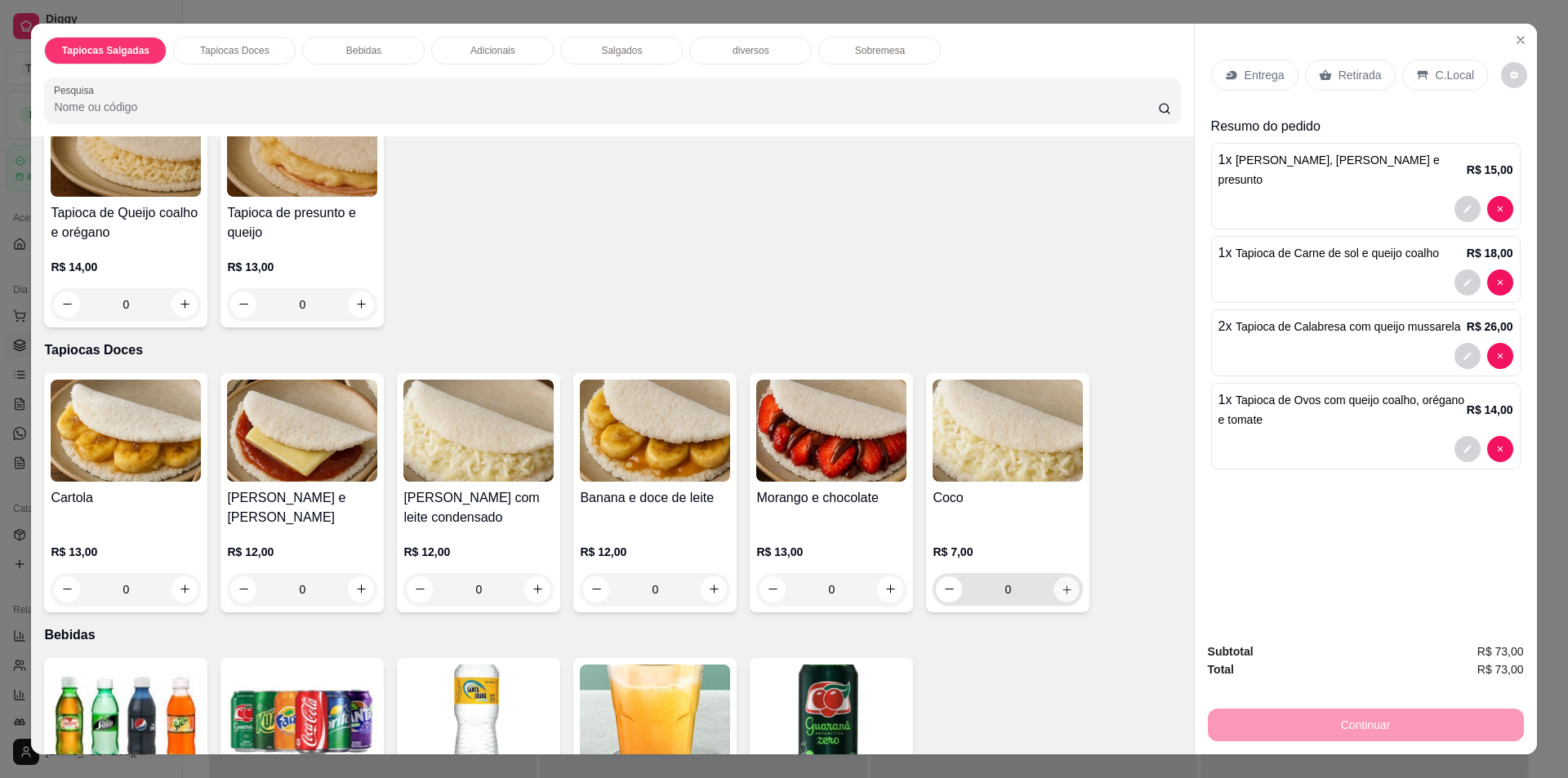
click at [1060, 593] on icon "increase-product-quantity" at bounding box center [1066, 589] width 12 height 12
type input "1"
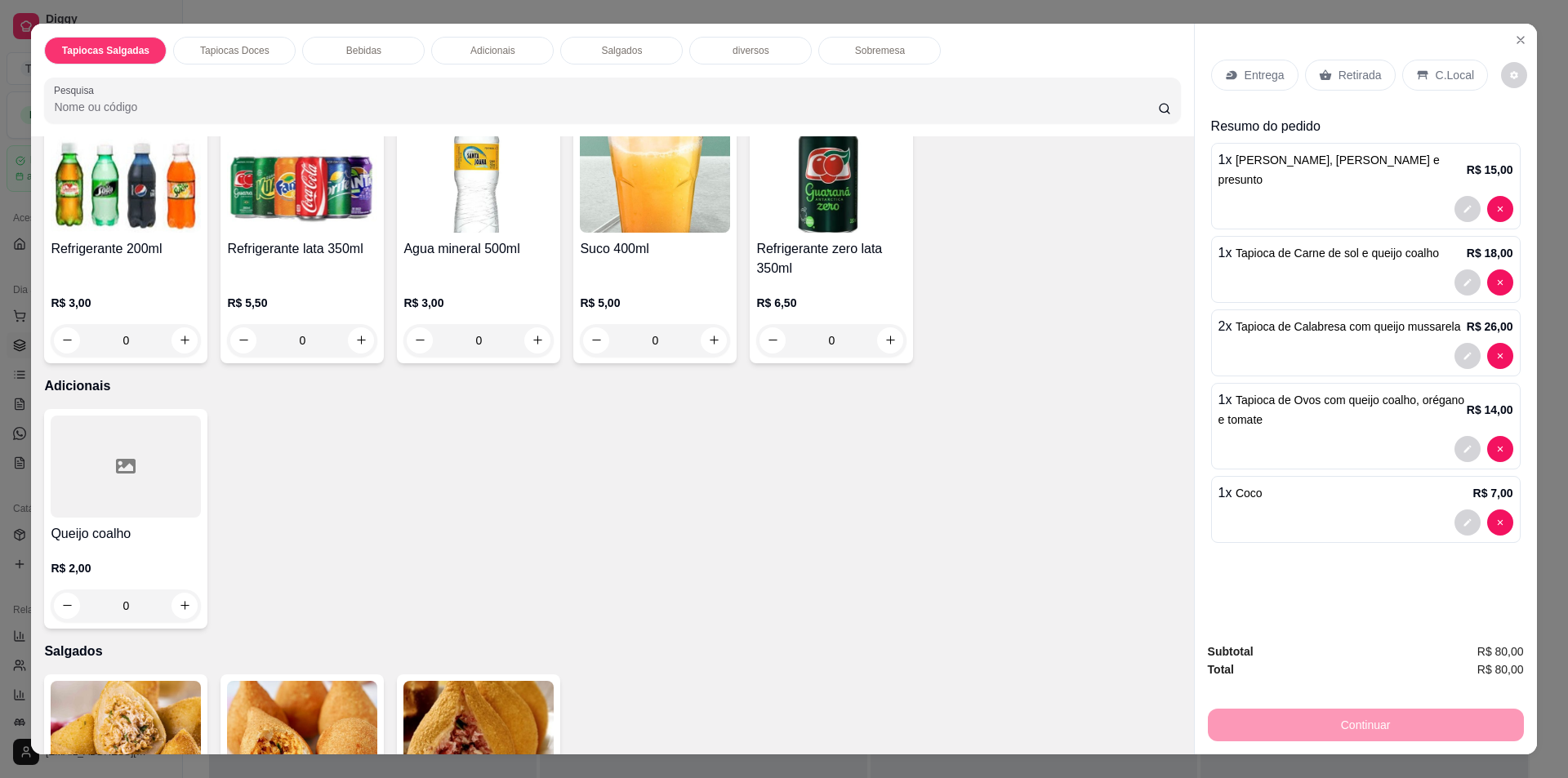
scroll to position [1143, 0]
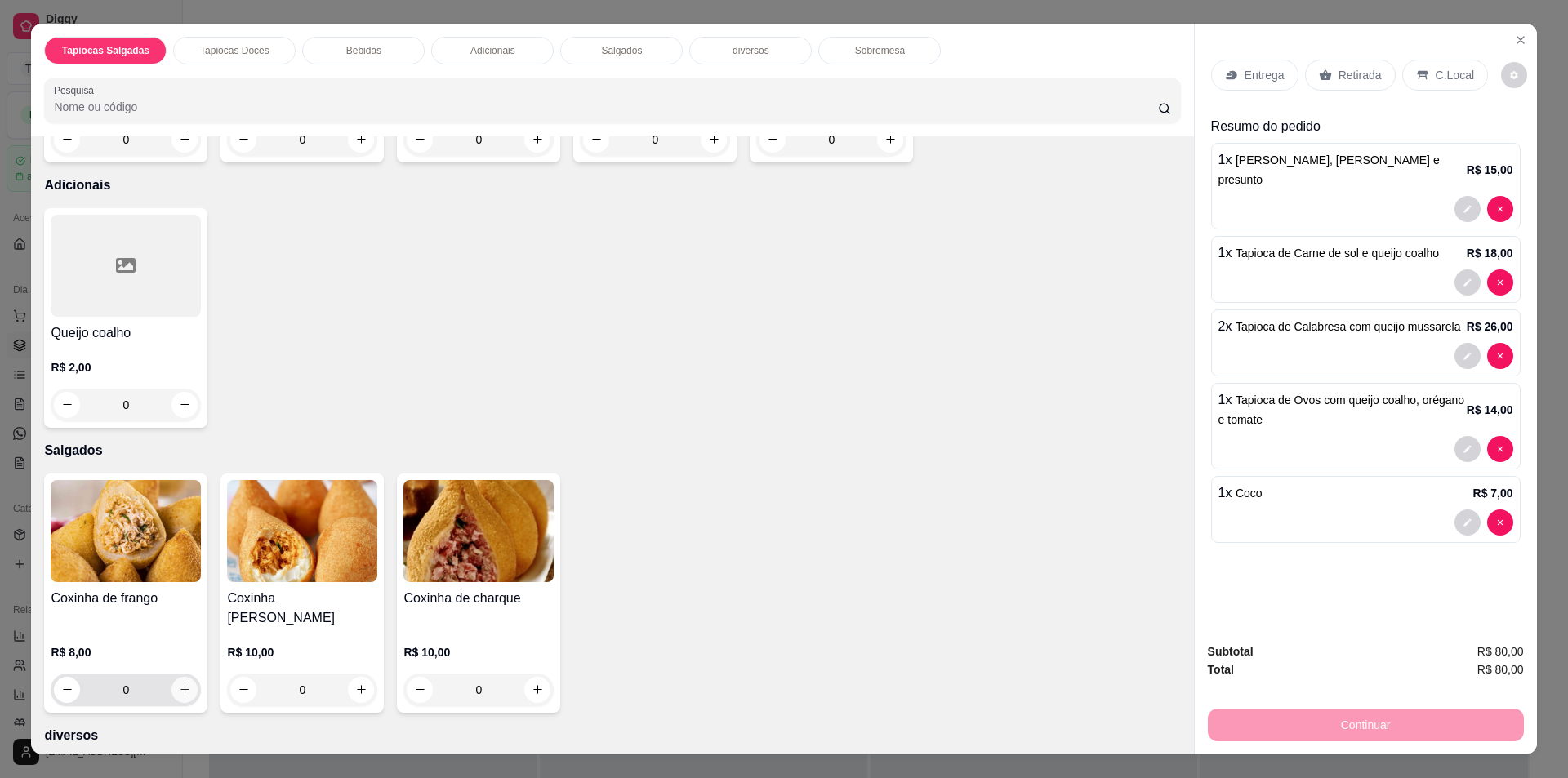
click at [178, 683] on icon "increase-product-quantity" at bounding box center [184, 689] width 12 height 12
type input "1"
click at [1362, 86] on div "Retirada" at bounding box center [1351, 75] width 91 height 31
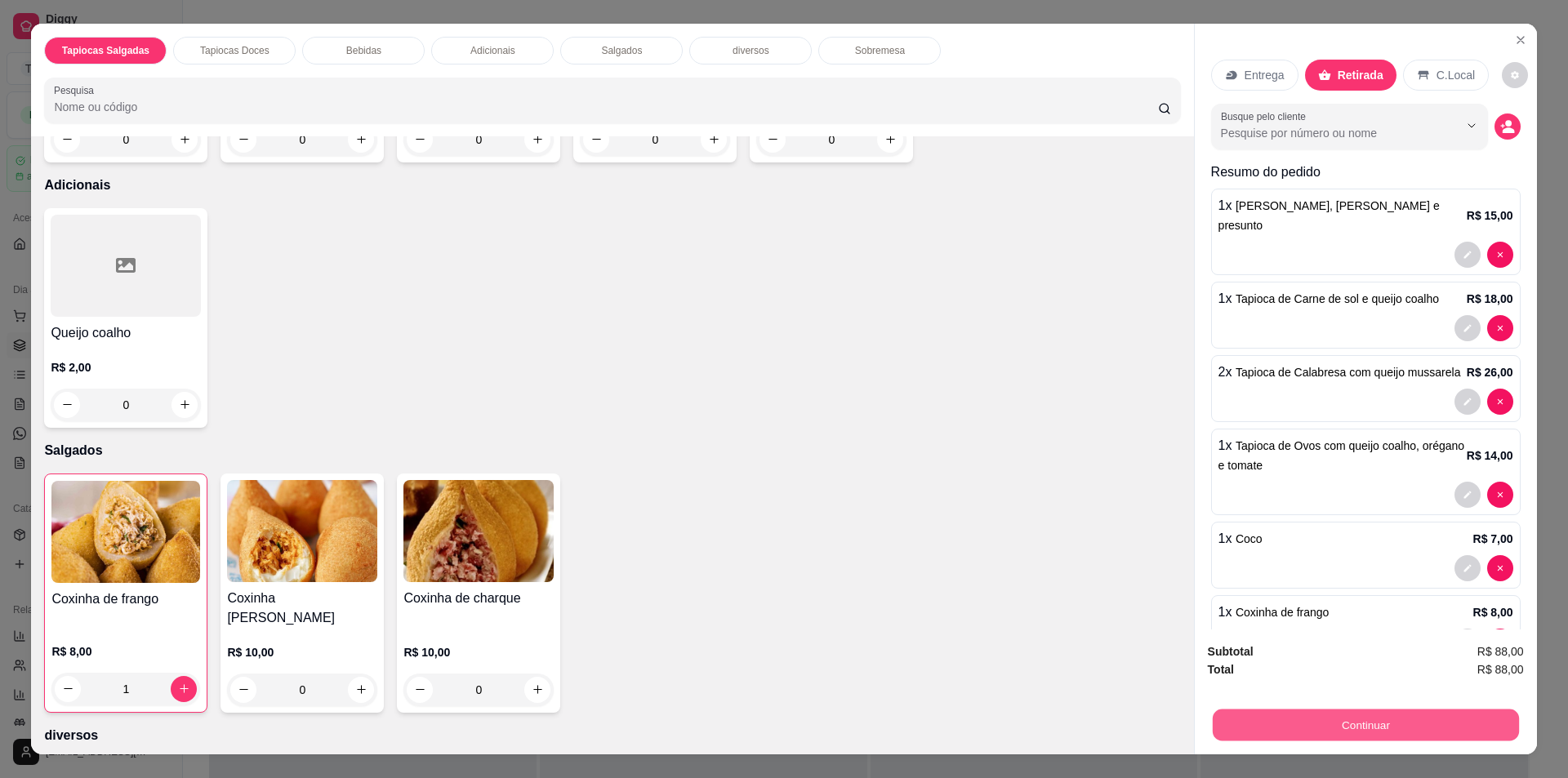
click at [1435, 716] on button "Continuar" at bounding box center [1364, 725] width 306 height 32
click at [1500, 122] on icon "decrease-product-quantity" at bounding box center [1506, 126] width 14 height 14
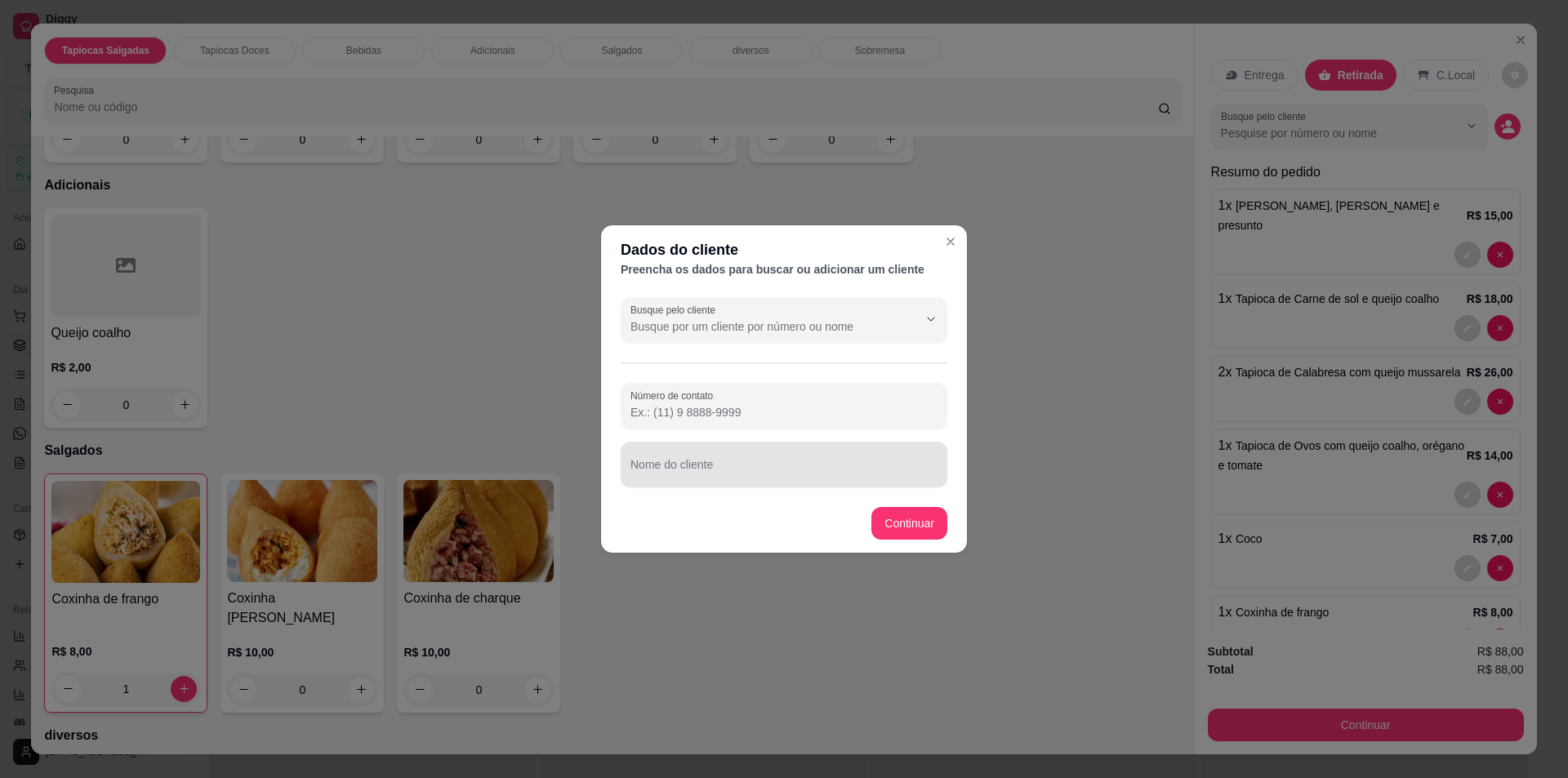
click at [806, 480] on div at bounding box center [784, 465] width 307 height 33
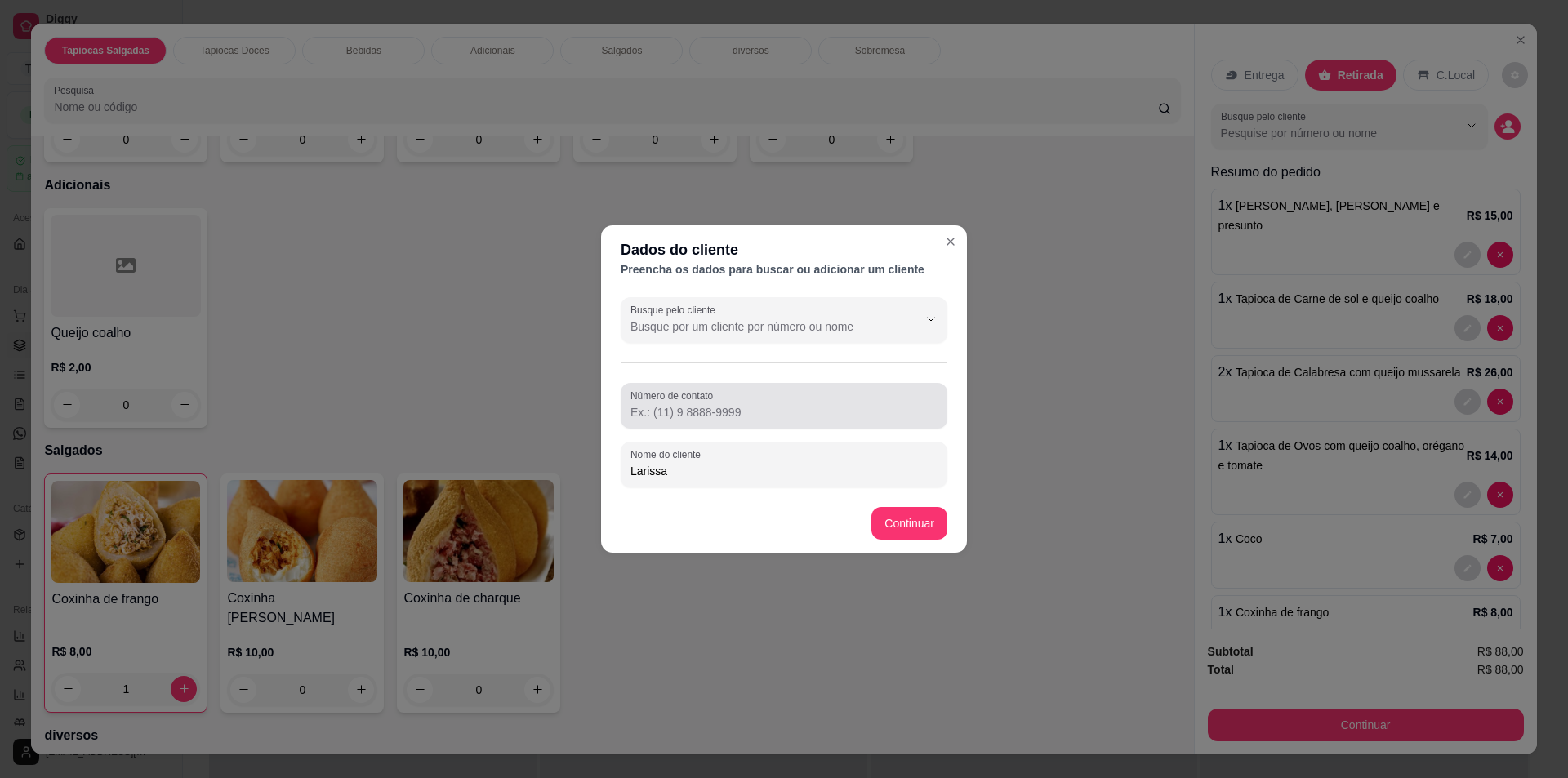
type input "Larissa"
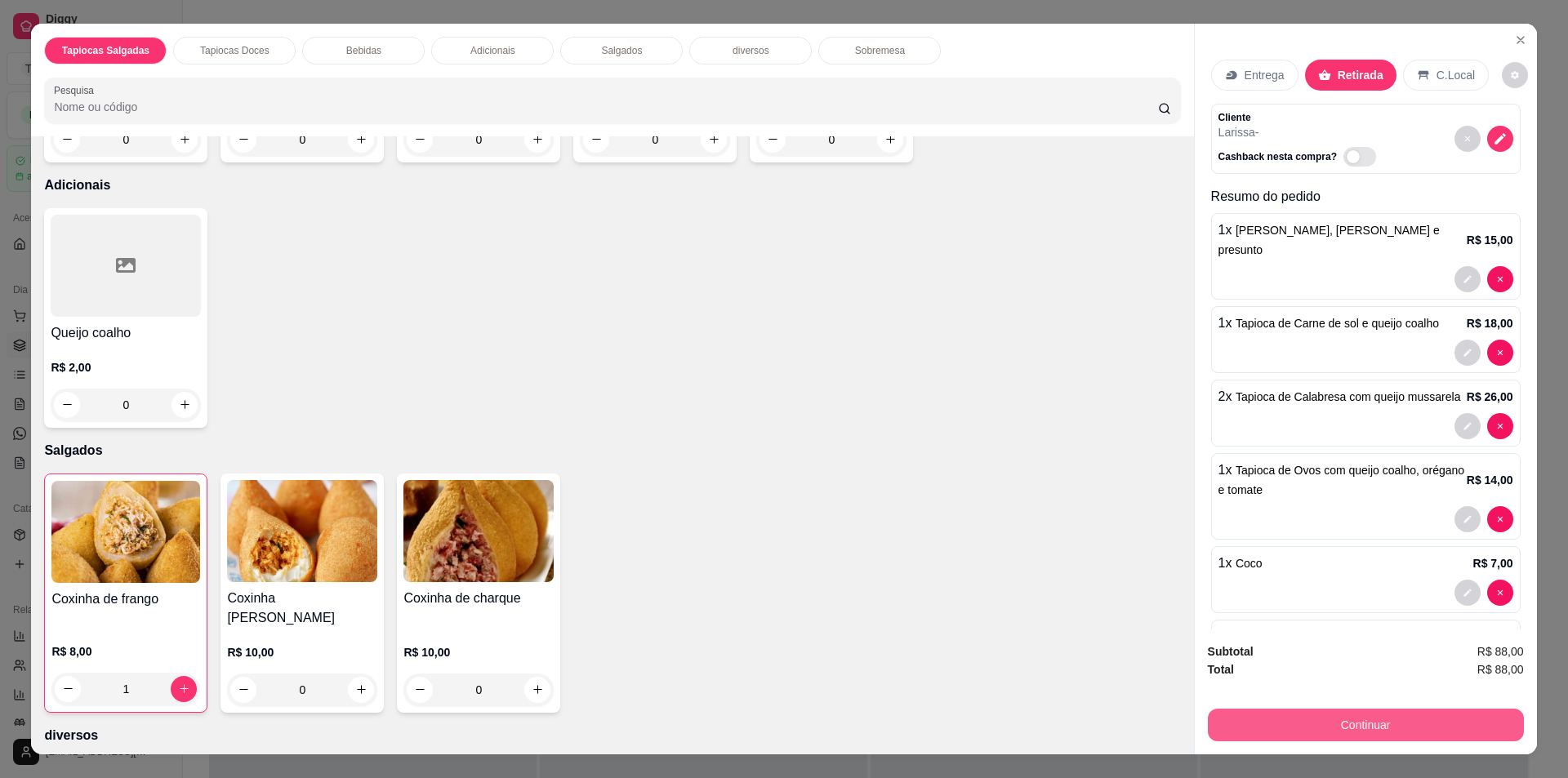
click at [1350, 723] on button "Continuar" at bounding box center [1365, 725] width 316 height 33
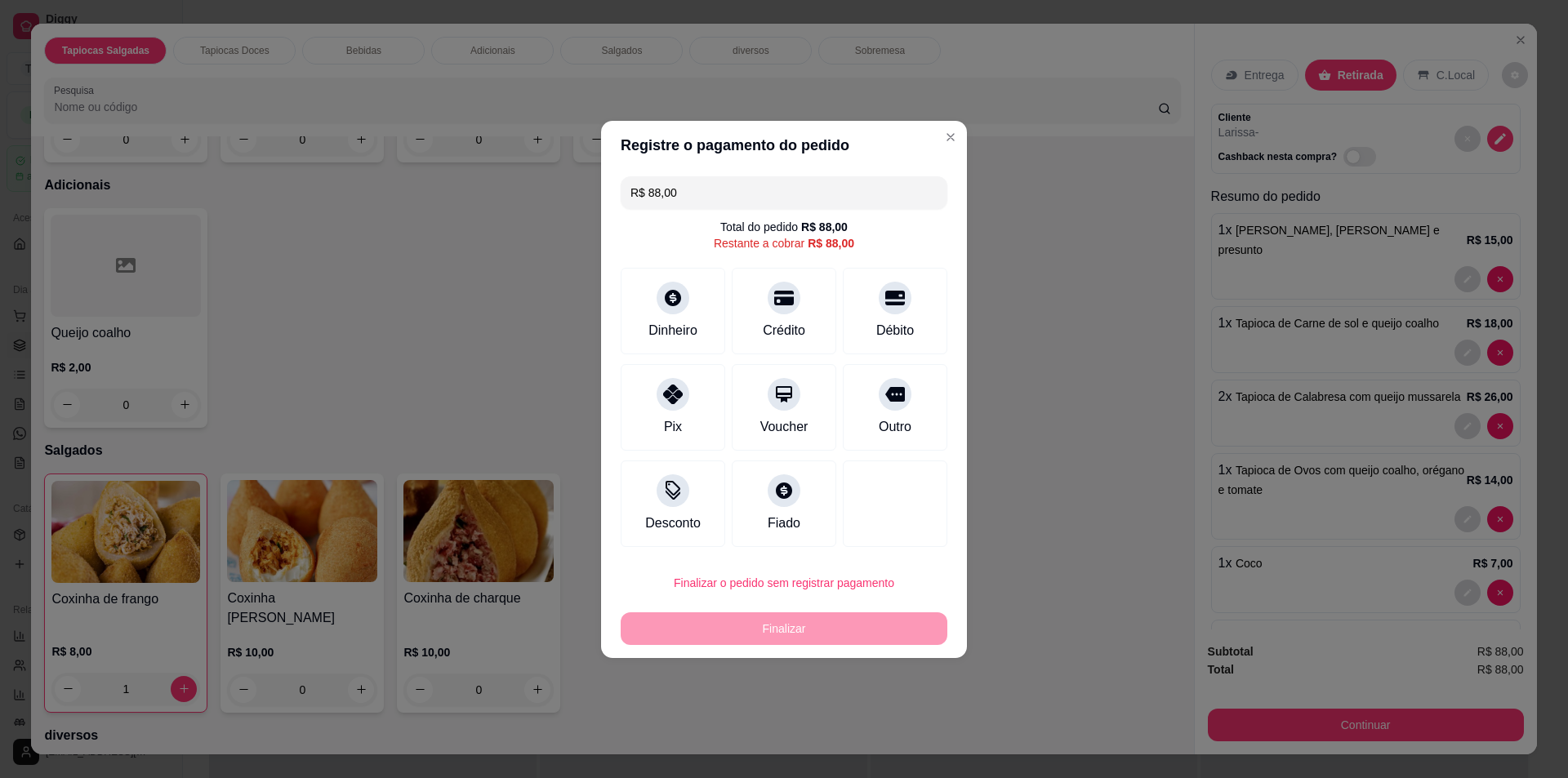
click at [757, 181] on input "R$ 88,00" at bounding box center [784, 193] width 307 height 33
type input "R$ 25,00"
click at [689, 293] on div "Dinheiro" at bounding box center [673, 307] width 115 height 96
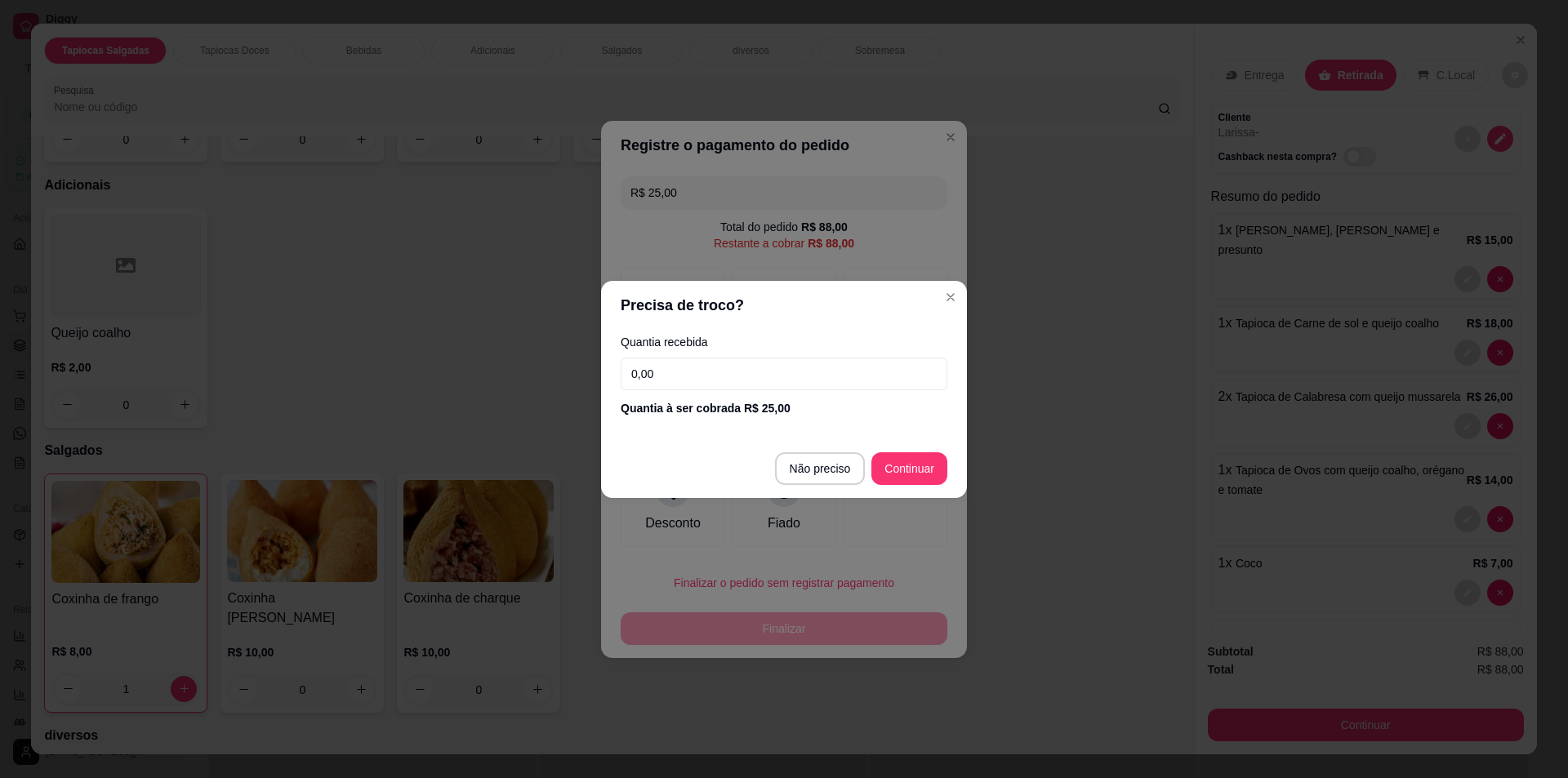
click at [848, 379] on input "0,00" at bounding box center [784, 374] width 327 height 33
type input "25,00"
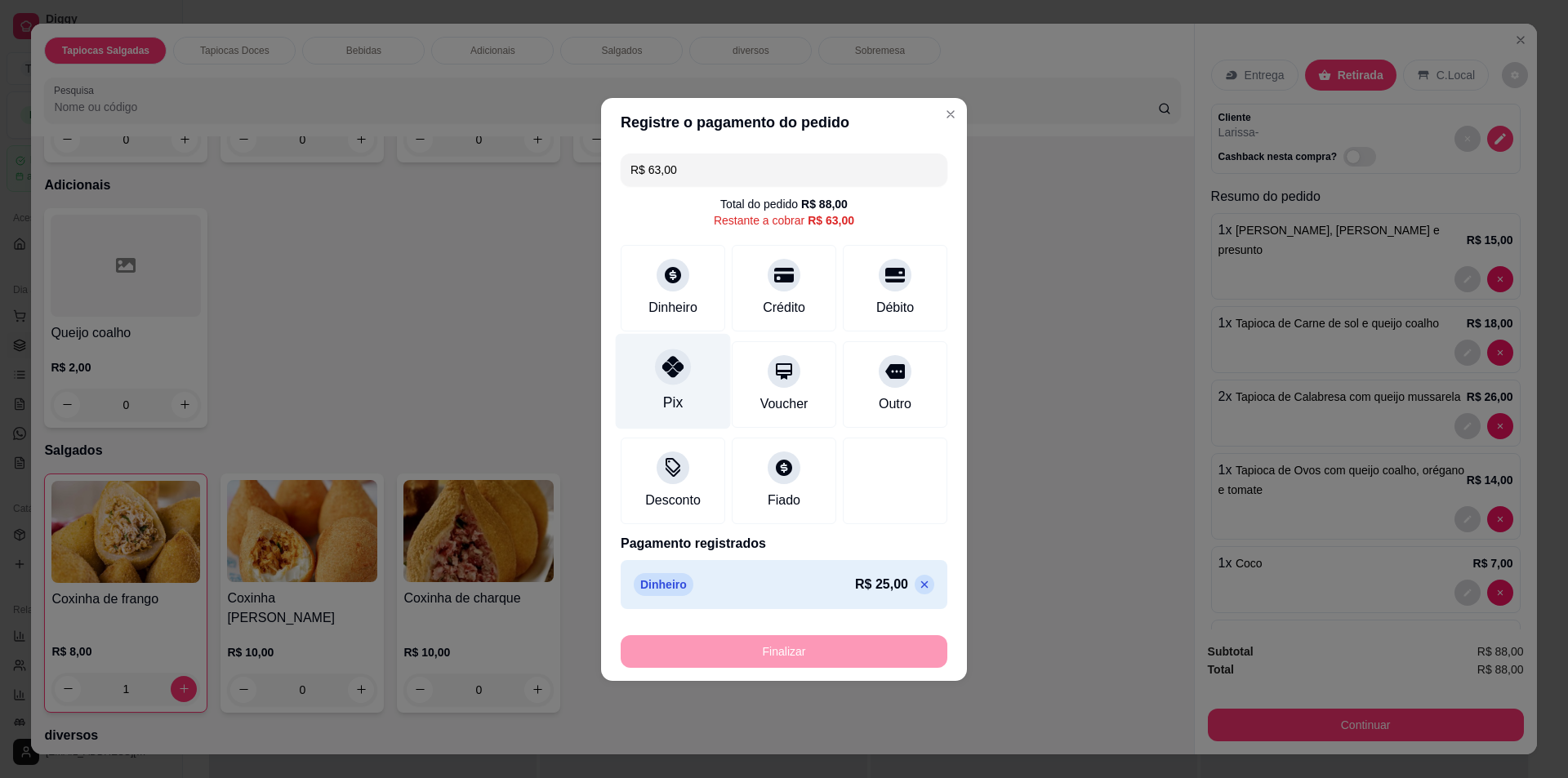
click at [685, 380] on div "Pix" at bounding box center [673, 380] width 115 height 96
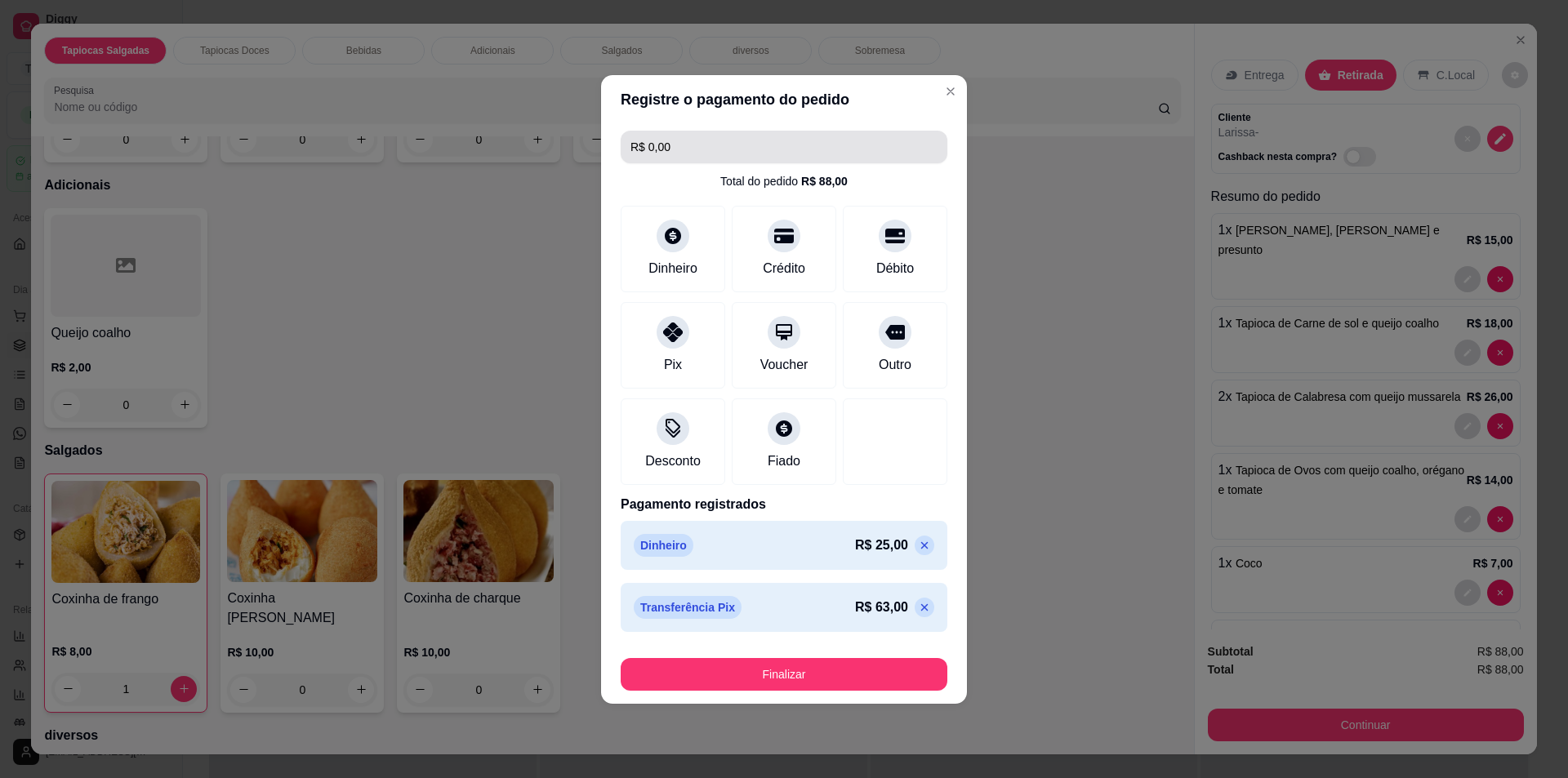
click at [671, 144] on input "R$ 0,00" at bounding box center [784, 147] width 307 height 33
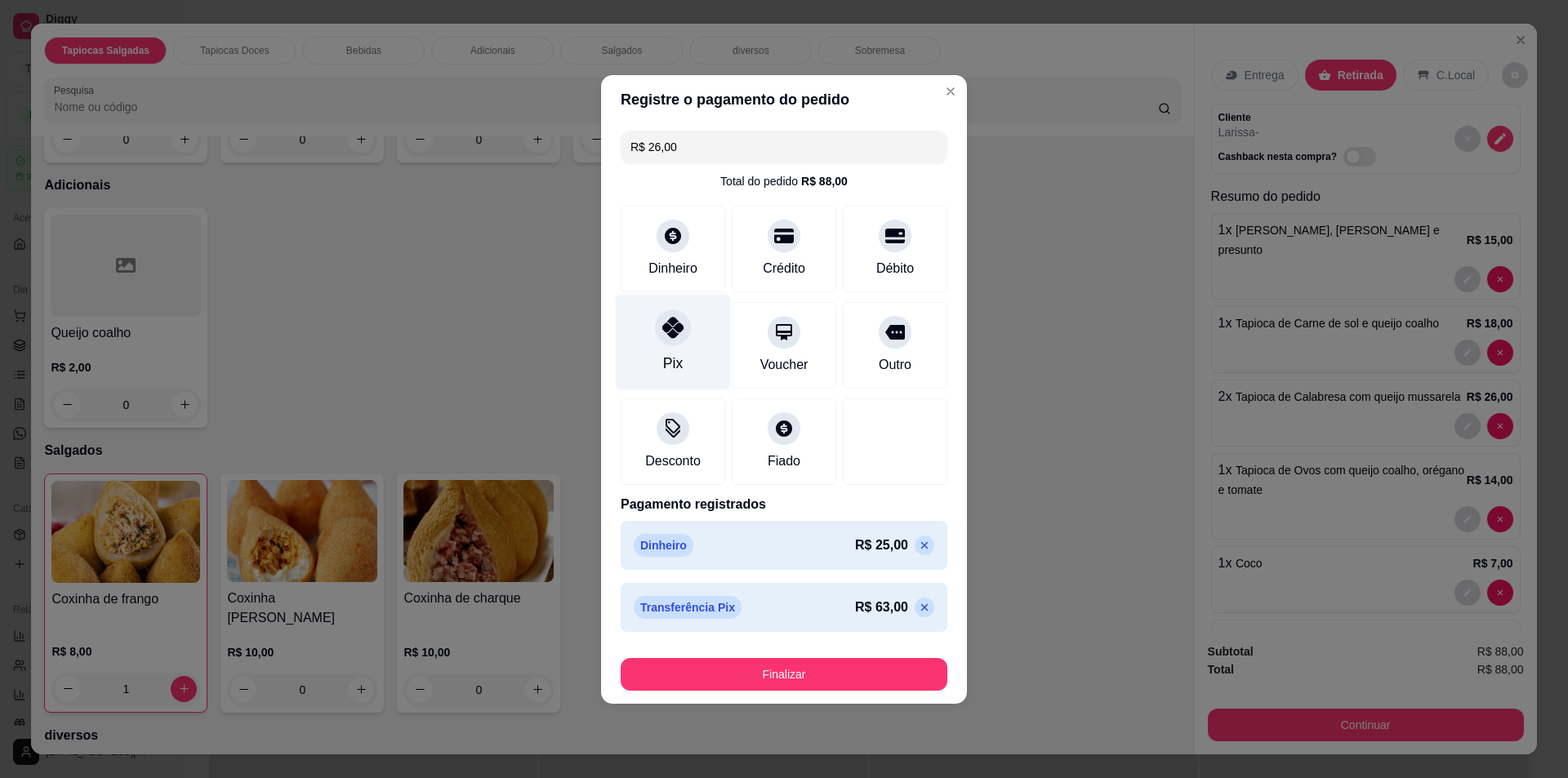
click at [685, 354] on div "Pix" at bounding box center [673, 341] width 115 height 96
click at [916, 598] on p at bounding box center [925, 608] width 20 height 20
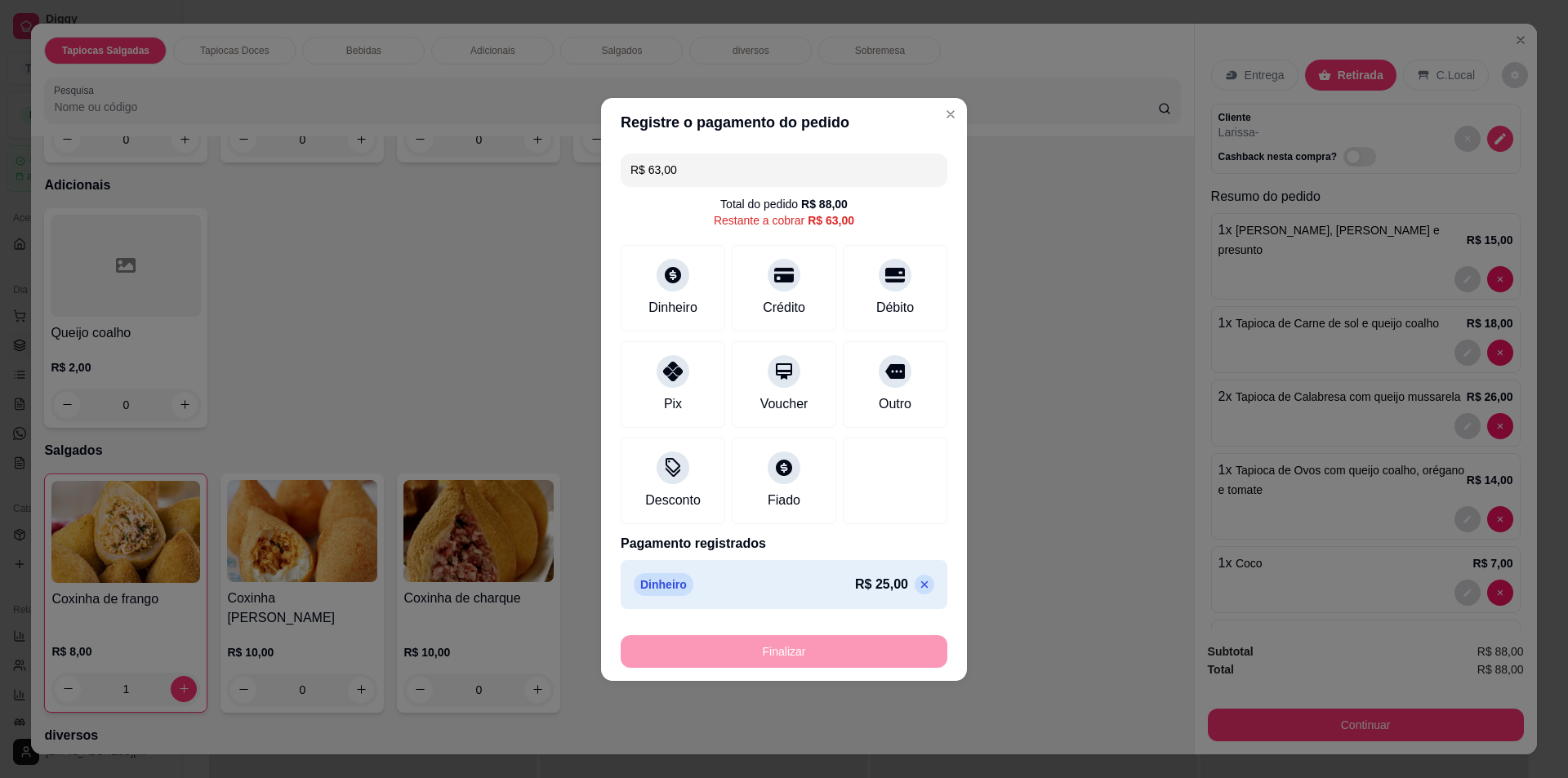
click at [702, 157] on input "R$ 63,00" at bounding box center [784, 170] width 307 height 33
click at [917, 582] on icon at bounding box center [924, 584] width 13 height 13
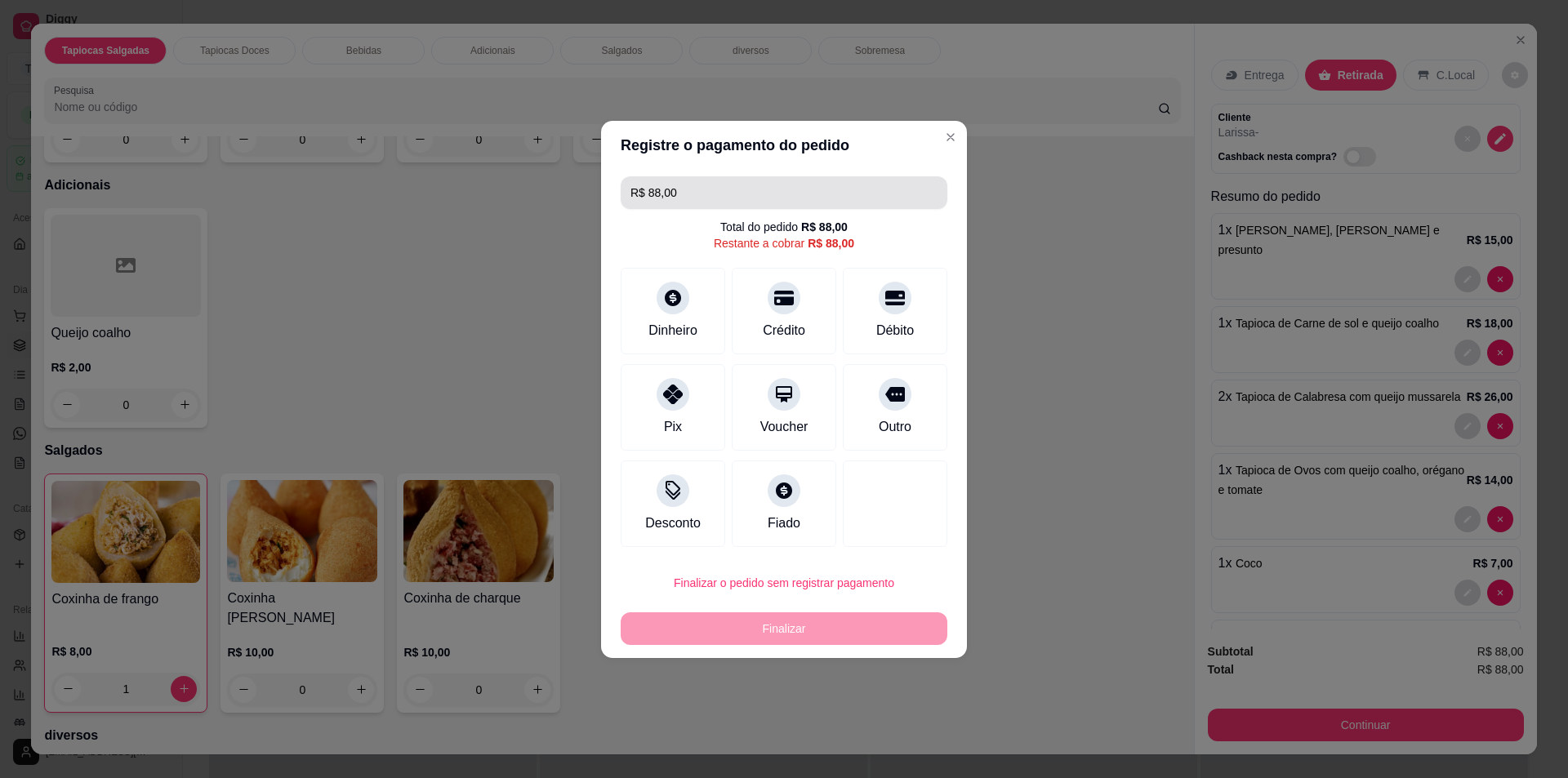
click at [715, 189] on input "R$ 88,00" at bounding box center [784, 193] width 307 height 33
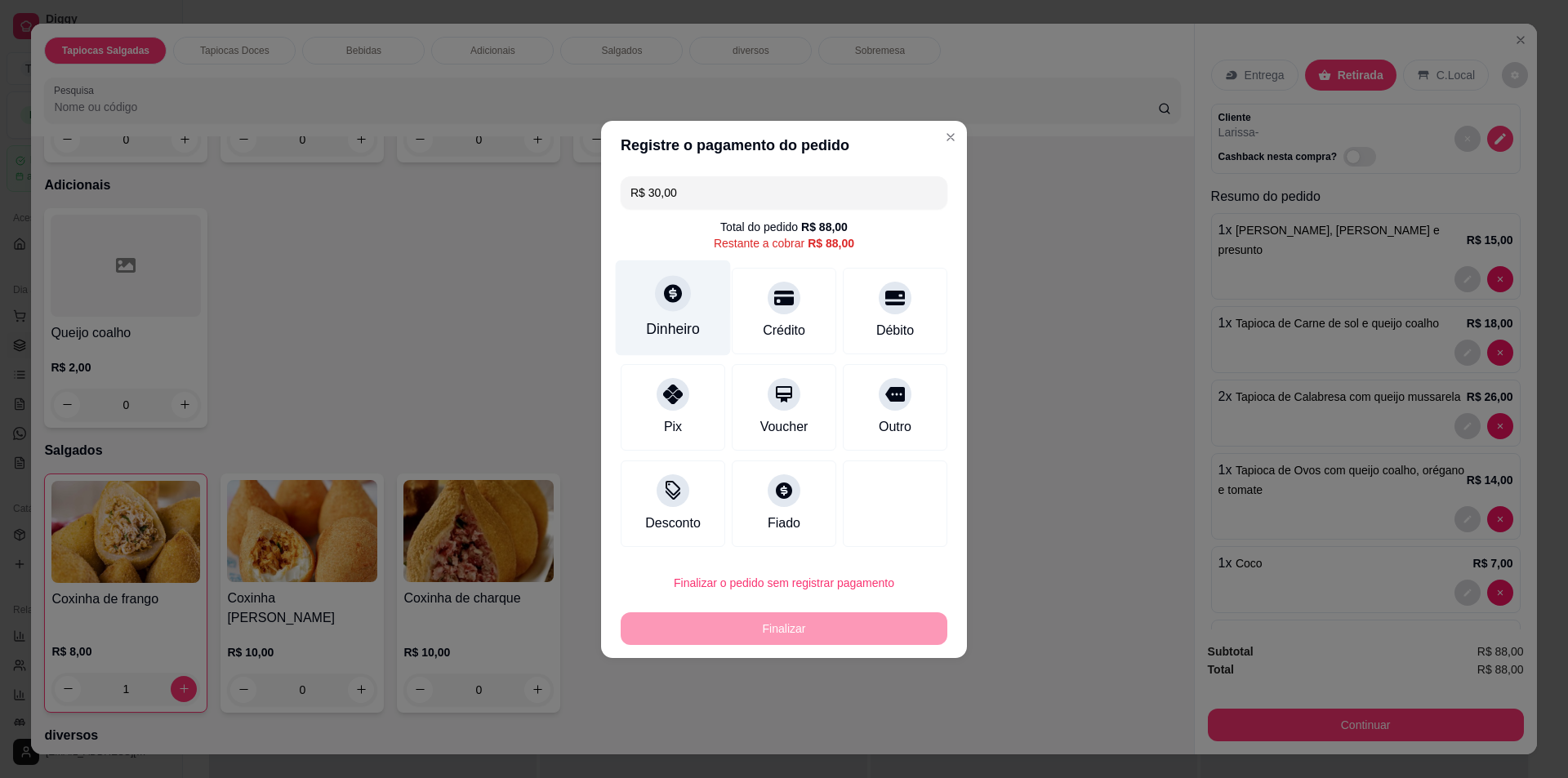
type input "R$ 30,00"
click at [676, 309] on div at bounding box center [673, 292] width 35 height 35
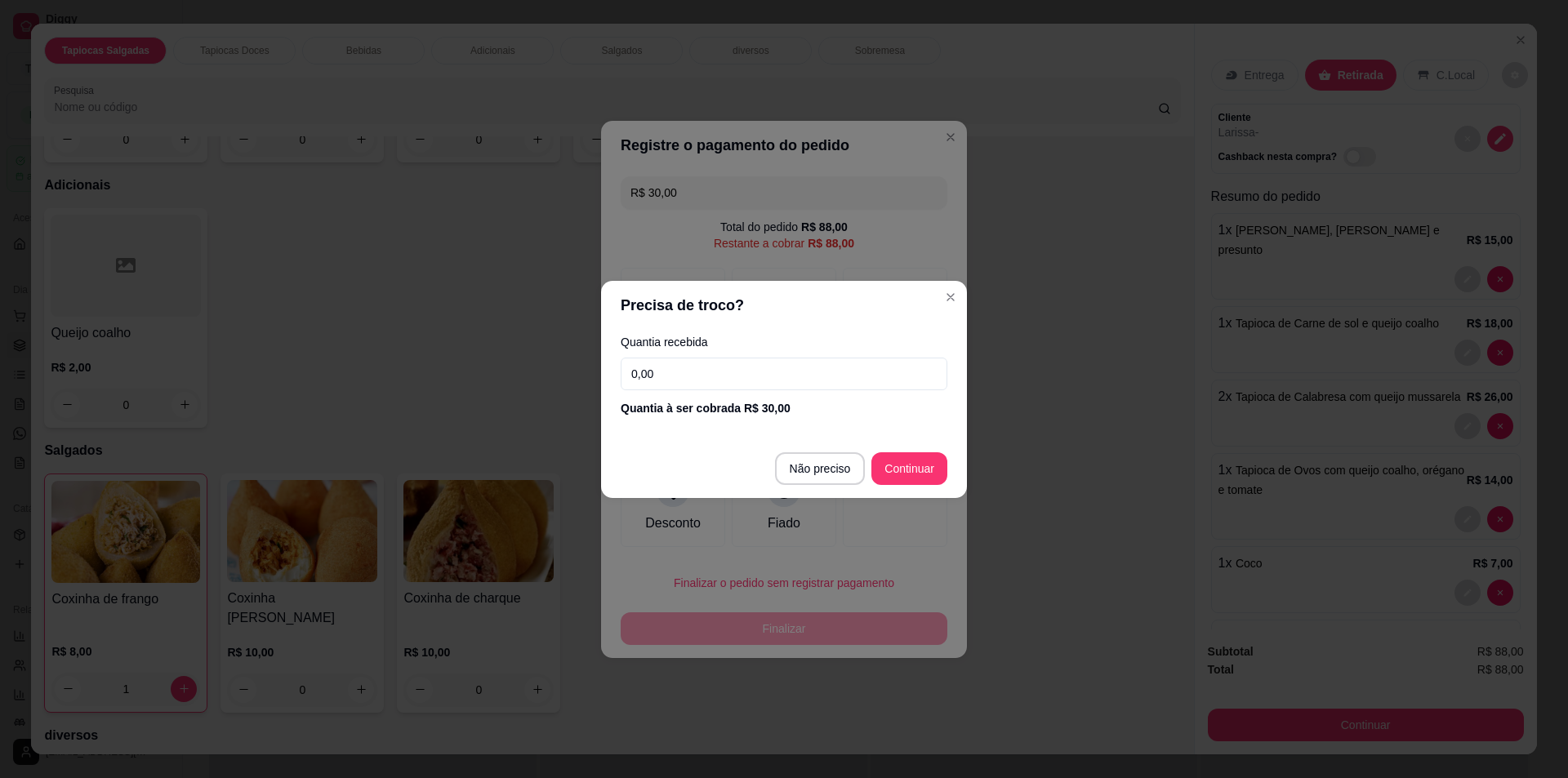
drag, startPoint x: 724, startPoint y: 371, endPoint x: 725, endPoint y: 382, distance: 11.0
click at [724, 380] on input "0,00" at bounding box center [784, 374] width 327 height 33
type input "30,00"
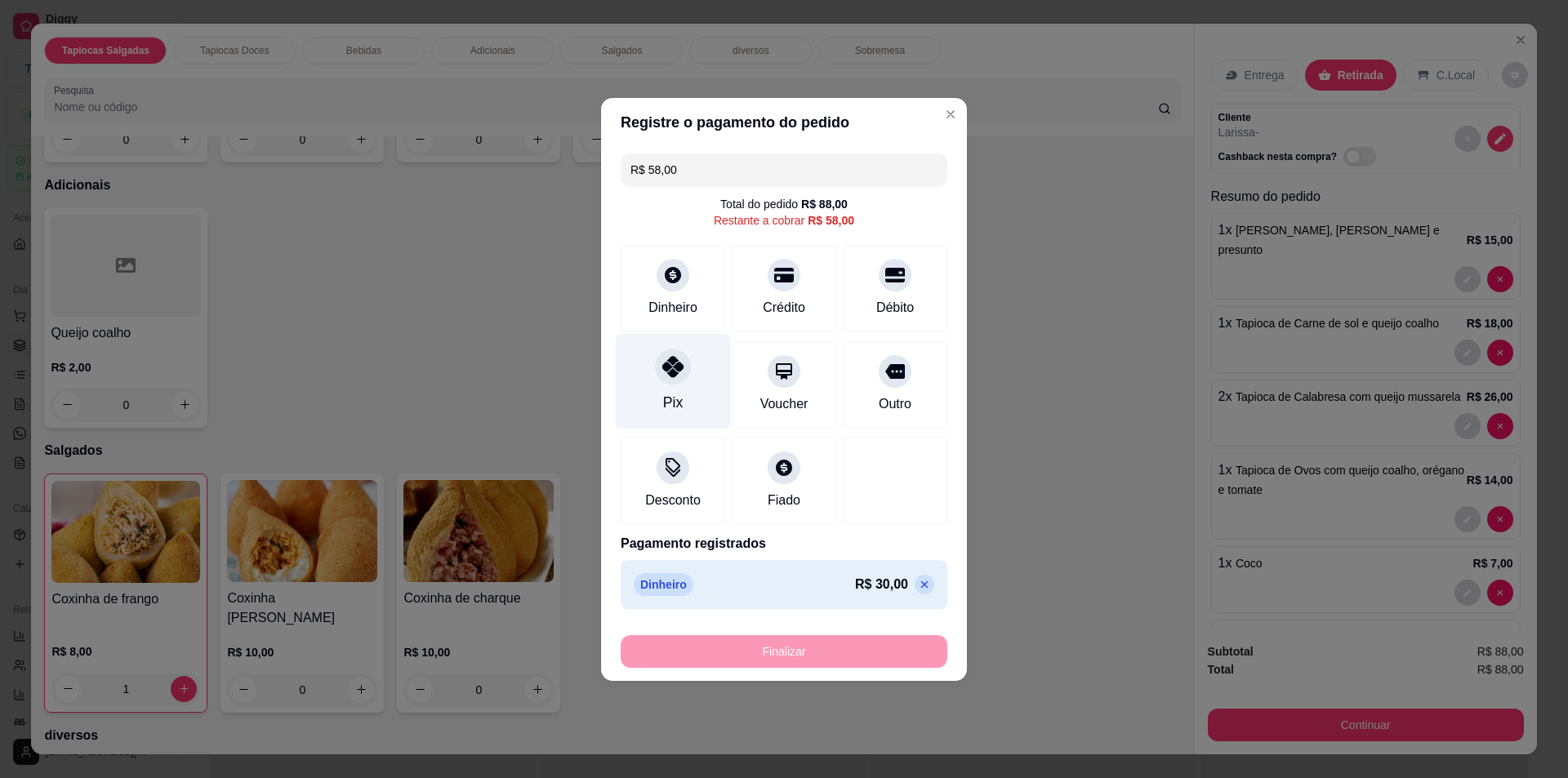
click at [683, 375] on div at bounding box center [673, 366] width 35 height 35
type input "R$ 0,00"
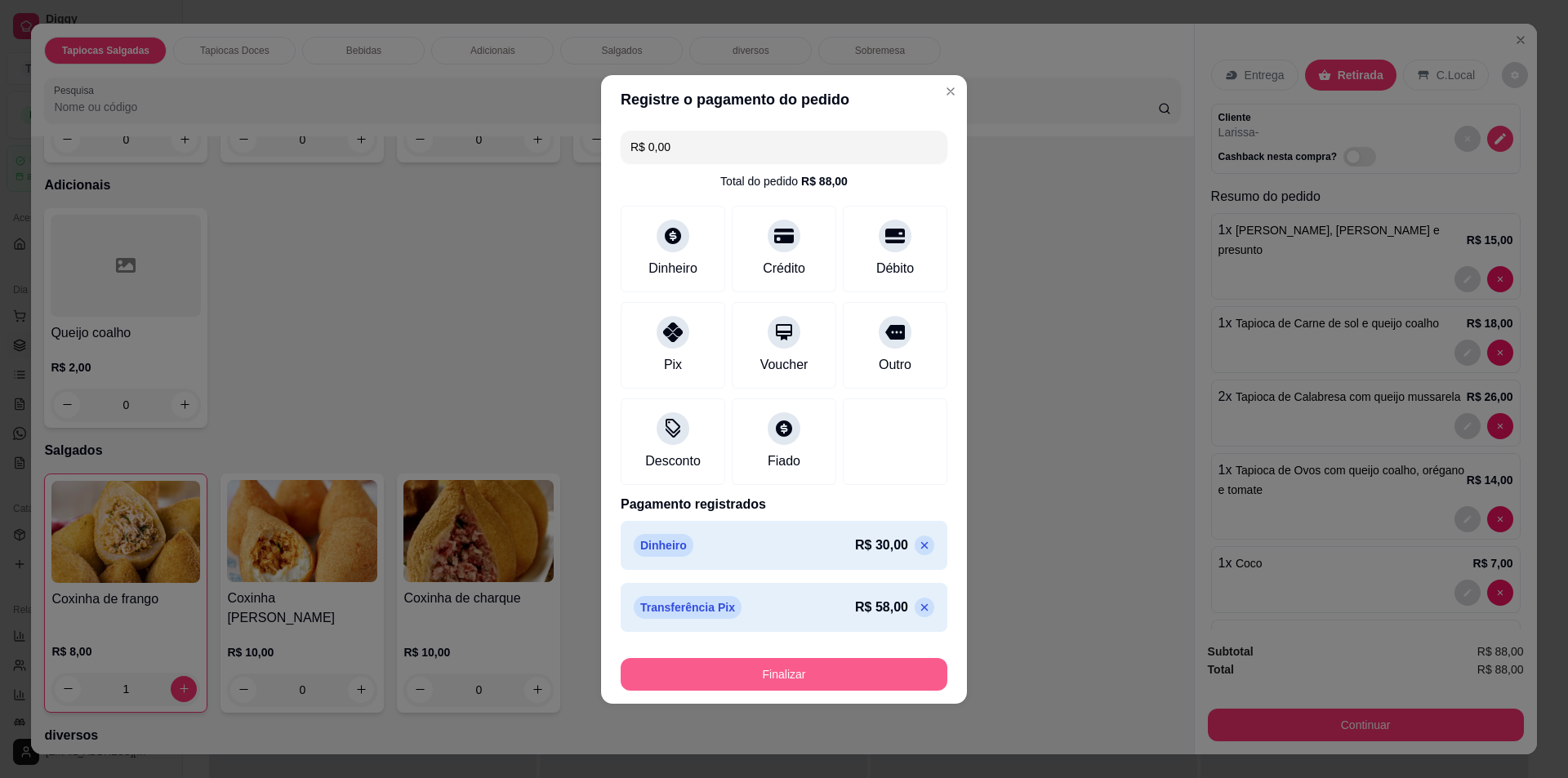
click at [786, 676] on button "Finalizar" at bounding box center [784, 674] width 327 height 33
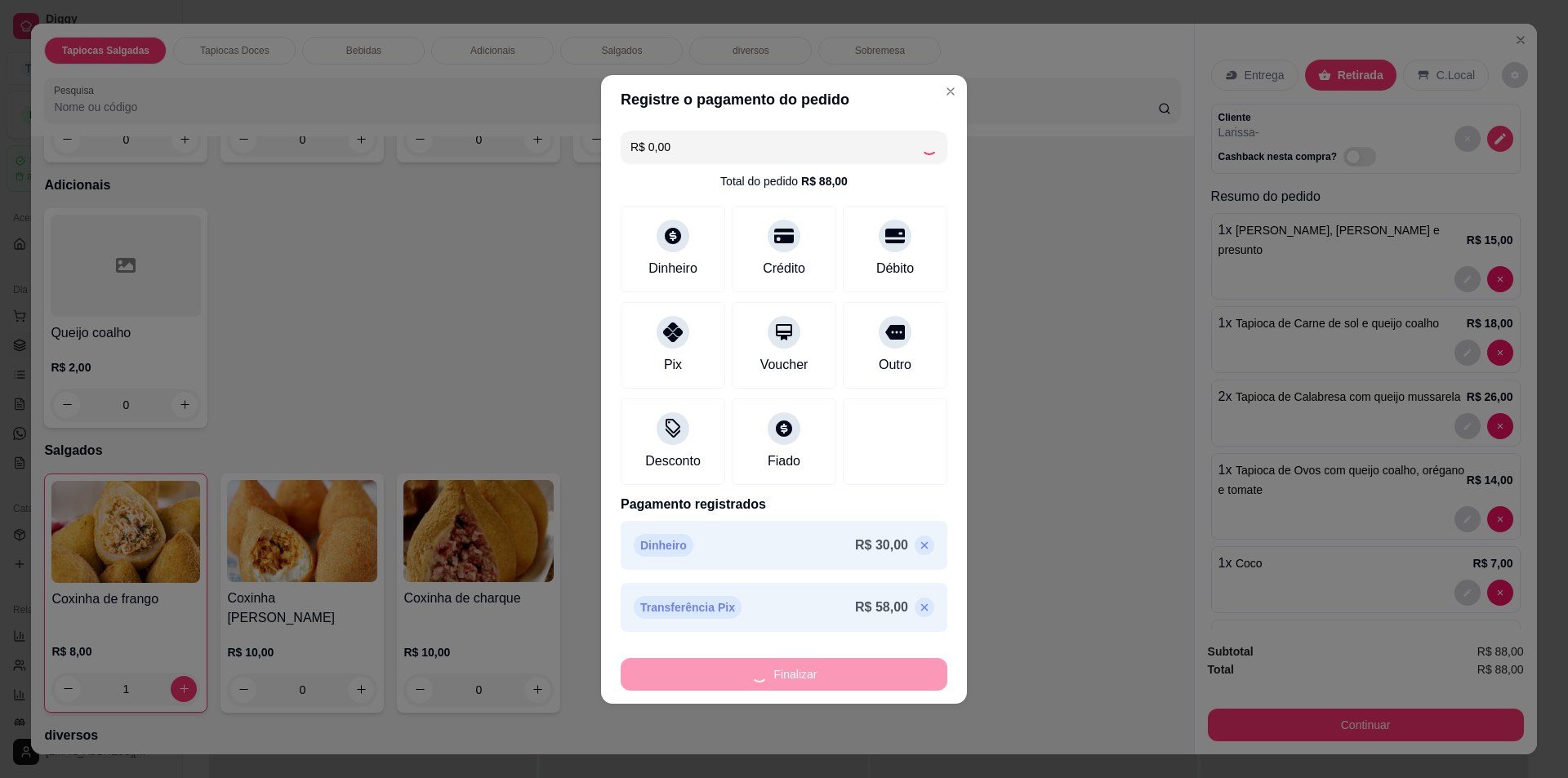
type input "0"
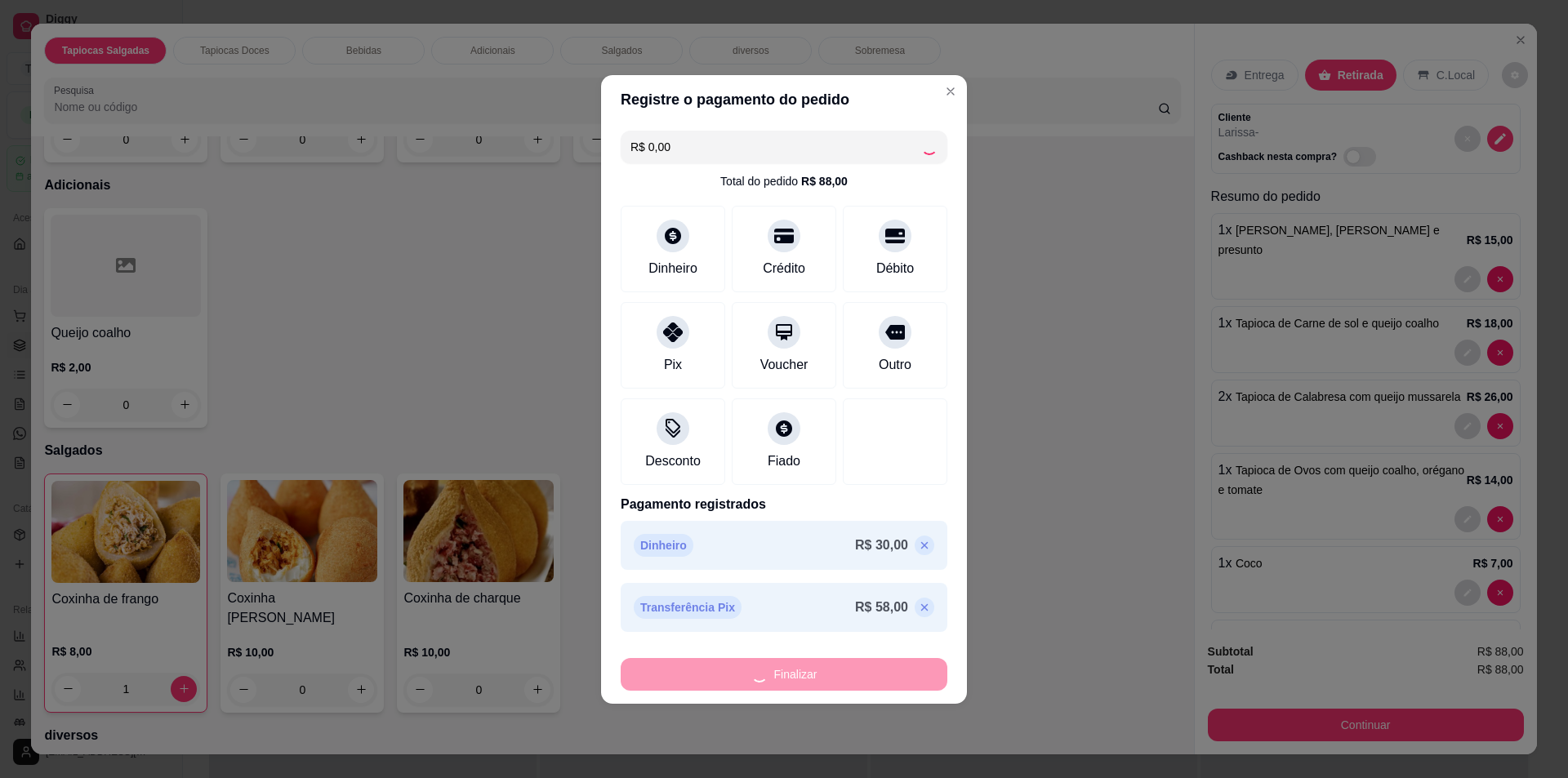
type input "0"
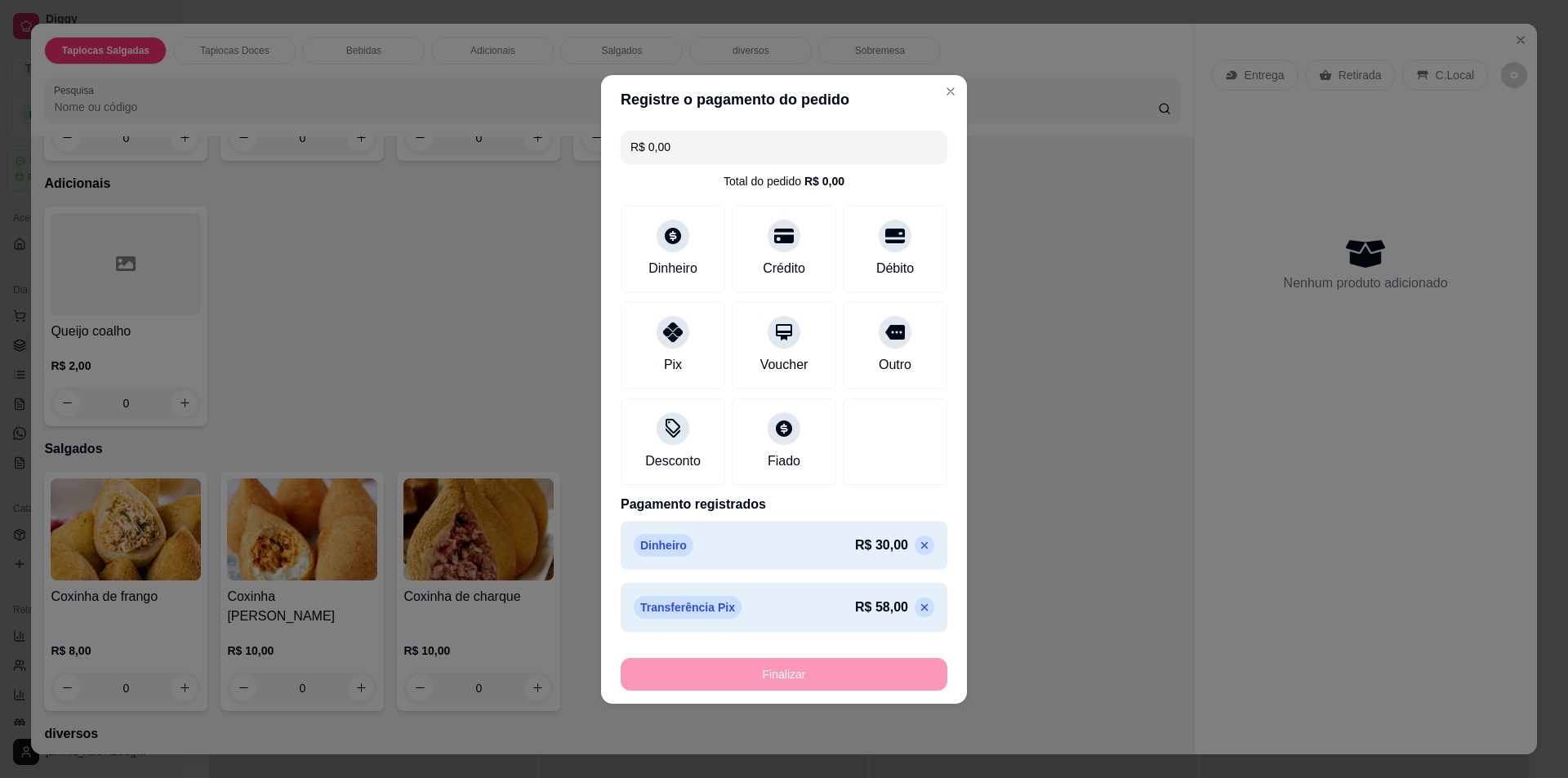
type input "-R$ 88,00"
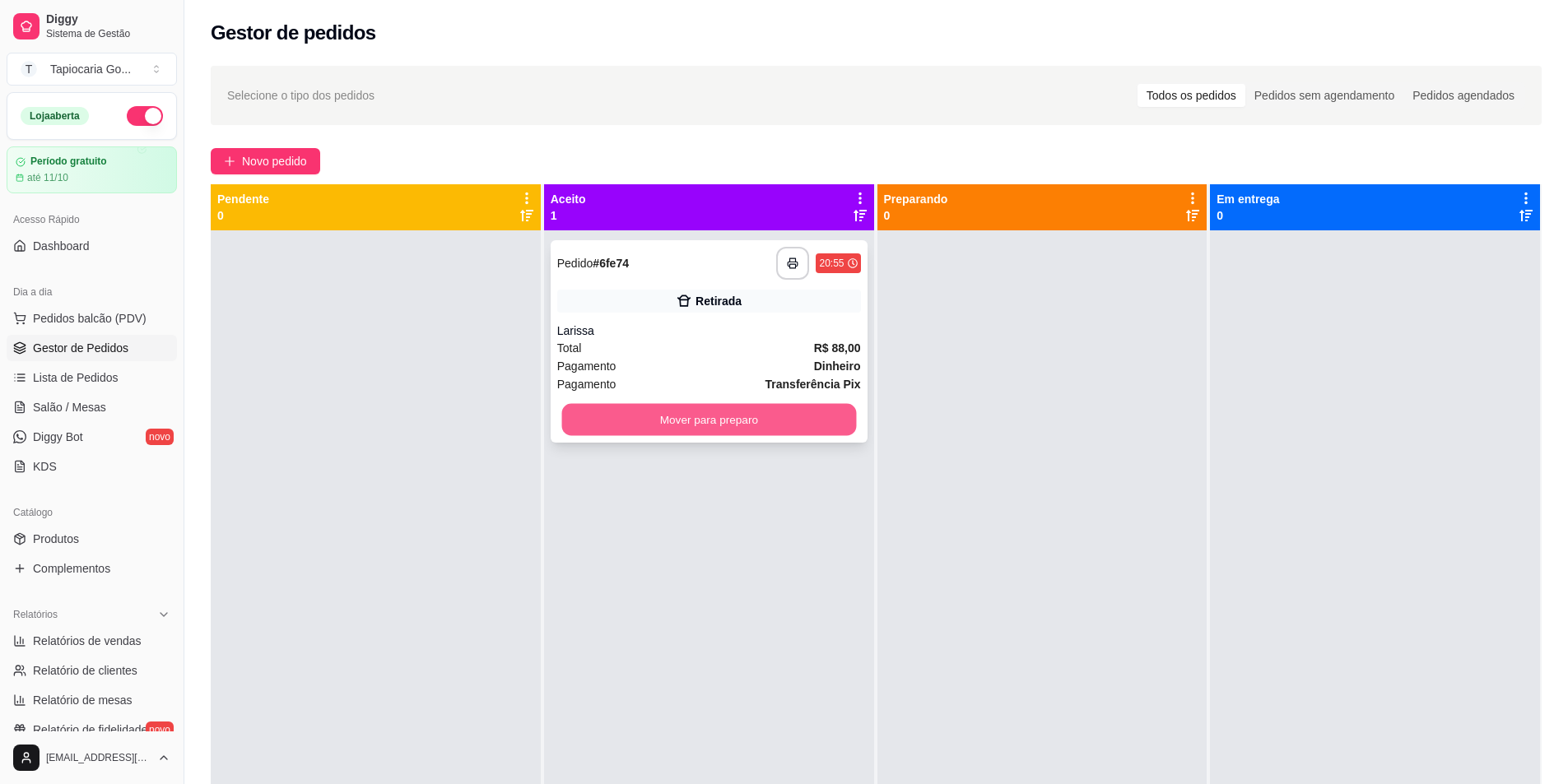
click at [806, 404] on button "Mover para preparo" at bounding box center [708, 420] width 295 height 32
click at [740, 413] on button "Mover para preparo" at bounding box center [708, 420] width 295 height 32
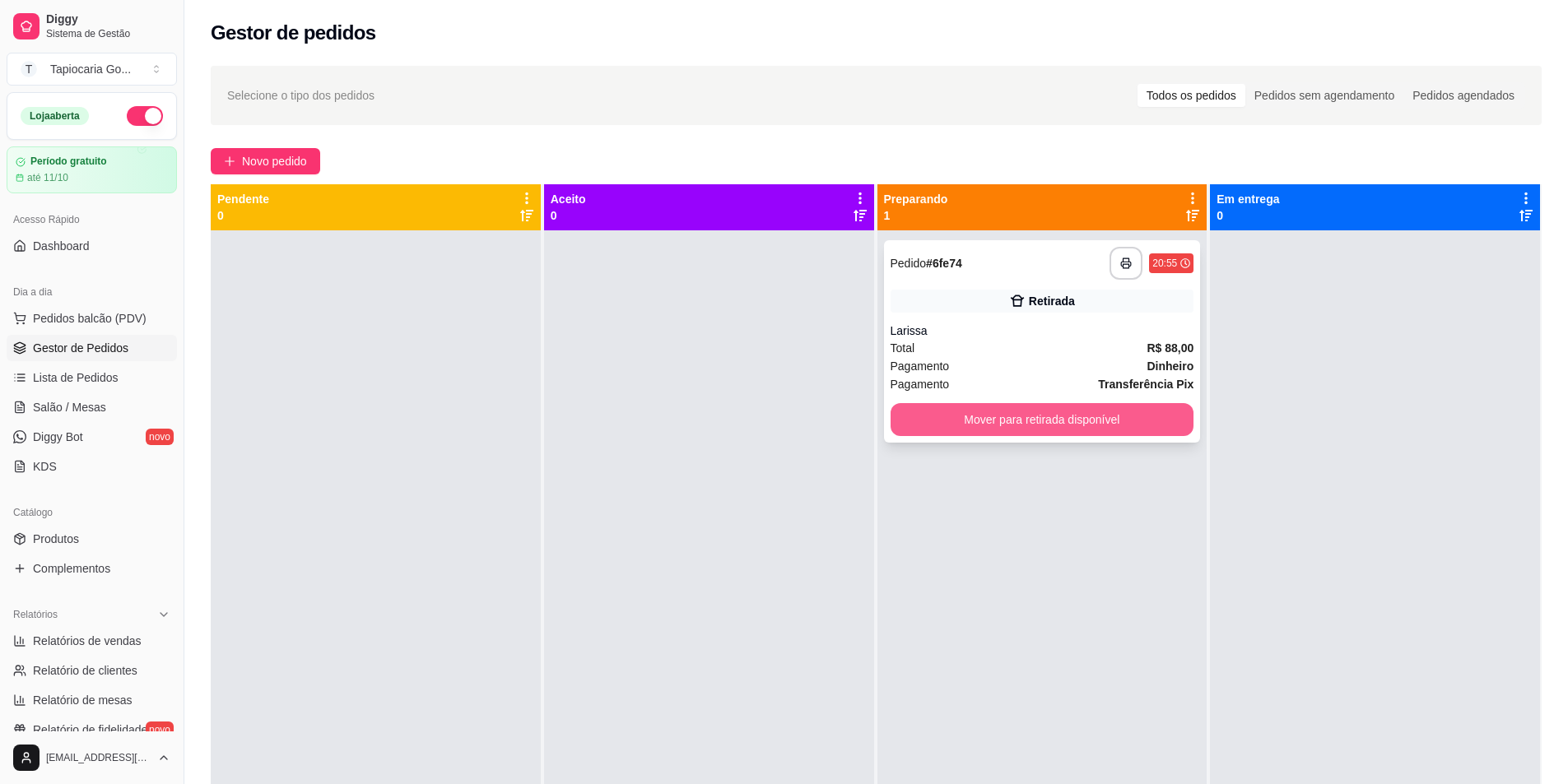
click at [1036, 416] on button "Mover para retirada disponível" at bounding box center [1042, 420] width 304 height 33
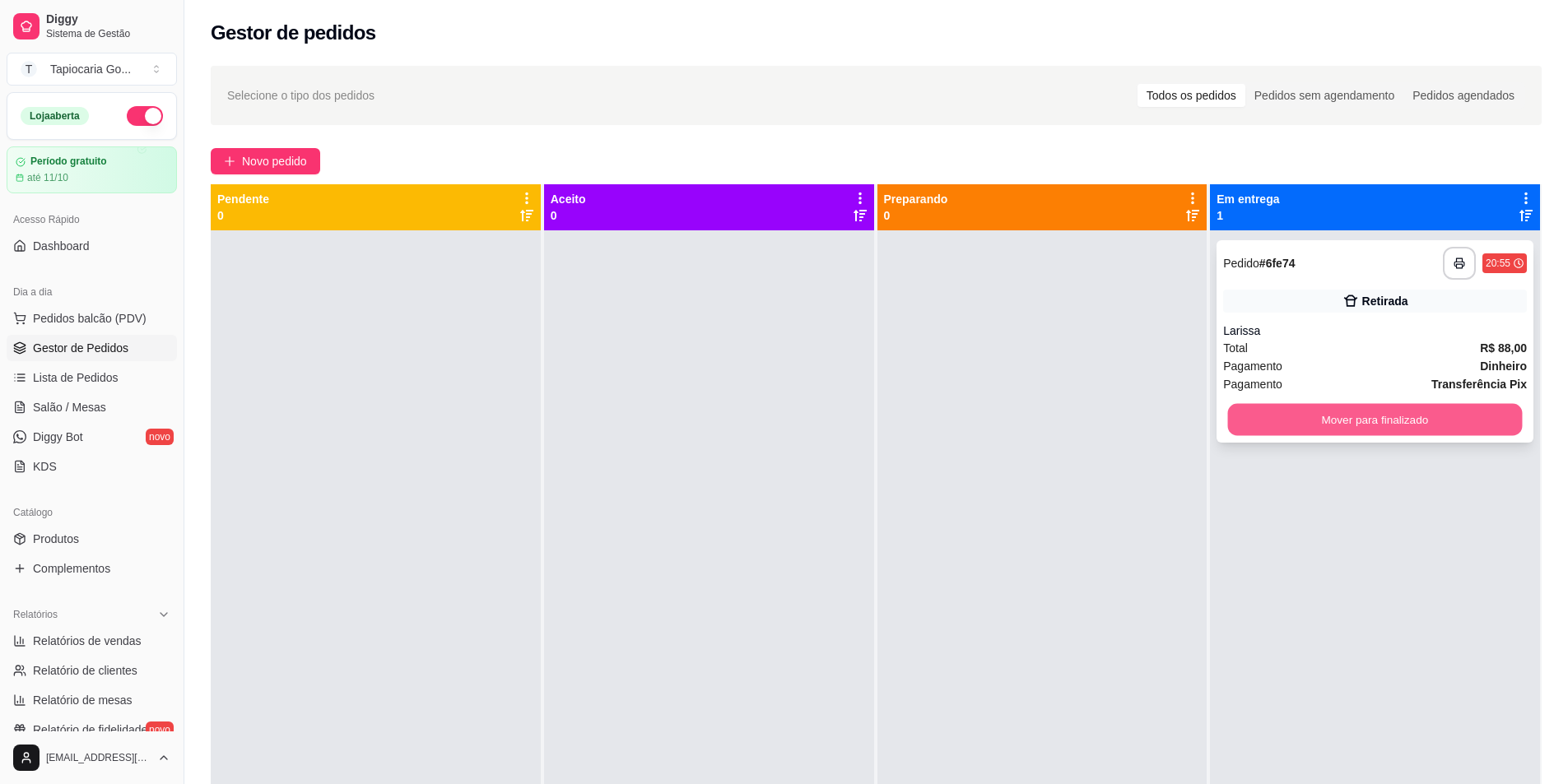
click at [1461, 405] on button "Mover para finalizado" at bounding box center [1375, 420] width 295 height 32
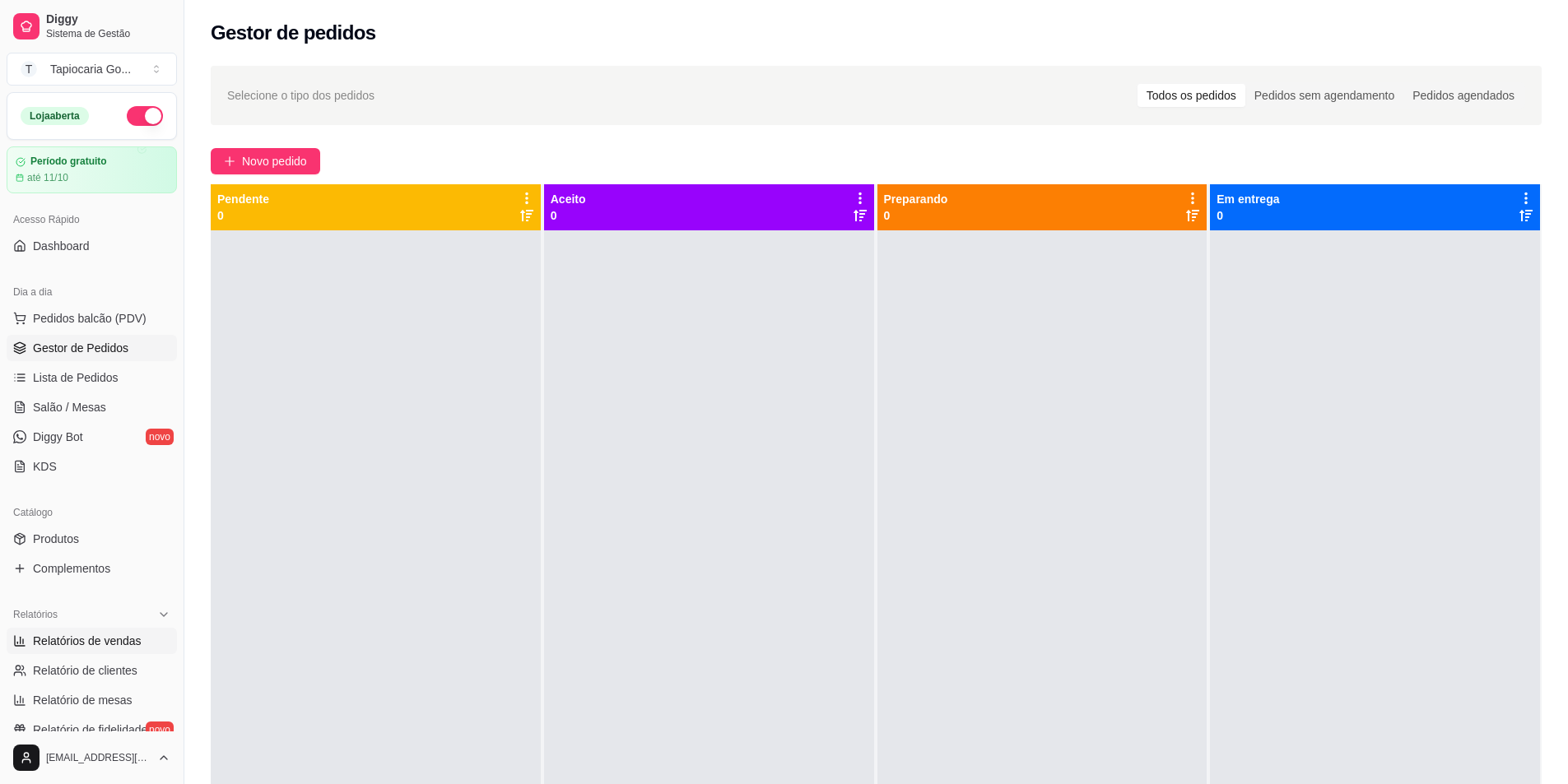
click at [106, 633] on span "Relatórios de vendas" at bounding box center [87, 641] width 108 height 17
select select "ALL"
select select "0"
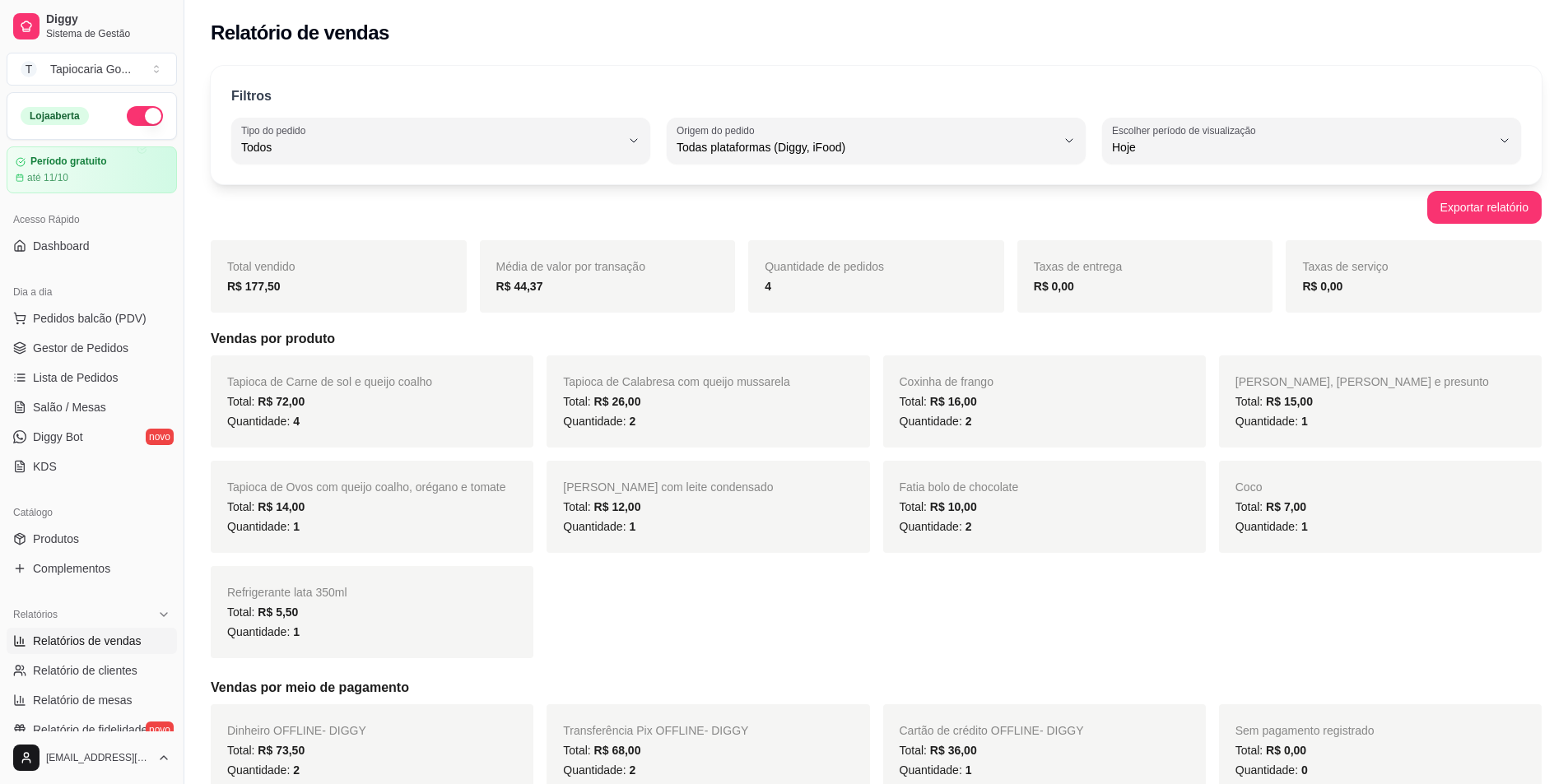
click at [123, 331] on ul "Pedidos balcão (PDV) Gestor de Pedidos Lista de Pedidos Salão / Mesas Diggy Bot…" at bounding box center [92, 392] width 171 height 174
click at [122, 328] on button "Pedidos balcão (PDV)" at bounding box center [92, 318] width 171 height 27
